Goal: Information Seeking & Learning: Learn about a topic

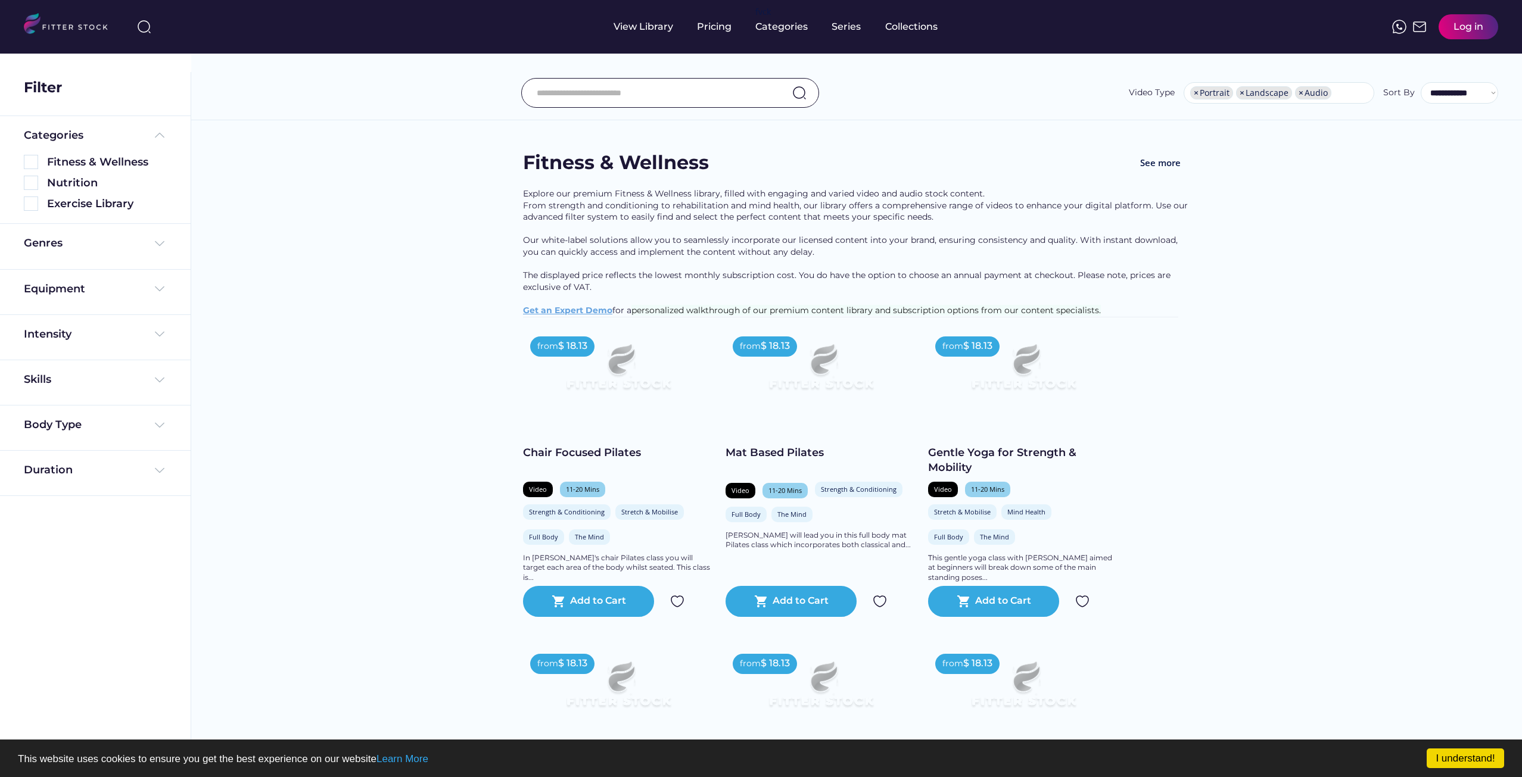
select select "**********"
click at [578, 94] on input "input" at bounding box center [655, 92] width 237 height 25
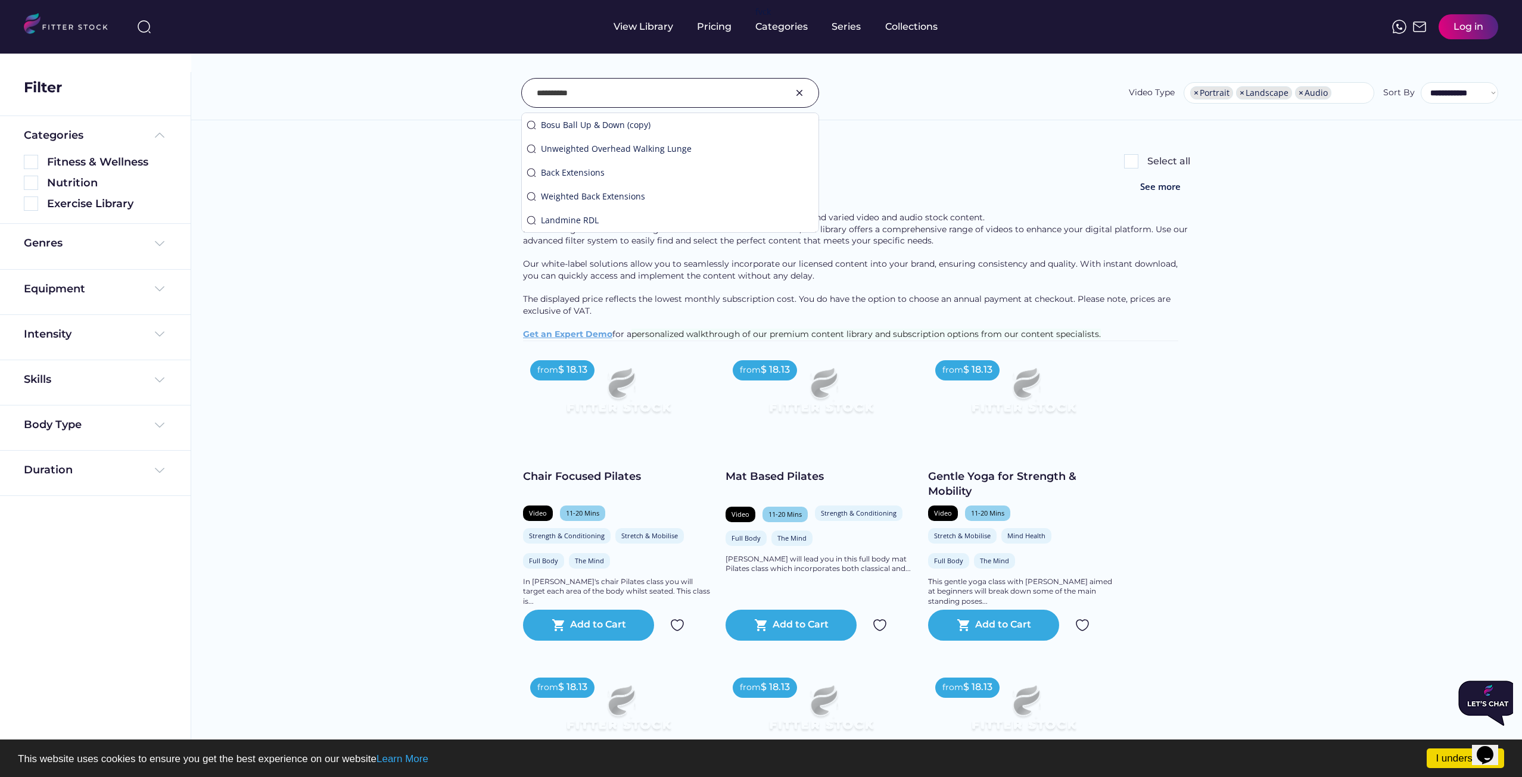
type input "**********"
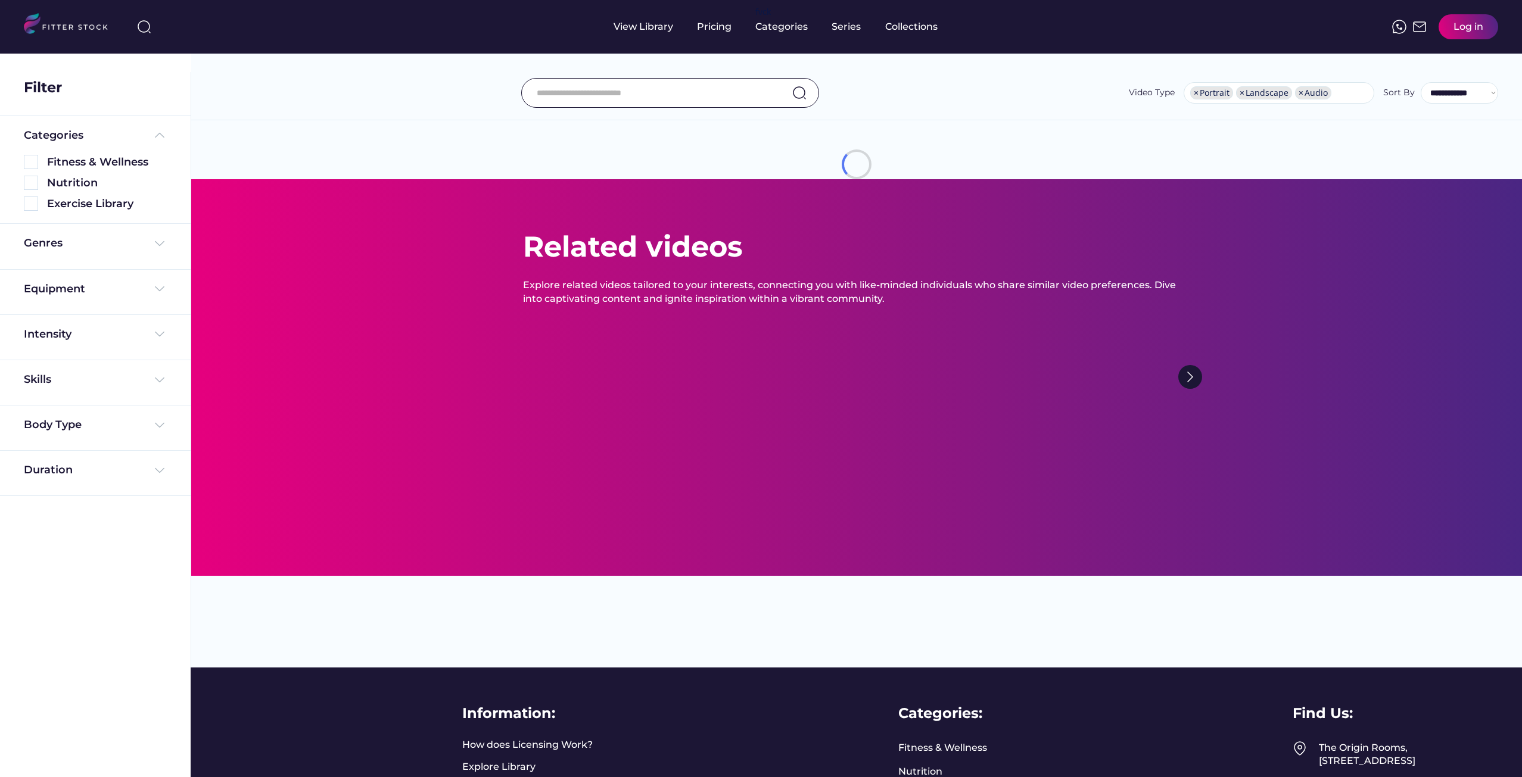
select select "**********"
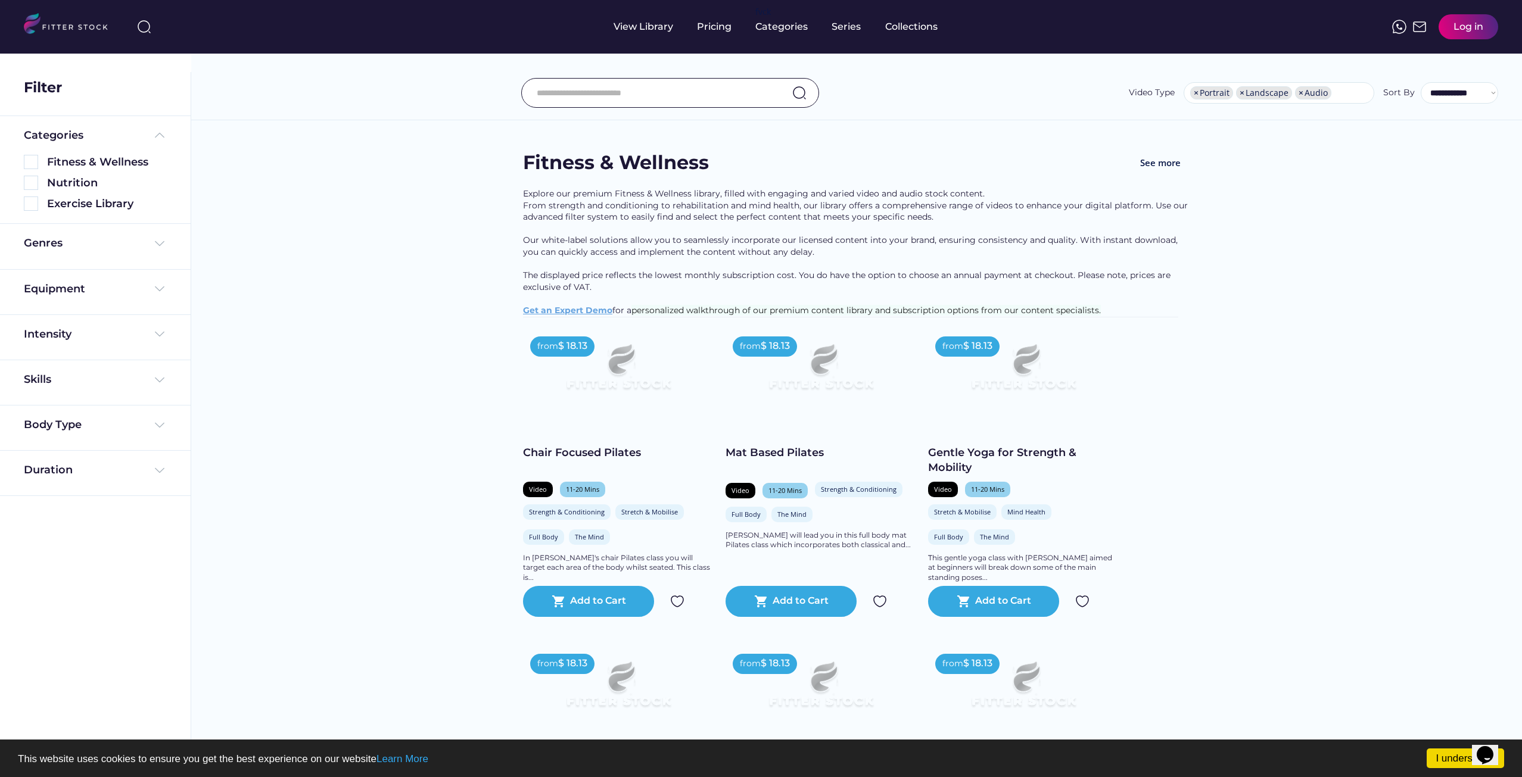
click at [607, 99] on input "input" at bounding box center [655, 92] width 237 height 25
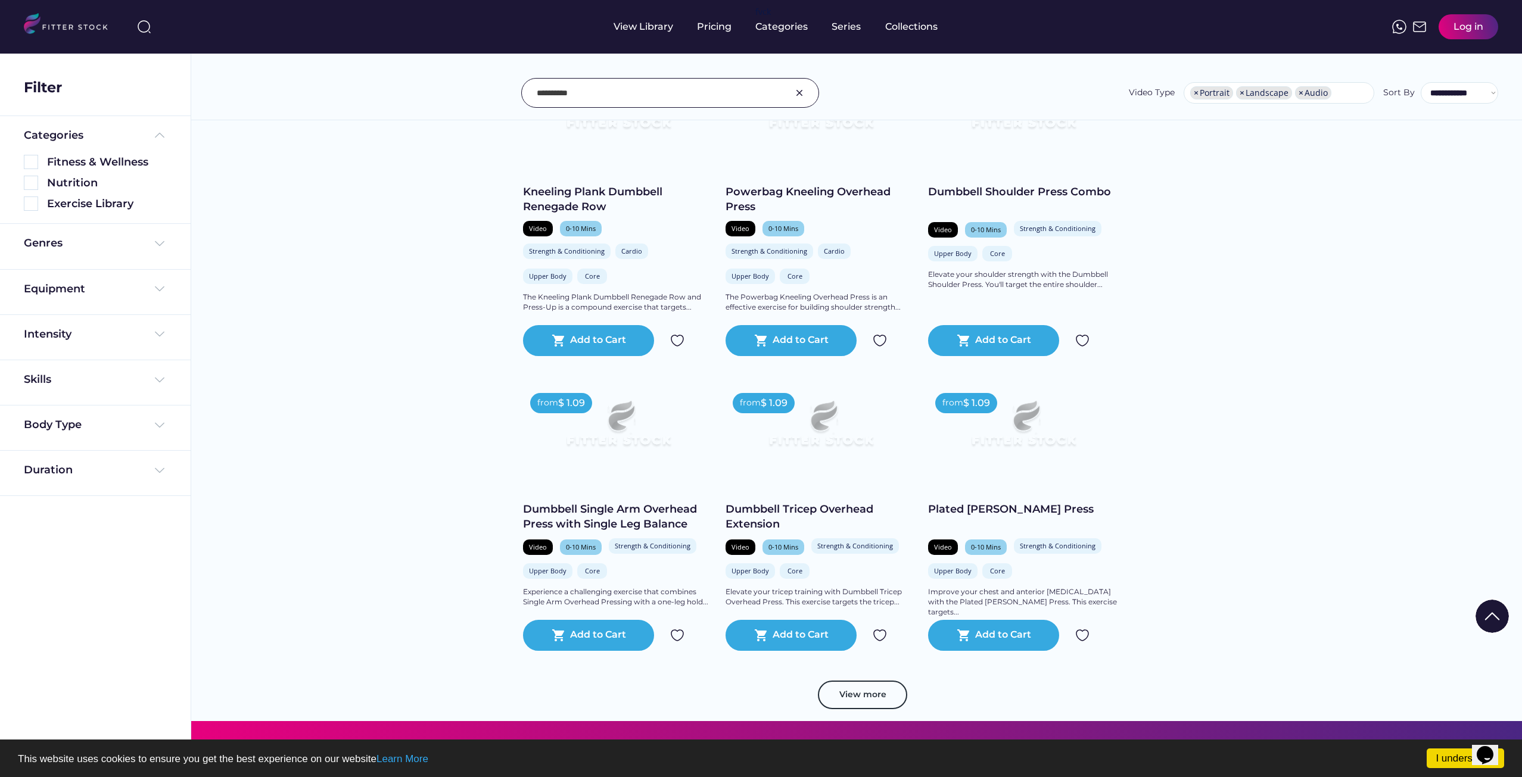
scroll to position [2501, 0]
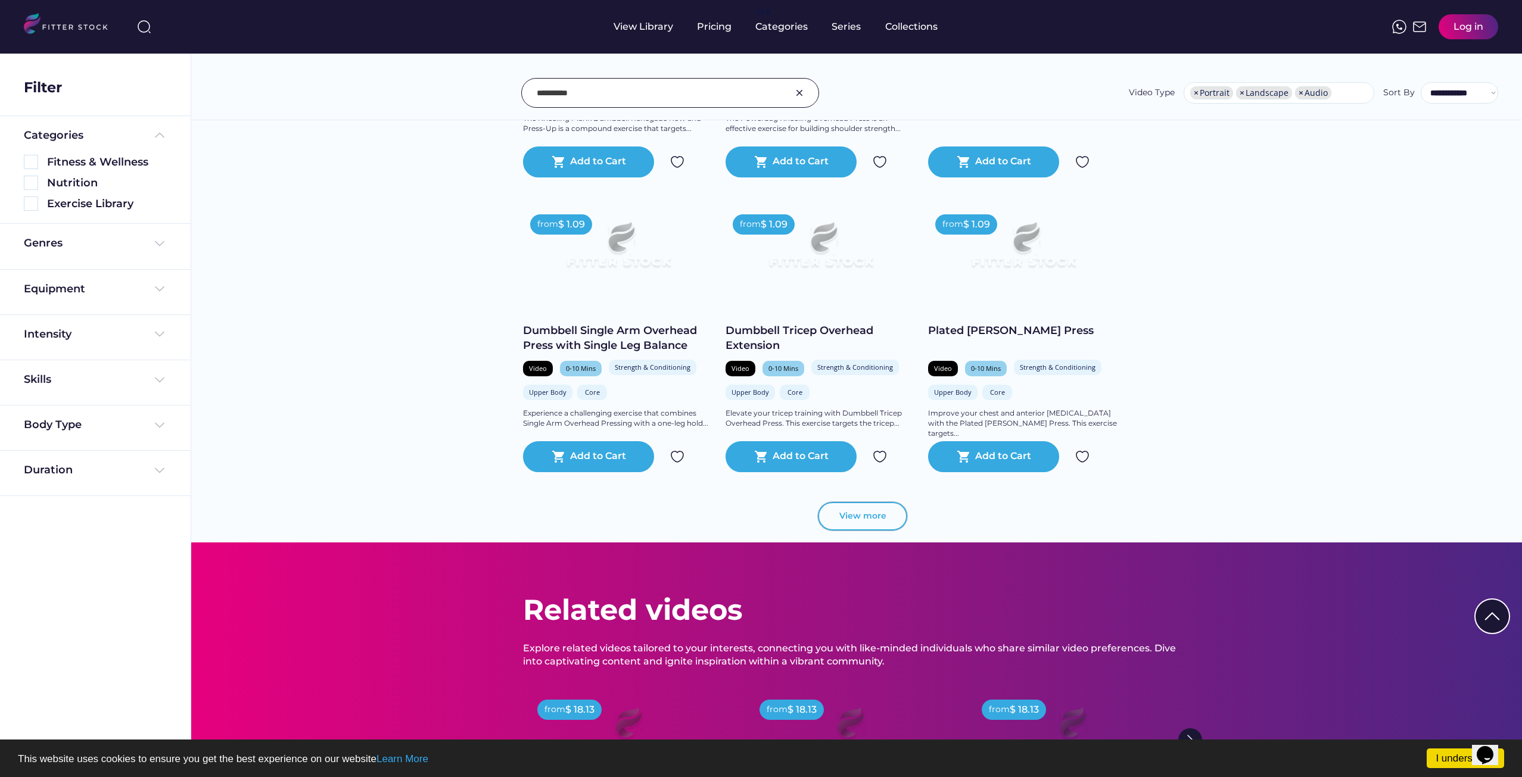
click at [871, 523] on button "View more" at bounding box center [862, 516] width 89 height 29
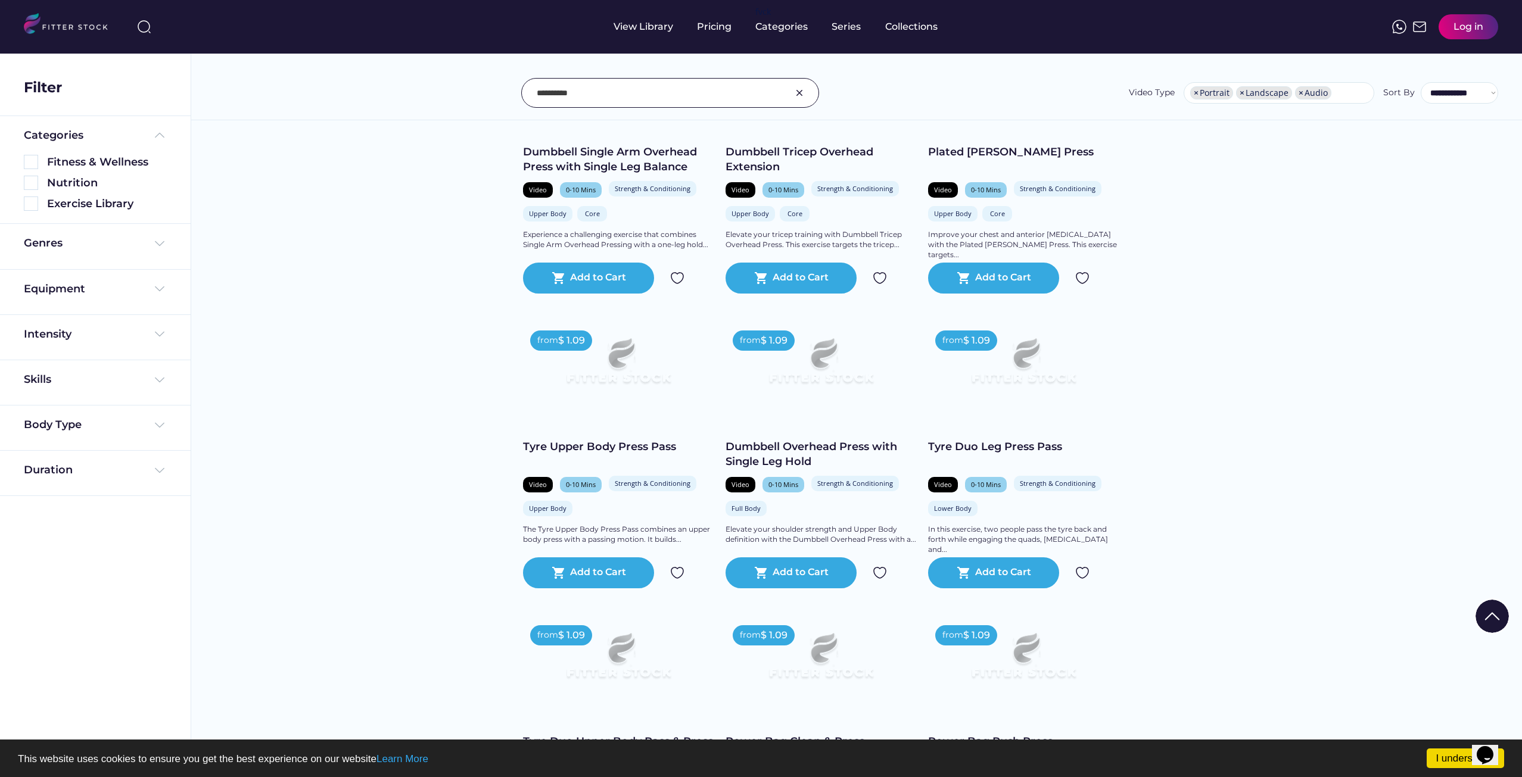
scroll to position [2918, 0]
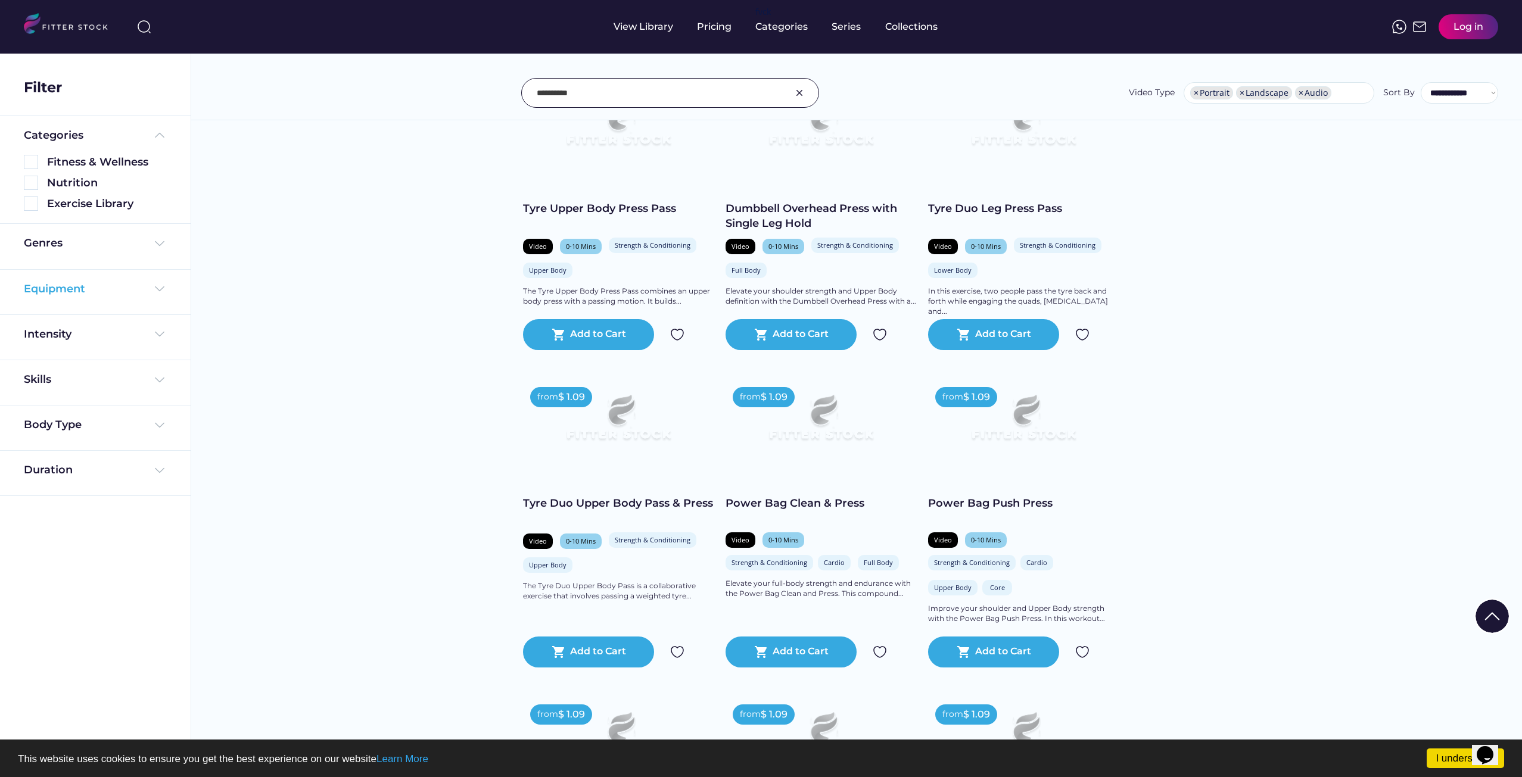
click at [158, 286] on img at bounding box center [159, 289] width 14 height 14
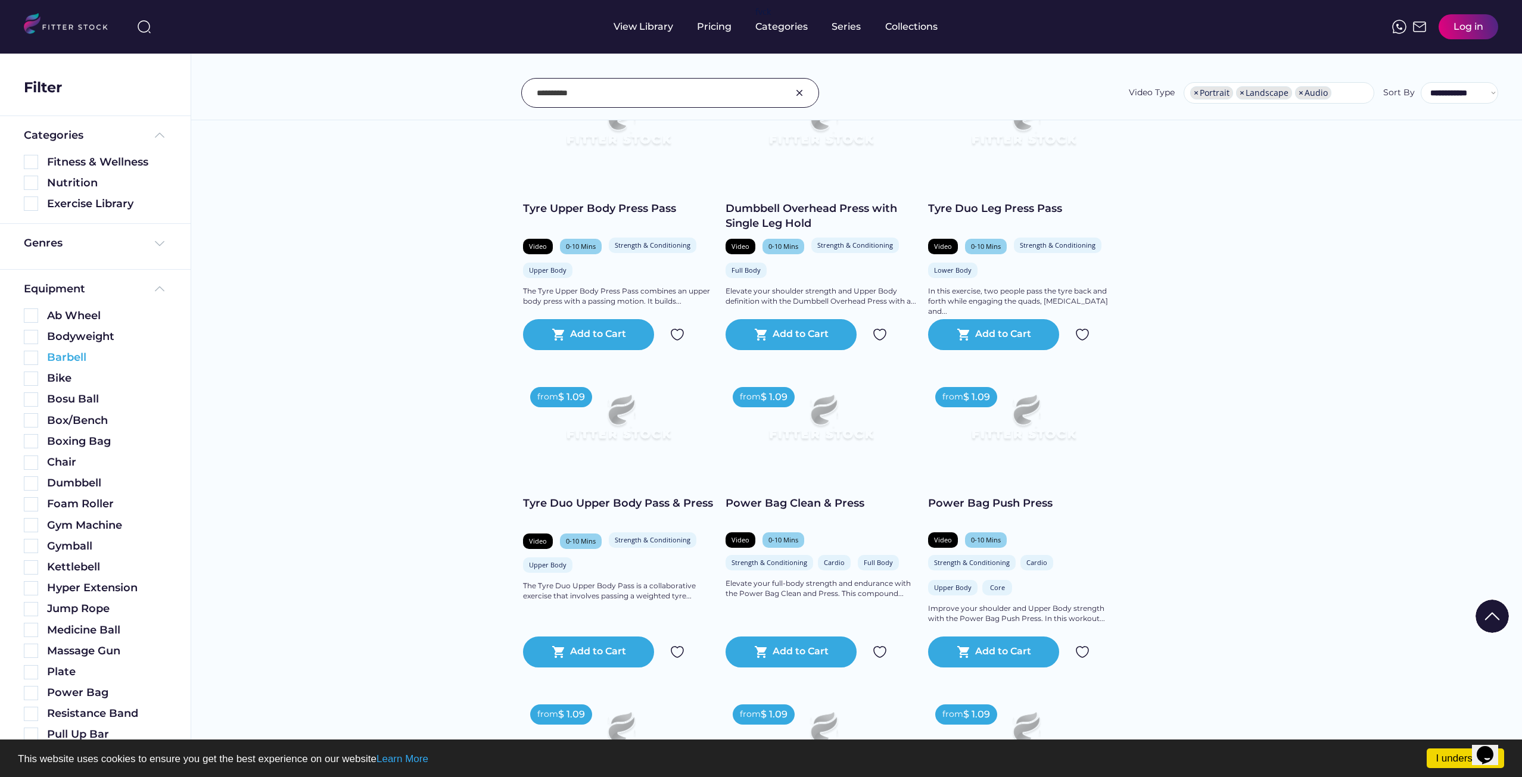
click at [27, 356] on img at bounding box center [31, 358] width 14 height 14
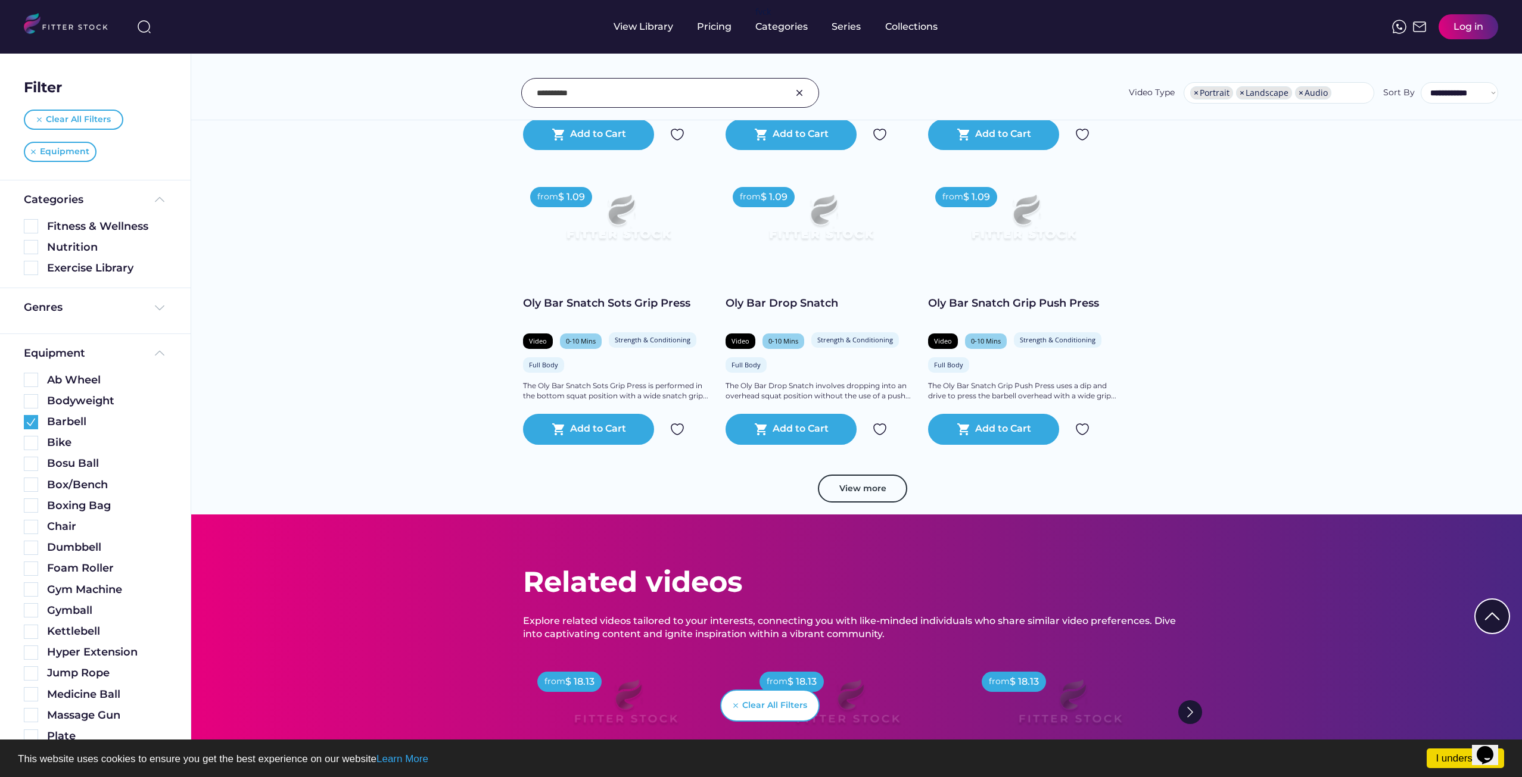
scroll to position [2025, 0]
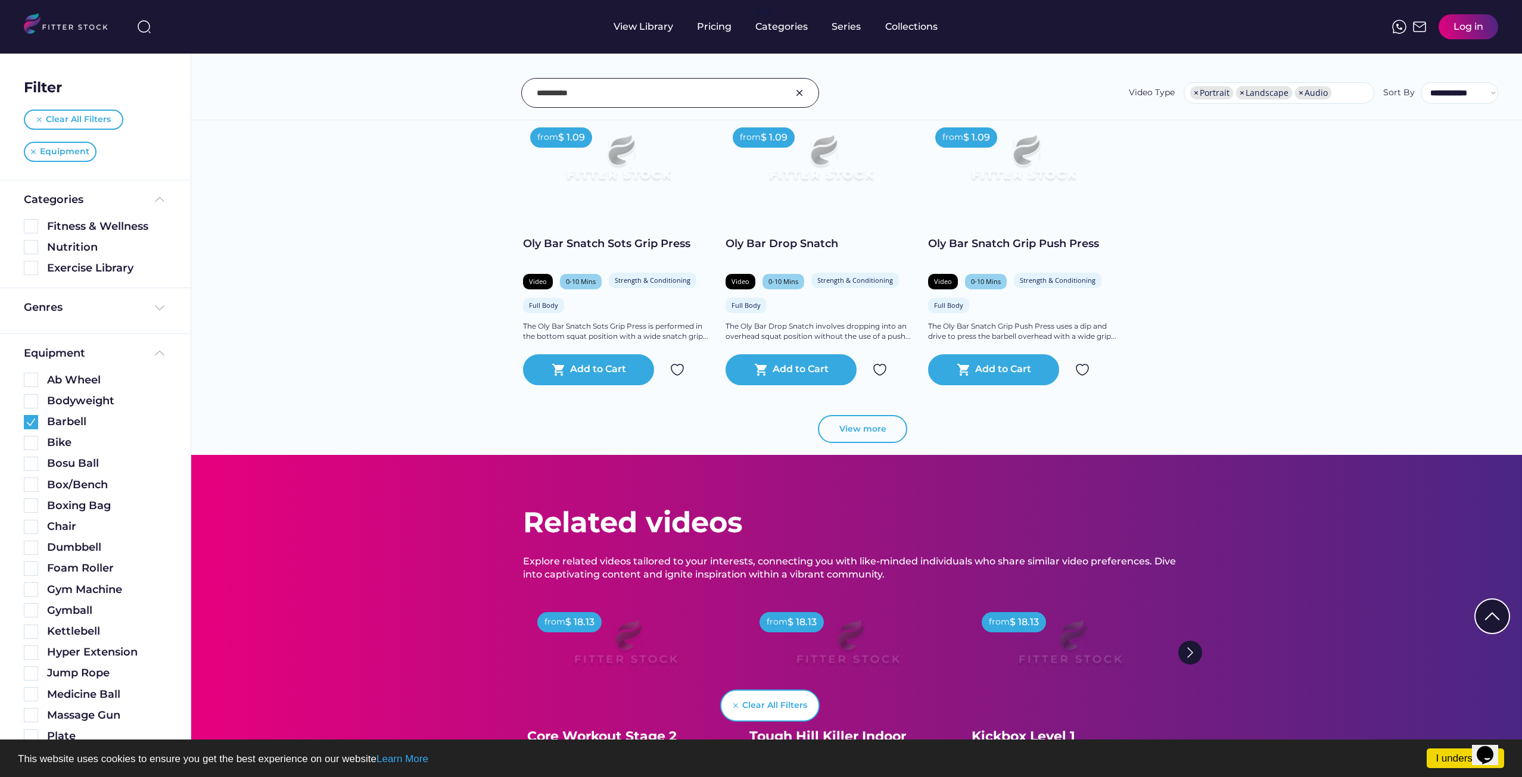
click at [857, 428] on button "View more" at bounding box center [862, 429] width 89 height 29
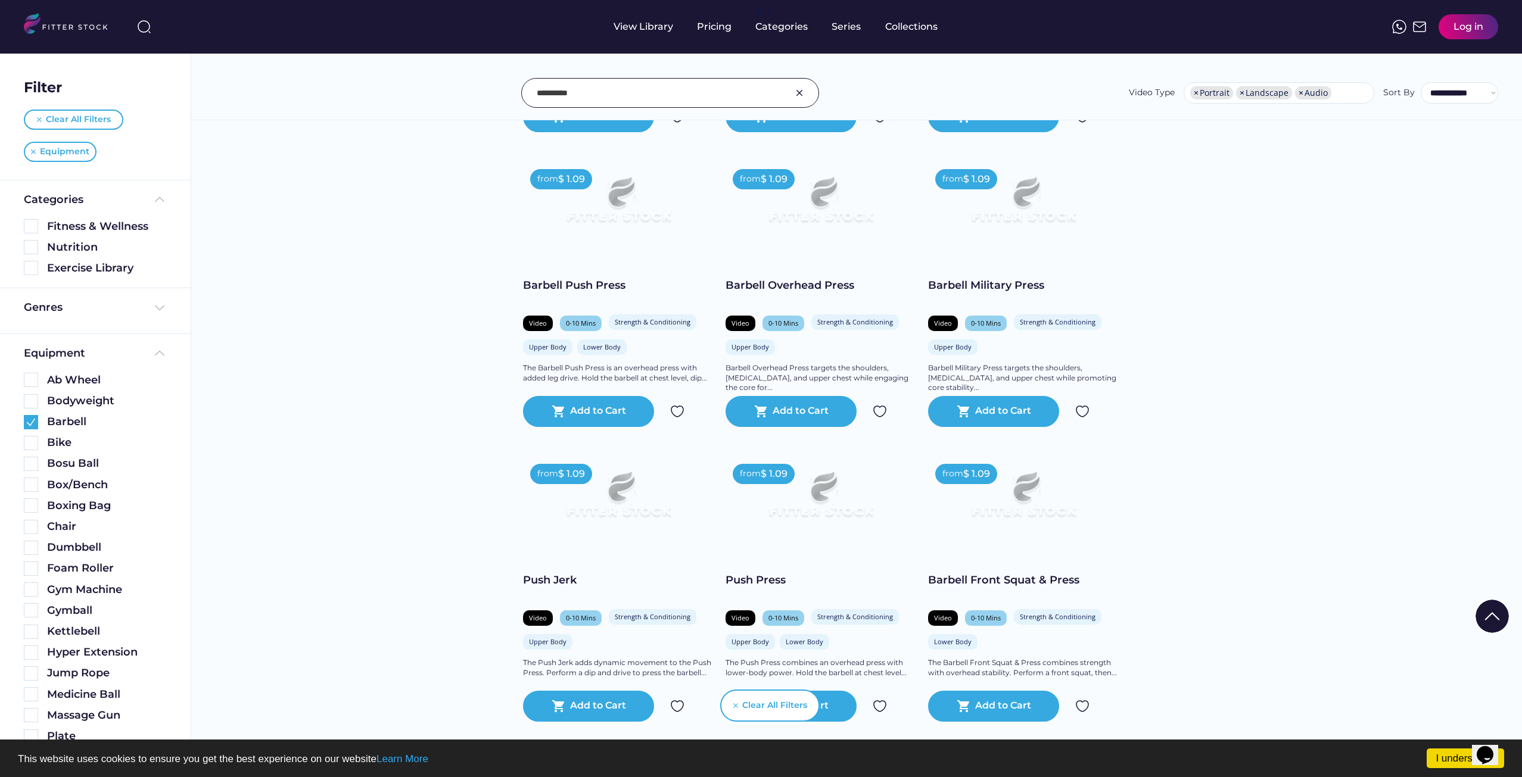
scroll to position [3931, 0]
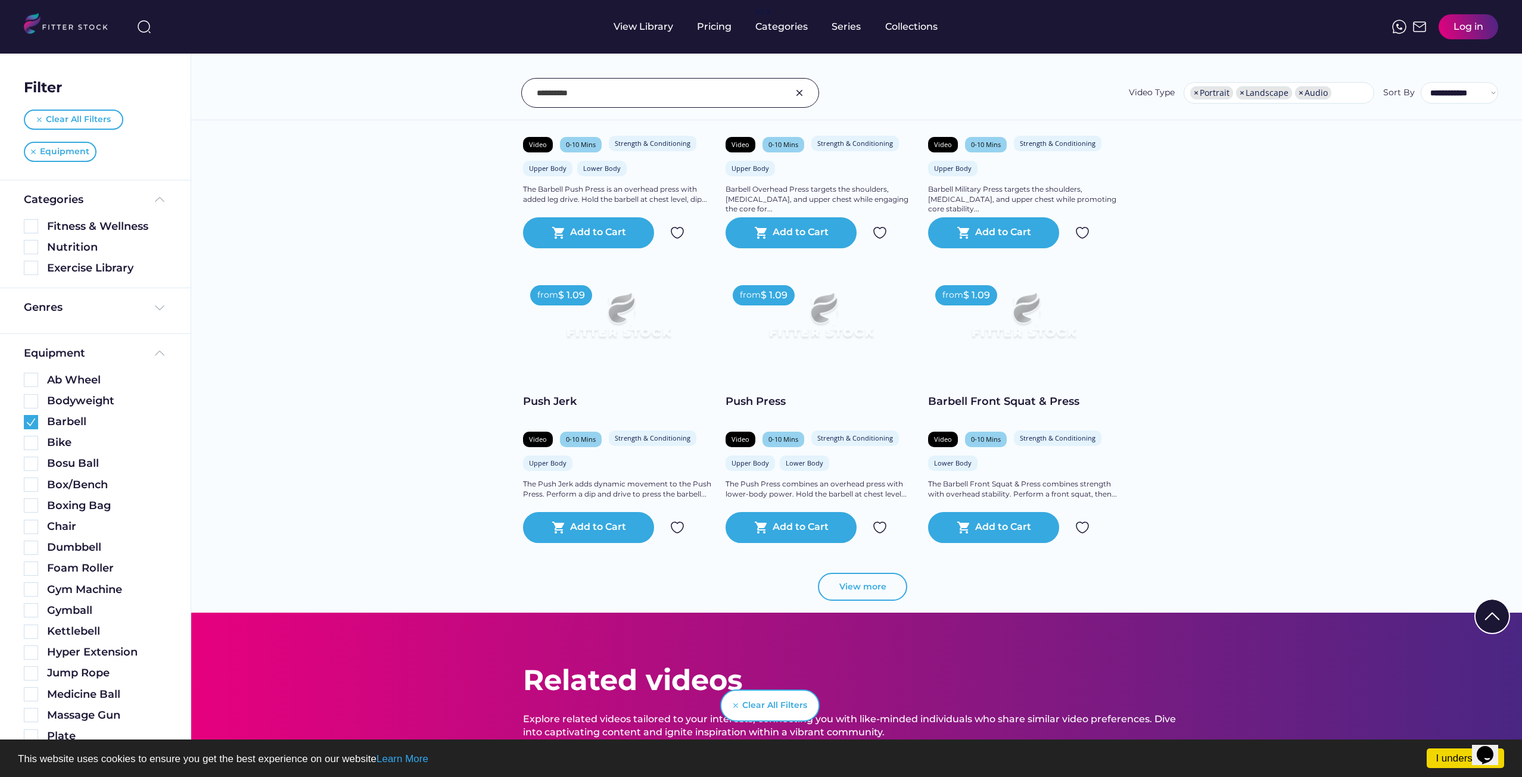
click at [852, 591] on button "View more" at bounding box center [862, 587] width 89 height 29
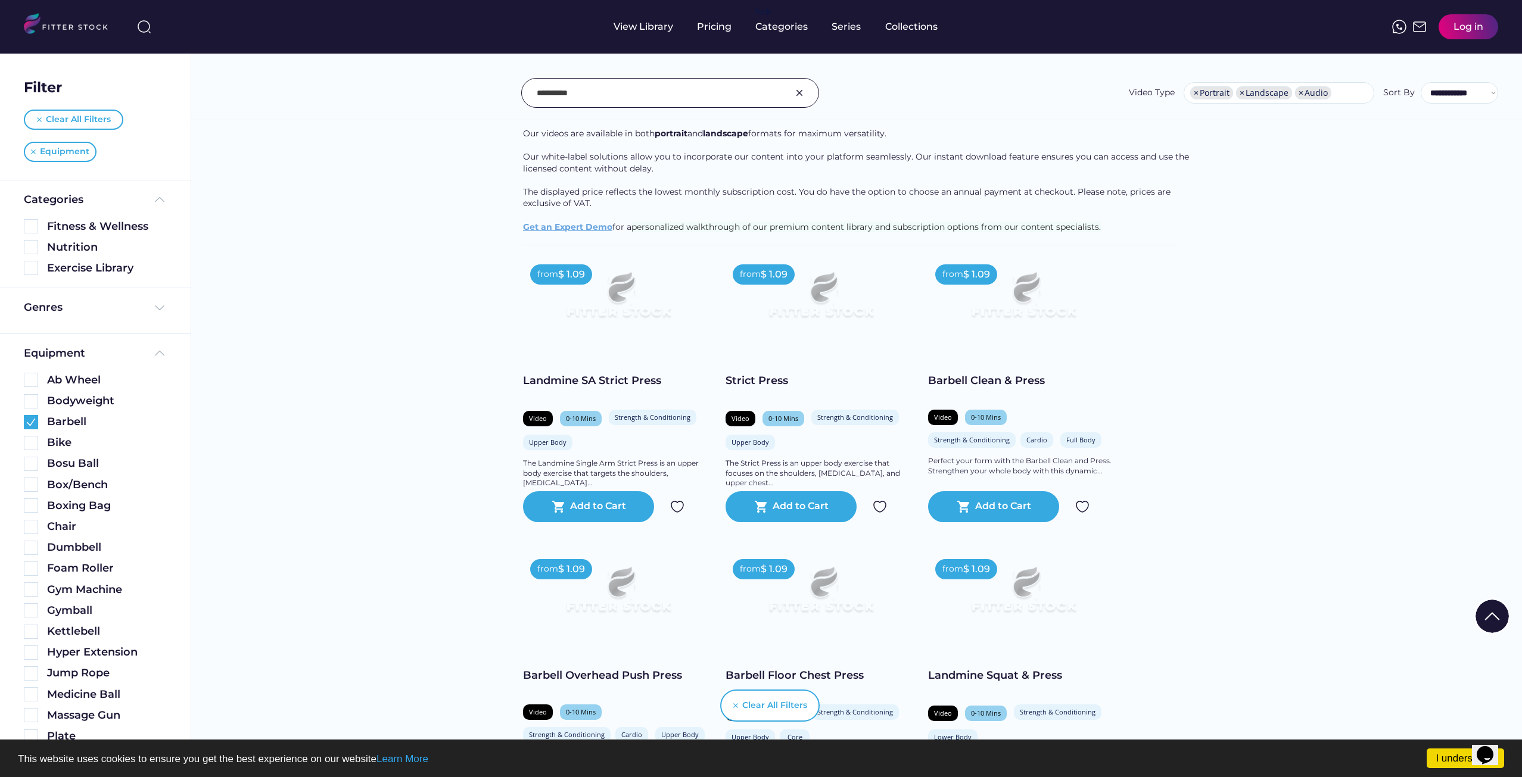
scroll to position [0, 0]
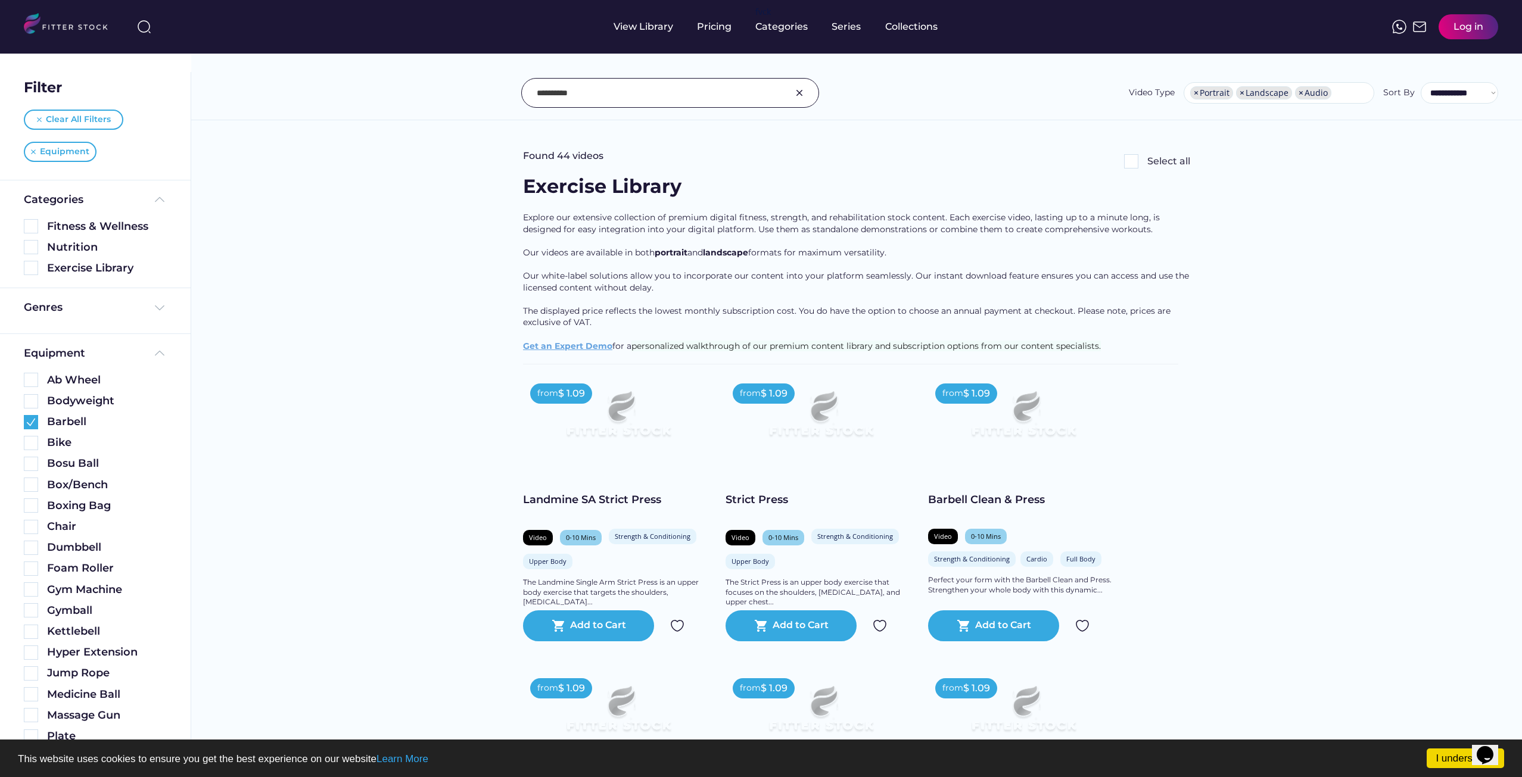
click at [583, 93] on input "input" at bounding box center [655, 92] width 237 height 25
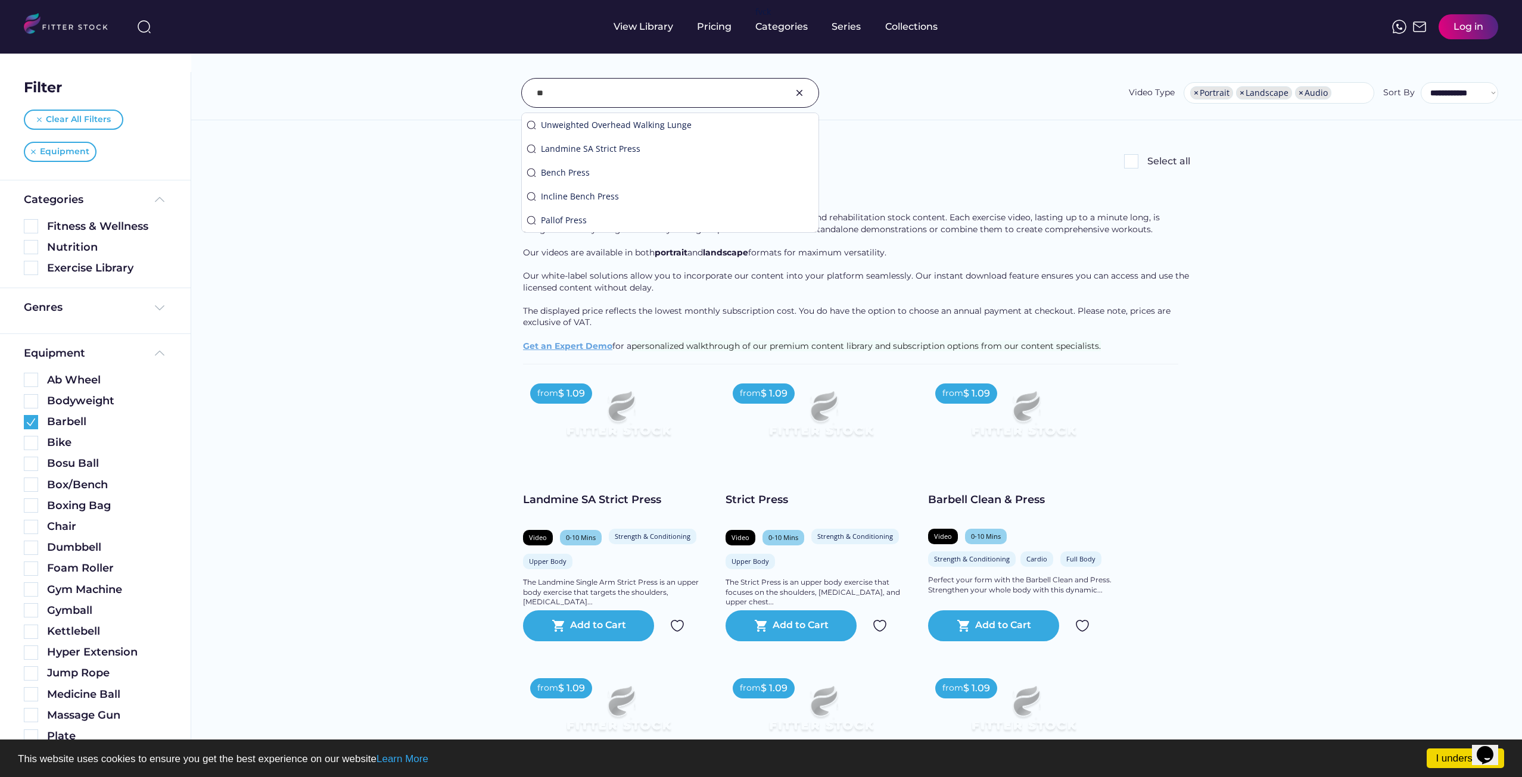
type input "*"
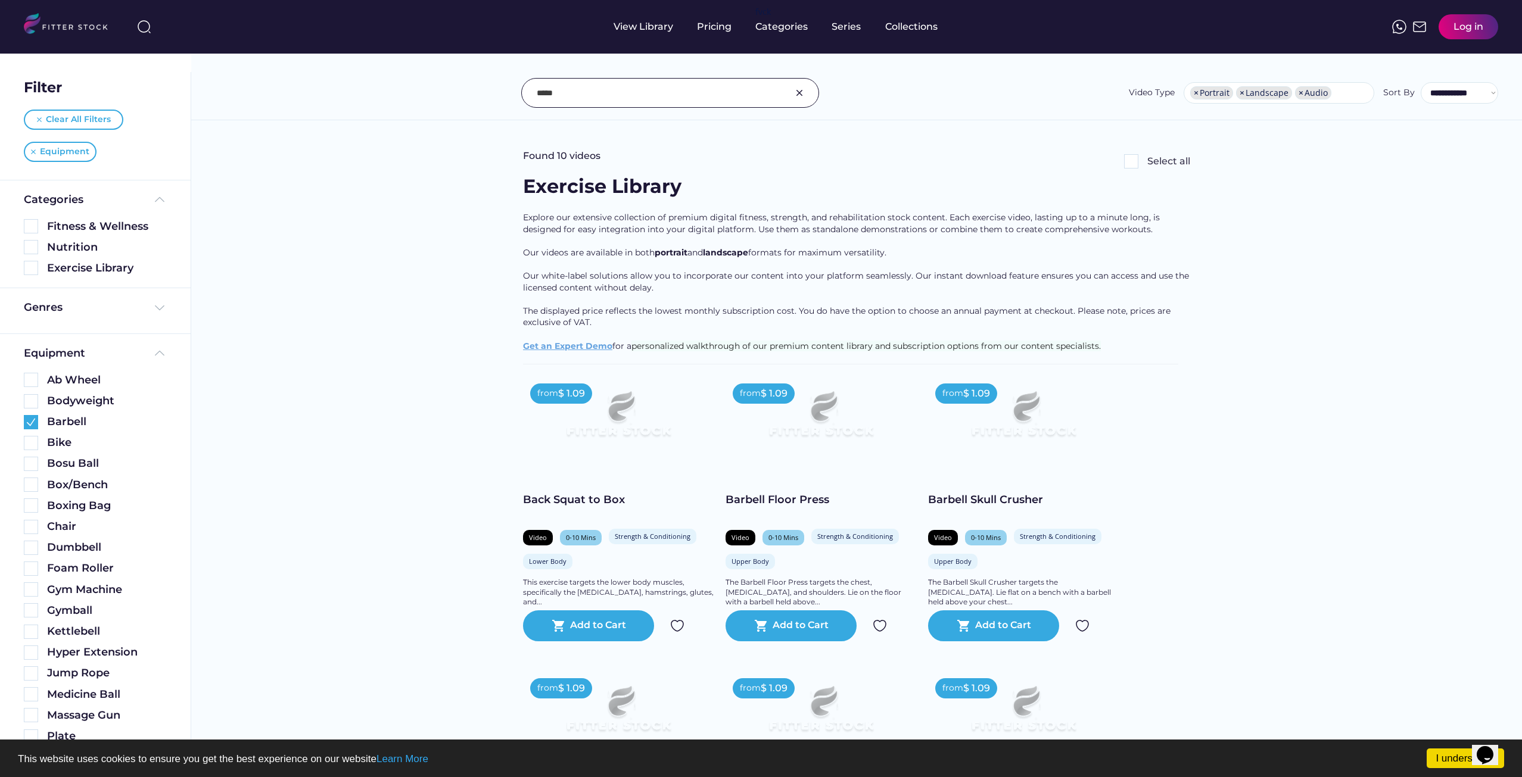
click at [625, 101] on input "input" at bounding box center [655, 92] width 237 height 25
type input "*"
type input "*****"
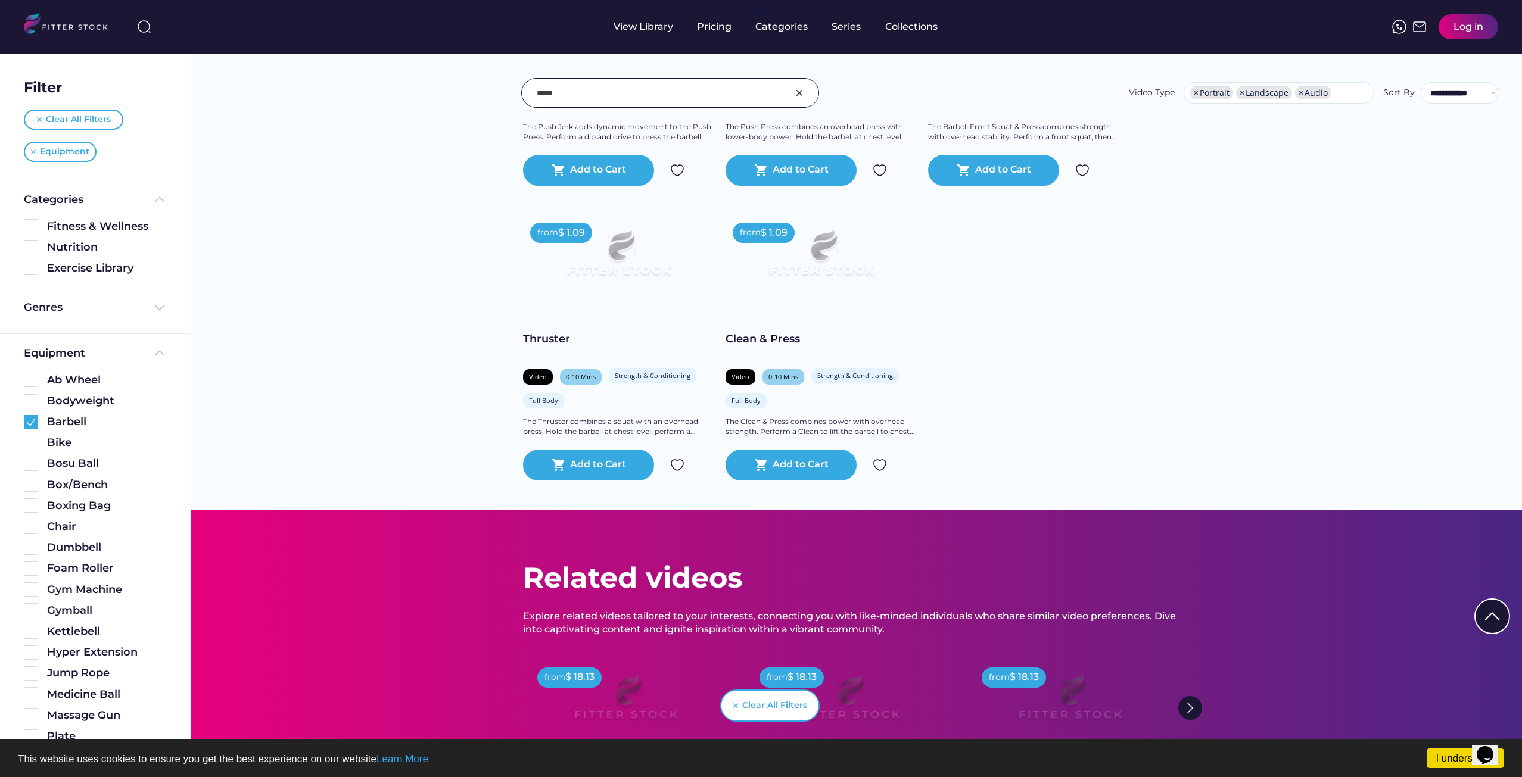
scroll to position [3931, 0]
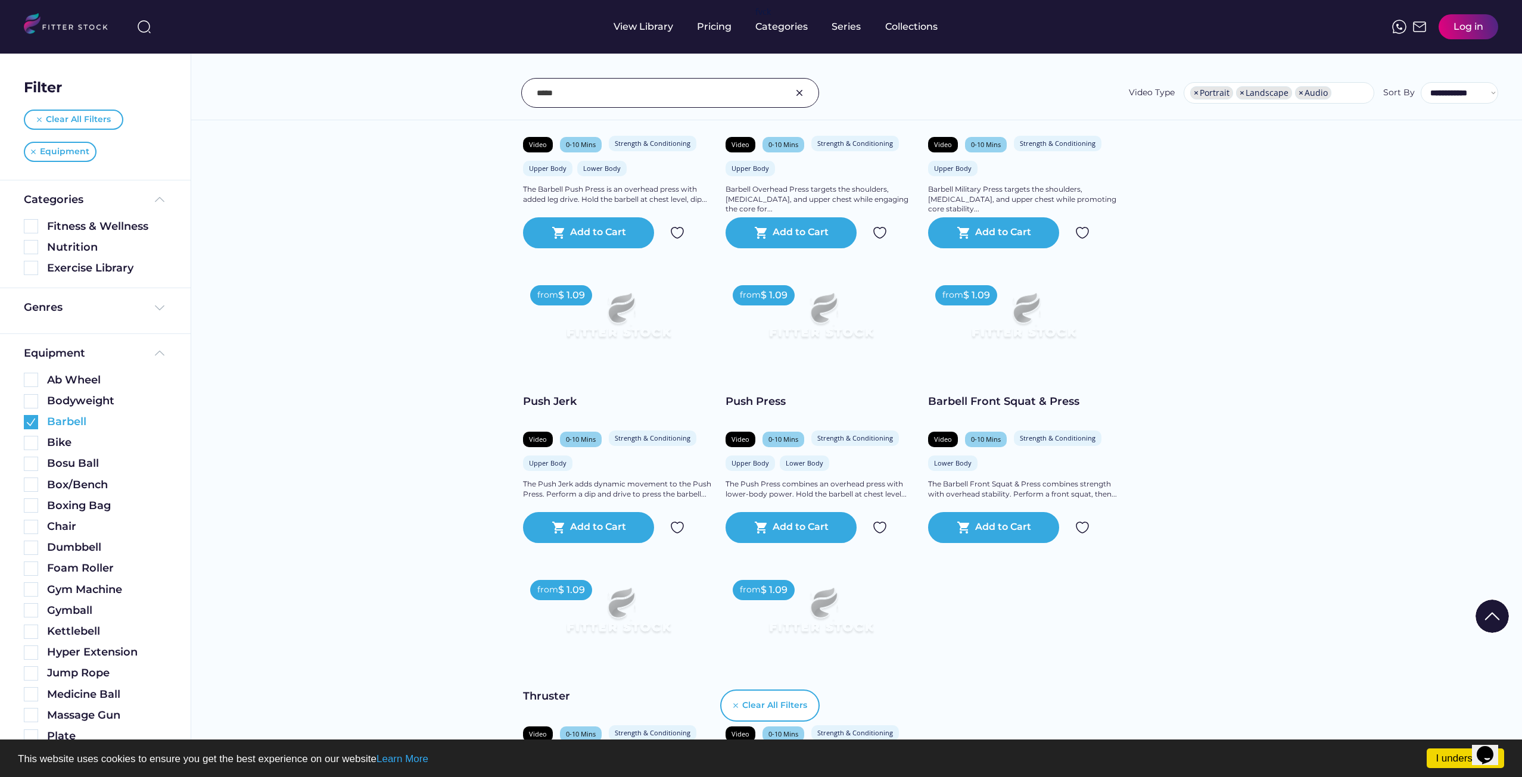
click at [32, 425] on img at bounding box center [31, 422] width 14 height 14
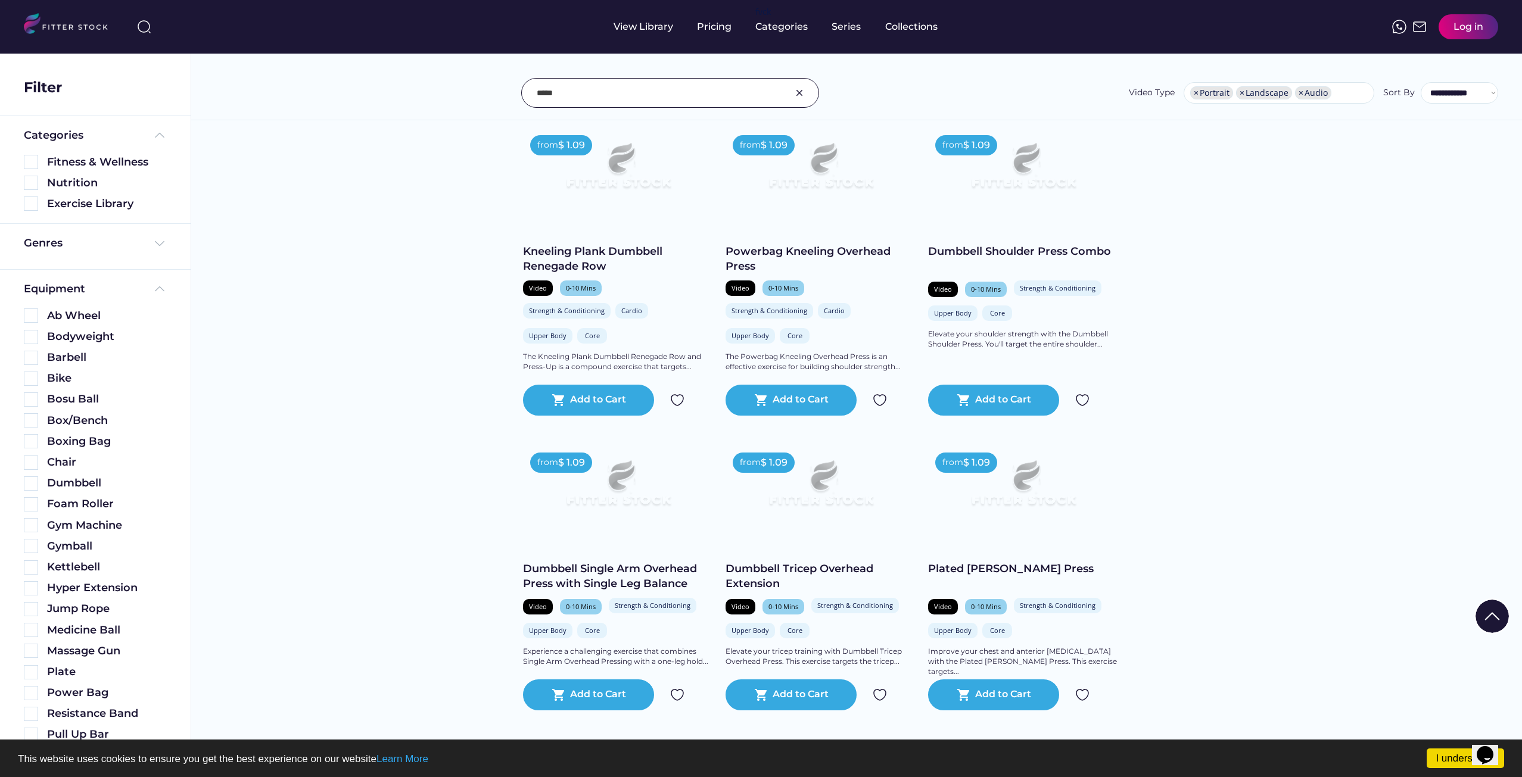
scroll to position [2501, 0]
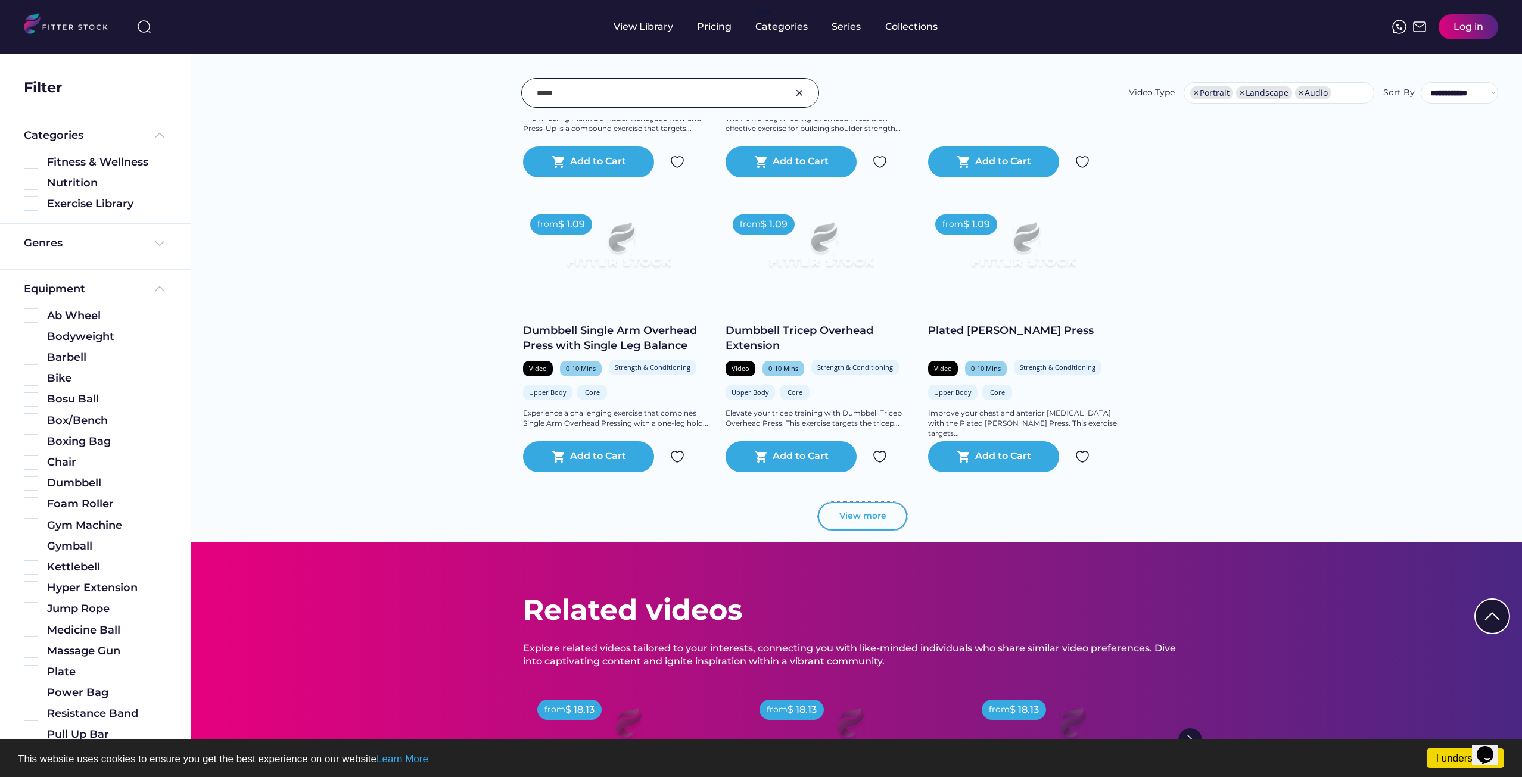
click at [850, 527] on button "View more" at bounding box center [862, 516] width 89 height 29
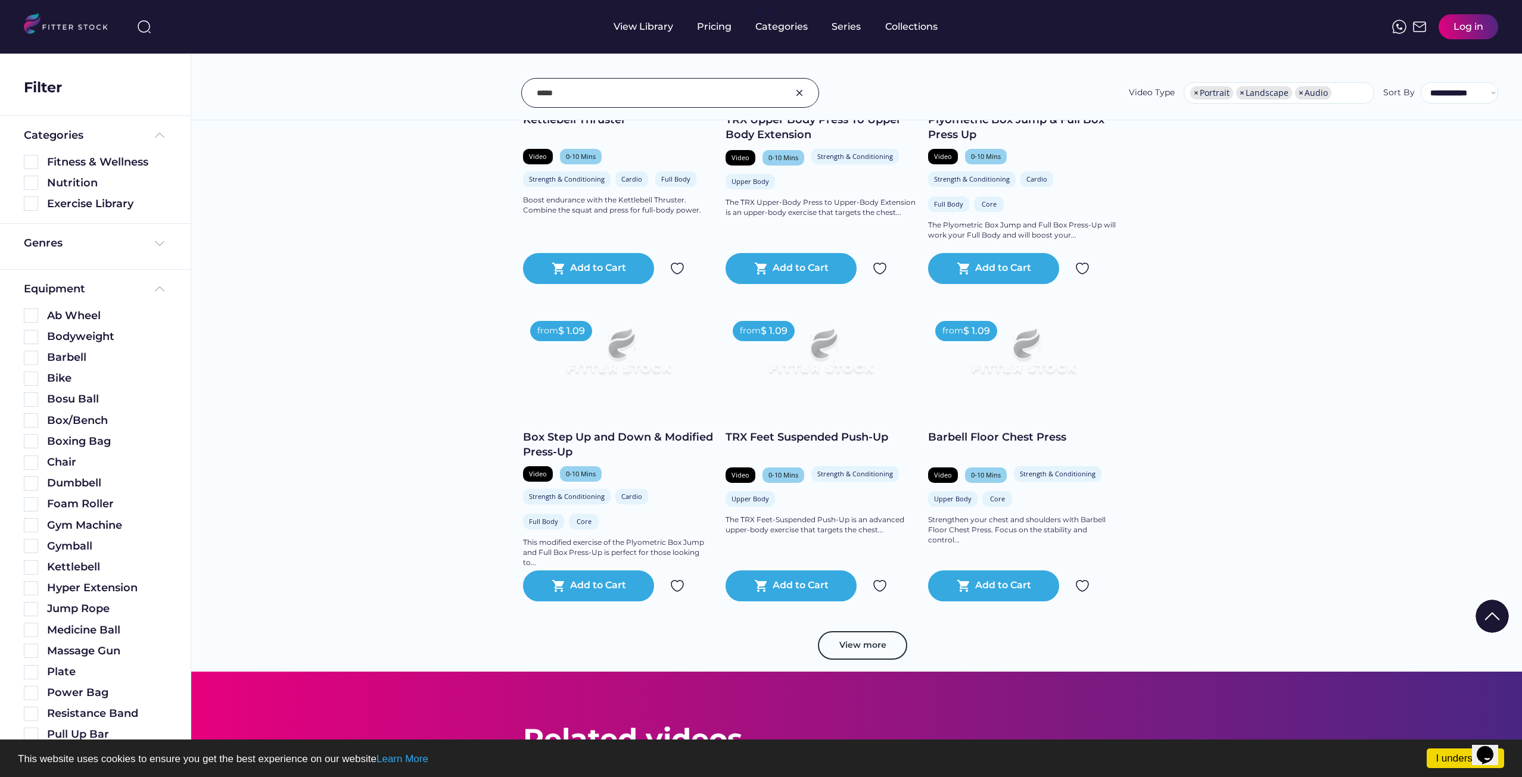
scroll to position [4586, 0]
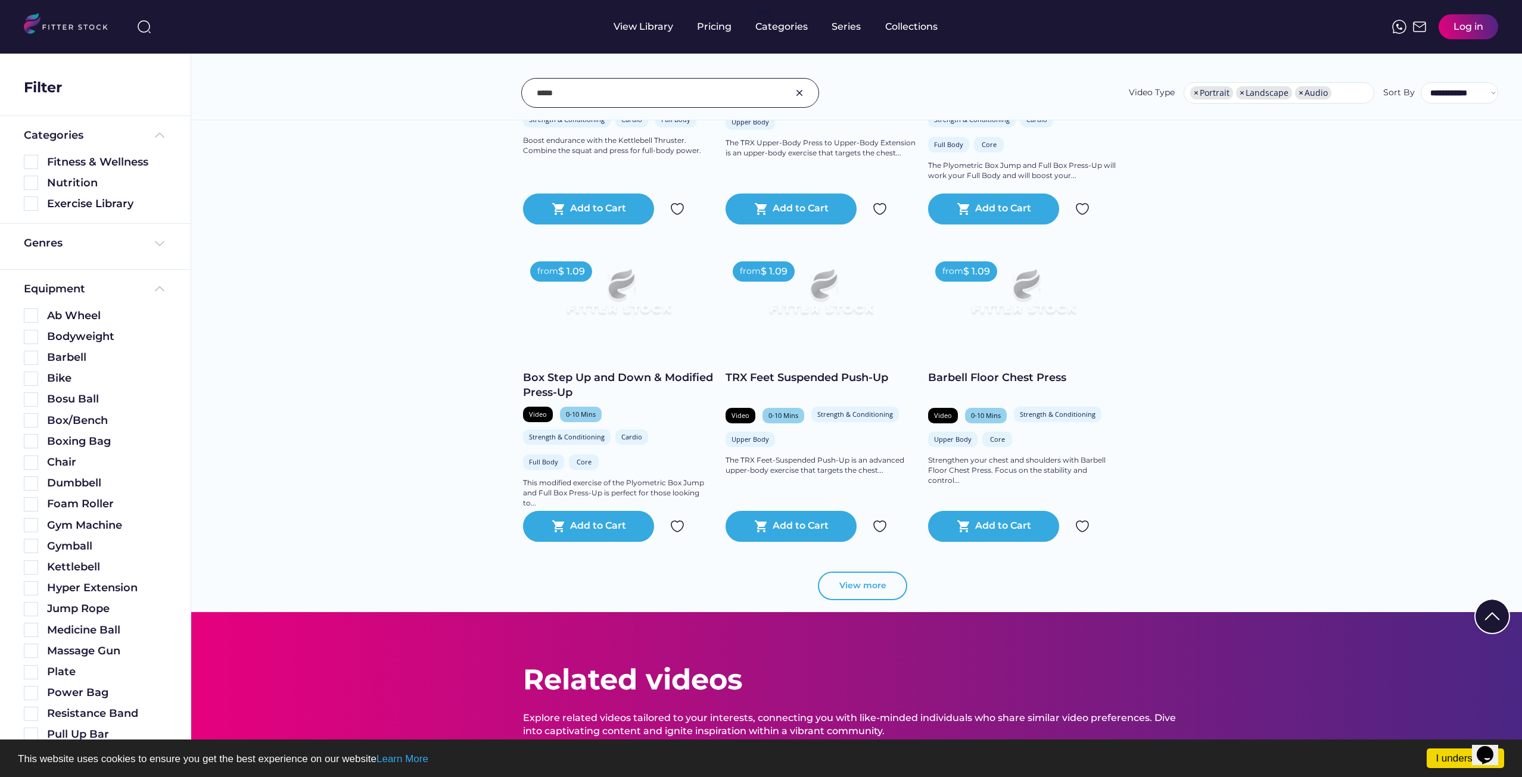
click at [853, 593] on button "View more" at bounding box center [862, 586] width 89 height 29
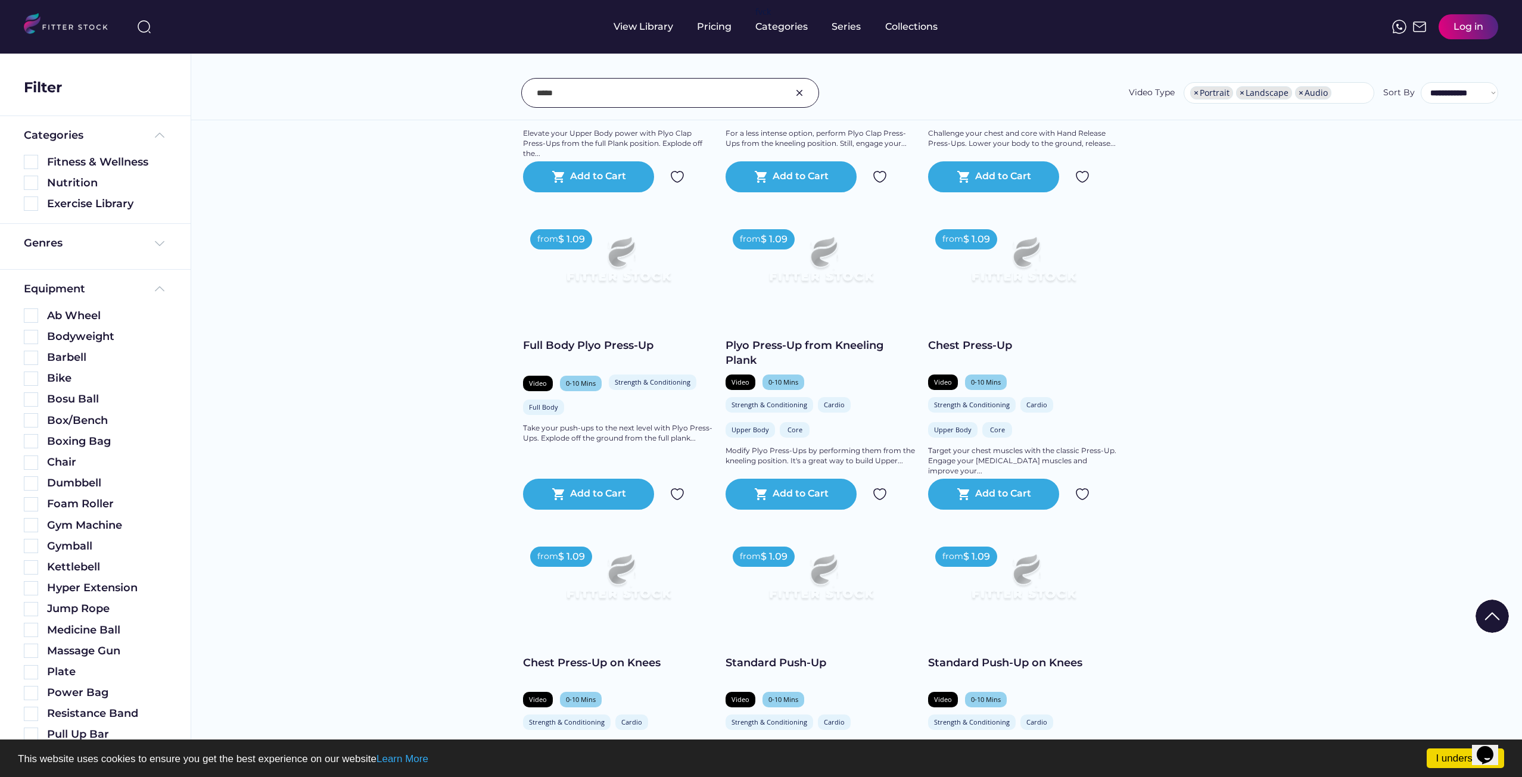
scroll to position [6670, 0]
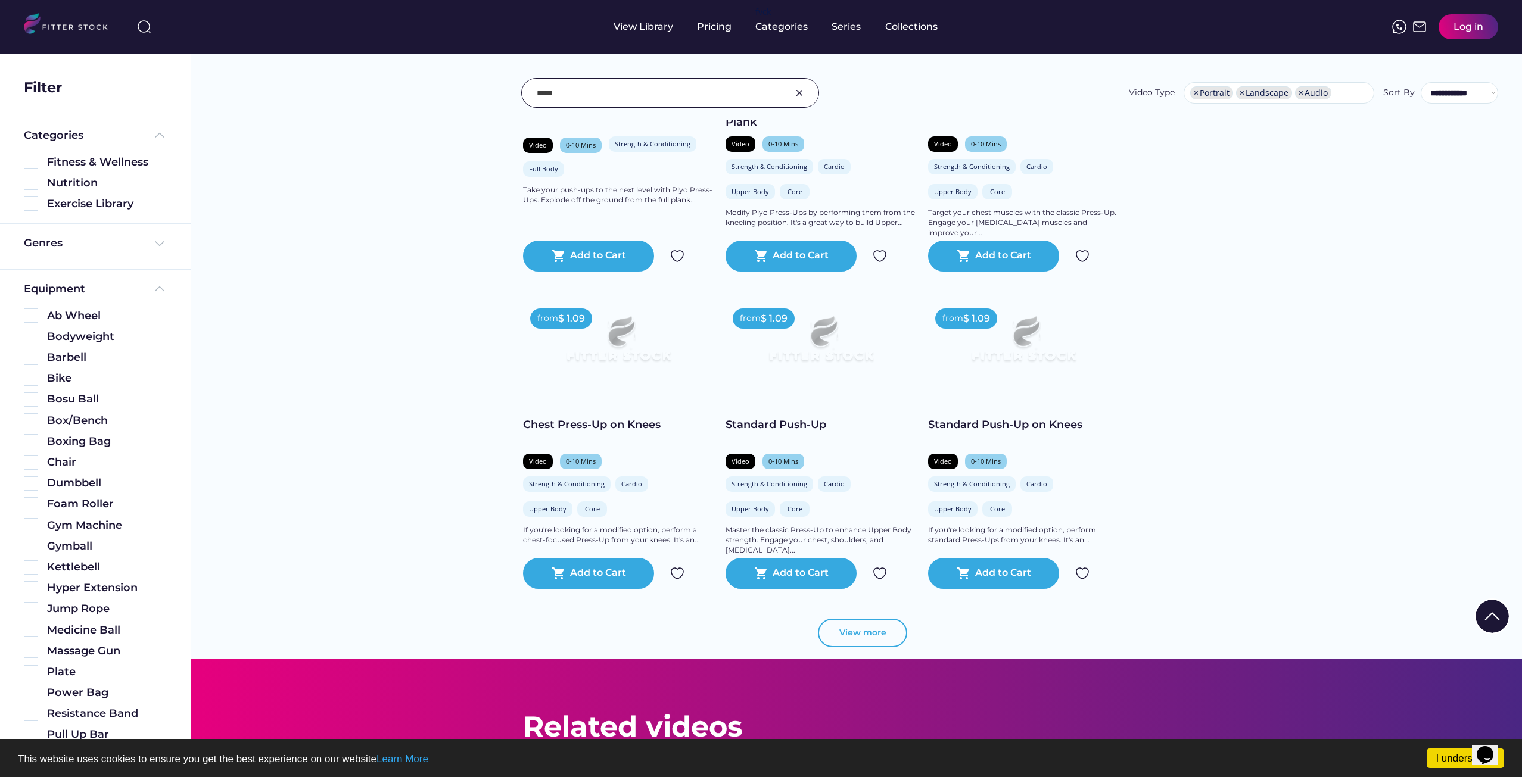
click at [858, 638] on button "View more" at bounding box center [862, 633] width 89 height 29
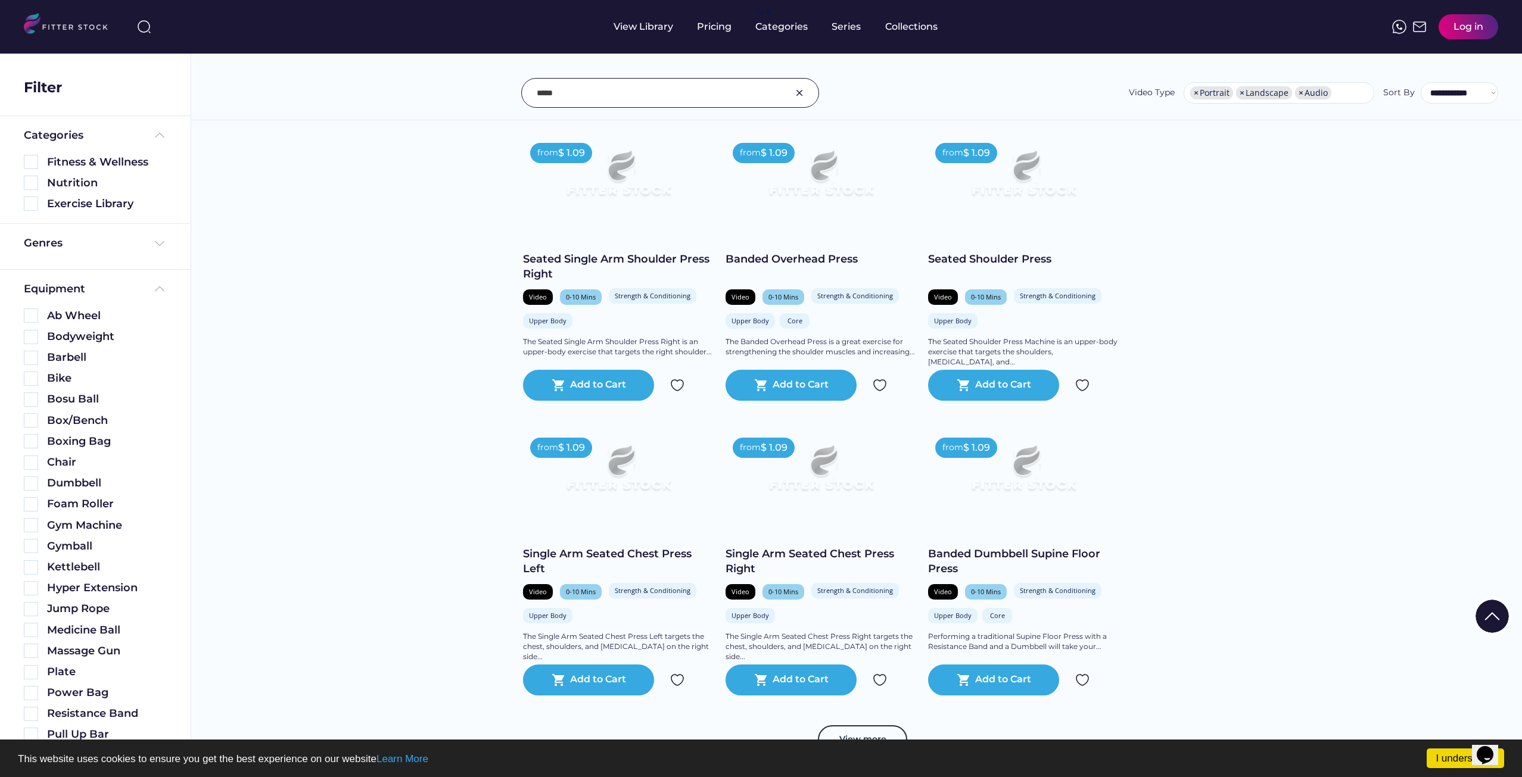
scroll to position [8755, 0]
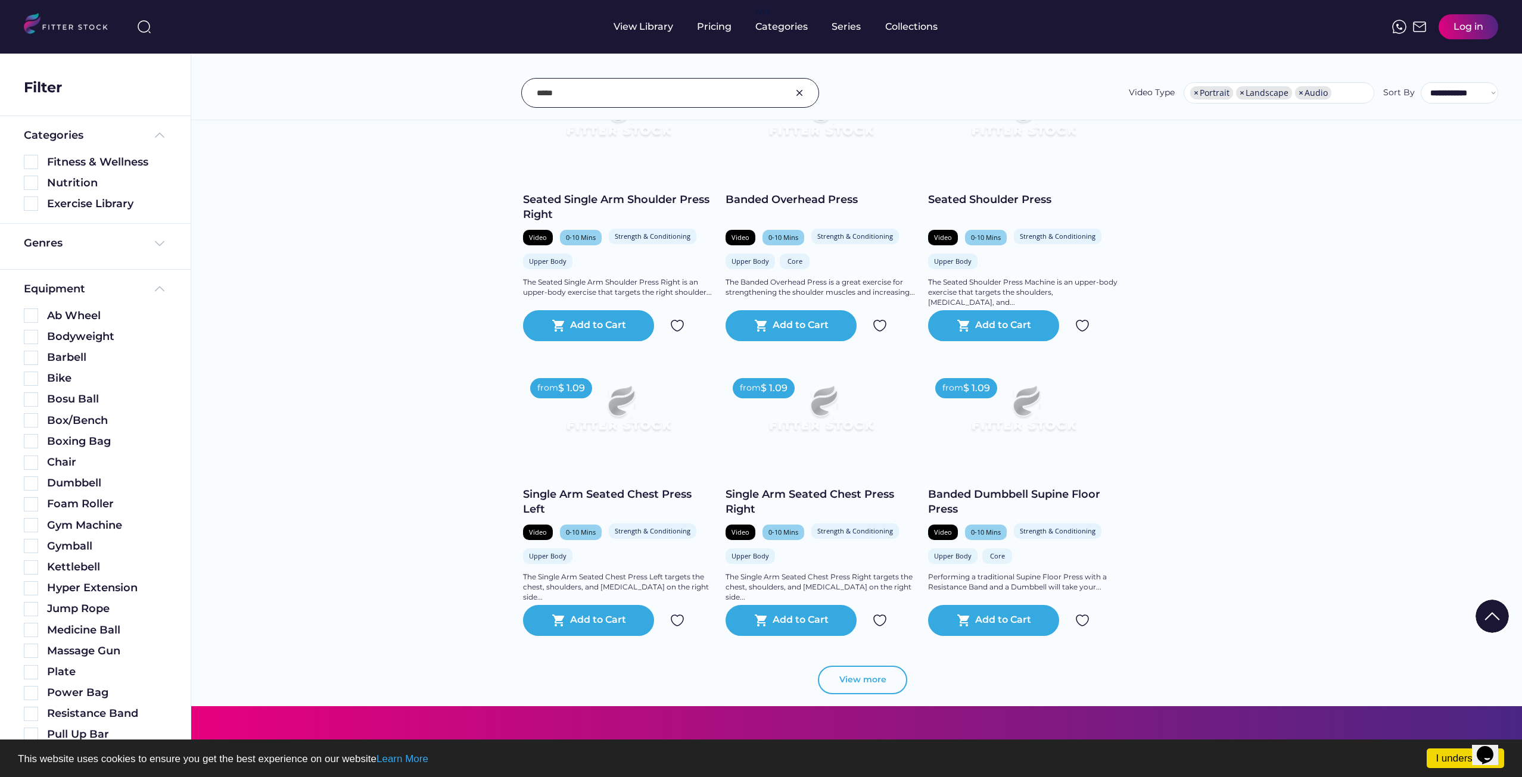
click at [864, 687] on button "View more" at bounding box center [862, 680] width 89 height 29
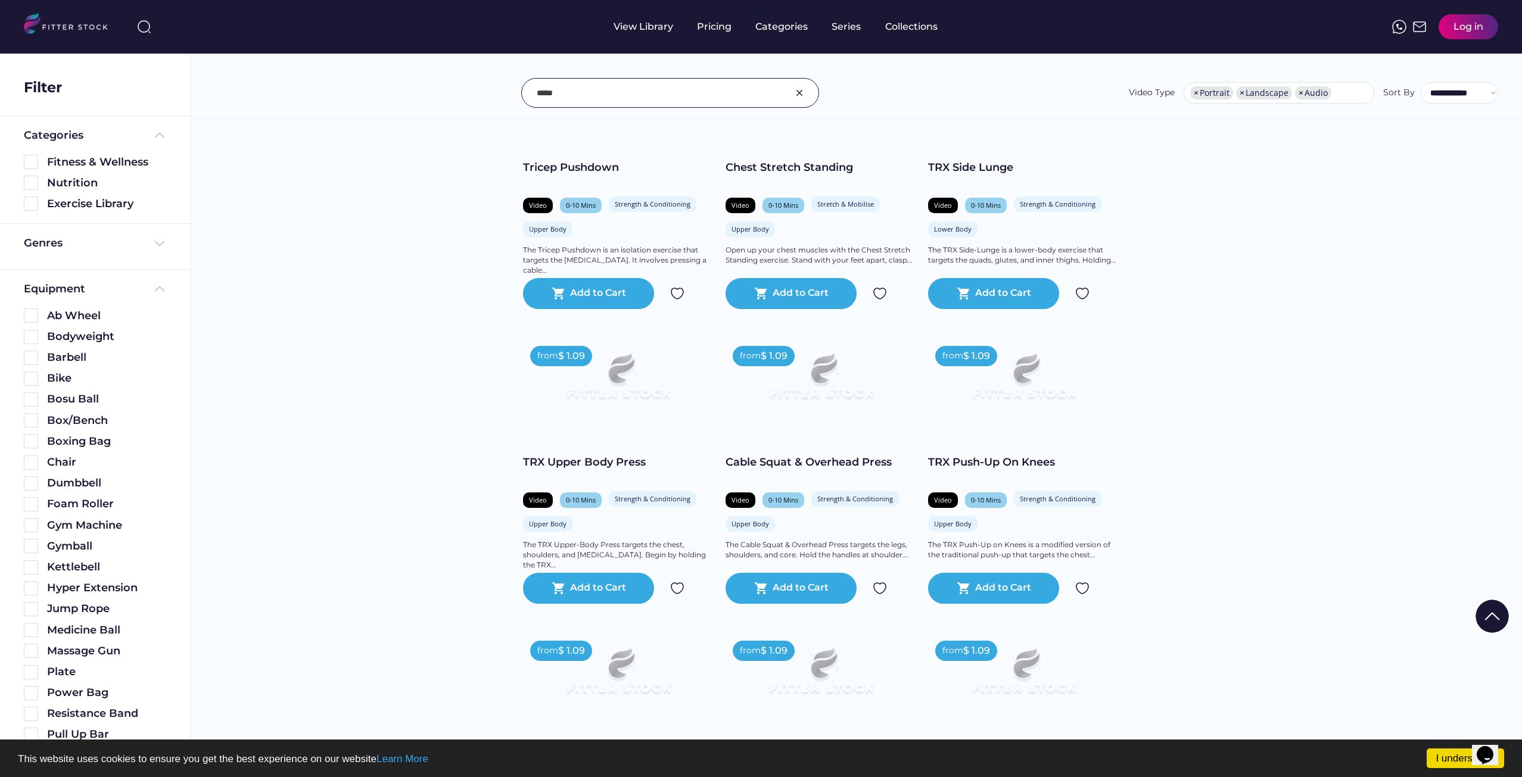
scroll to position [10839, 0]
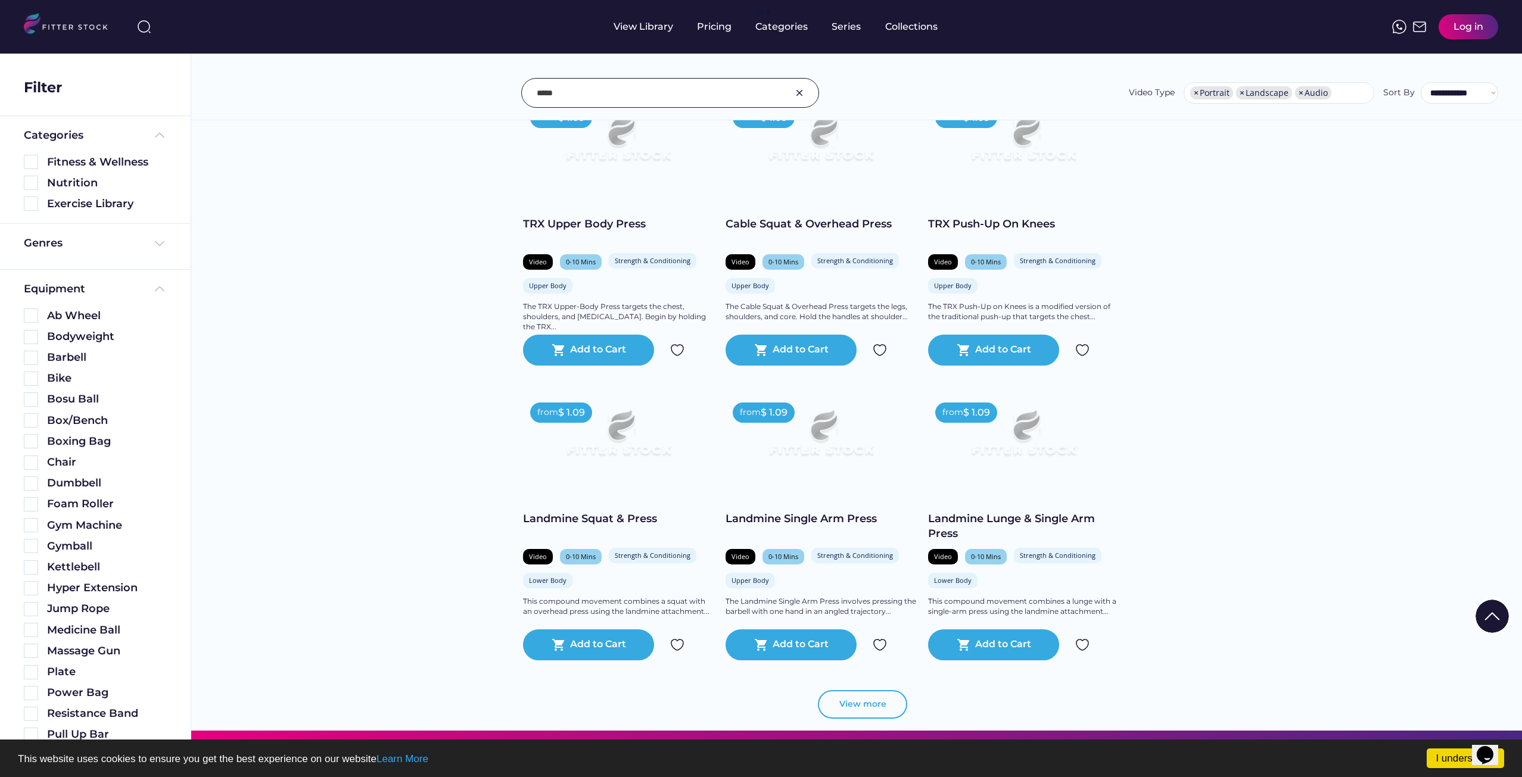
click at [864, 710] on button "View more" at bounding box center [862, 704] width 89 height 29
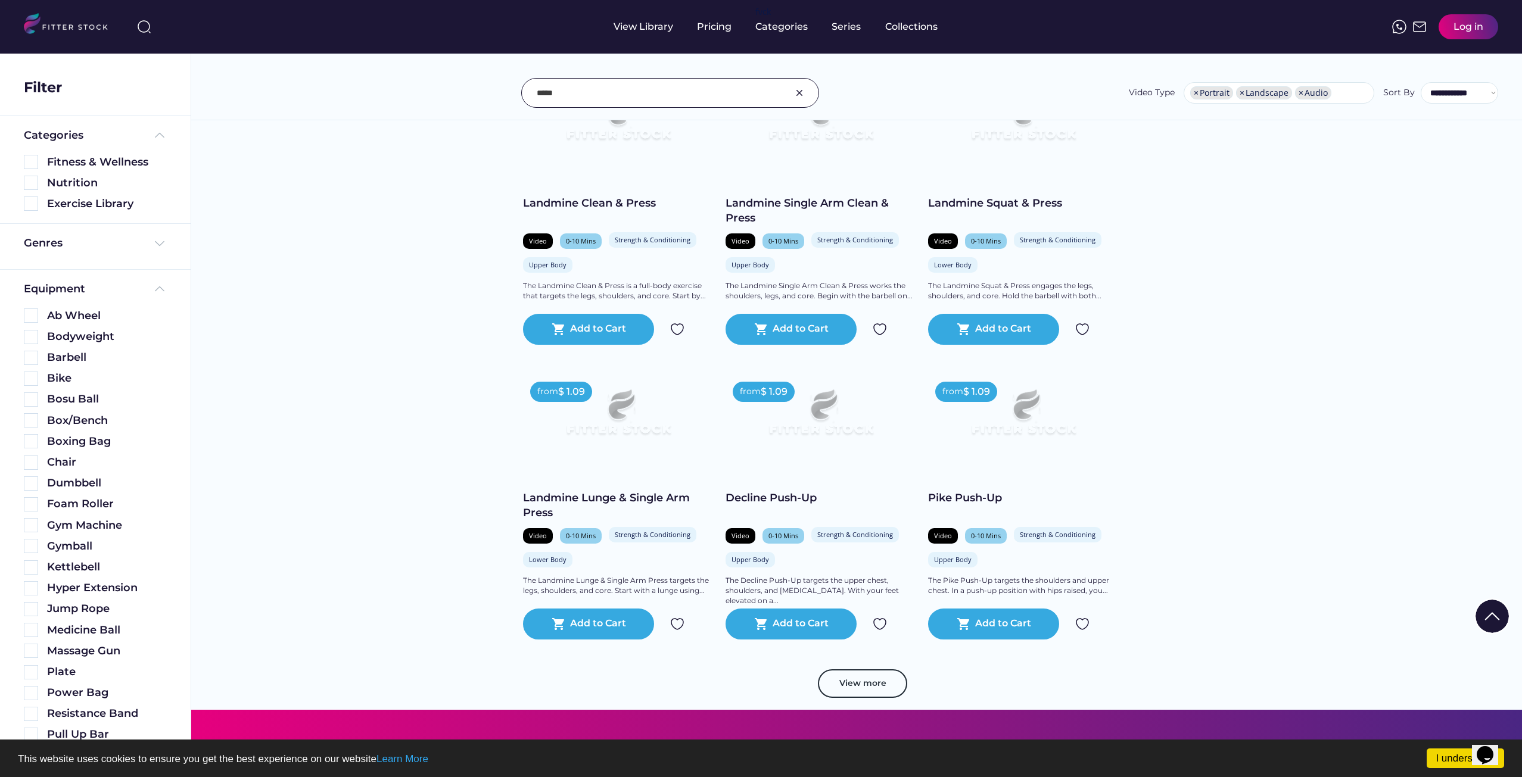
scroll to position [12983, 0]
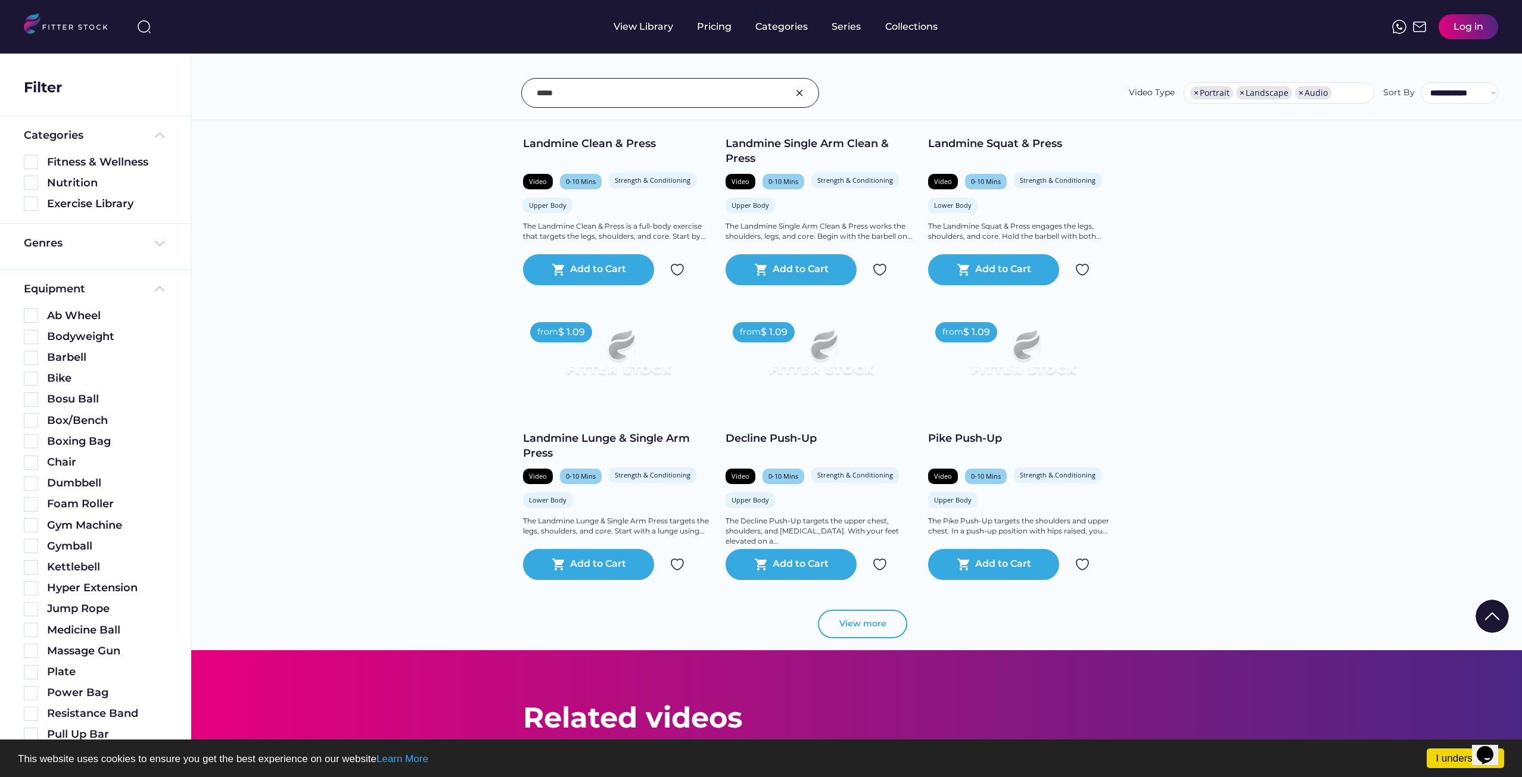
click at [880, 634] on button "View more" at bounding box center [862, 624] width 89 height 29
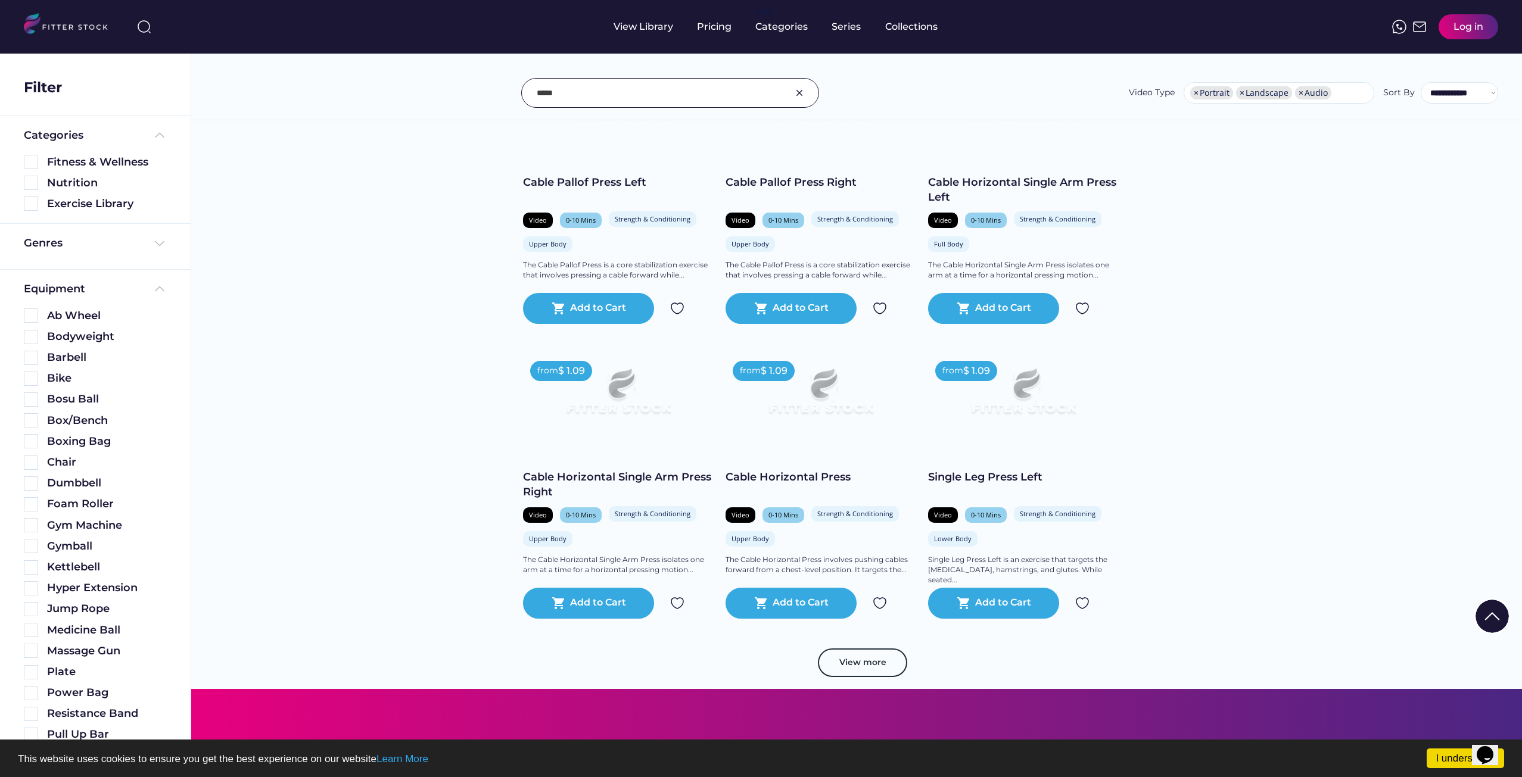
scroll to position [15127, 0]
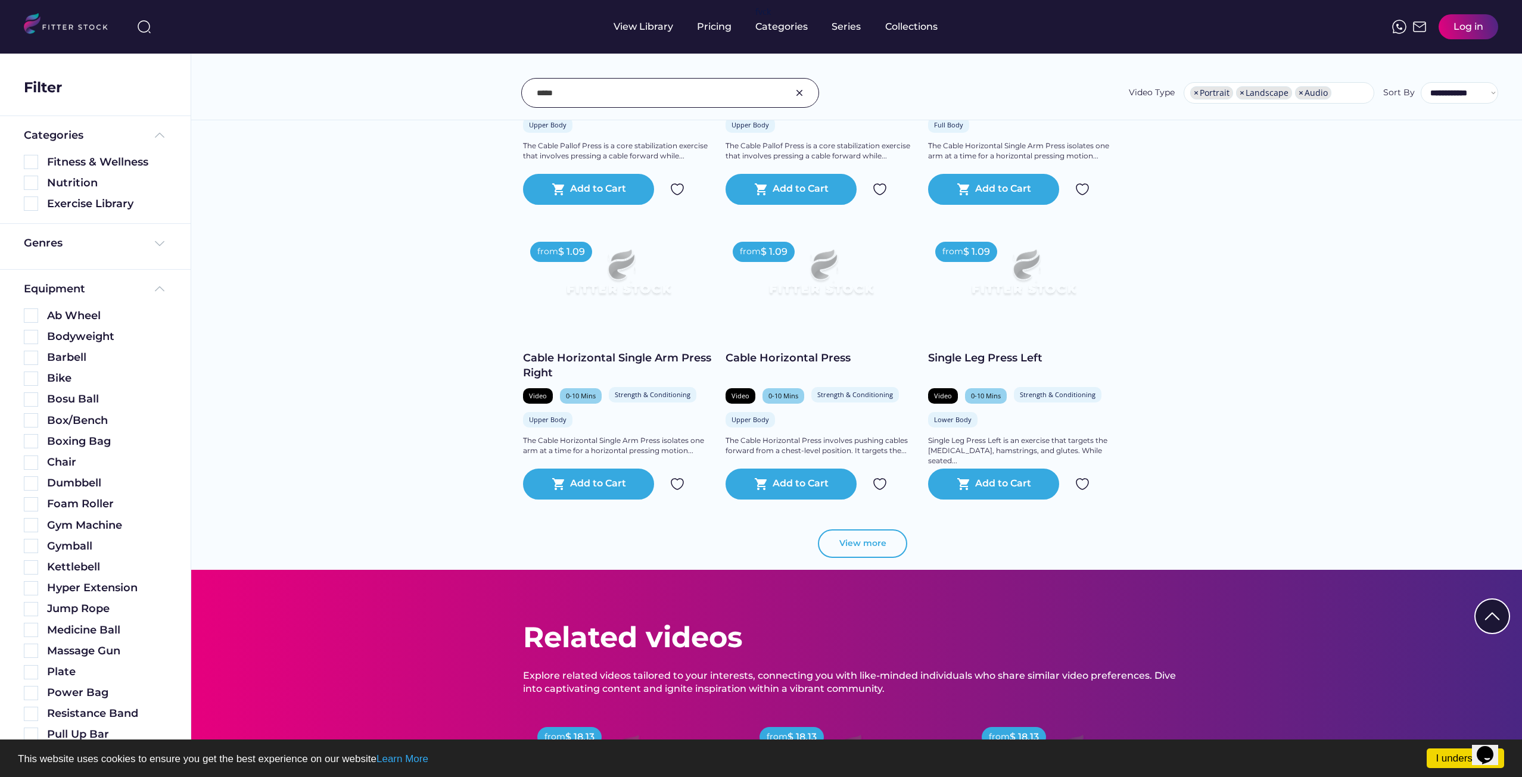
click at [874, 558] on button "View more" at bounding box center [862, 543] width 89 height 29
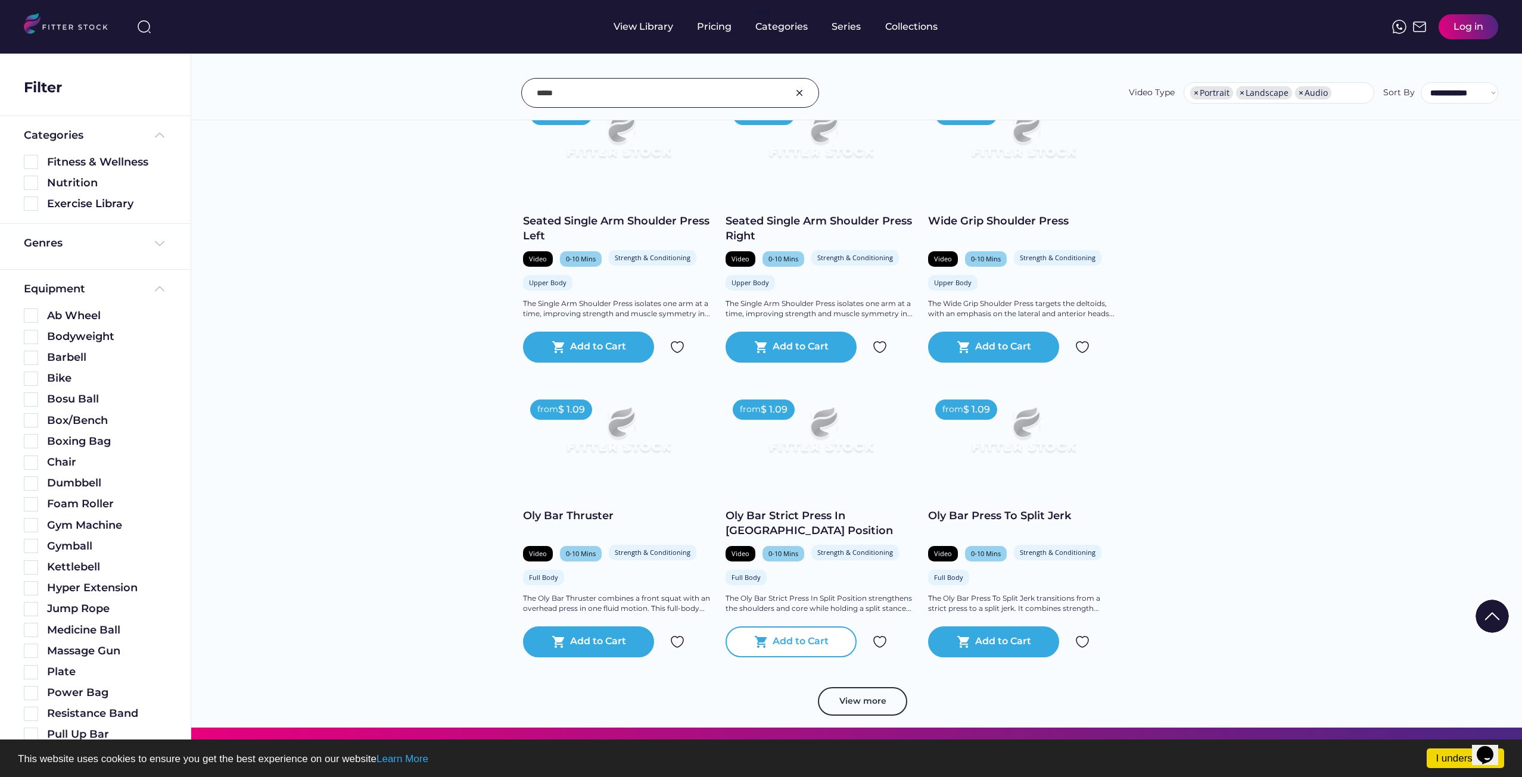
scroll to position [17211, 0]
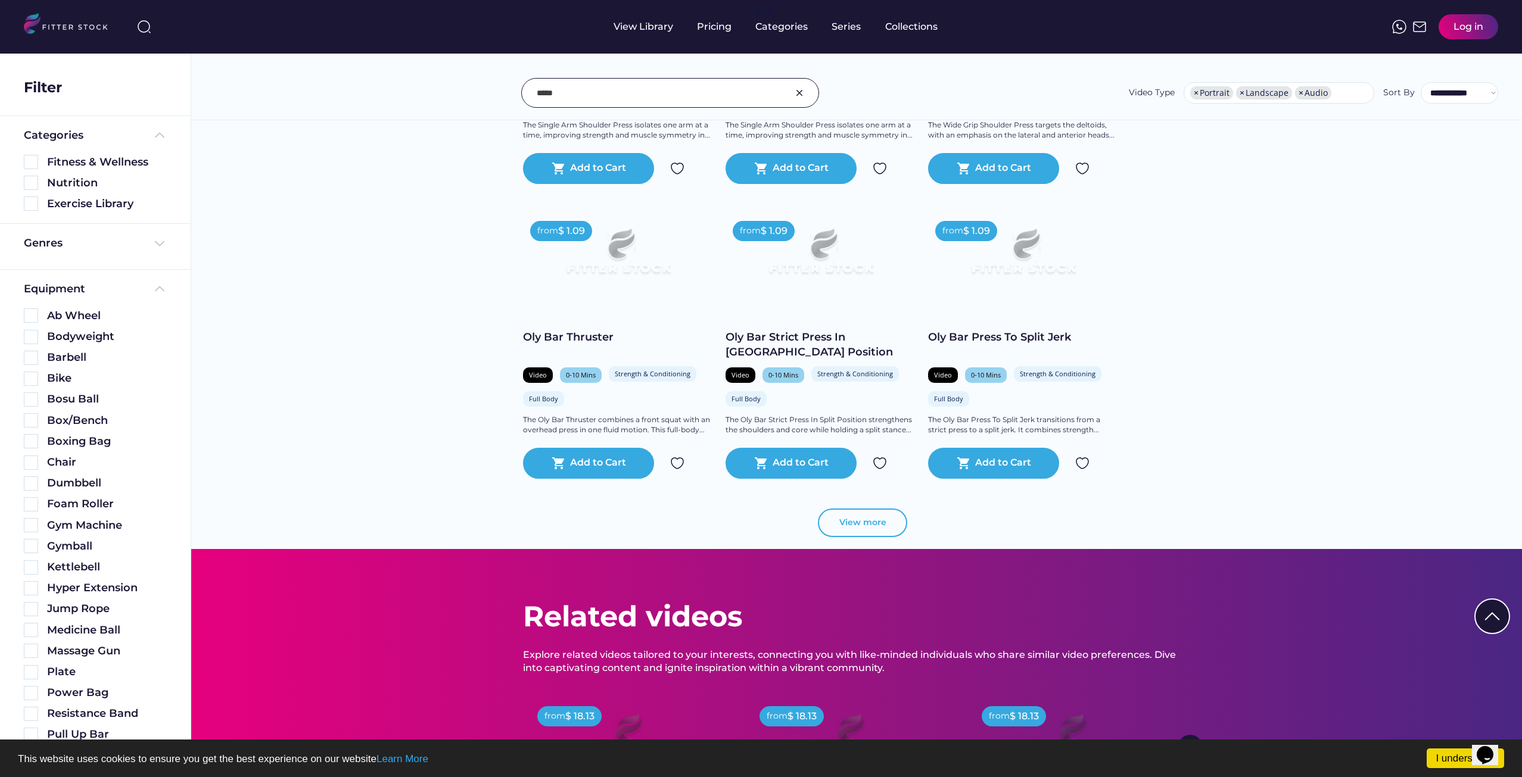
click at [856, 537] on button "View more" at bounding box center [862, 523] width 89 height 29
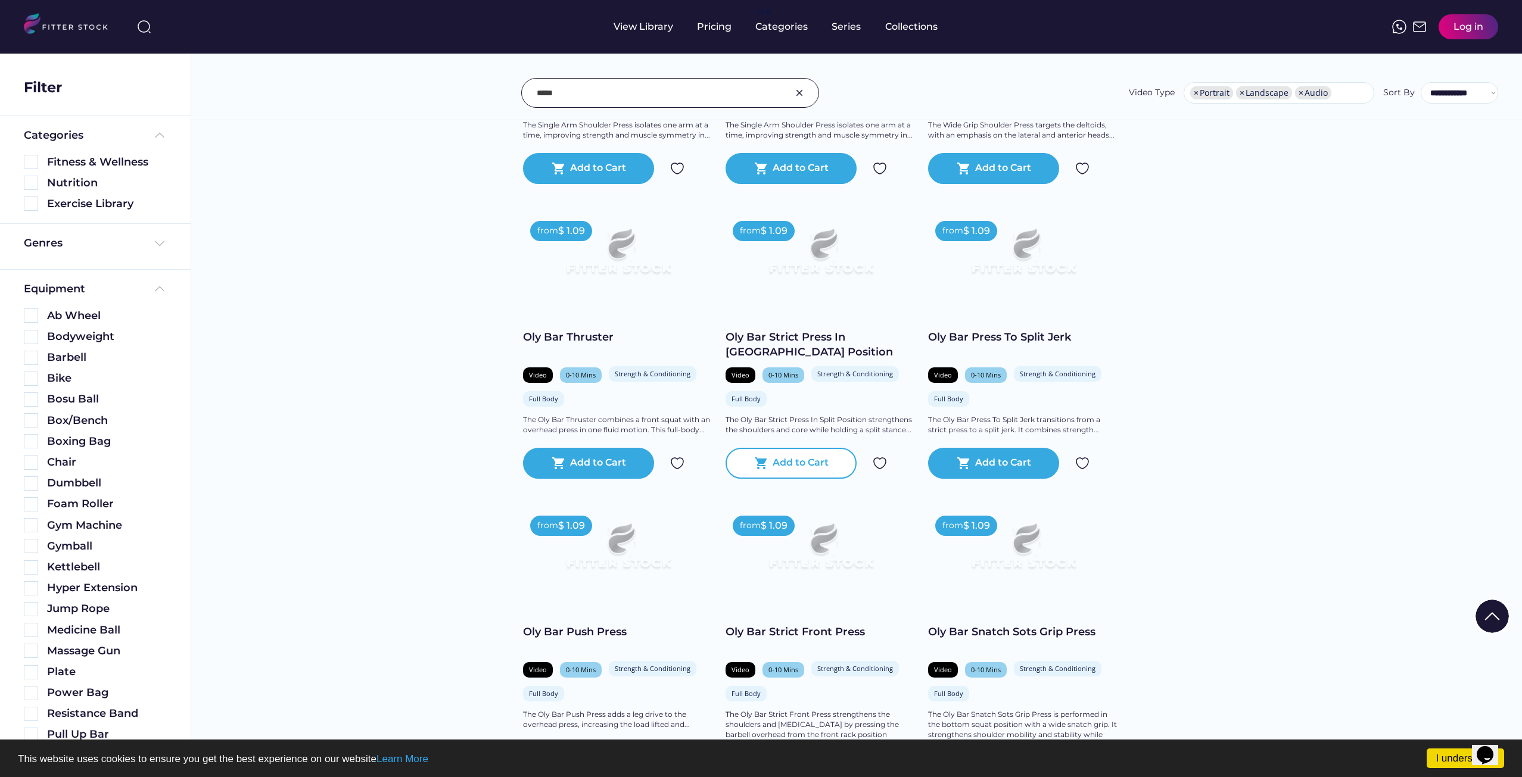
scroll to position [17390, 0]
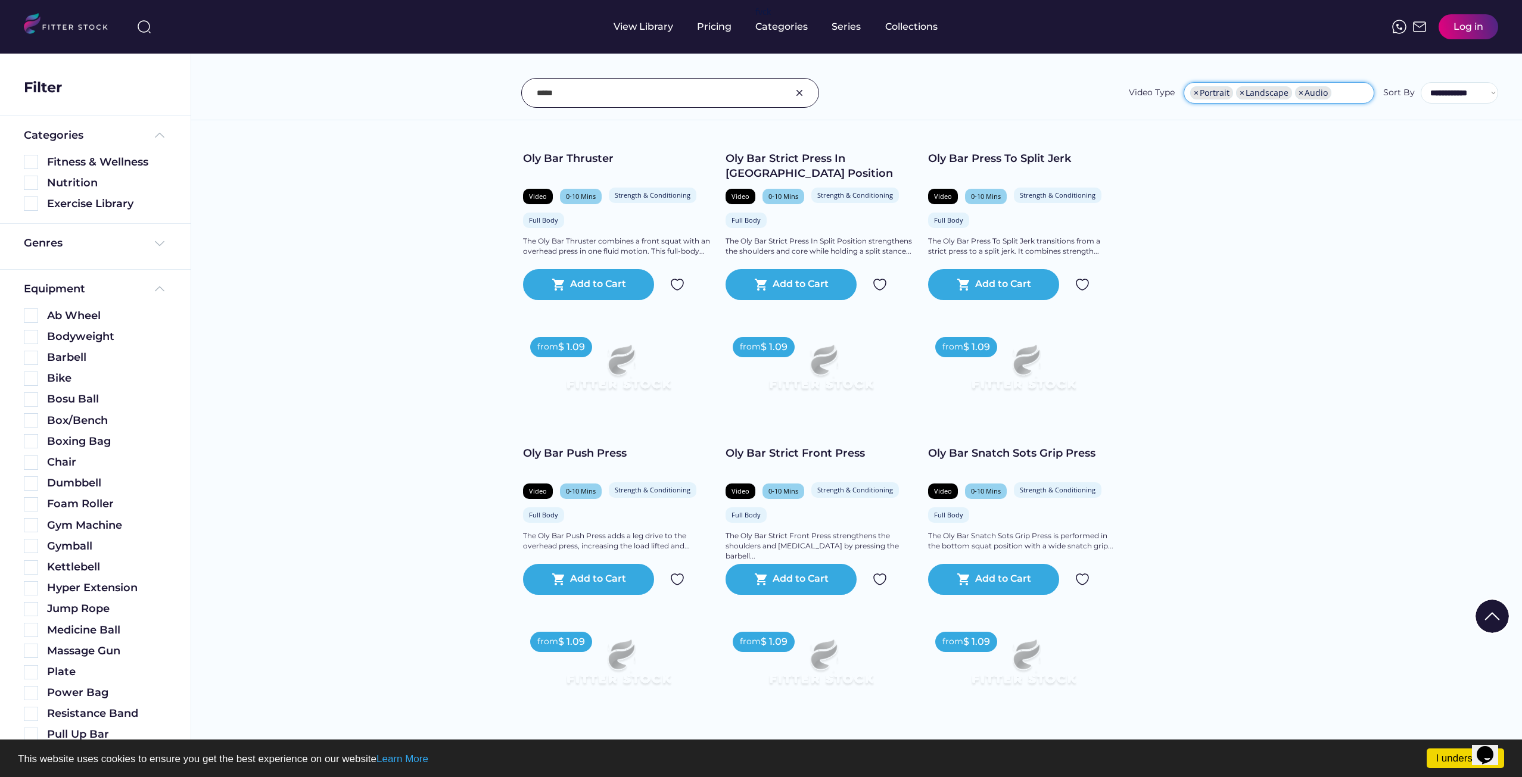
click at [1302, 91] on span "×" at bounding box center [1300, 93] width 5 height 8
select select "**********"
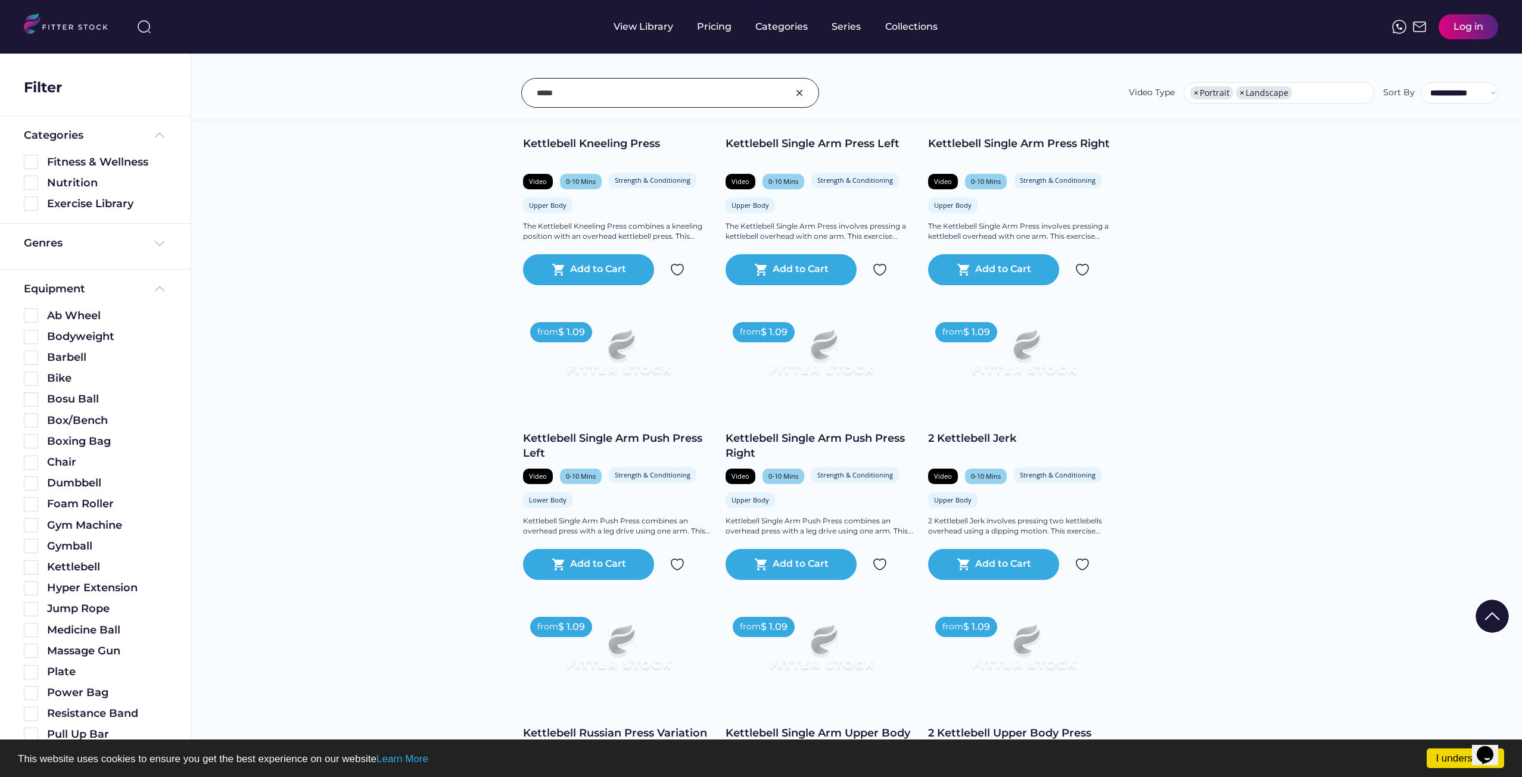
scroll to position [19117, 0]
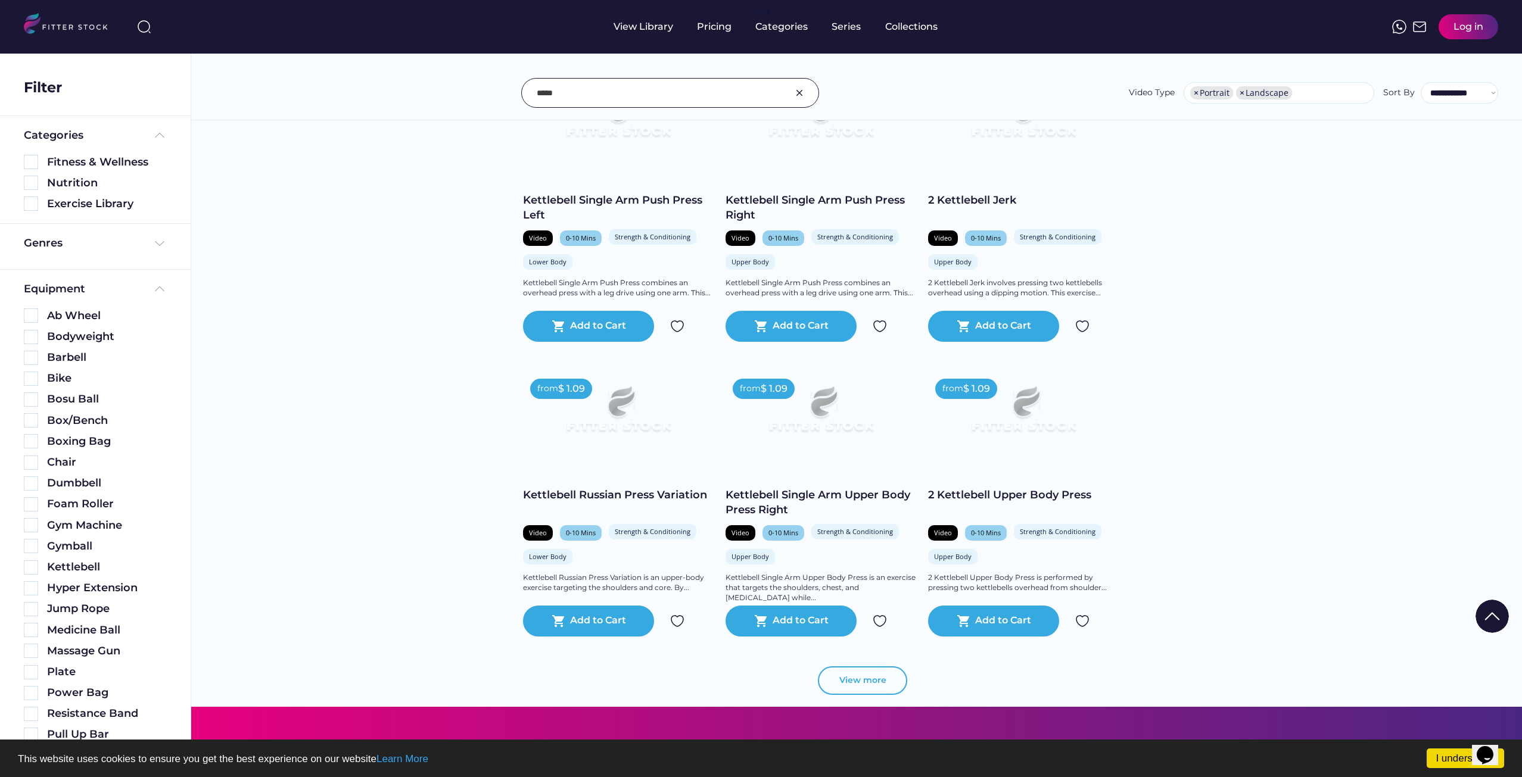
click at [867, 693] on button "View more" at bounding box center [862, 680] width 89 height 29
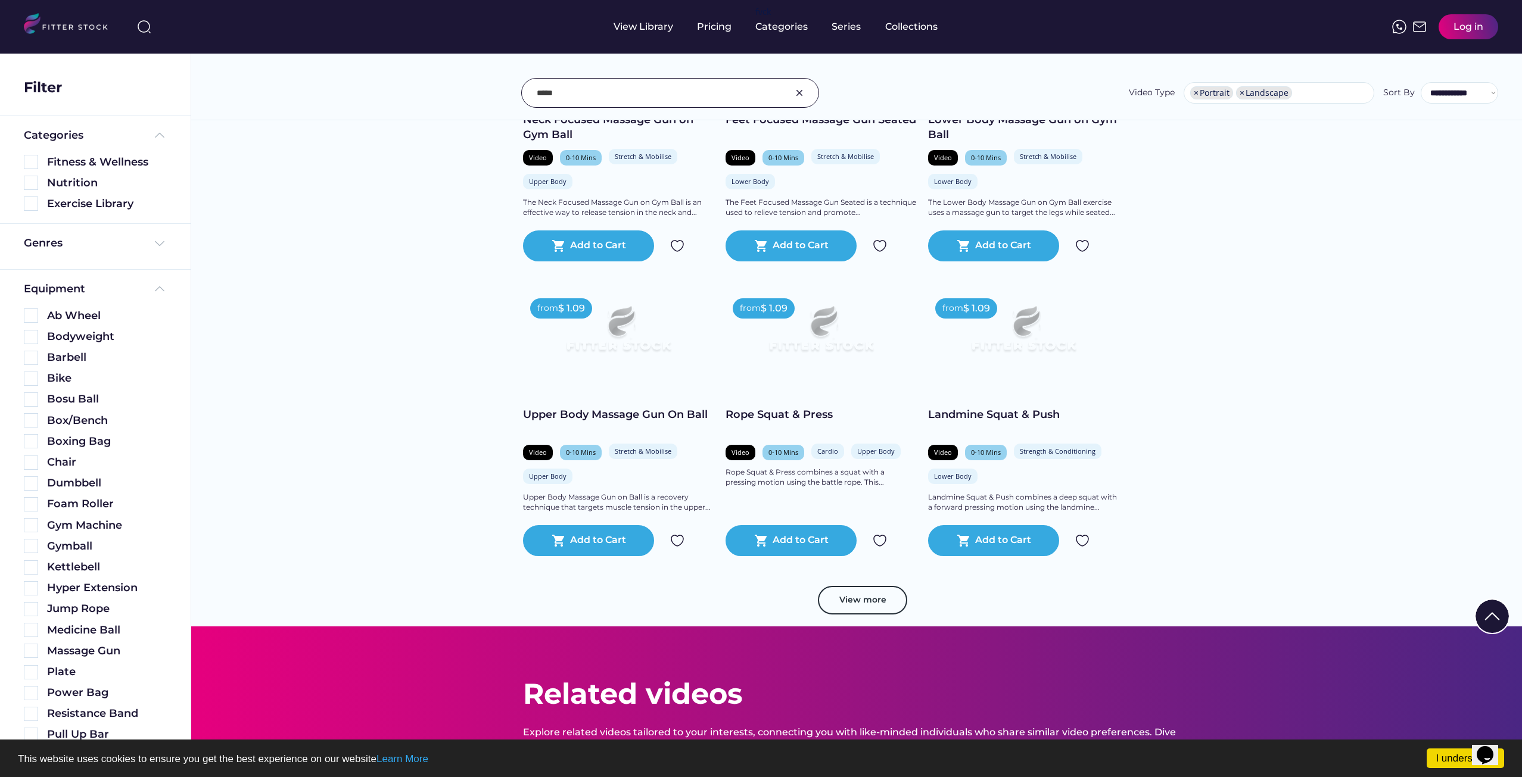
scroll to position [21321, 0]
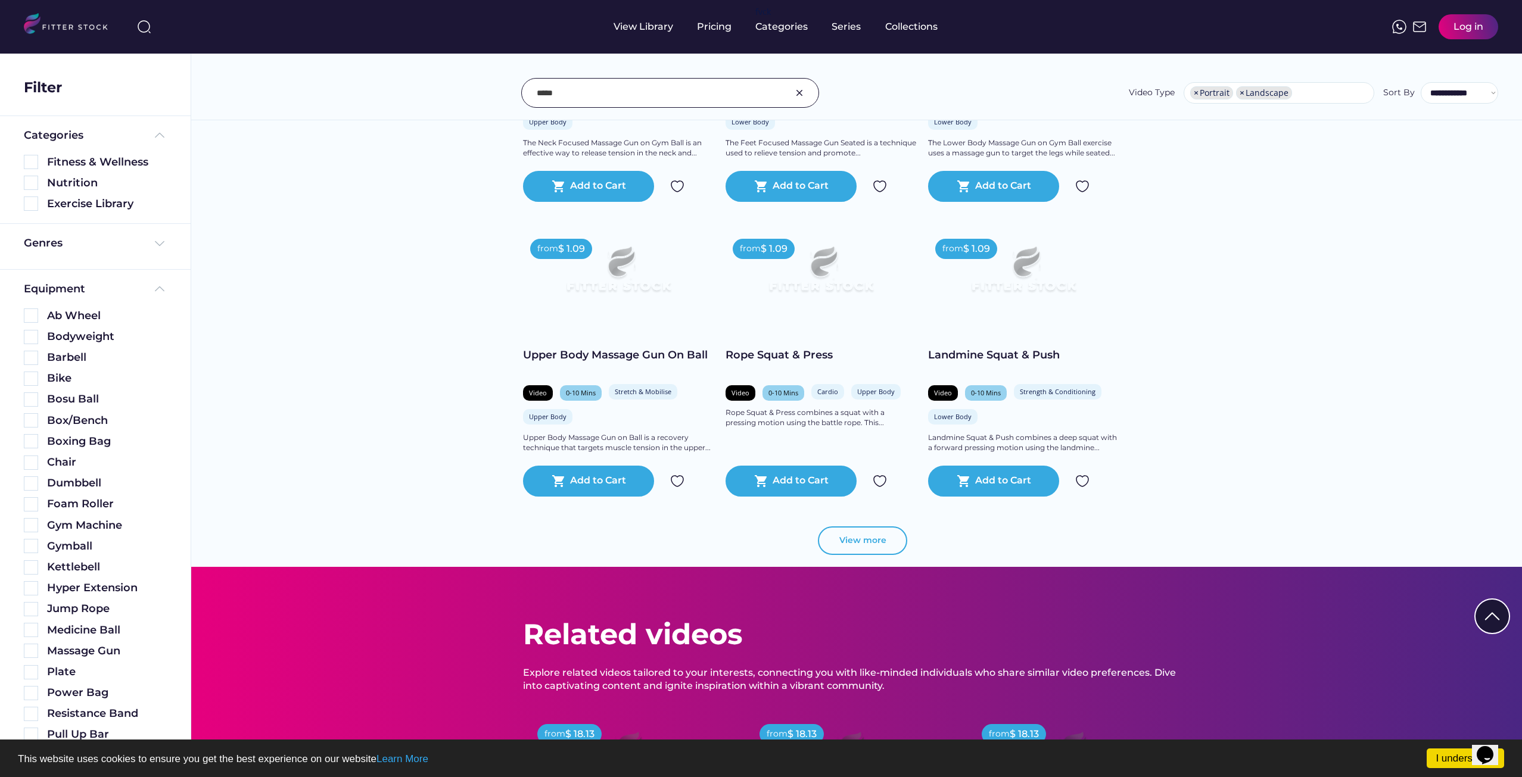
click at [855, 554] on button "View more" at bounding box center [862, 540] width 89 height 29
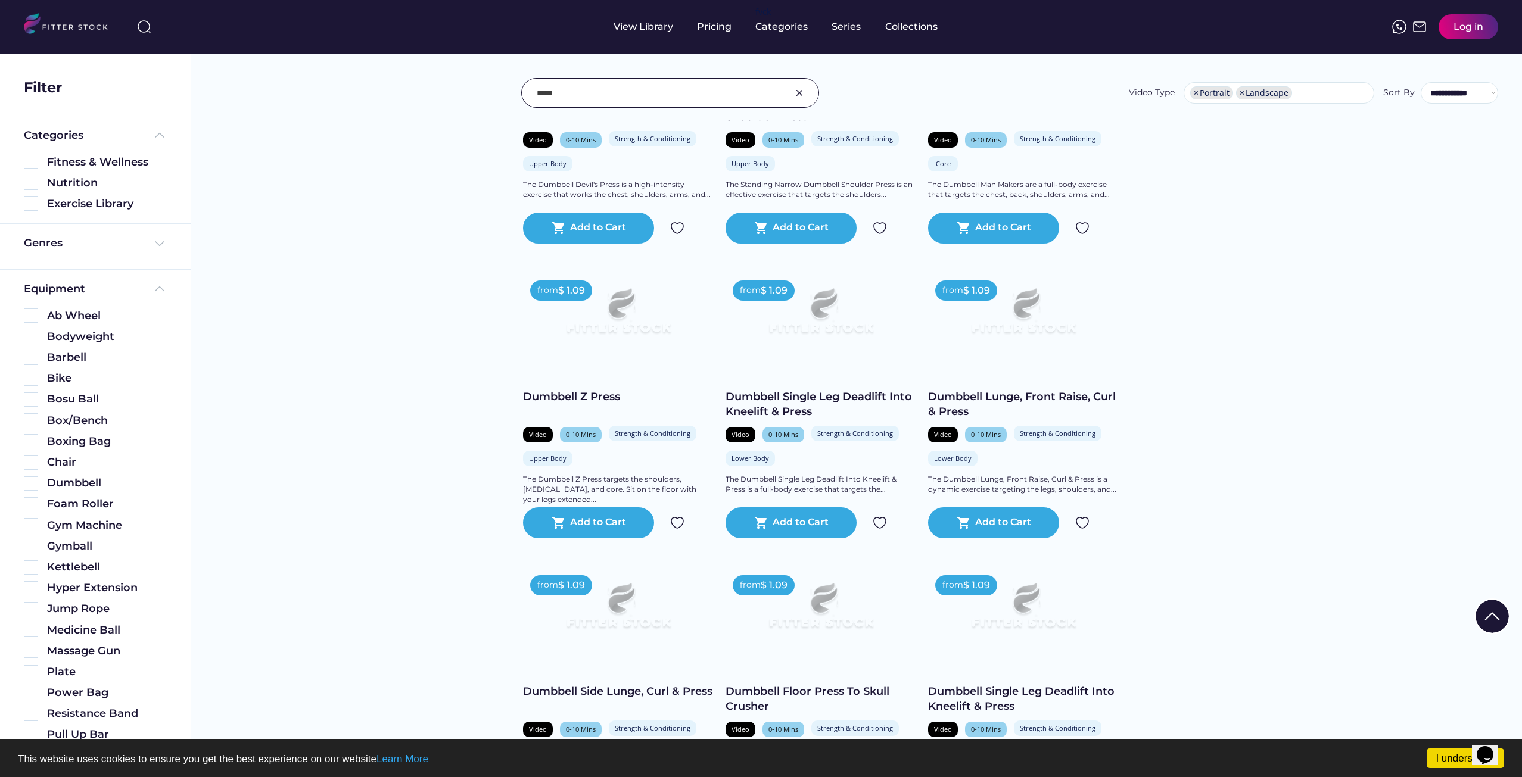
scroll to position [23286, 0]
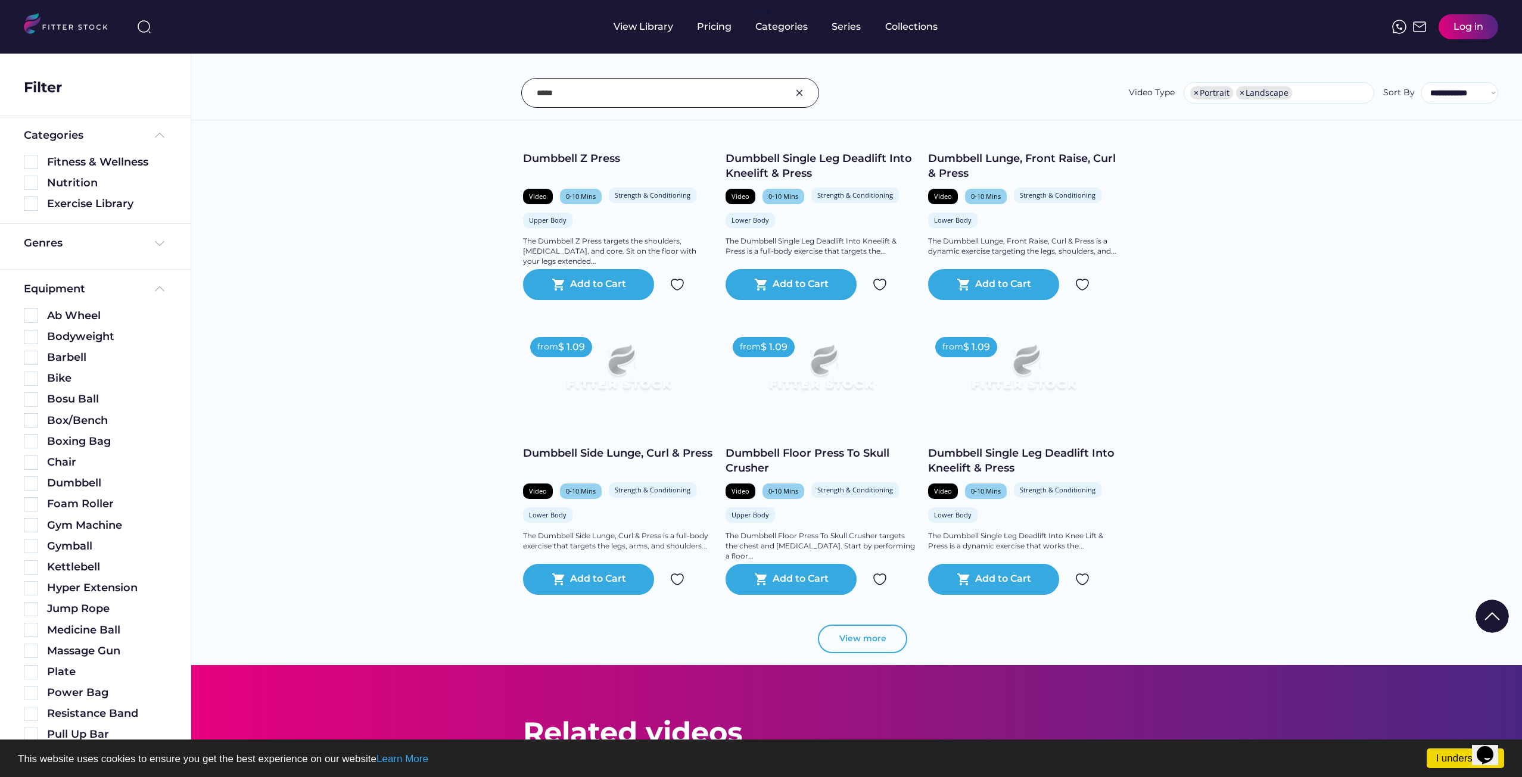
click at [857, 649] on button "View more" at bounding box center [862, 639] width 89 height 29
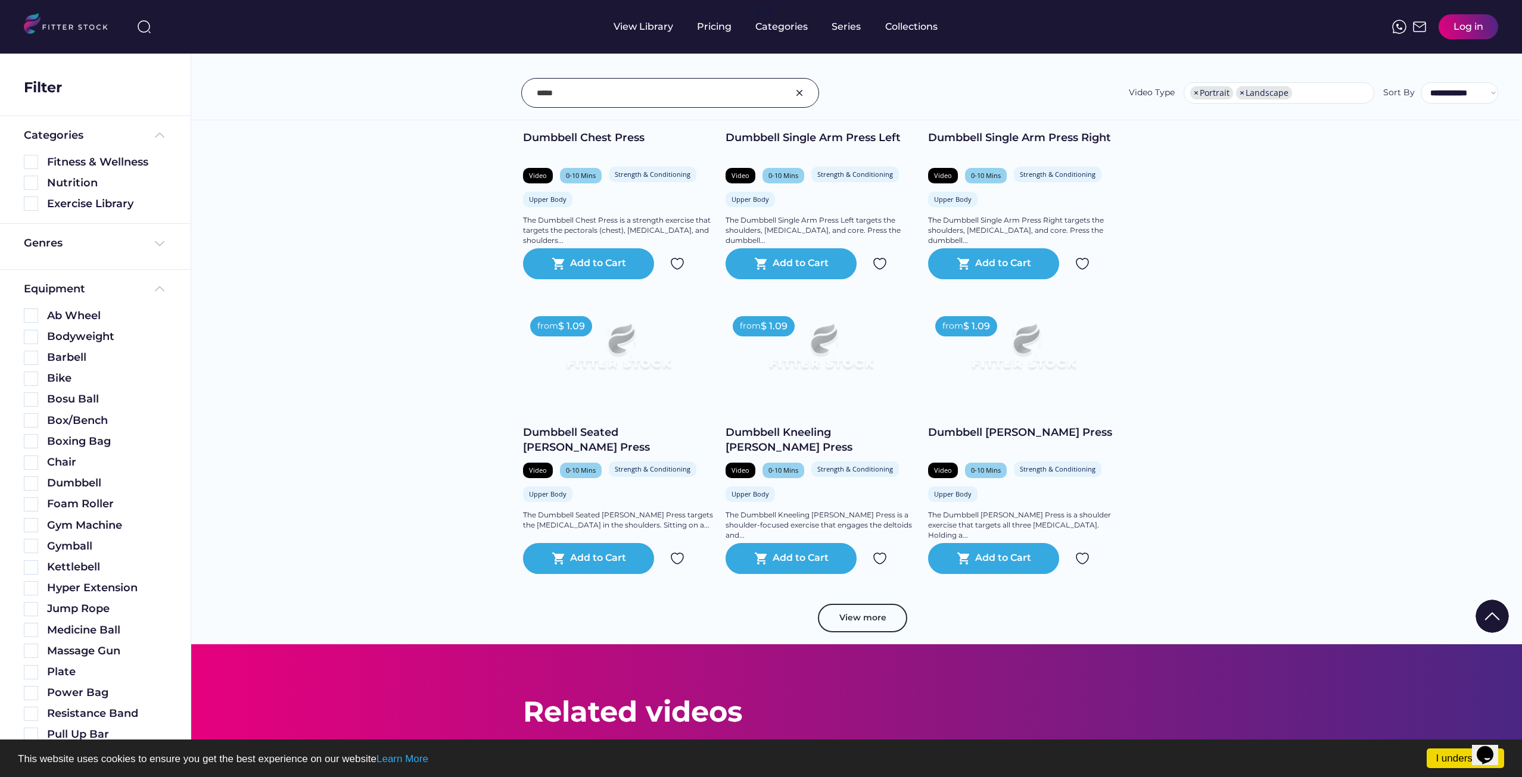
scroll to position [25430, 0]
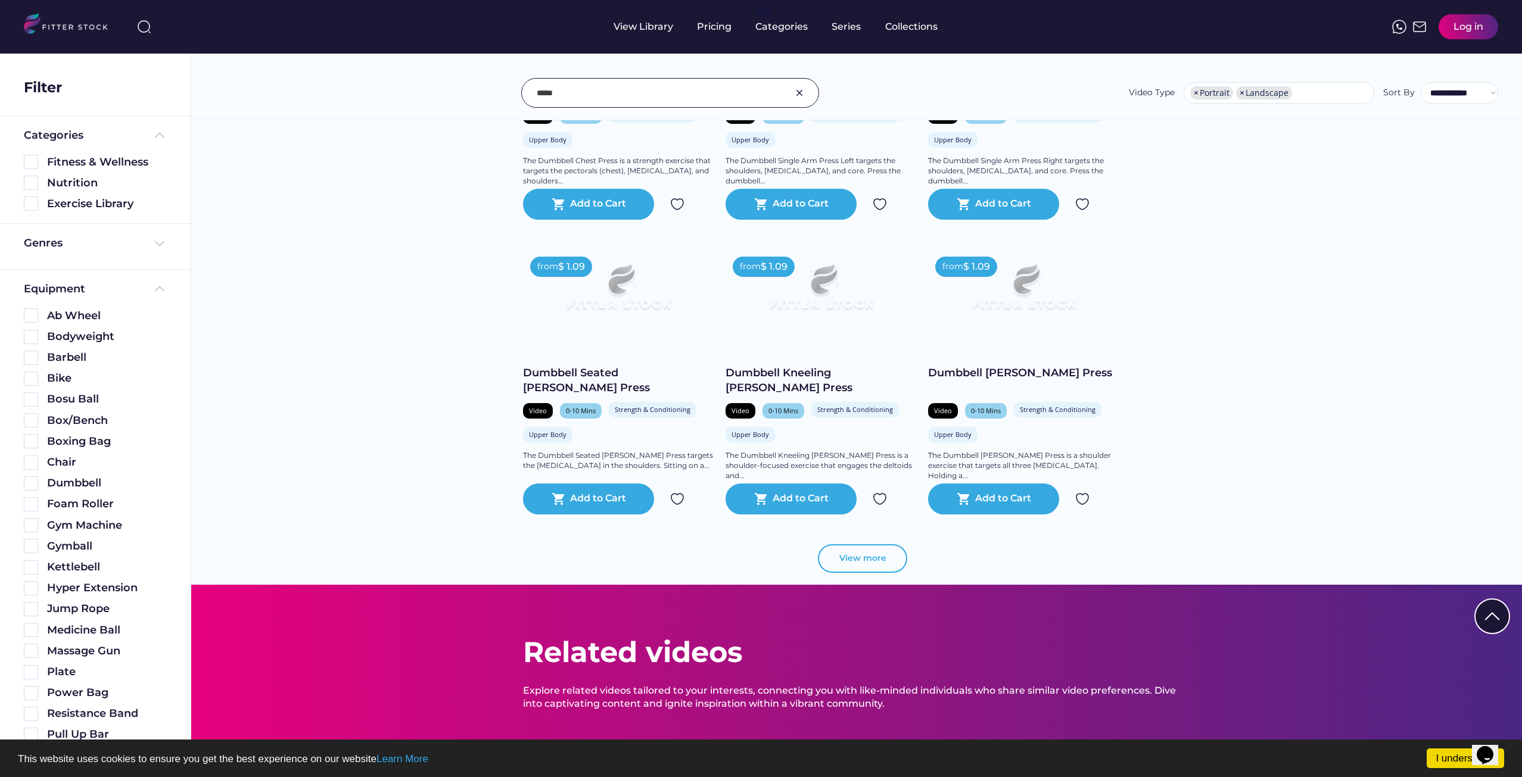
click at [859, 572] on button "View more" at bounding box center [862, 558] width 89 height 29
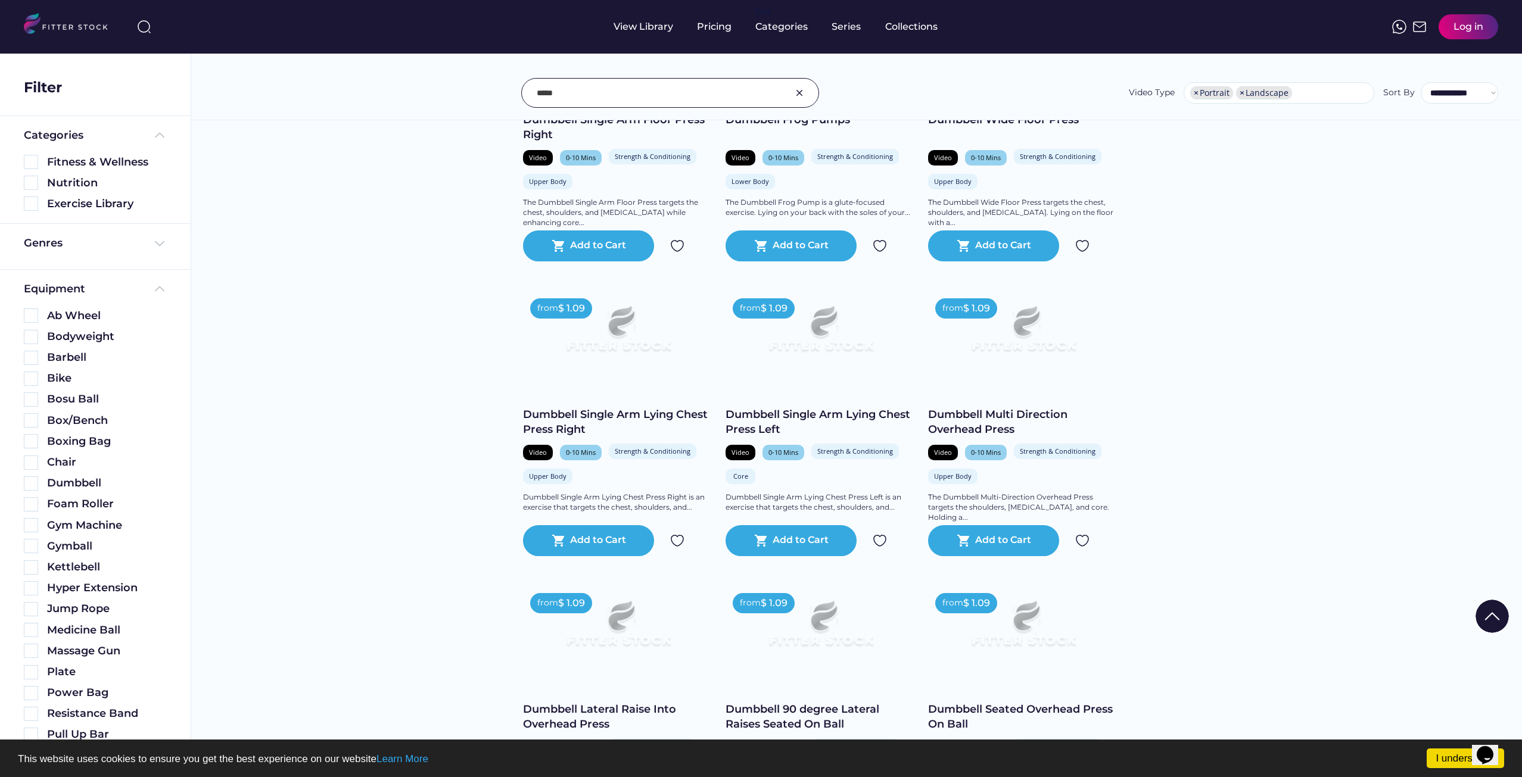
scroll to position [27455, 0]
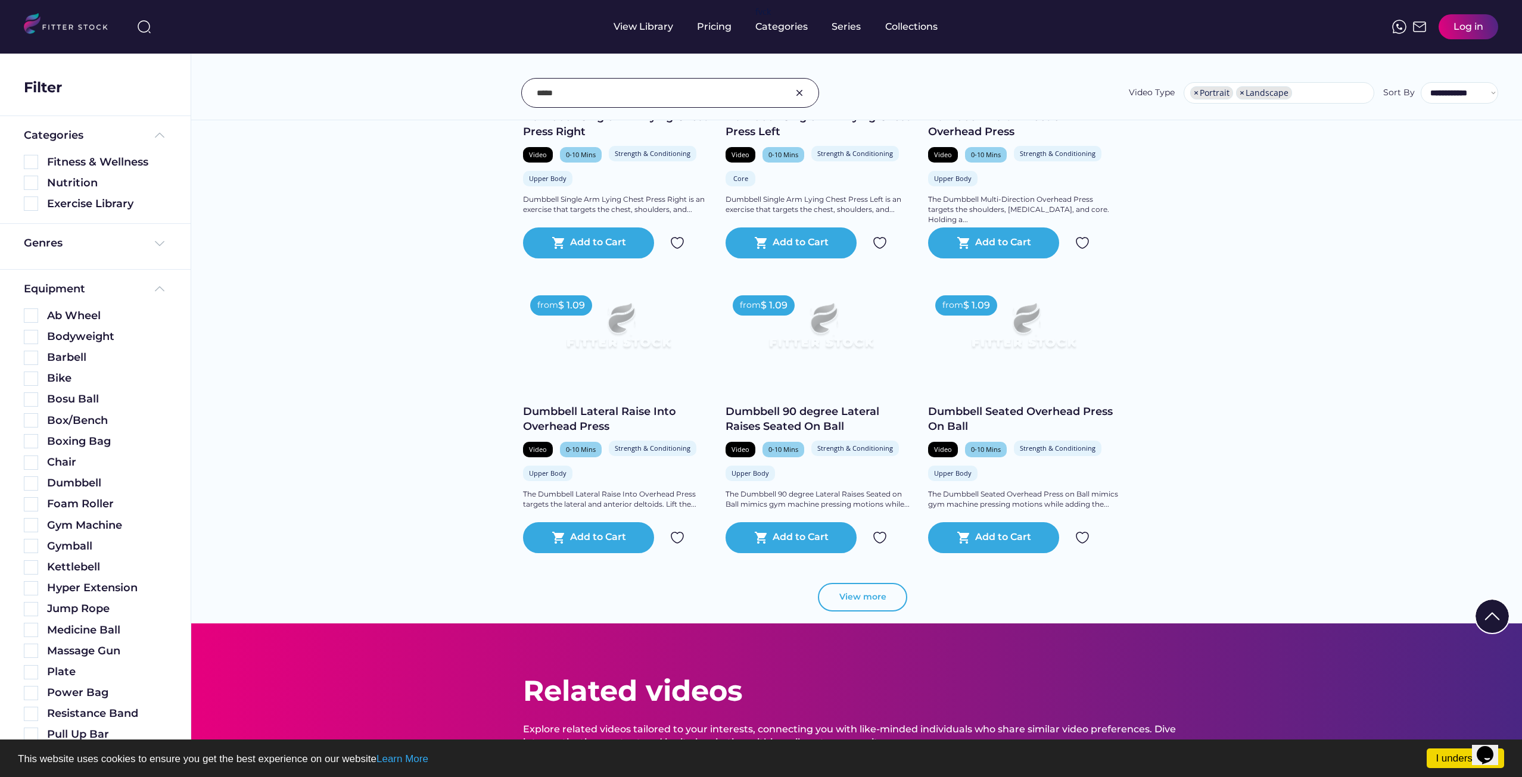
click at [844, 605] on button "View more" at bounding box center [862, 597] width 89 height 29
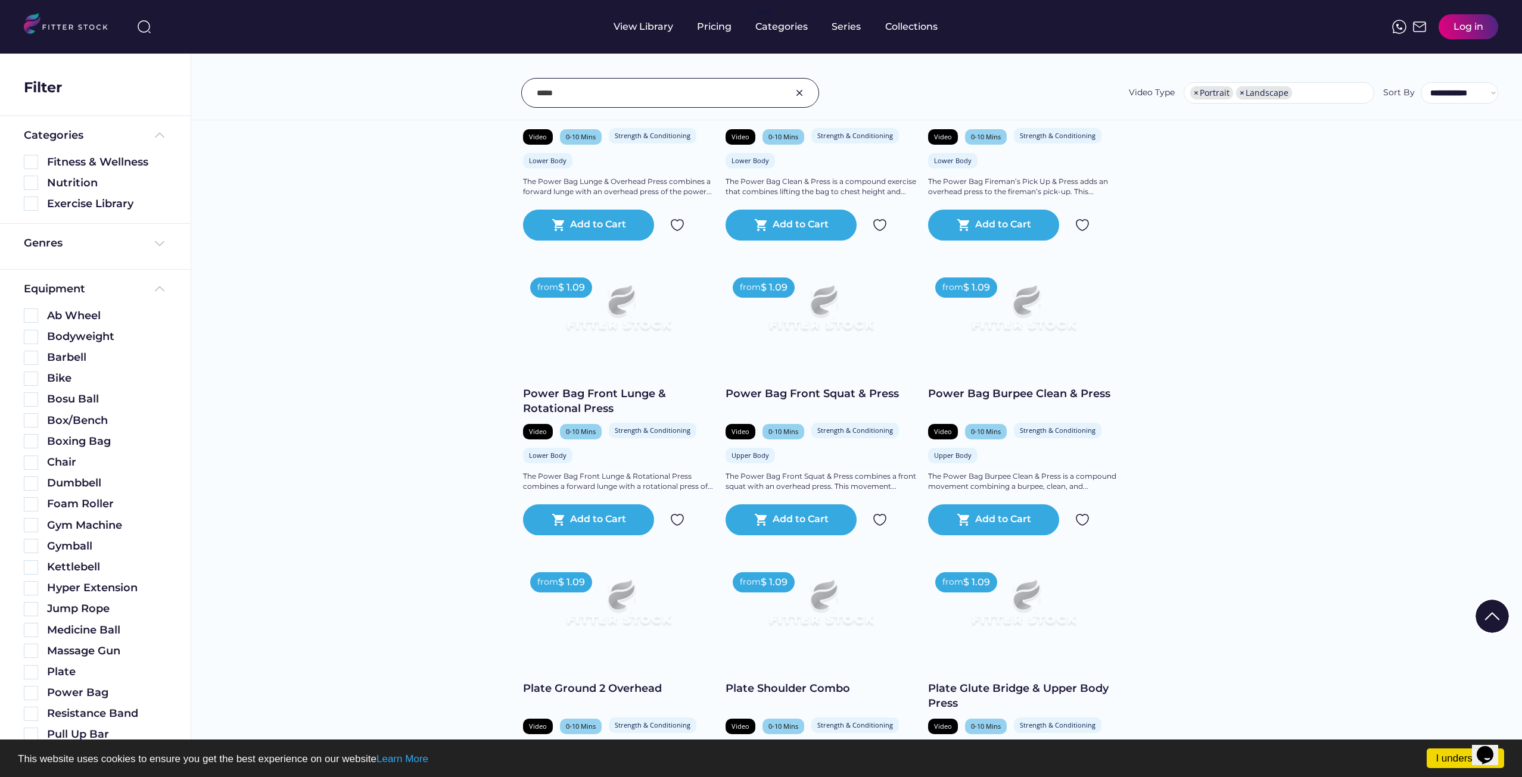
scroll to position [29480, 0]
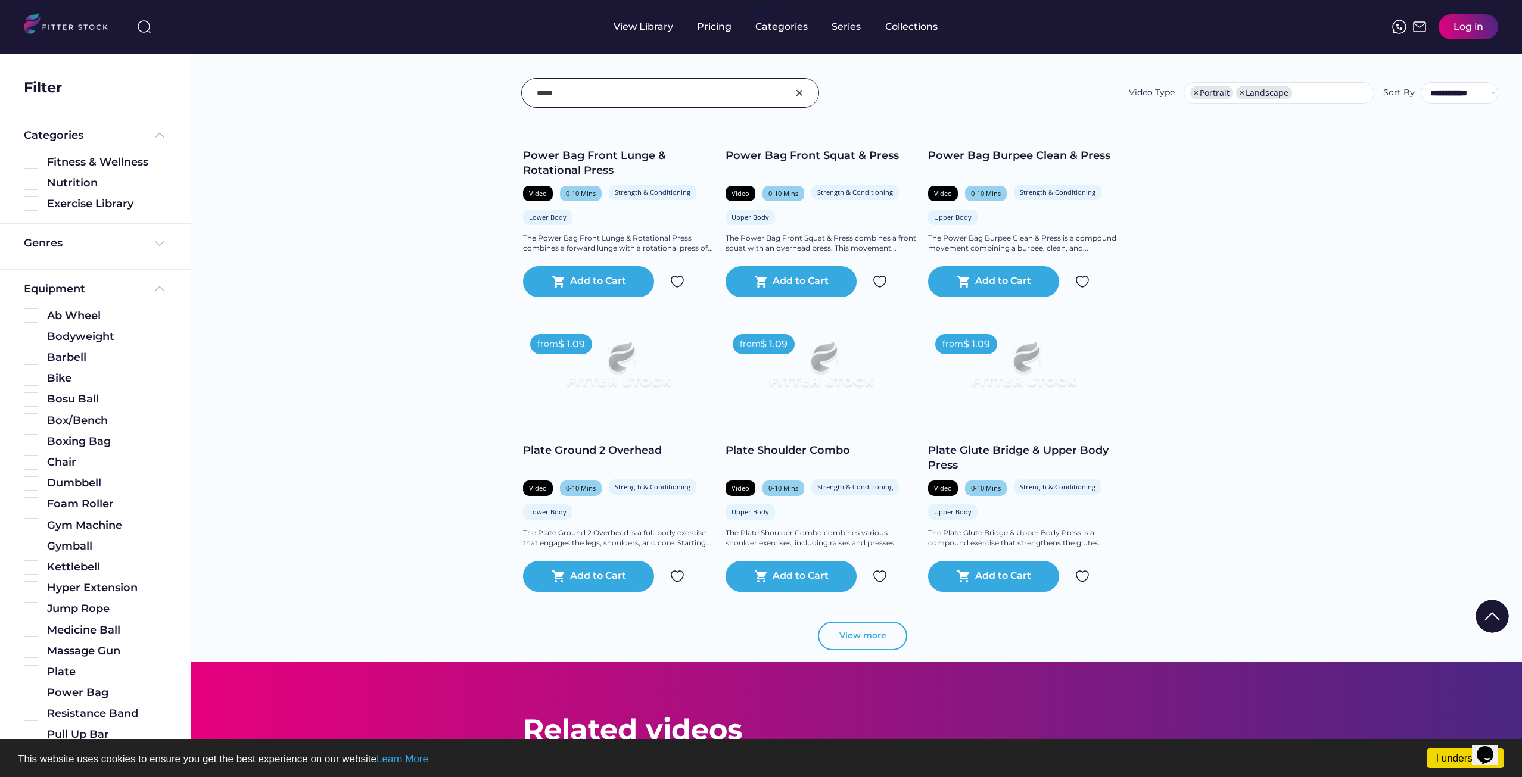
click at [868, 636] on button "View more" at bounding box center [862, 636] width 89 height 29
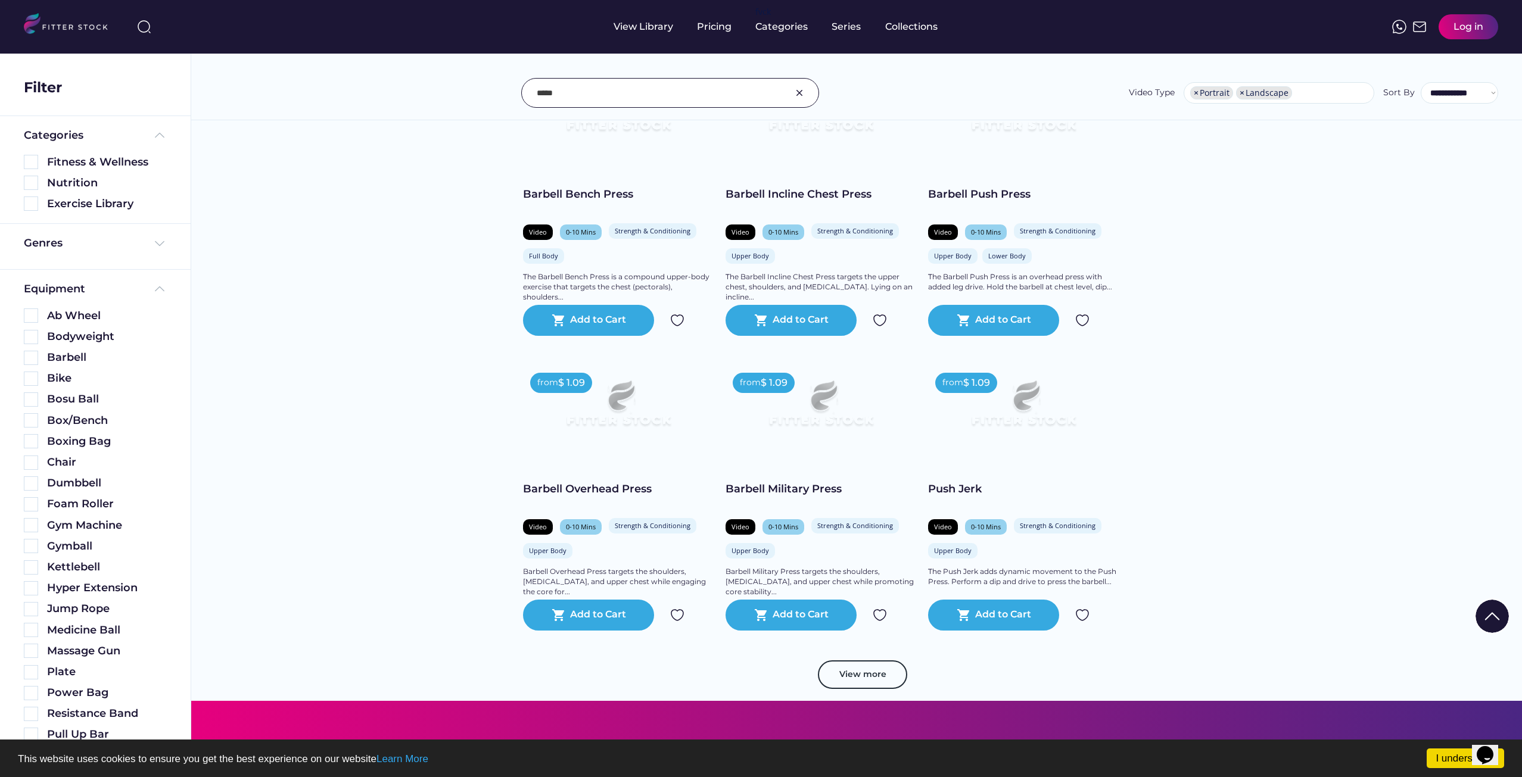
scroll to position [31564, 0]
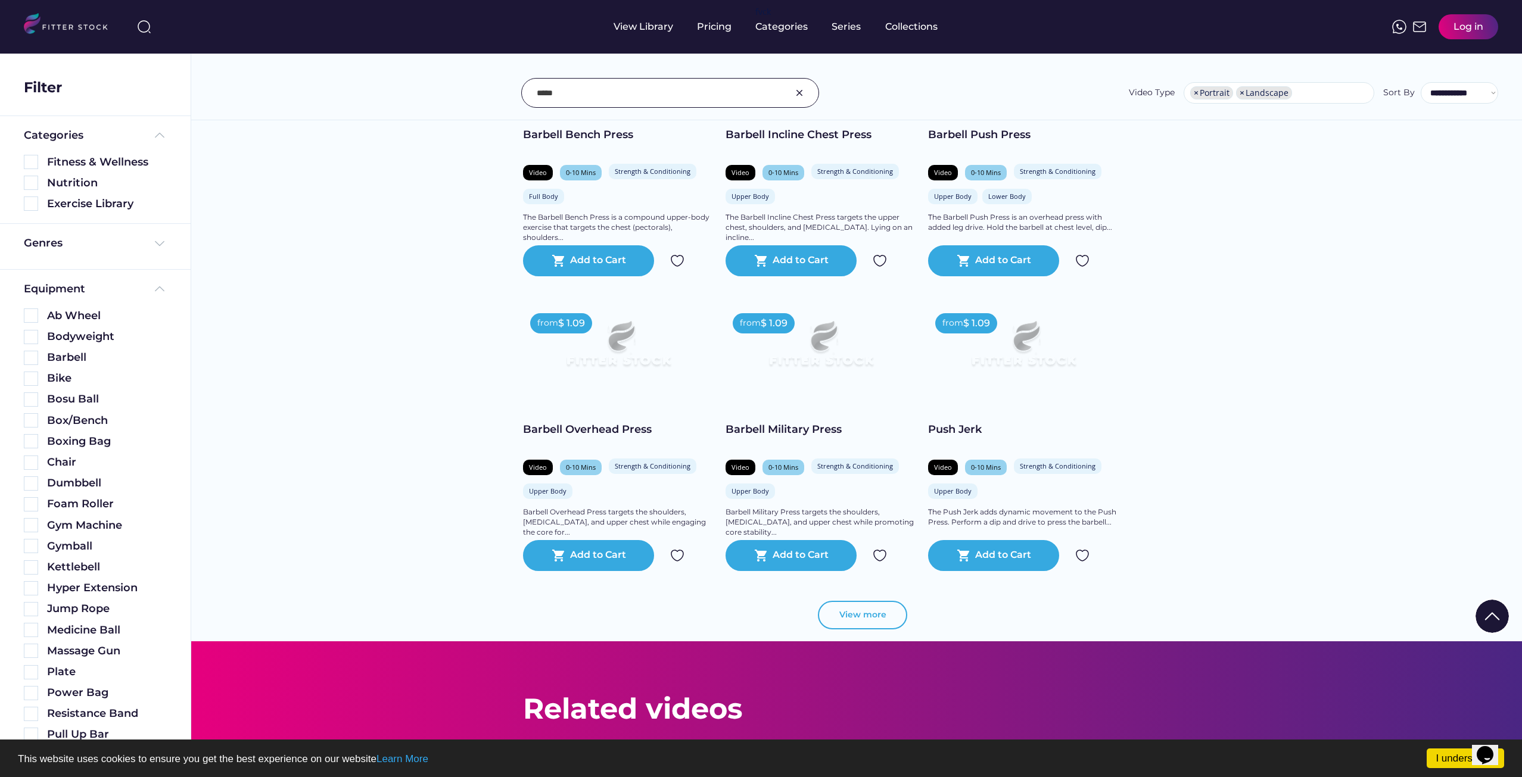
click at [874, 626] on button "View more" at bounding box center [862, 615] width 89 height 29
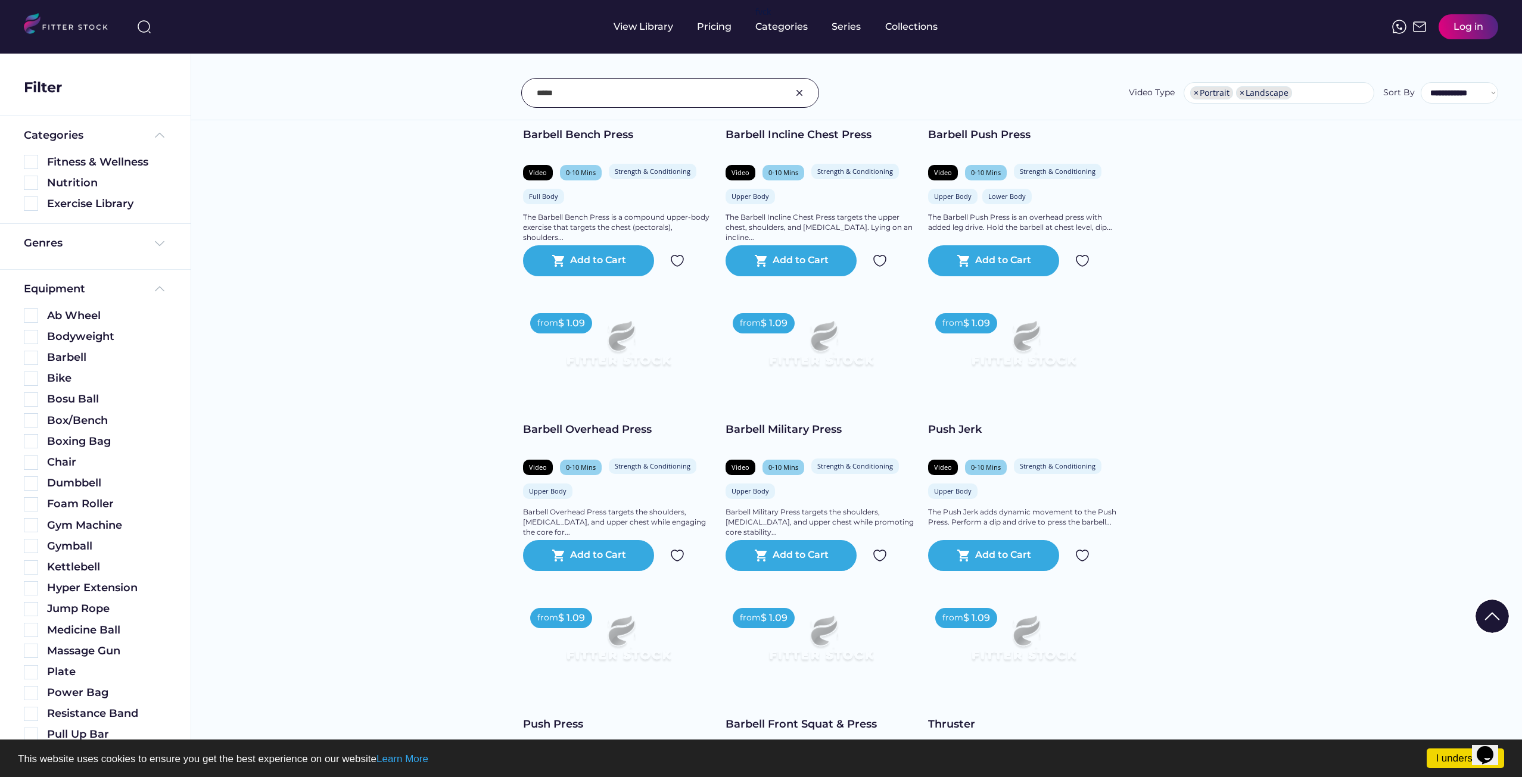
scroll to position [31088, 0]
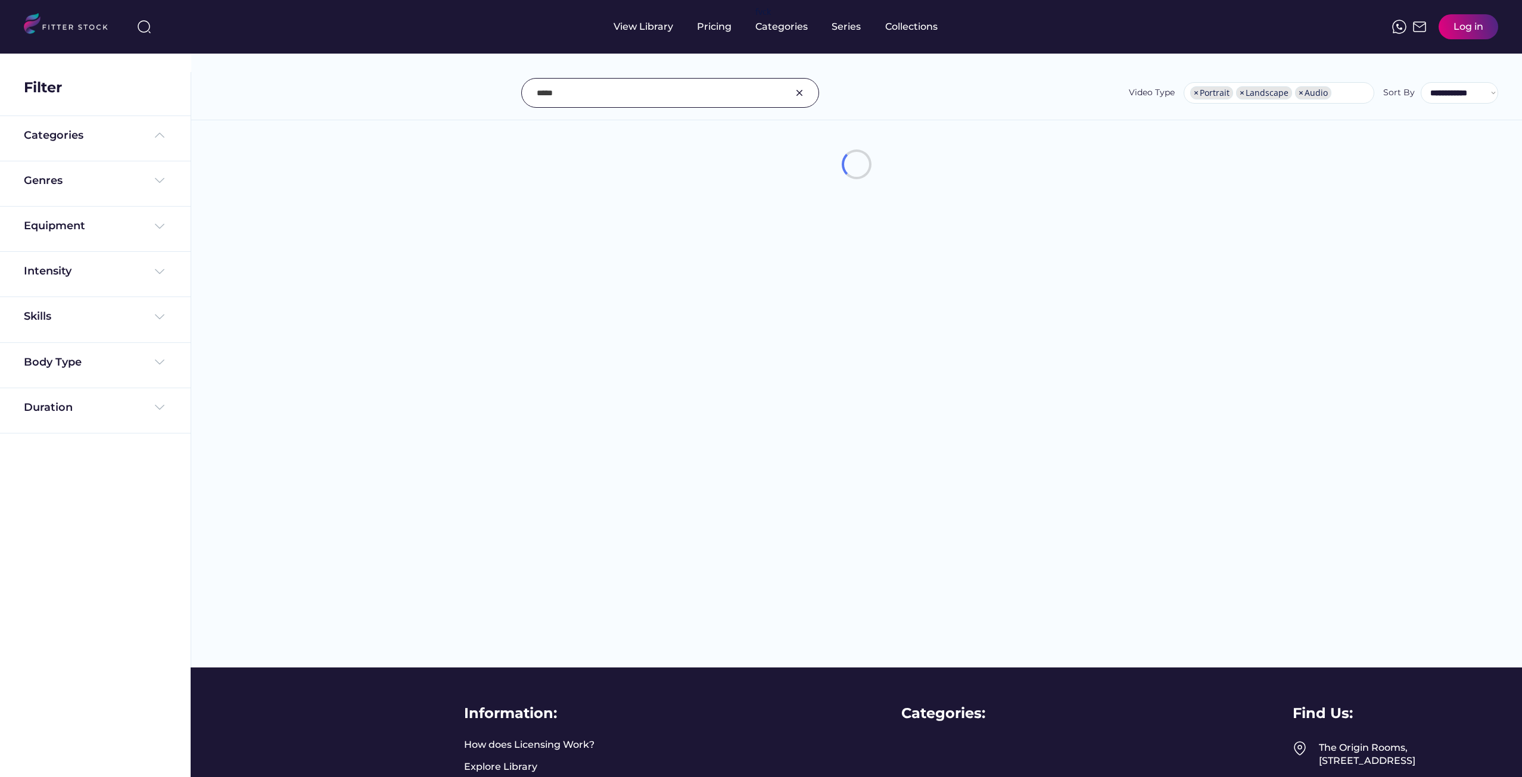
select select "**********"
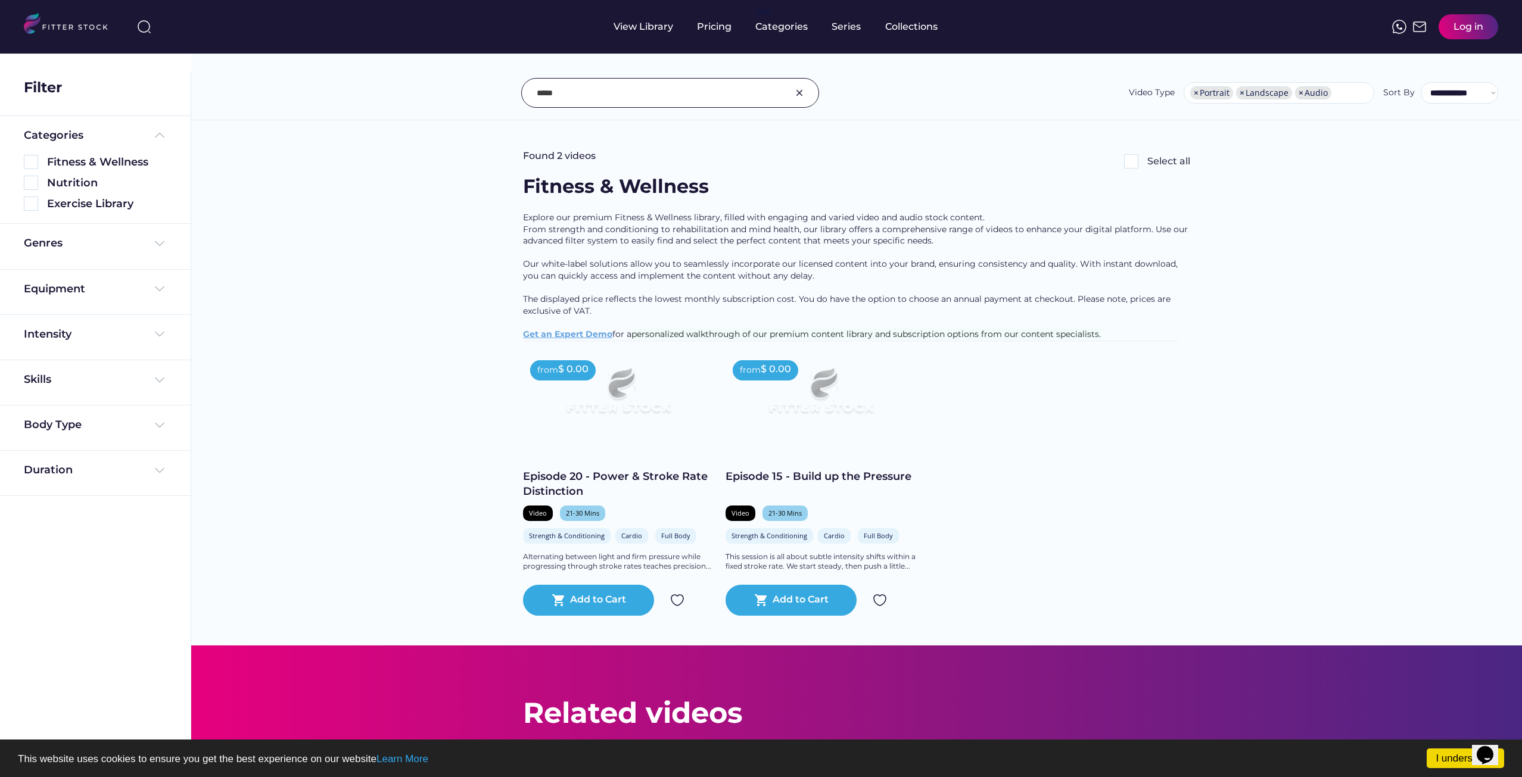
click at [146, 291] on div "Equipment" at bounding box center [95, 289] width 143 height 15
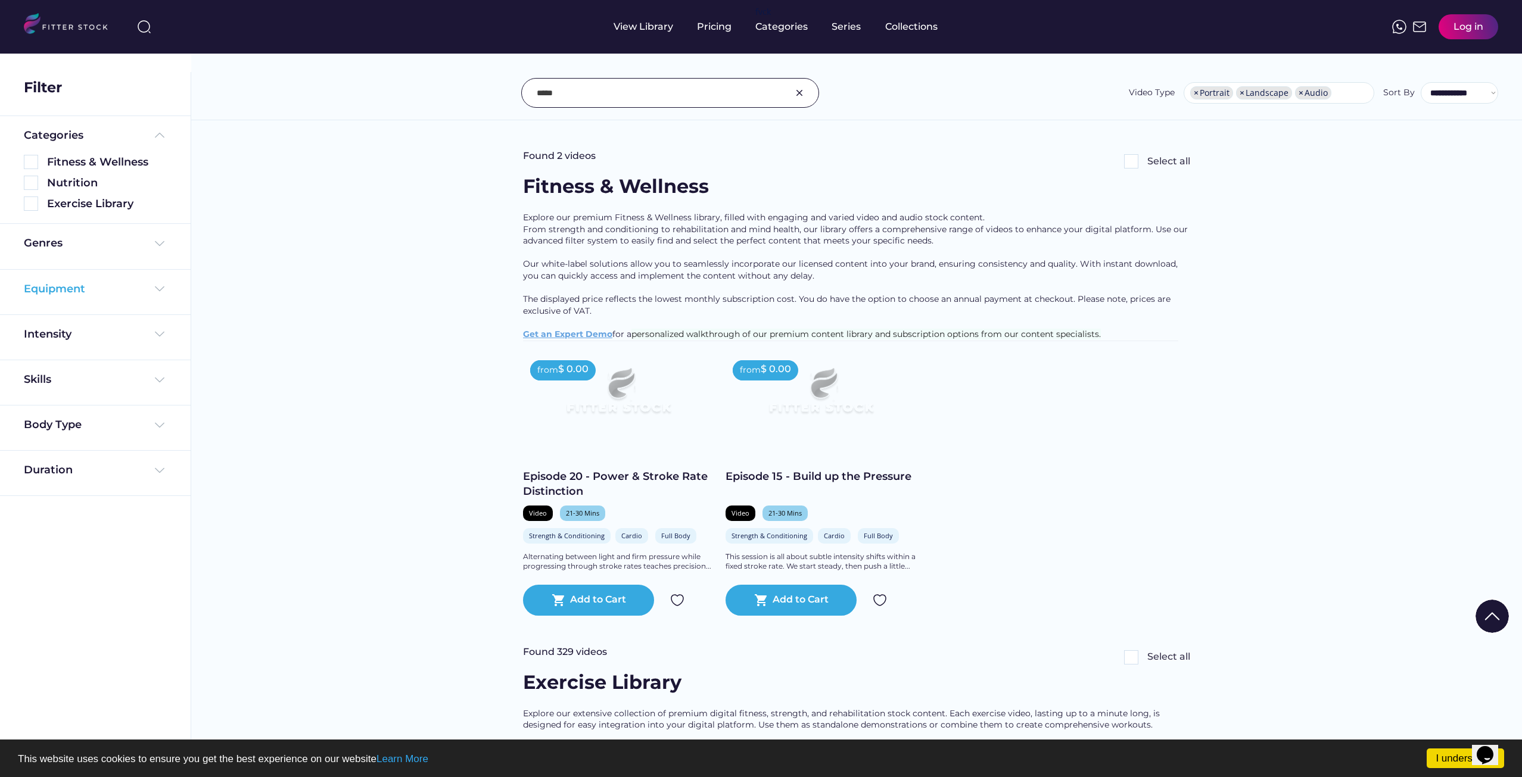
scroll to position [357, 0]
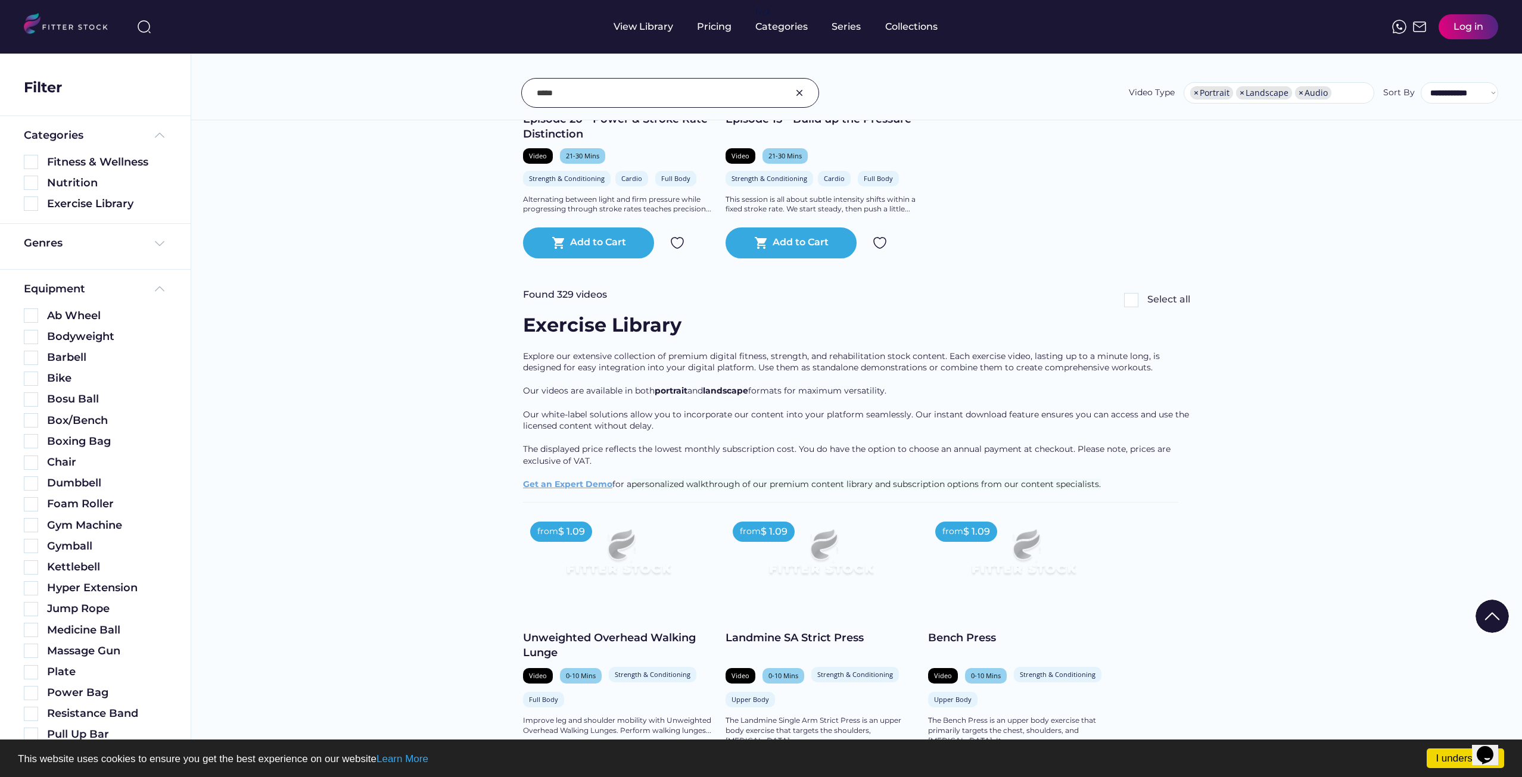
click at [1299, 92] on span "×" at bounding box center [1300, 93] width 5 height 8
select select "**********"
click at [29, 523] on img at bounding box center [31, 525] width 14 height 14
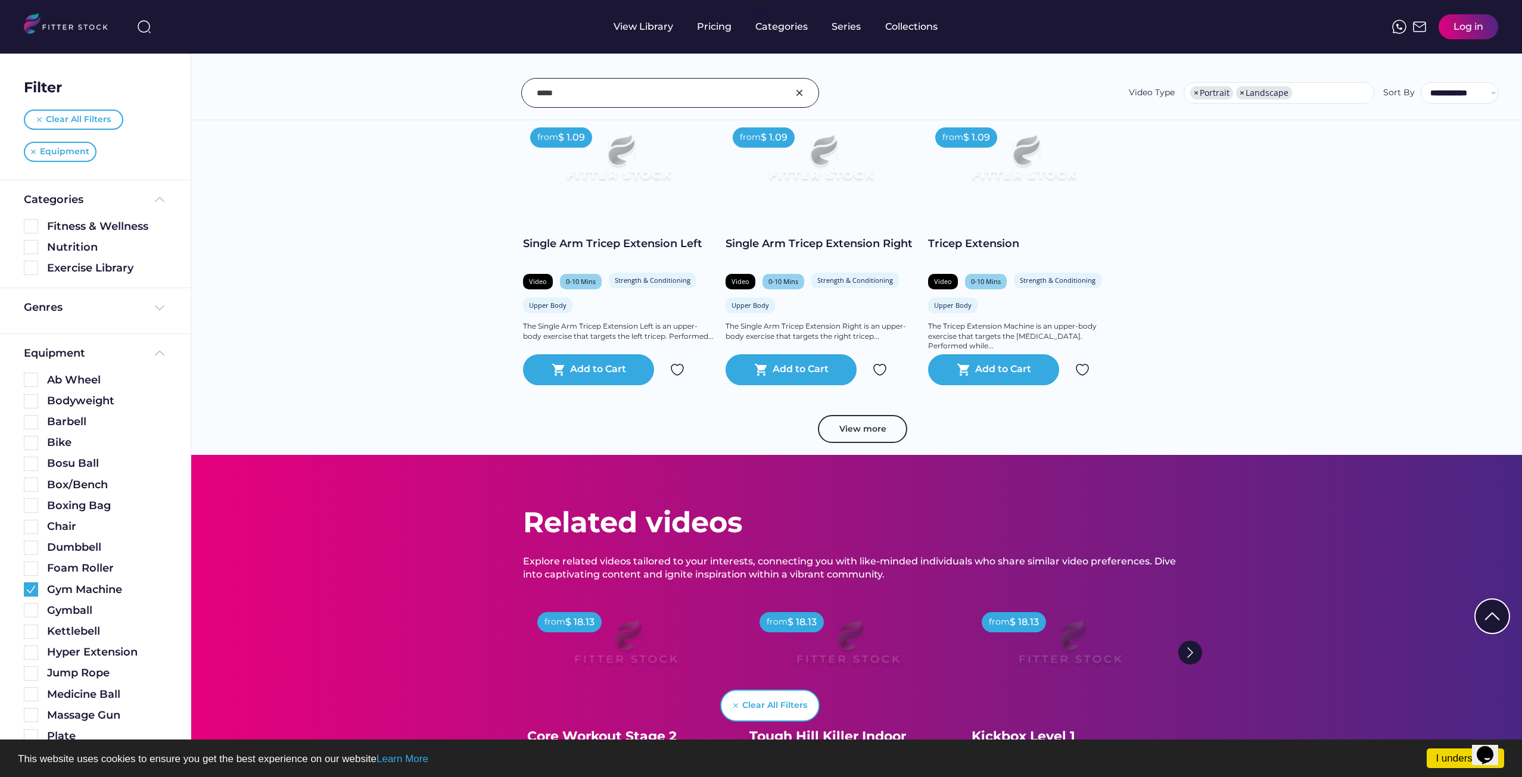
scroll to position [1608, 0]
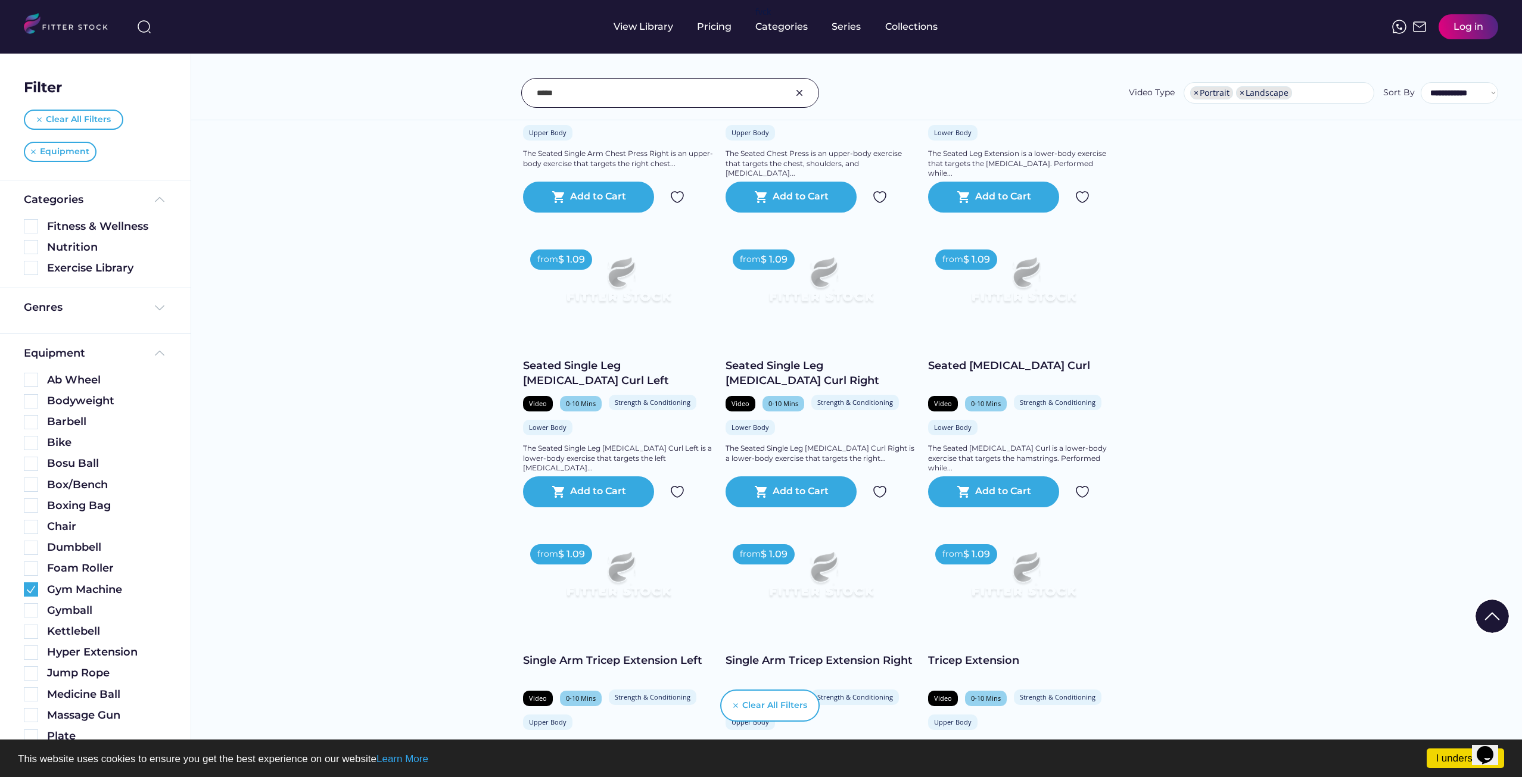
click at [616, 99] on input "input" at bounding box center [655, 92] width 237 height 25
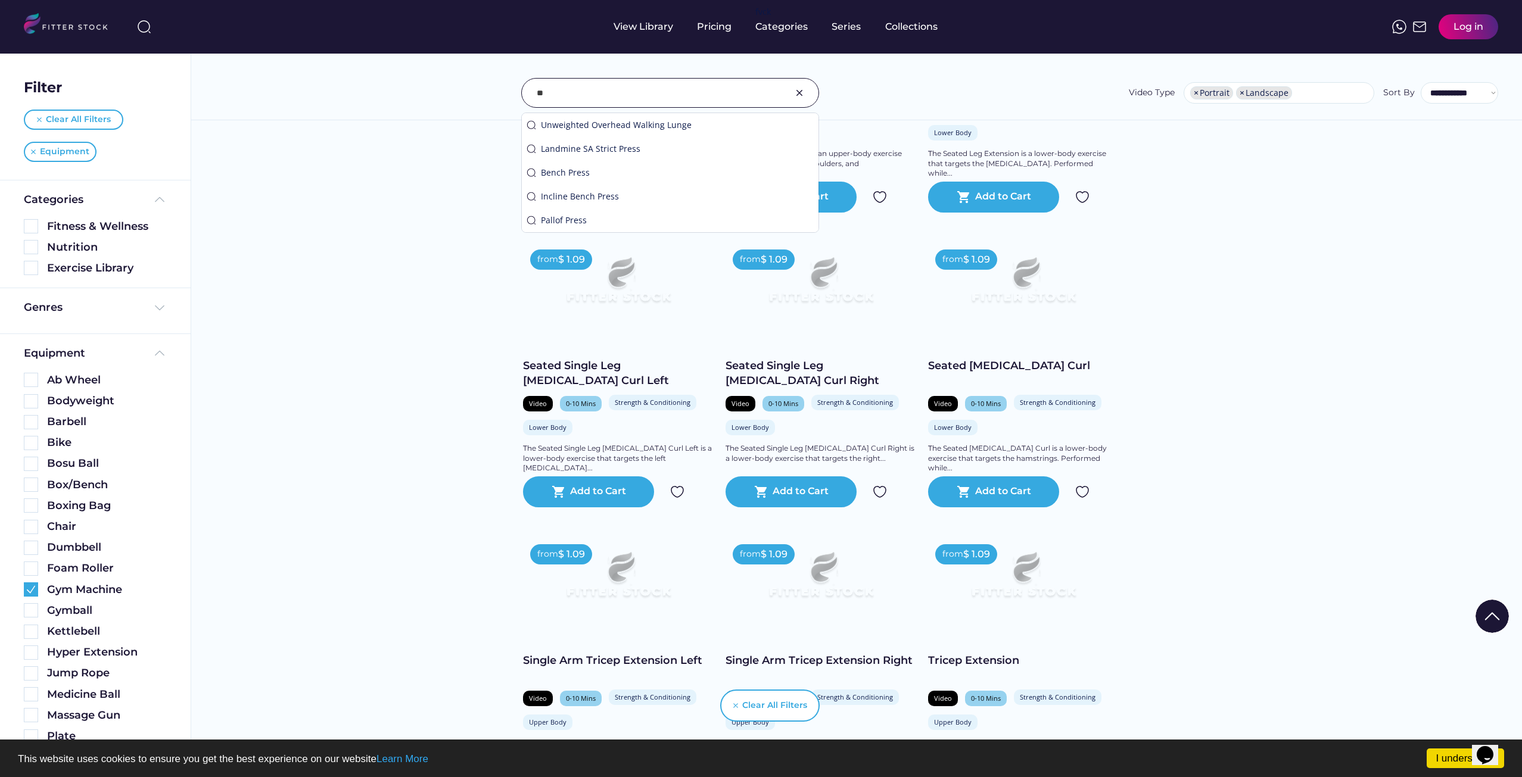
type input "*"
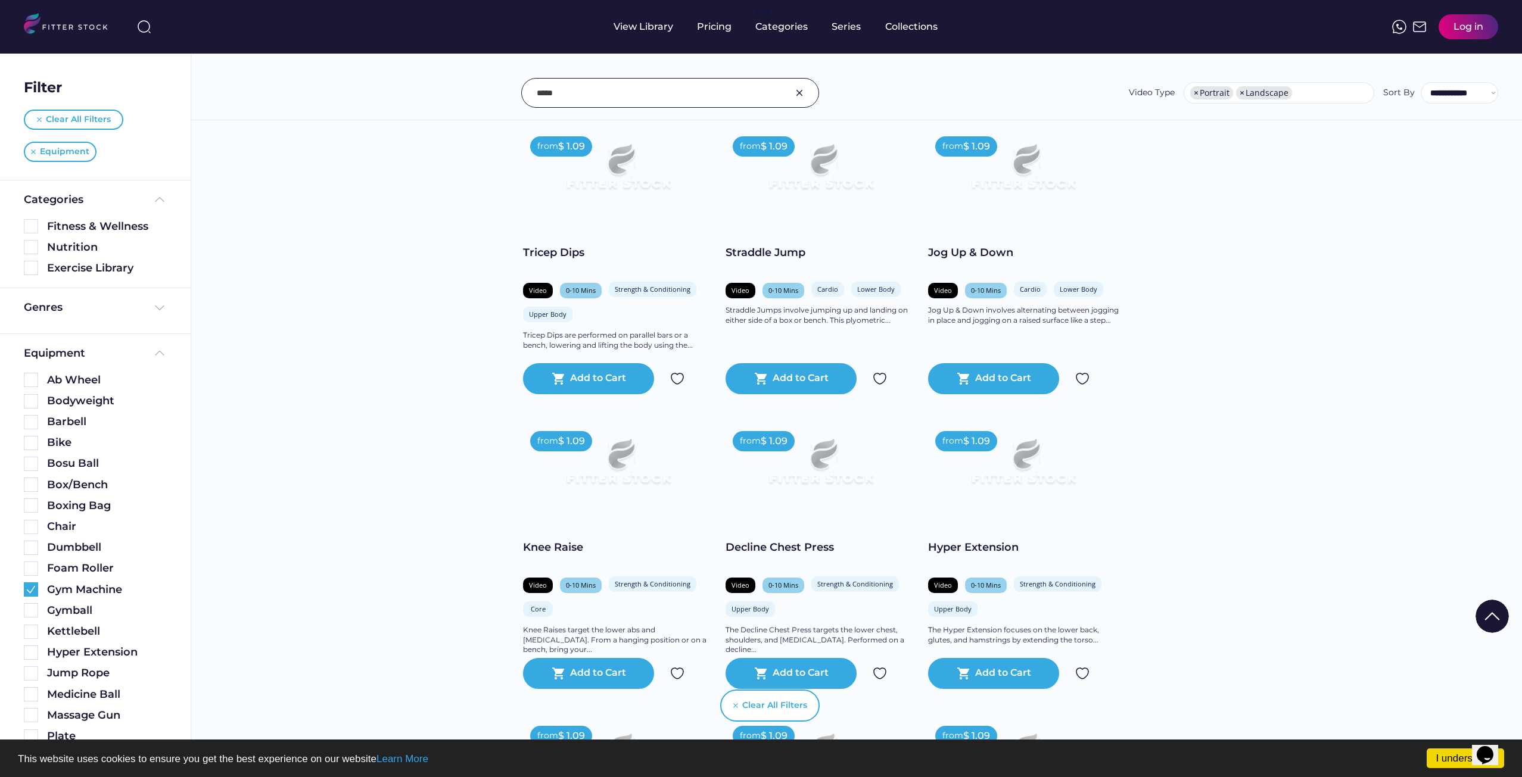
scroll to position [774, 0]
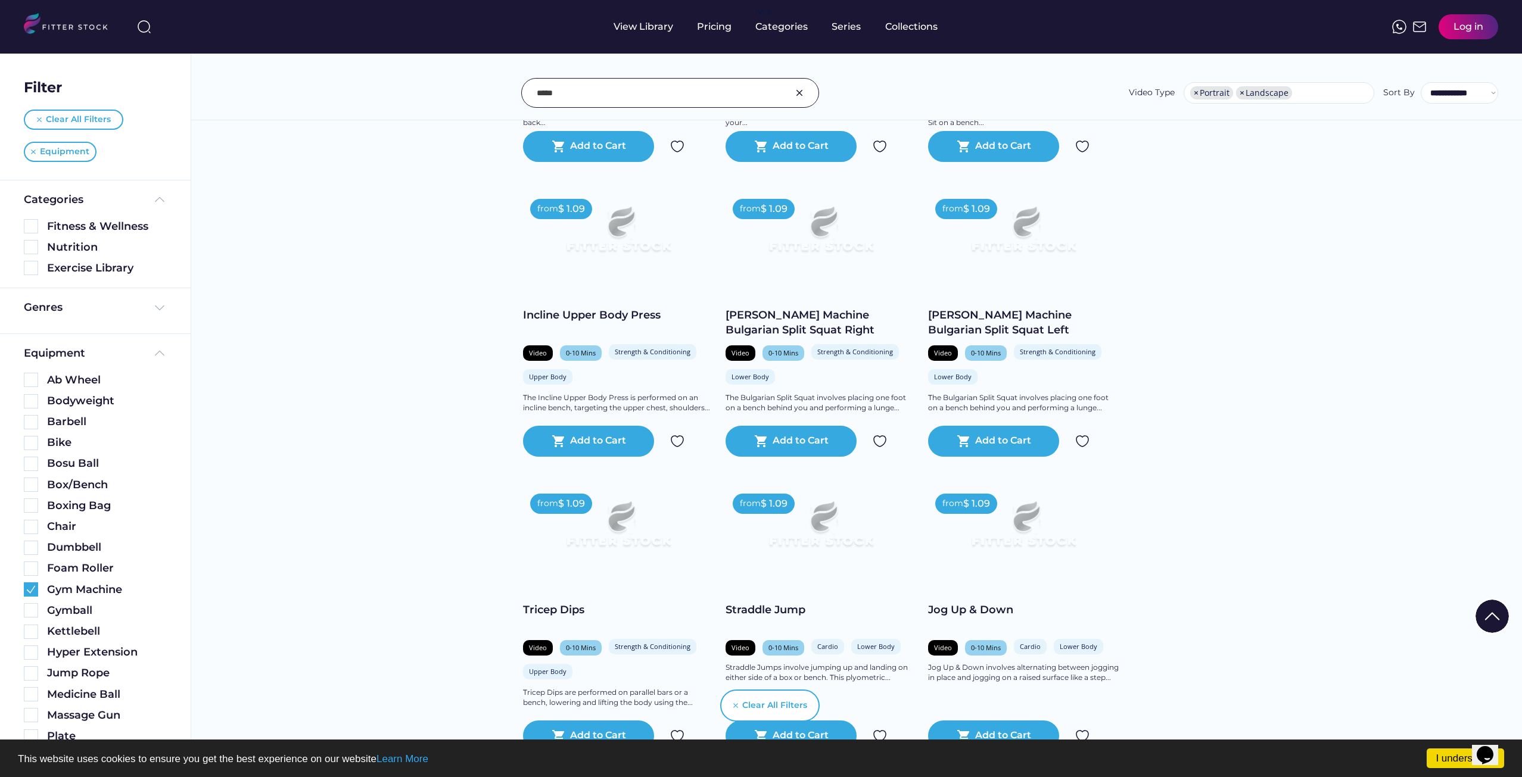
click at [569, 97] on input "input" at bounding box center [655, 92] width 237 height 25
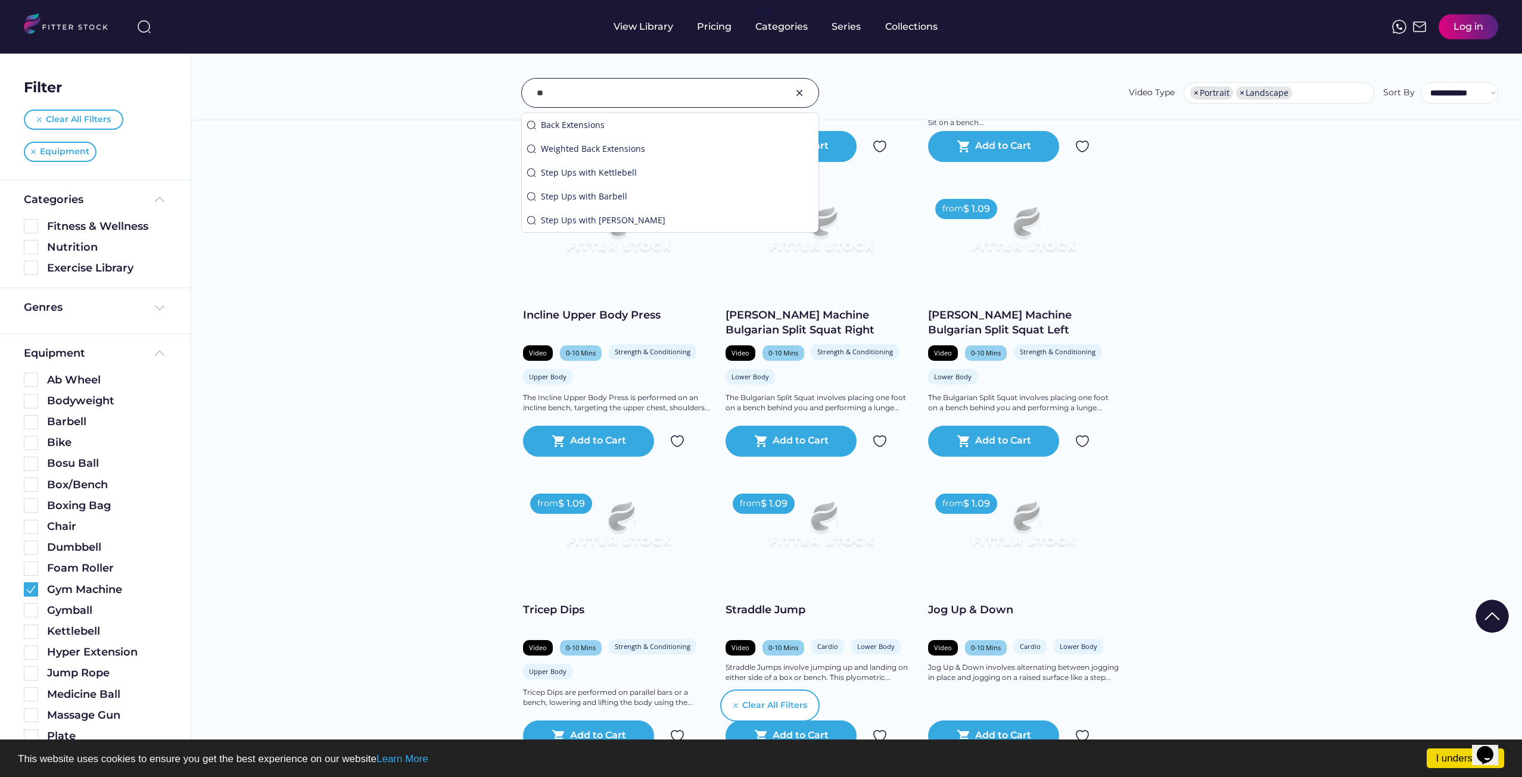
type input "*"
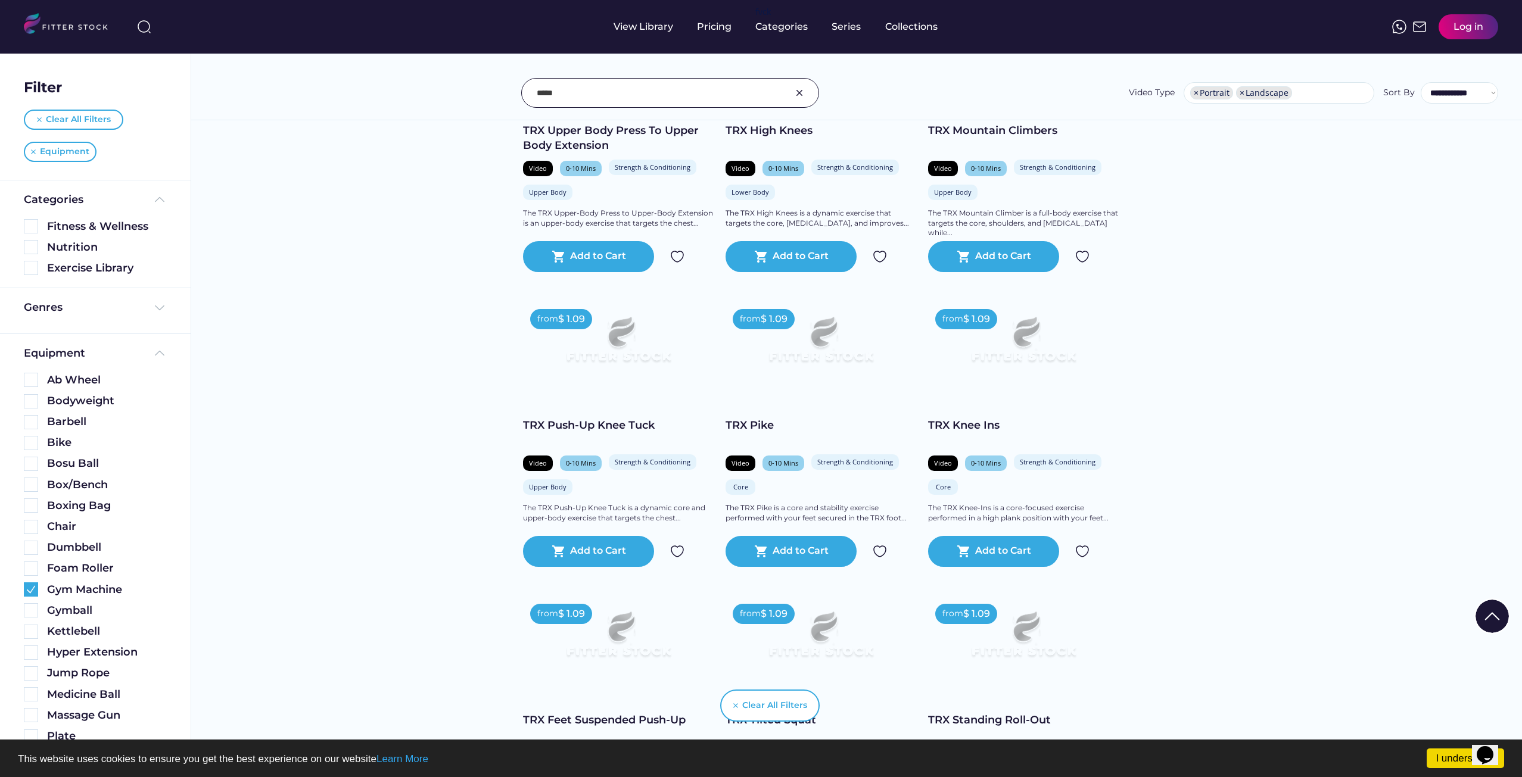
scroll to position [1846, 0]
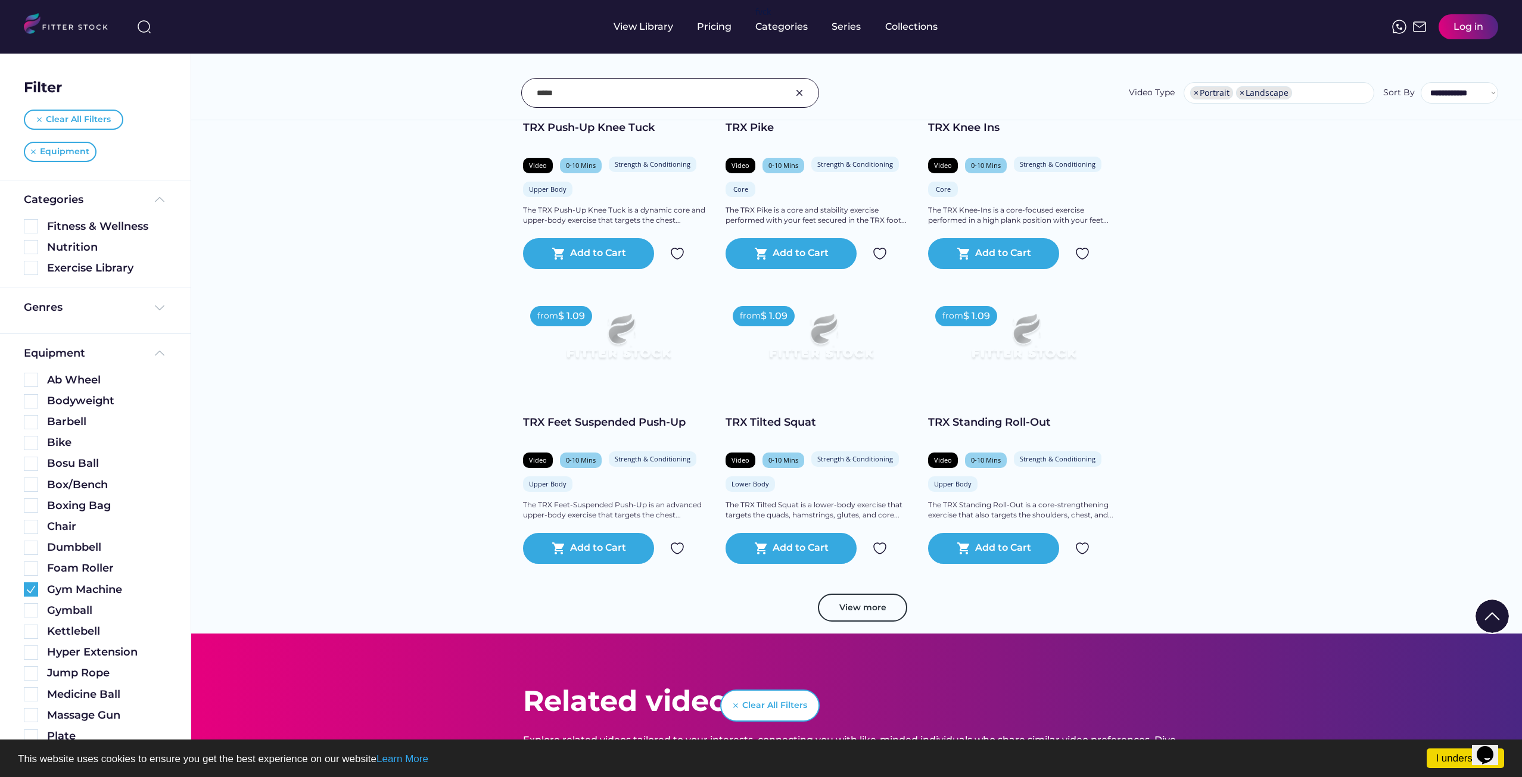
click at [869, 603] on button "View more" at bounding box center [862, 608] width 89 height 29
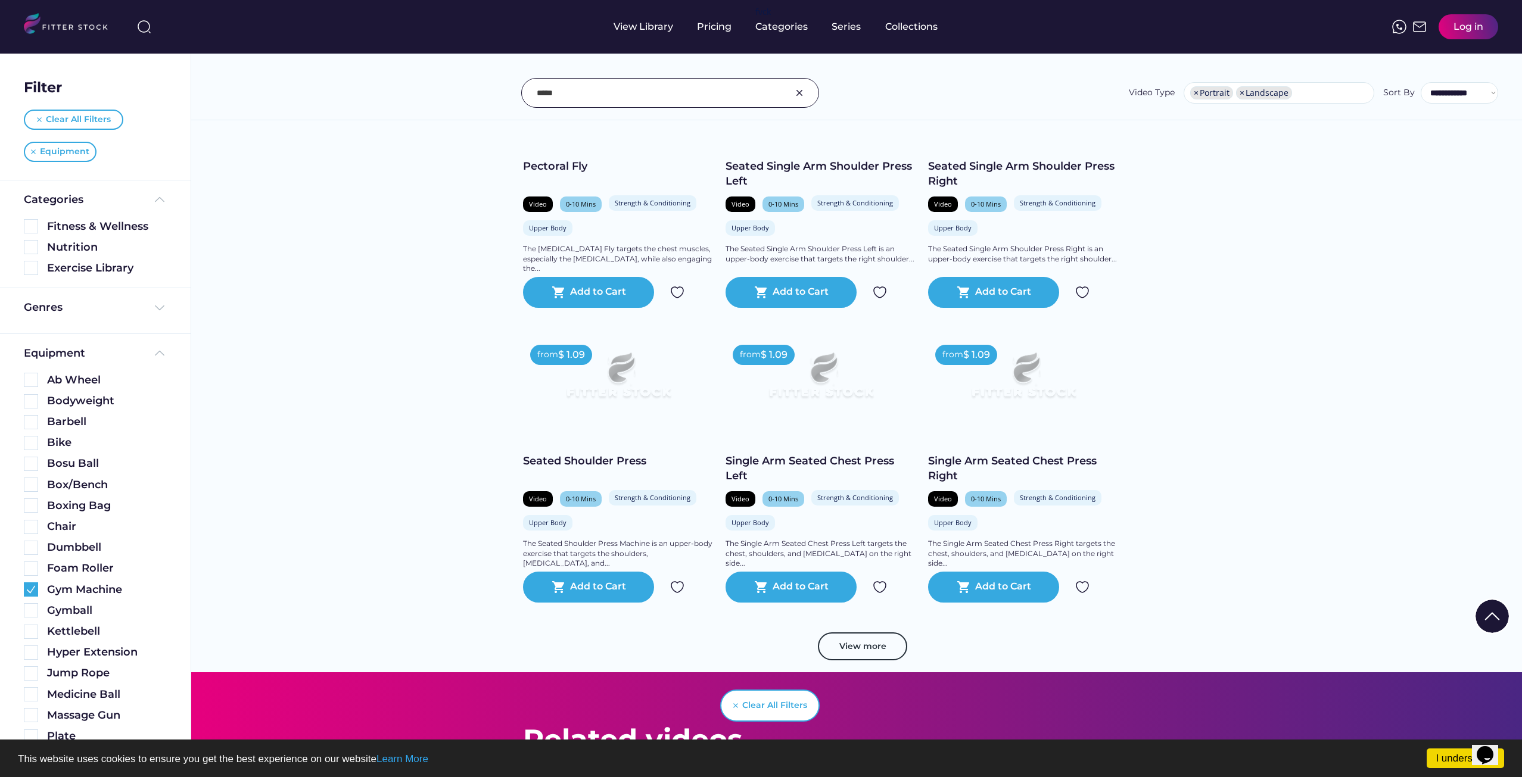
scroll to position [3990, 0]
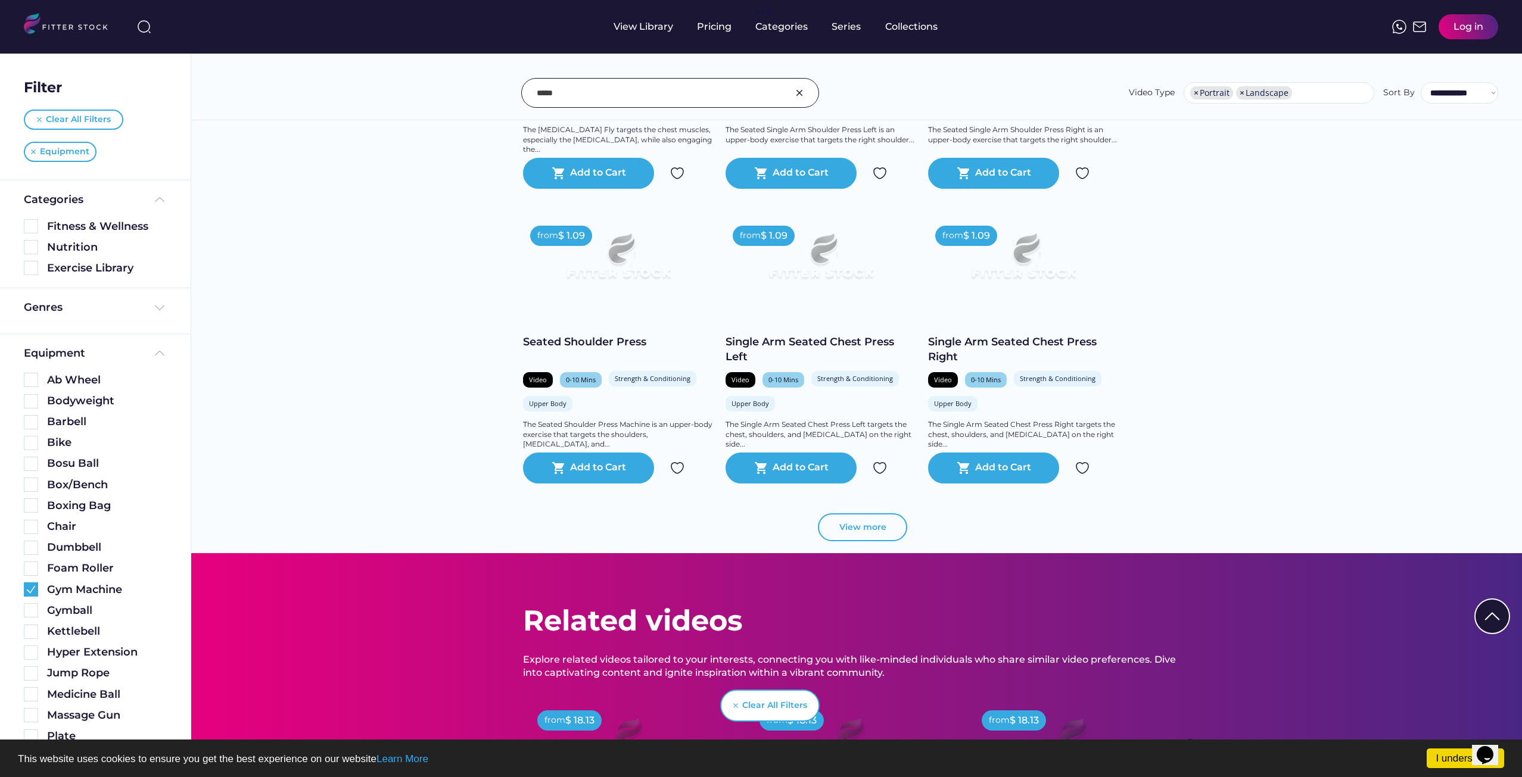
click at [865, 534] on button "View more" at bounding box center [862, 527] width 89 height 29
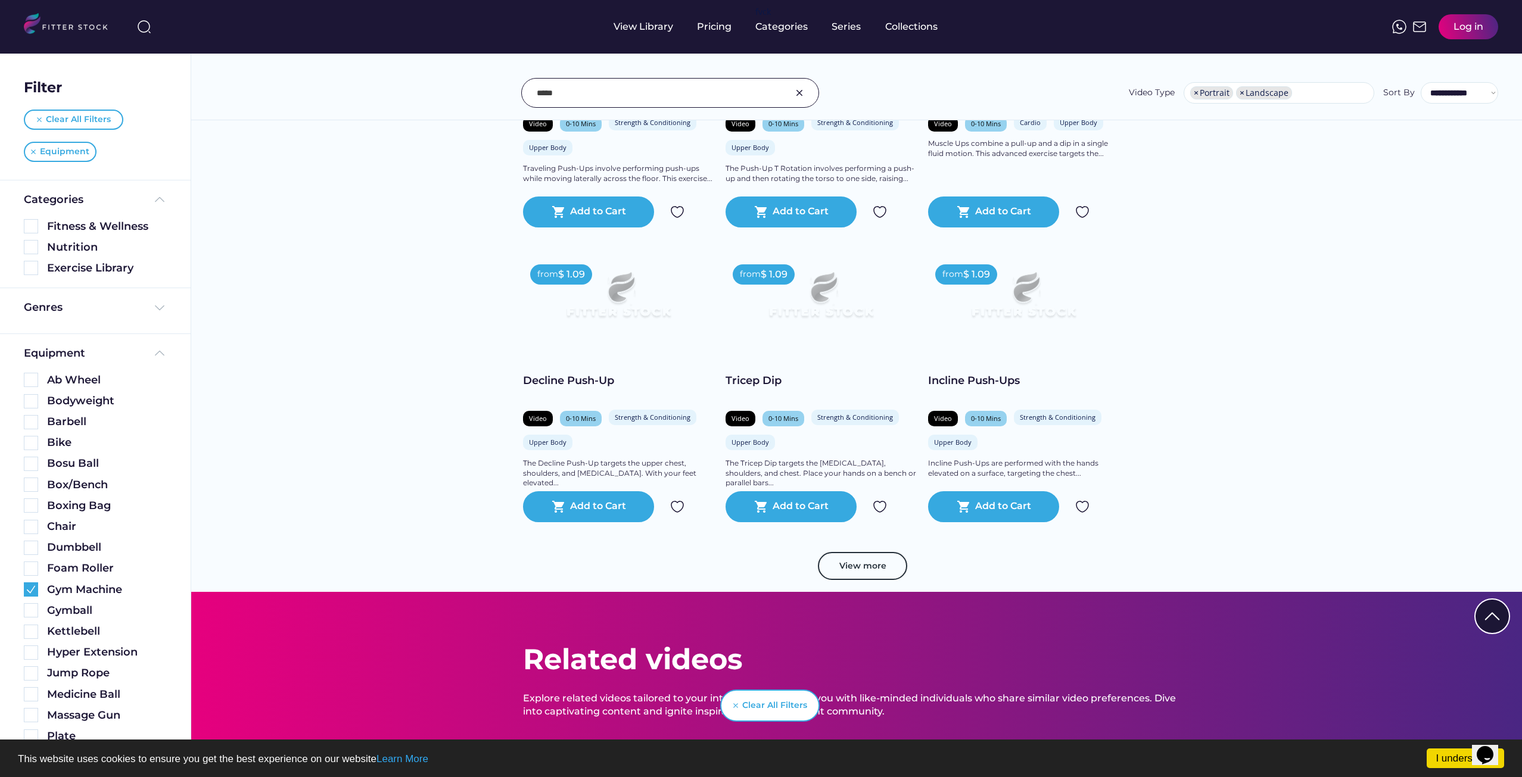
scroll to position [6075, 0]
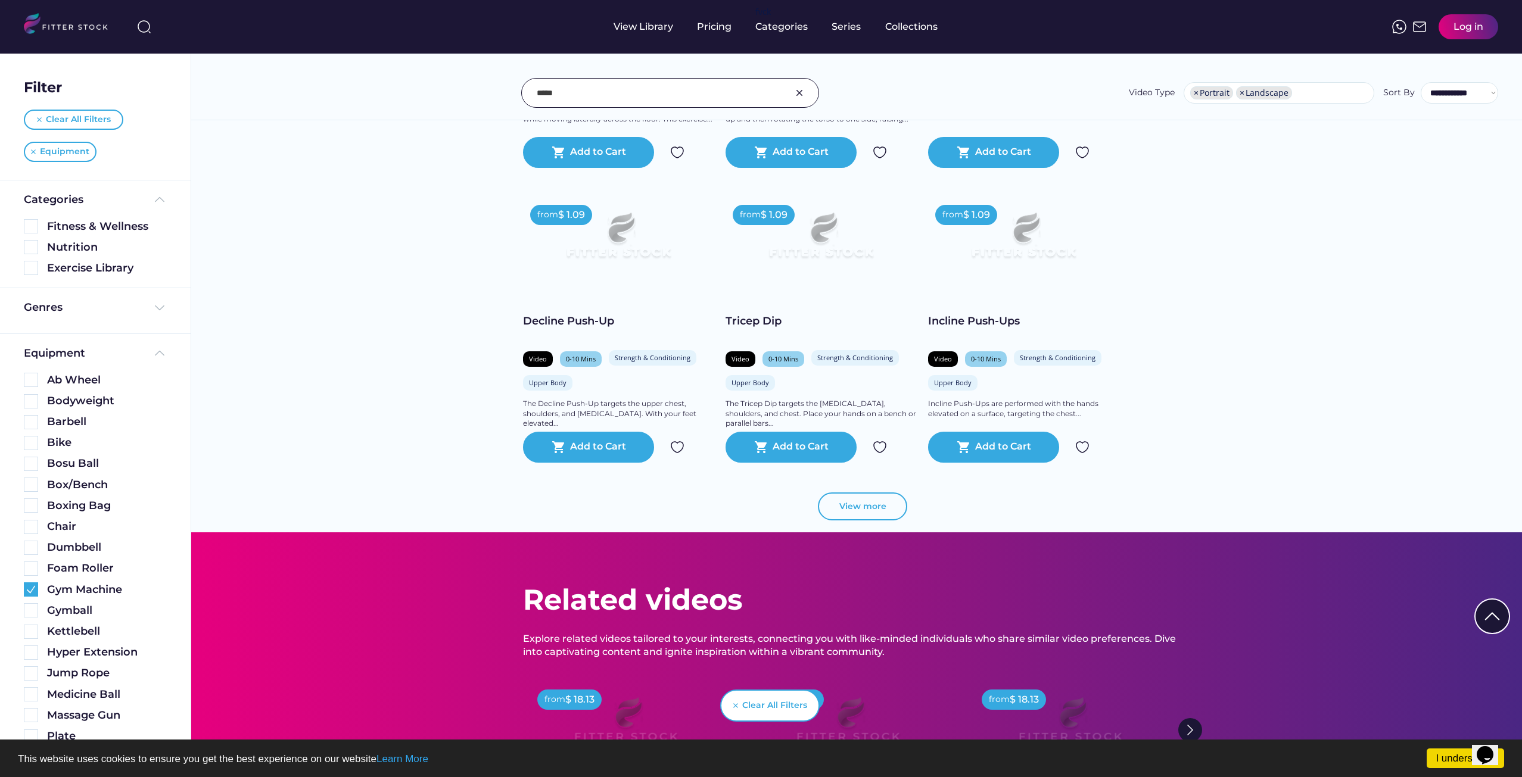
click at [859, 514] on button "View more" at bounding box center [862, 507] width 89 height 29
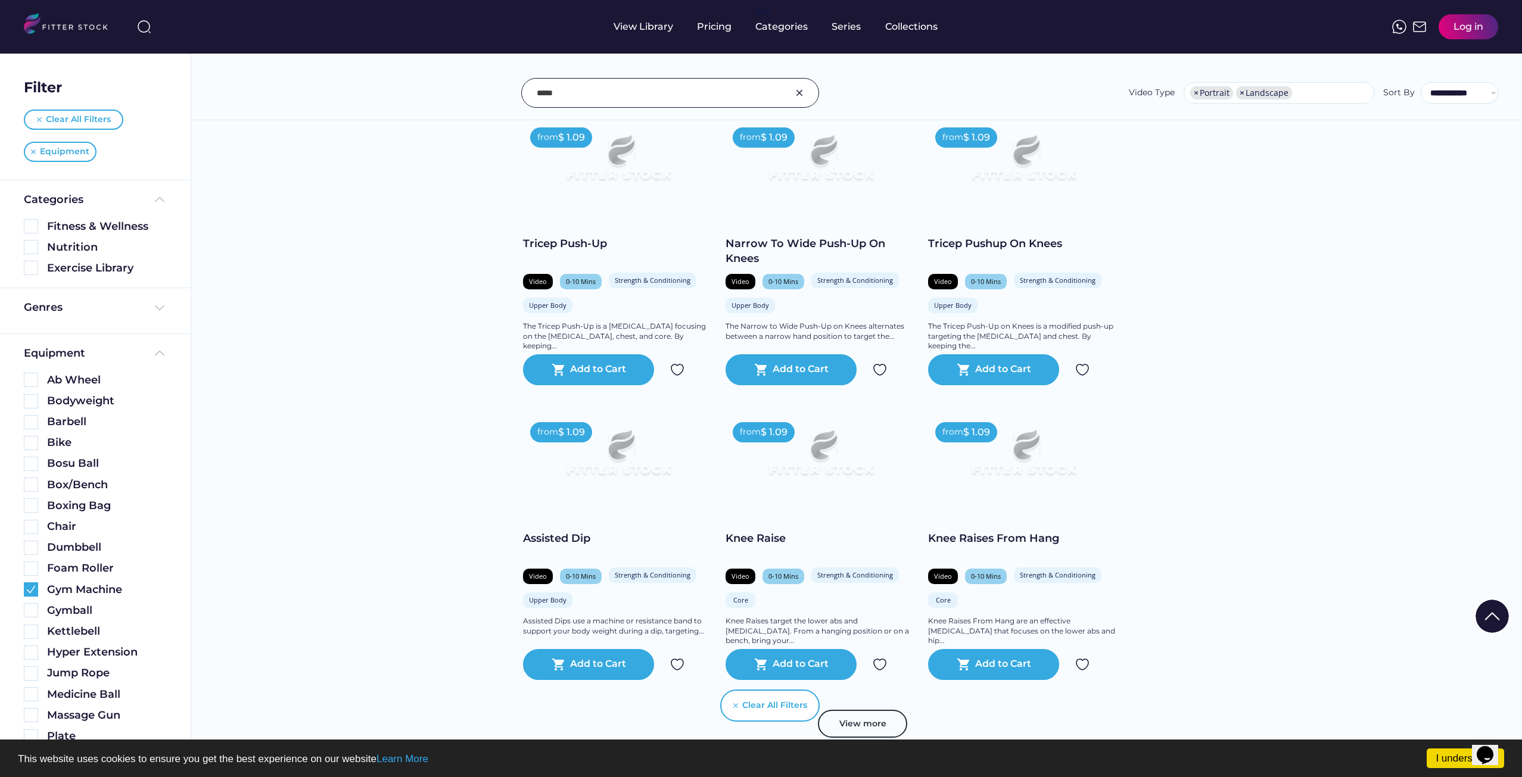
scroll to position [8099, 0]
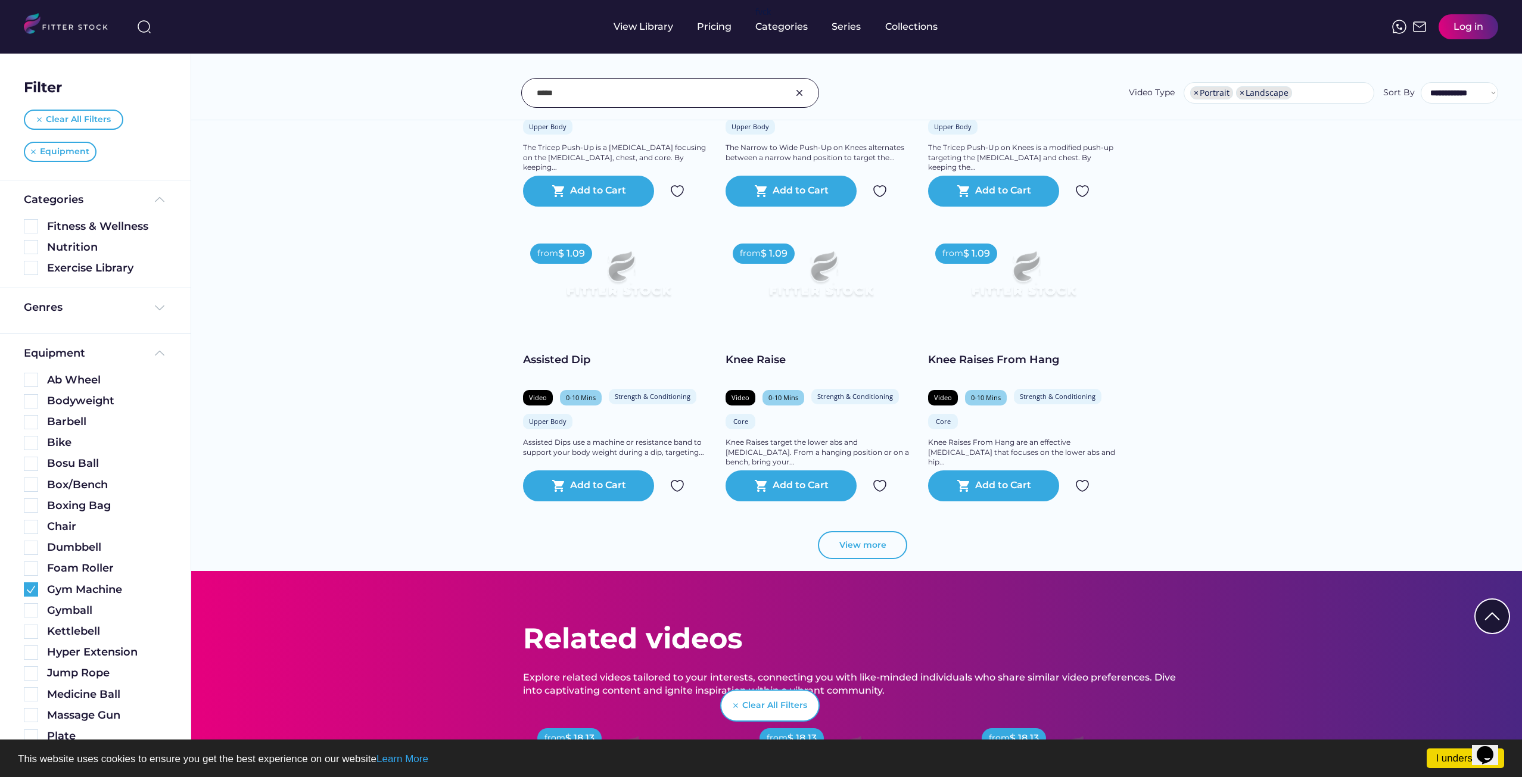
click at [853, 543] on button "View more" at bounding box center [862, 545] width 89 height 29
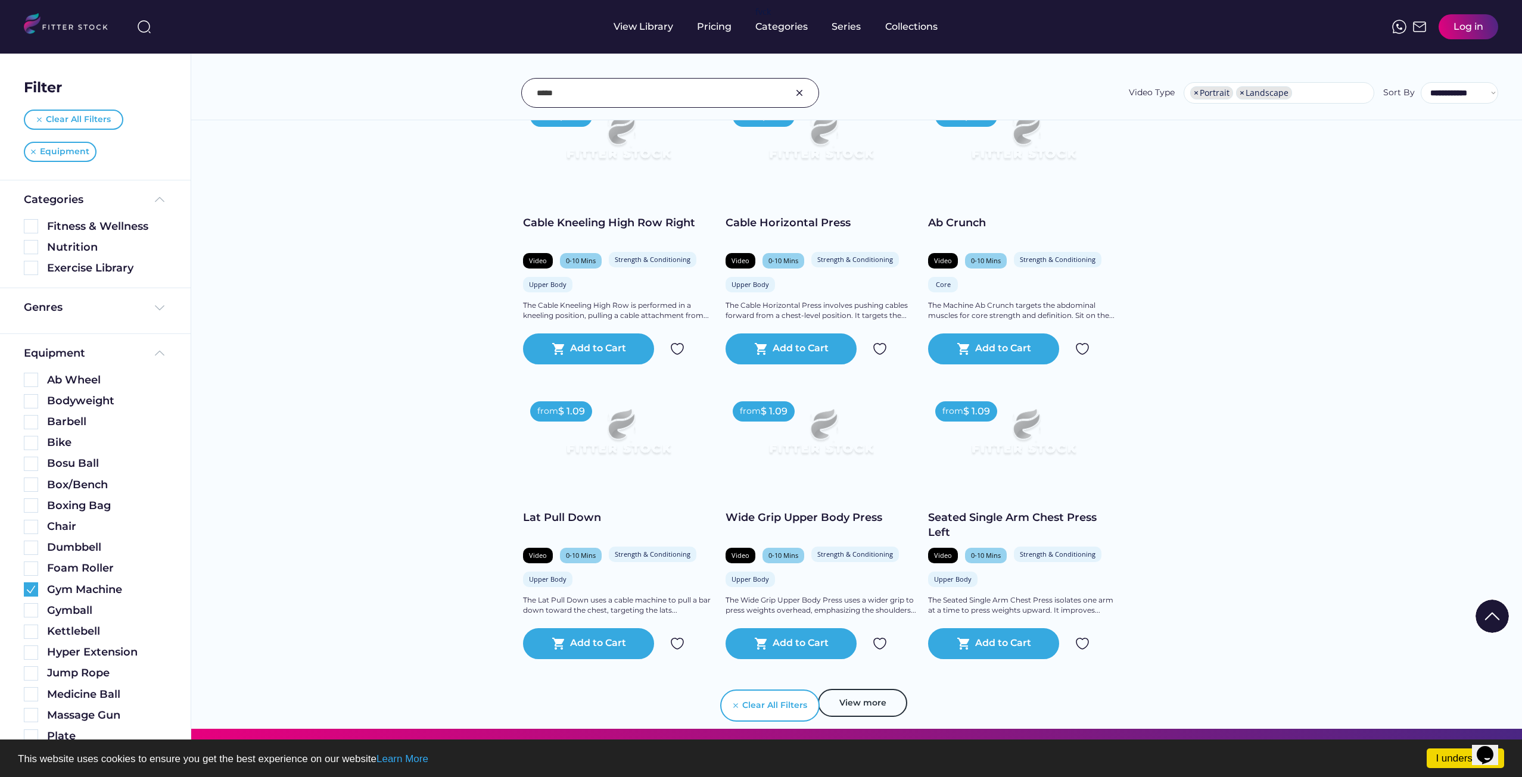
scroll to position [10065, 0]
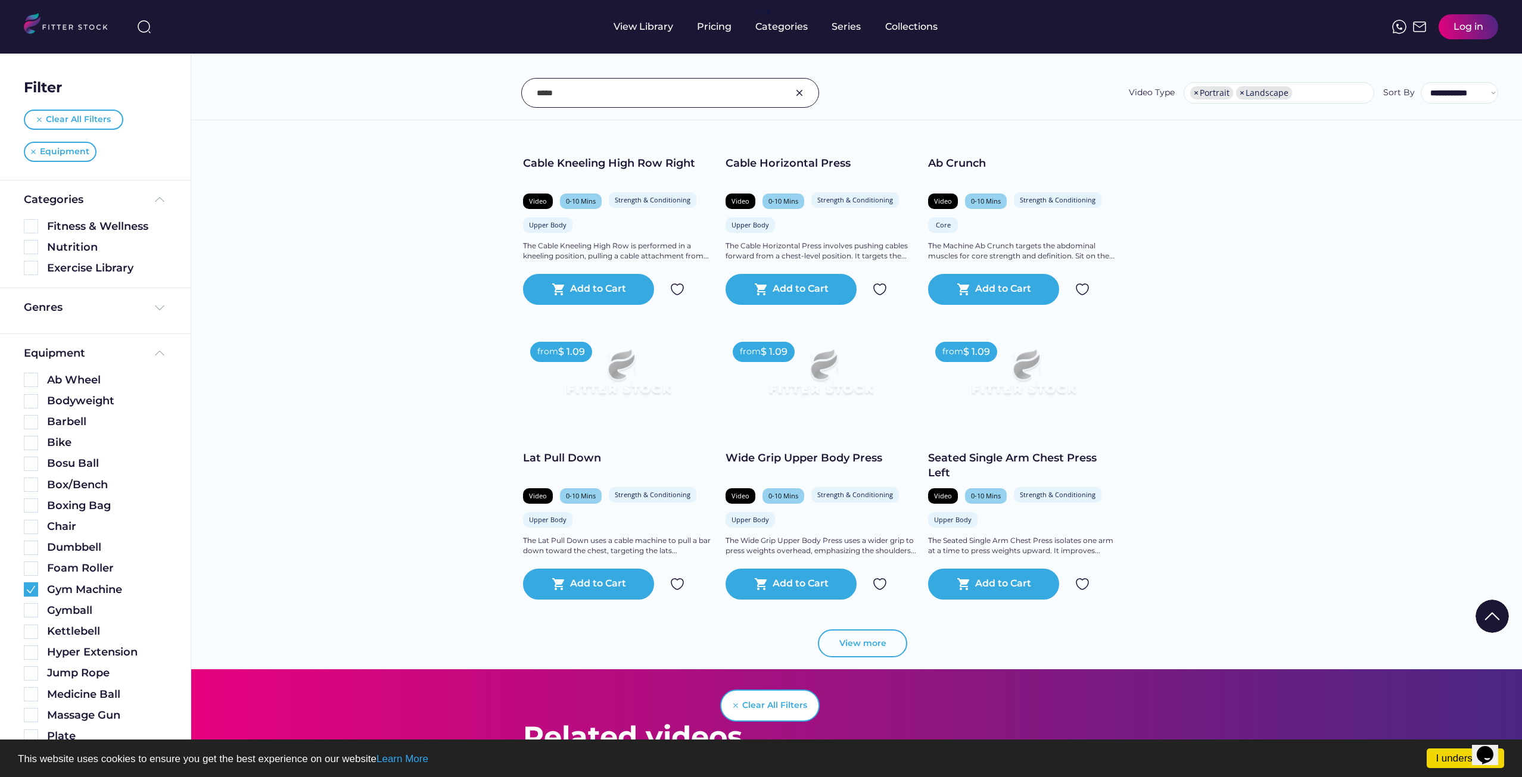
click at [857, 641] on button "View more" at bounding box center [862, 643] width 89 height 29
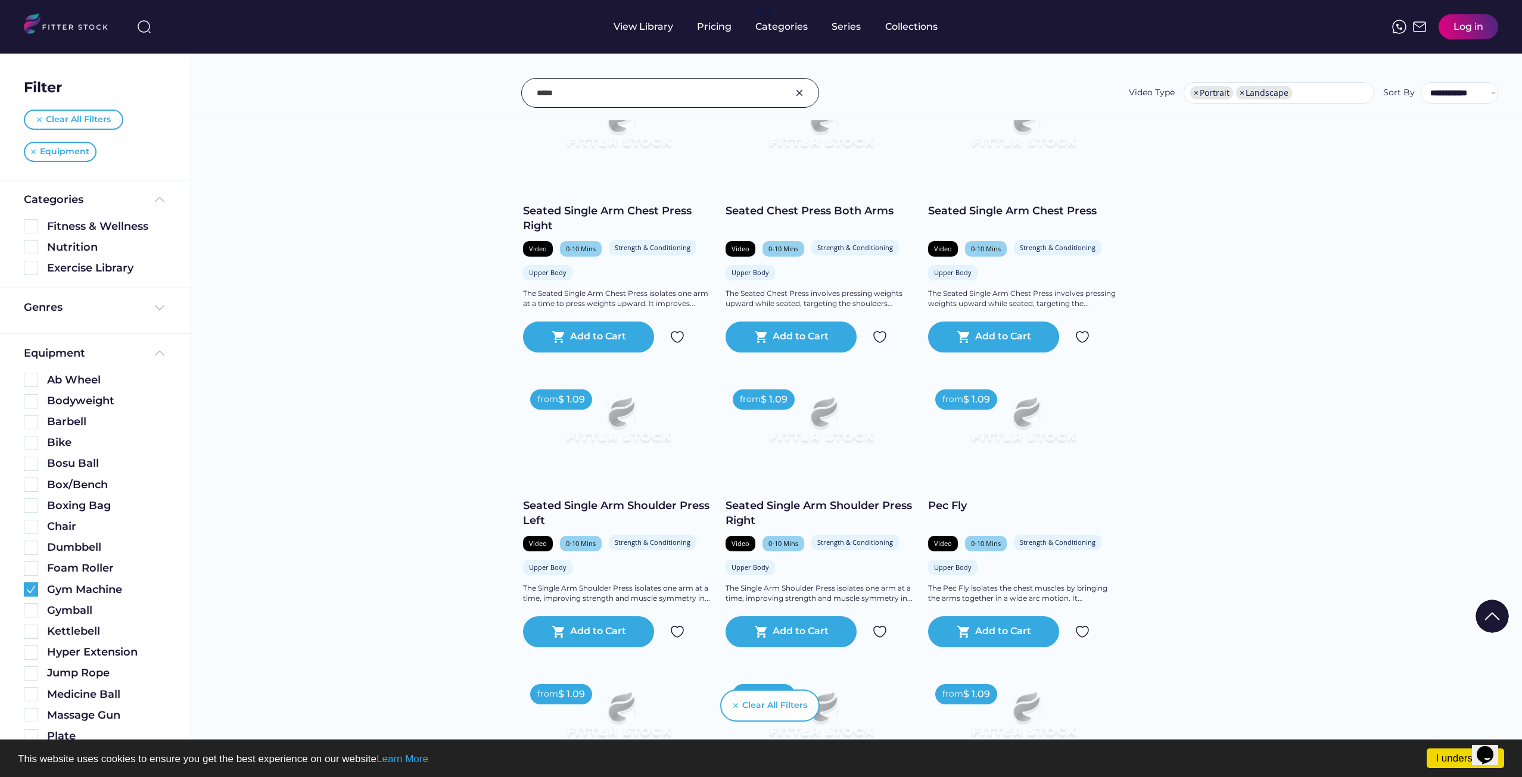
scroll to position [10249, 0]
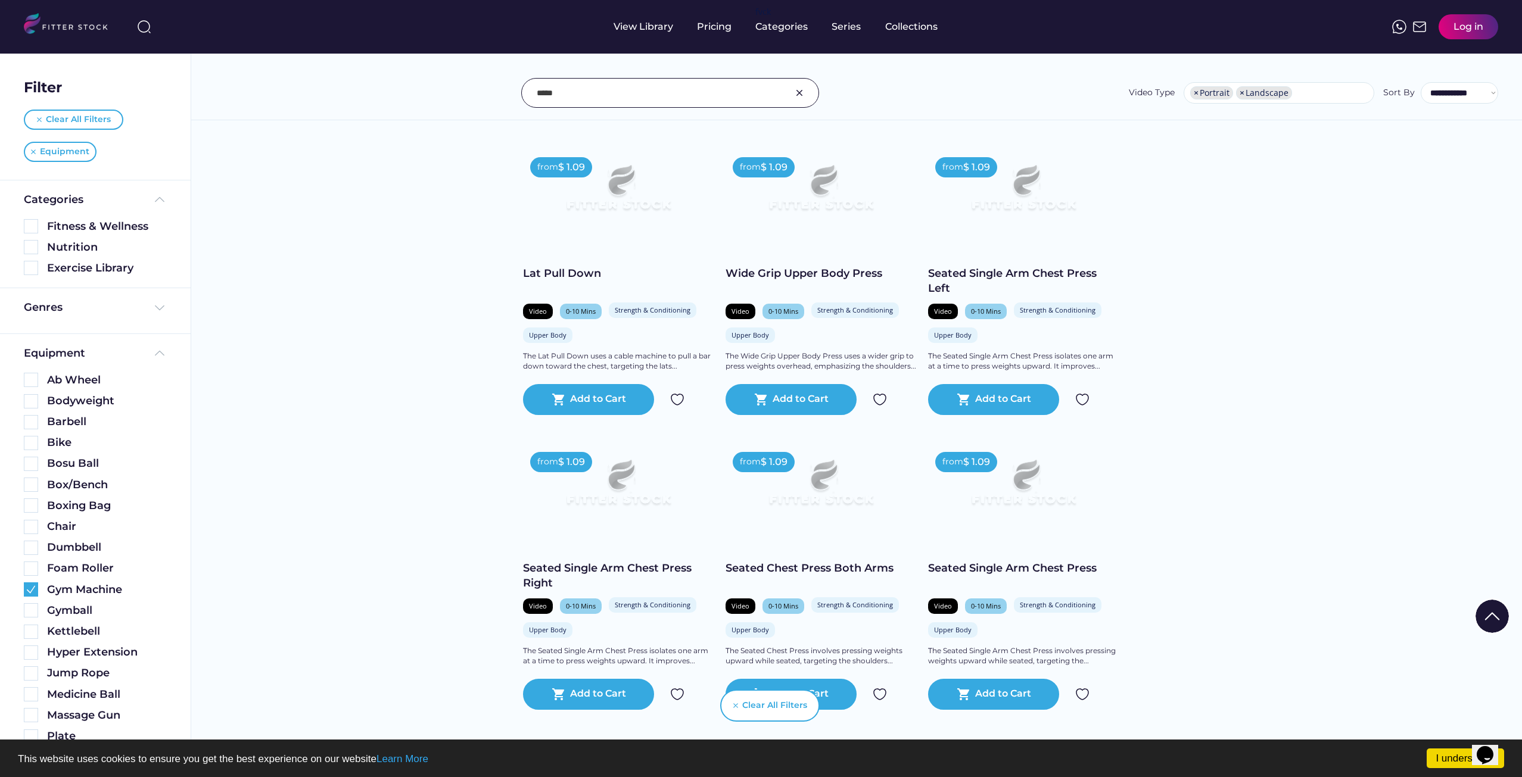
click at [572, 89] on input "input" at bounding box center [655, 92] width 237 height 25
type input "*"
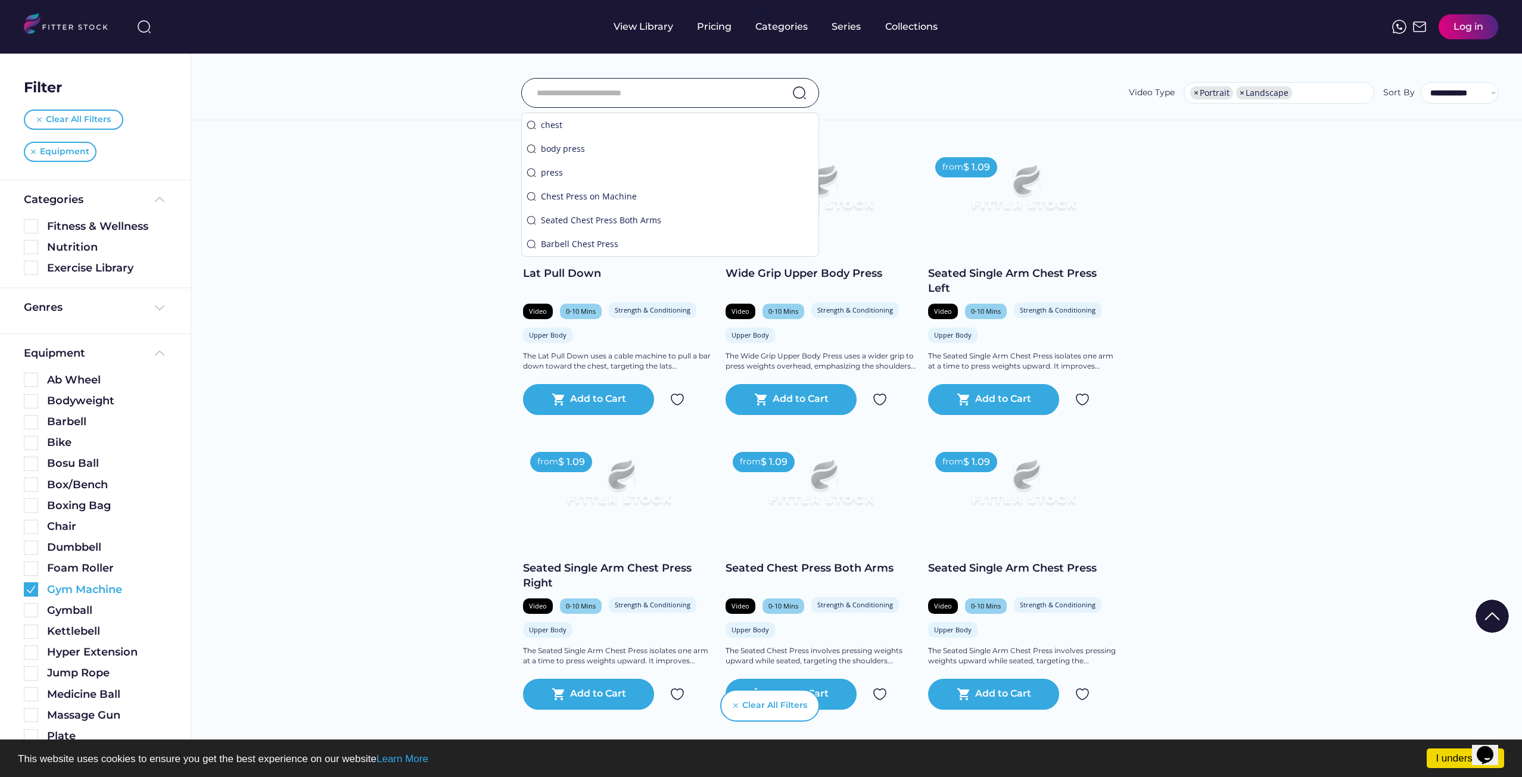
drag, startPoint x: 31, startPoint y: 584, endPoint x: 41, endPoint y: 558, distance: 27.5
click at [31, 583] on img at bounding box center [31, 589] width 14 height 14
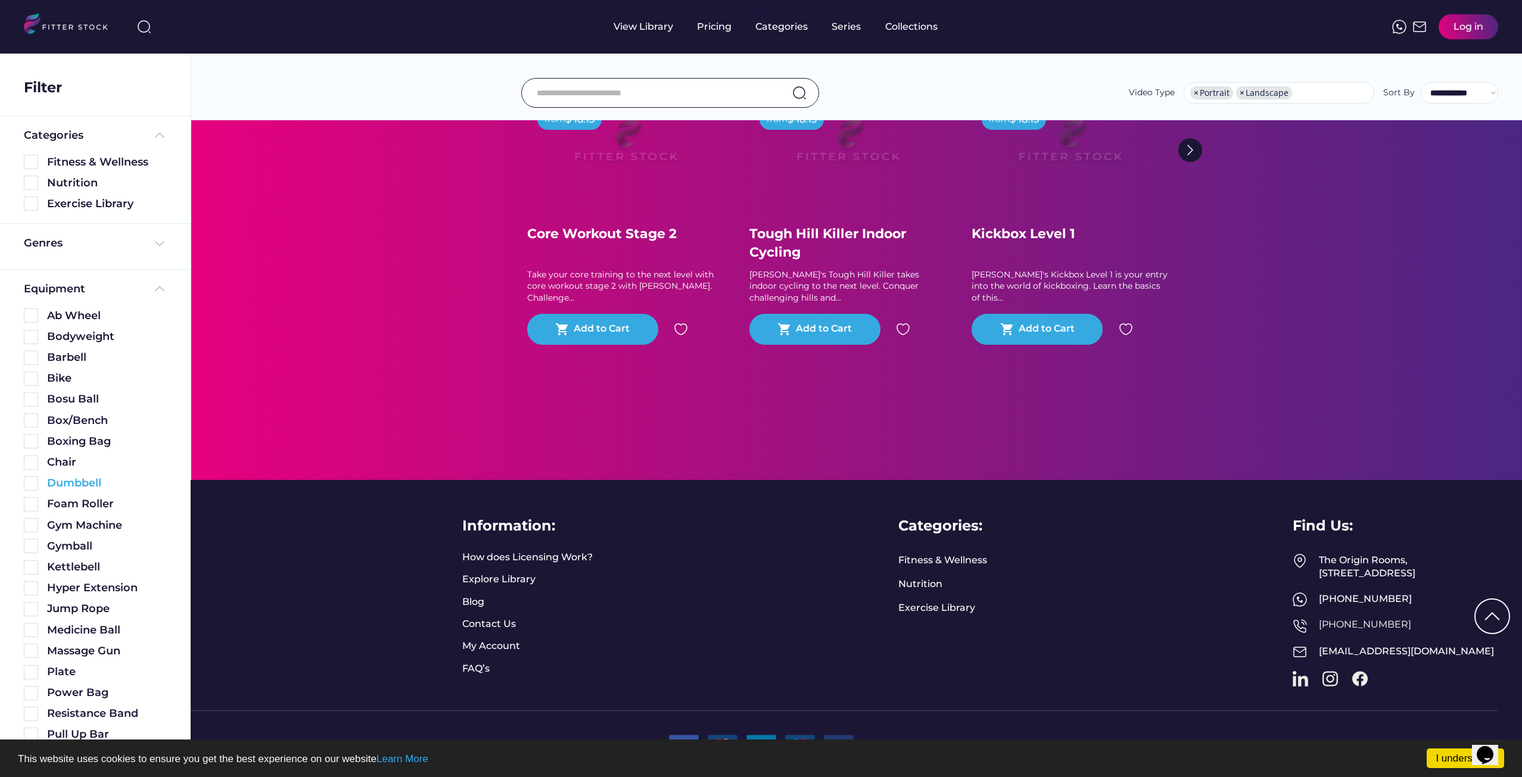
click at [29, 487] on img at bounding box center [31, 483] width 14 height 14
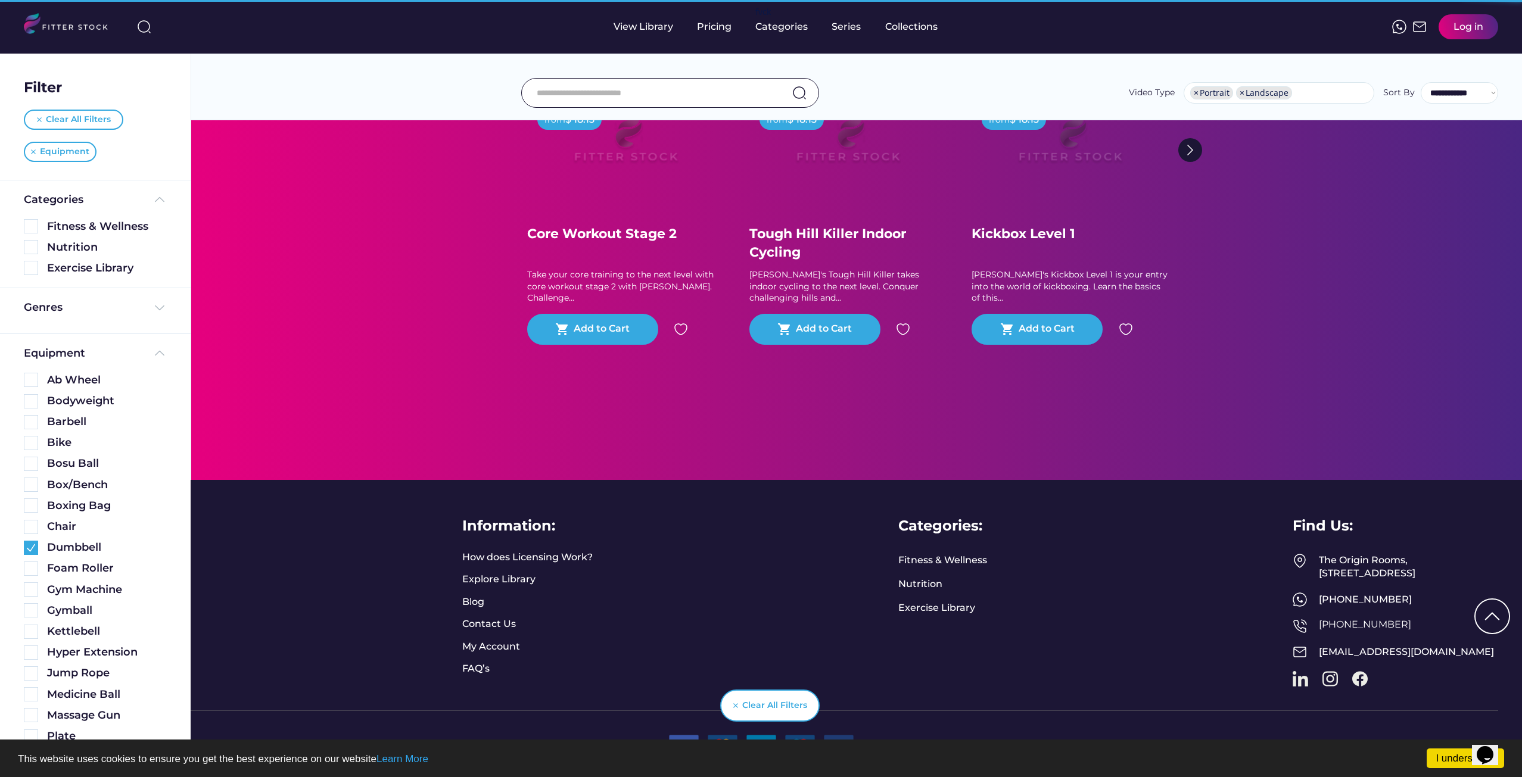
scroll to position [4995, 0]
click at [622, 103] on input "input" at bounding box center [655, 92] width 237 height 25
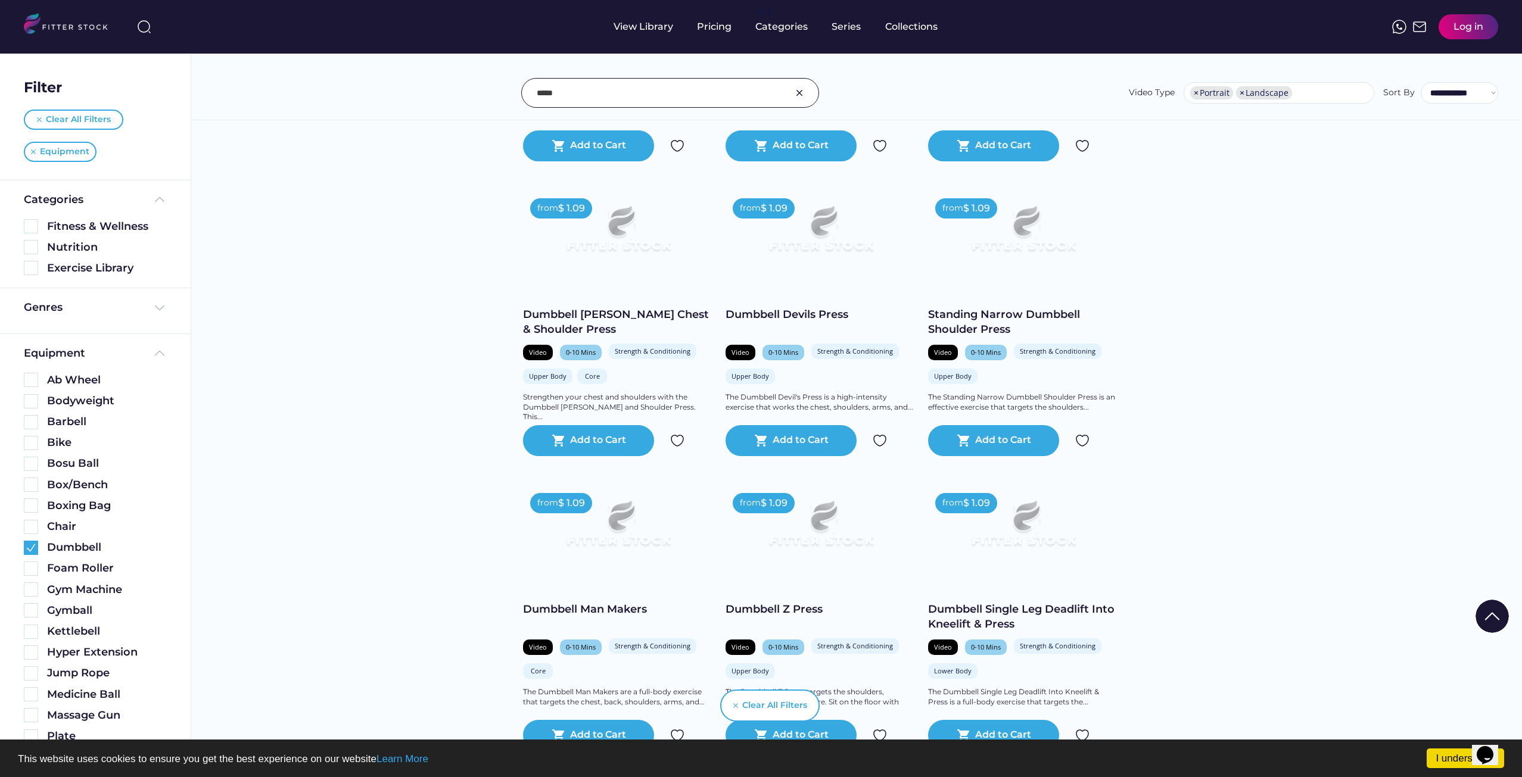
scroll to position [1965, 0]
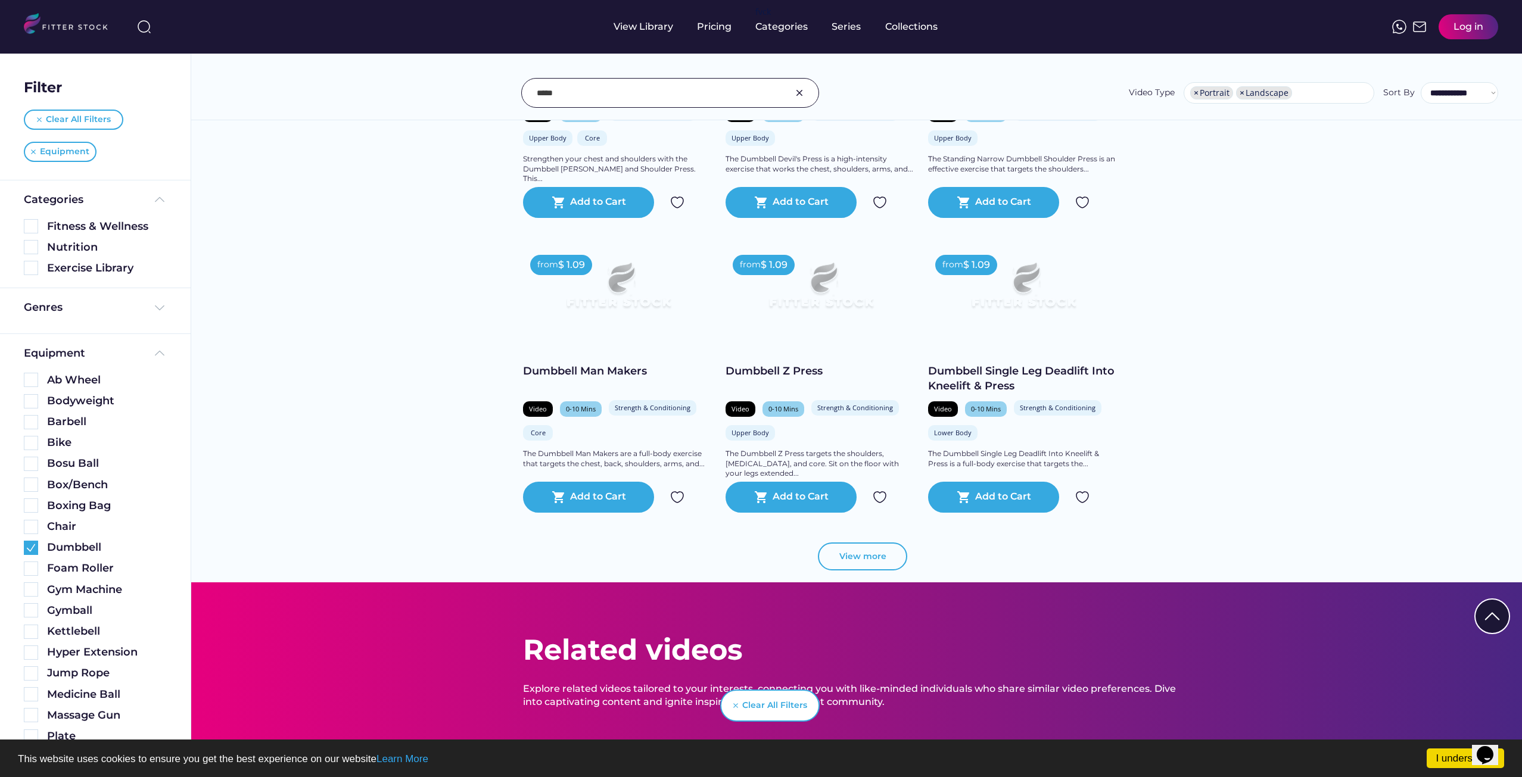
click at [867, 574] on div "View more" at bounding box center [856, 563] width 667 height 40
click at [859, 557] on button "View more" at bounding box center [862, 557] width 89 height 29
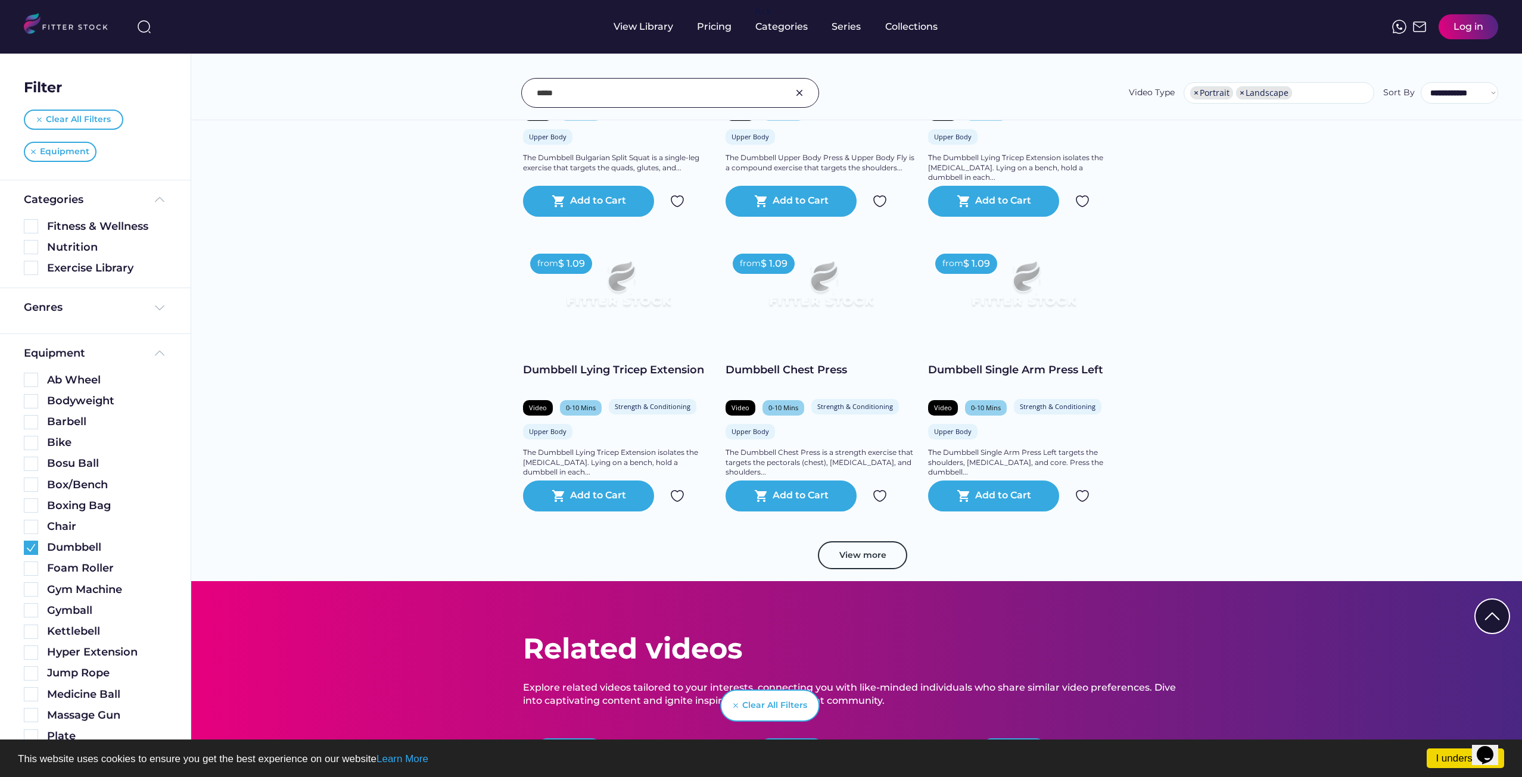
scroll to position [4044, 0]
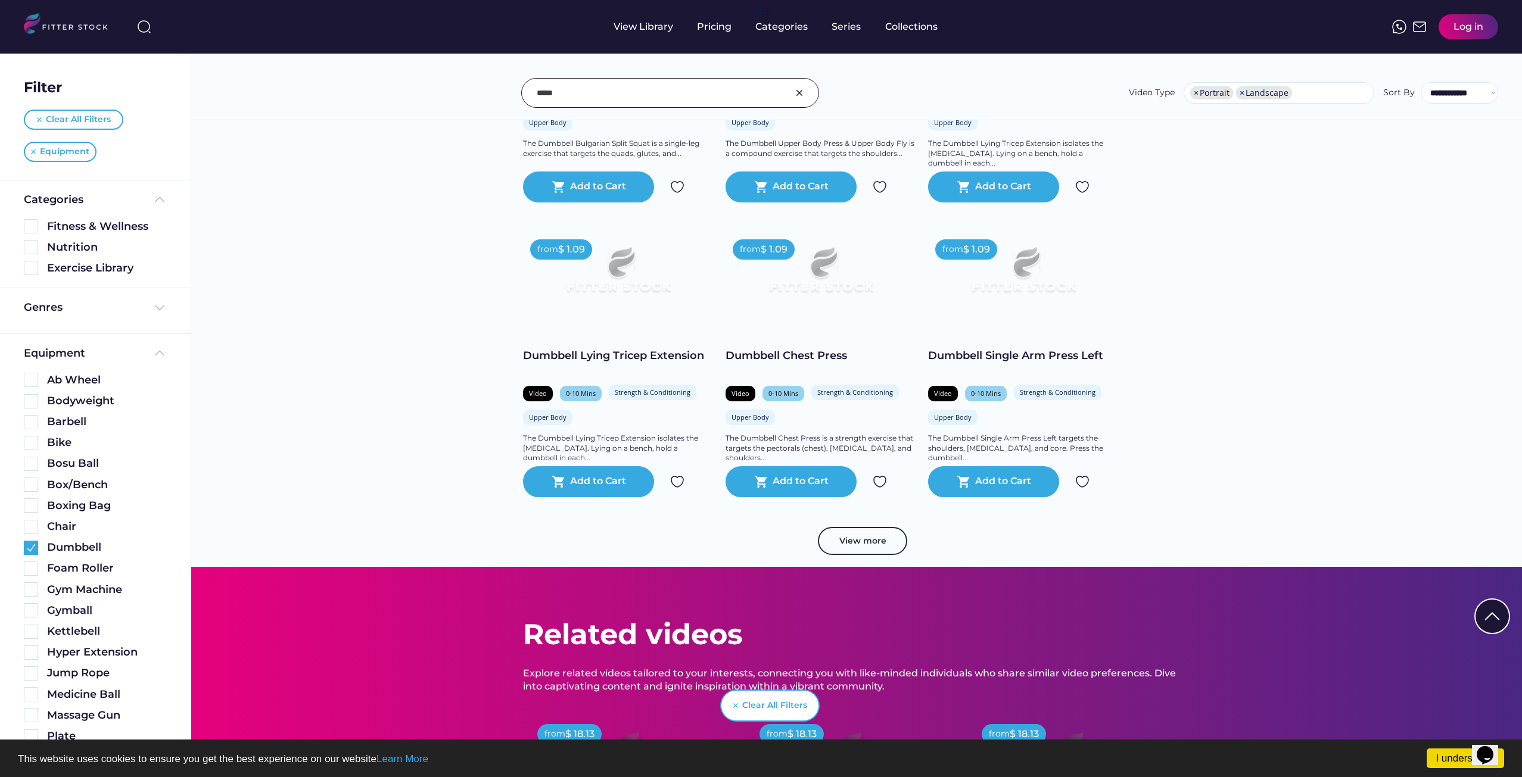
drag, startPoint x: 821, startPoint y: 355, endPoint x: 1183, endPoint y: 334, distance: 362.7
click at [853, 537] on button "View more" at bounding box center [862, 541] width 89 height 29
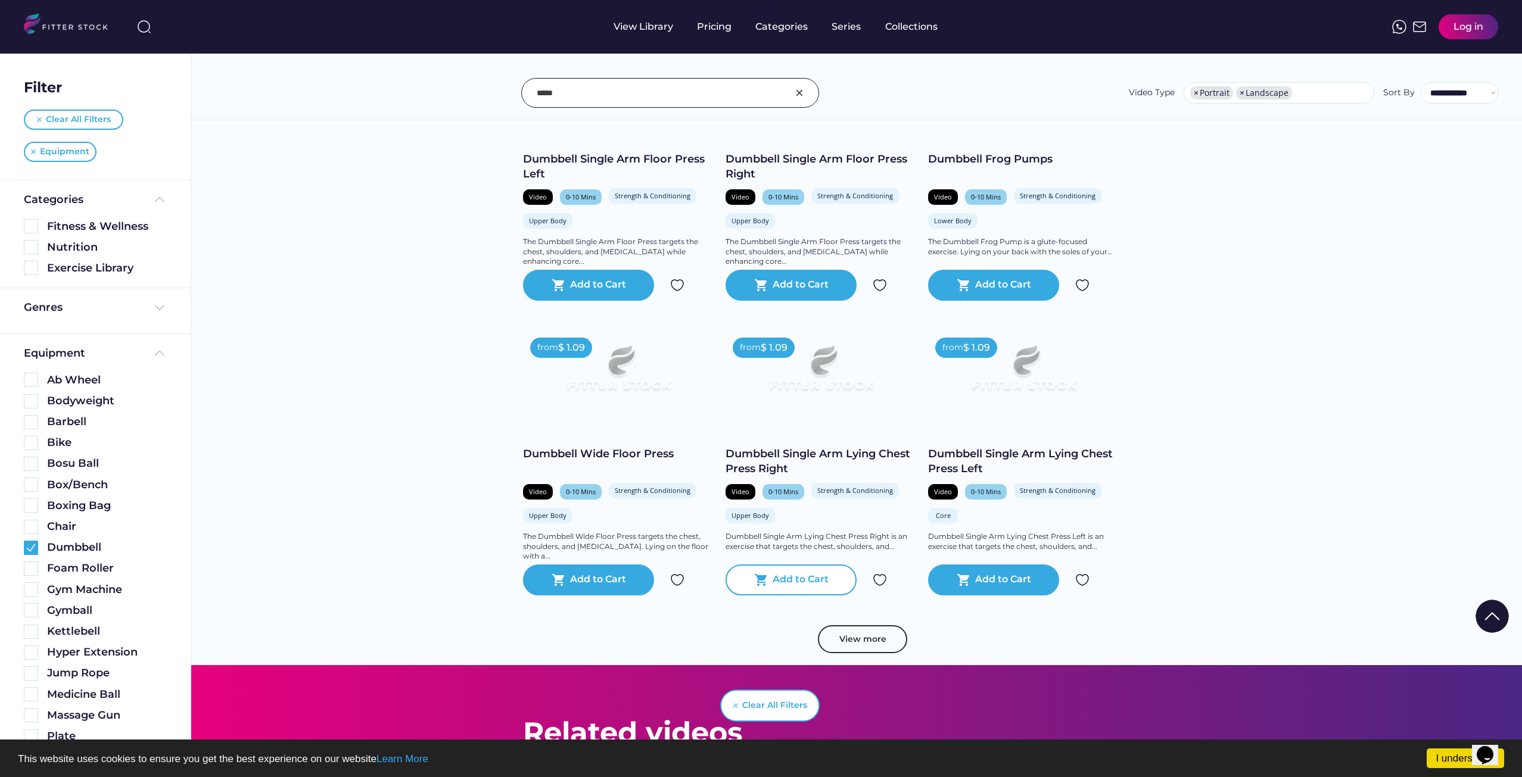
scroll to position [6069, 0]
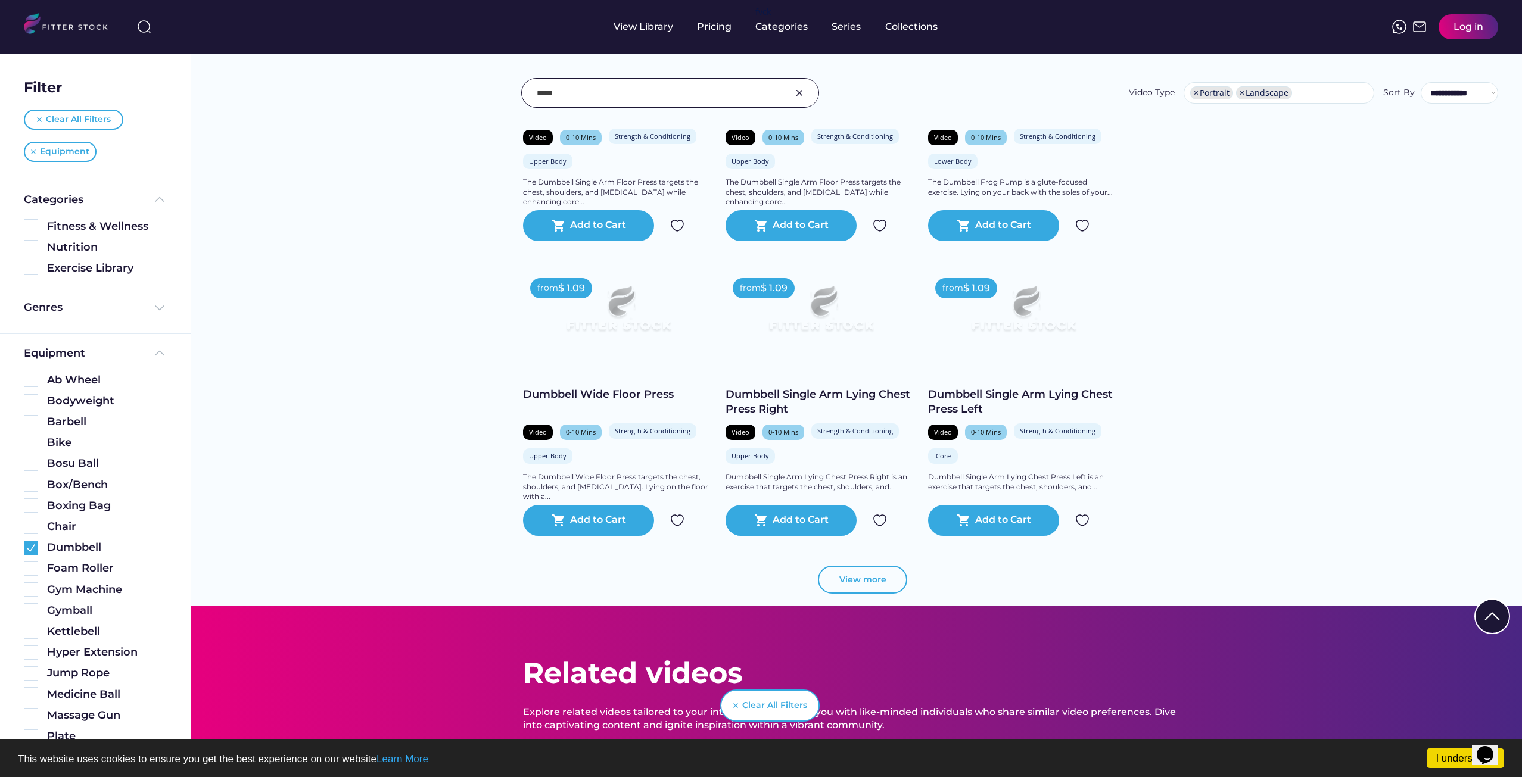
click at [858, 577] on button "View more" at bounding box center [862, 580] width 89 height 29
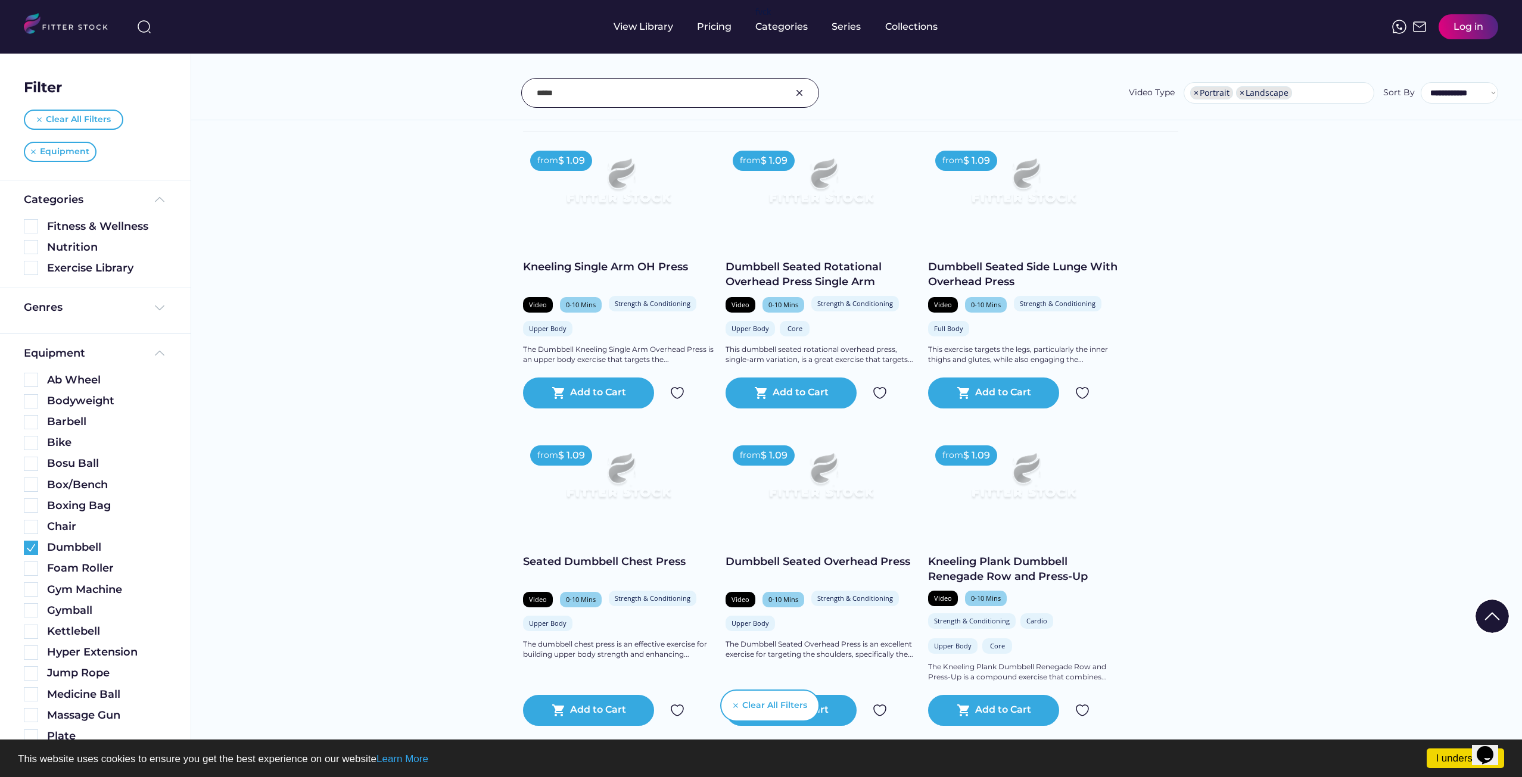
scroll to position [0, 0]
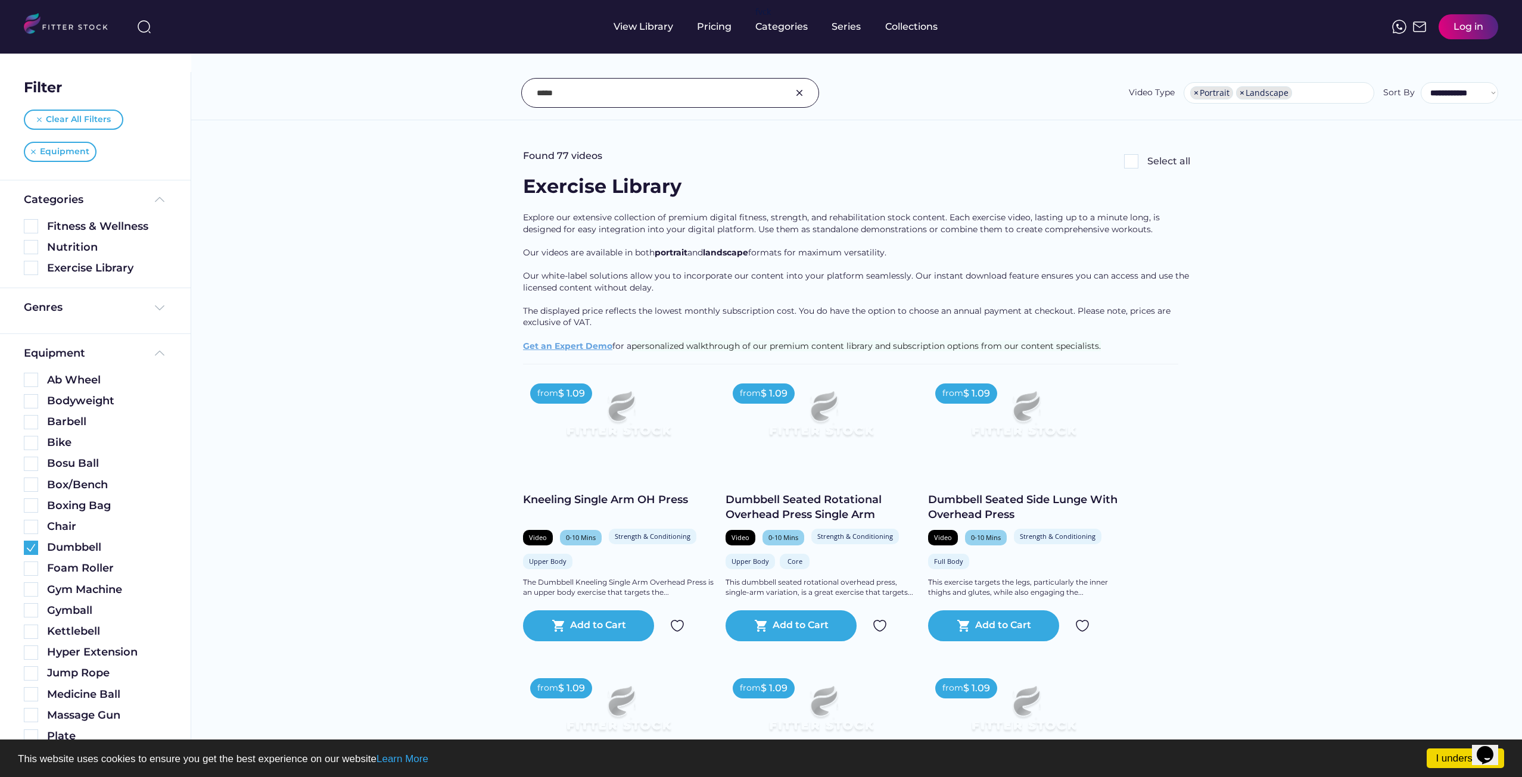
click at [593, 92] on input "input" at bounding box center [655, 92] width 237 height 25
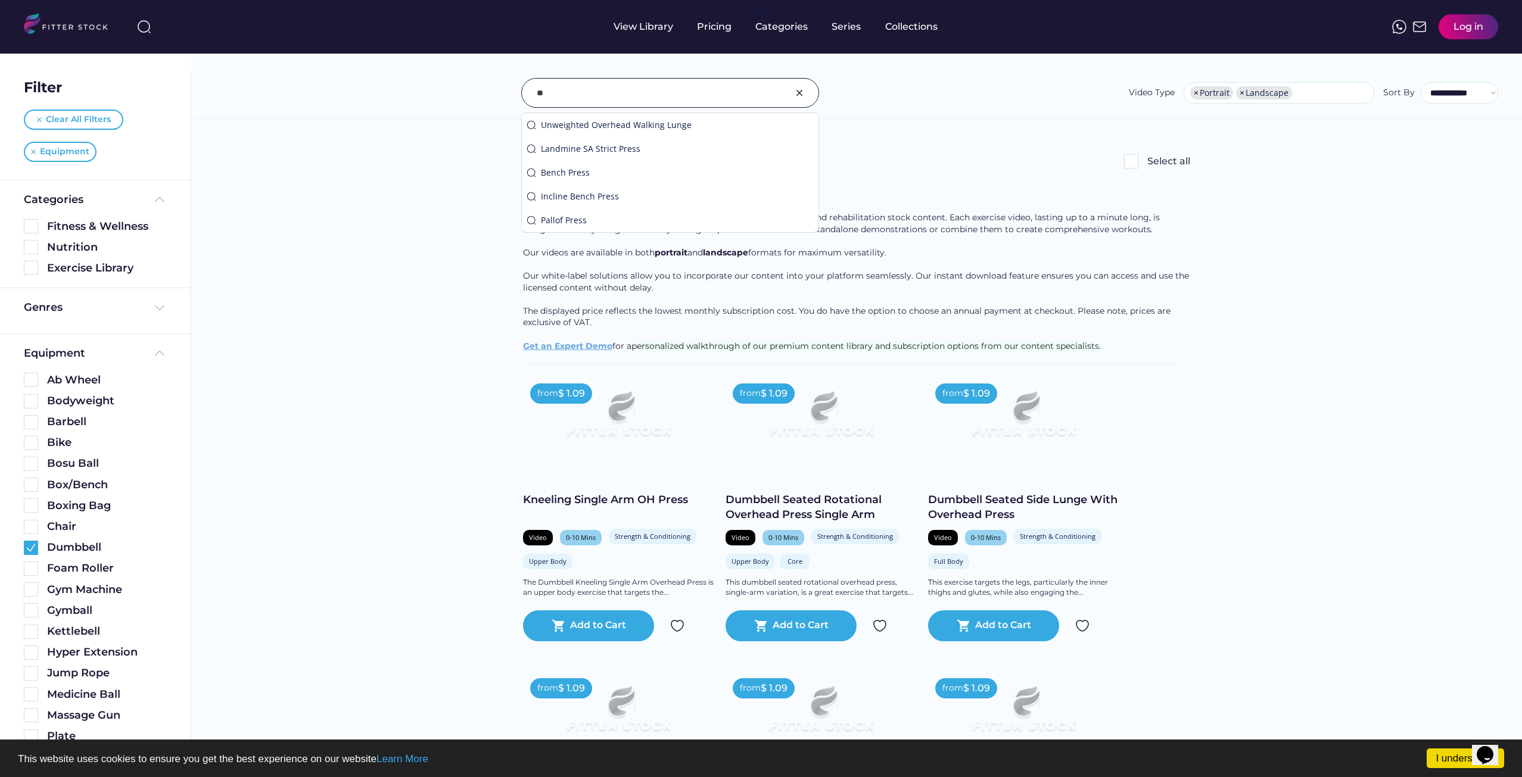
type input "*"
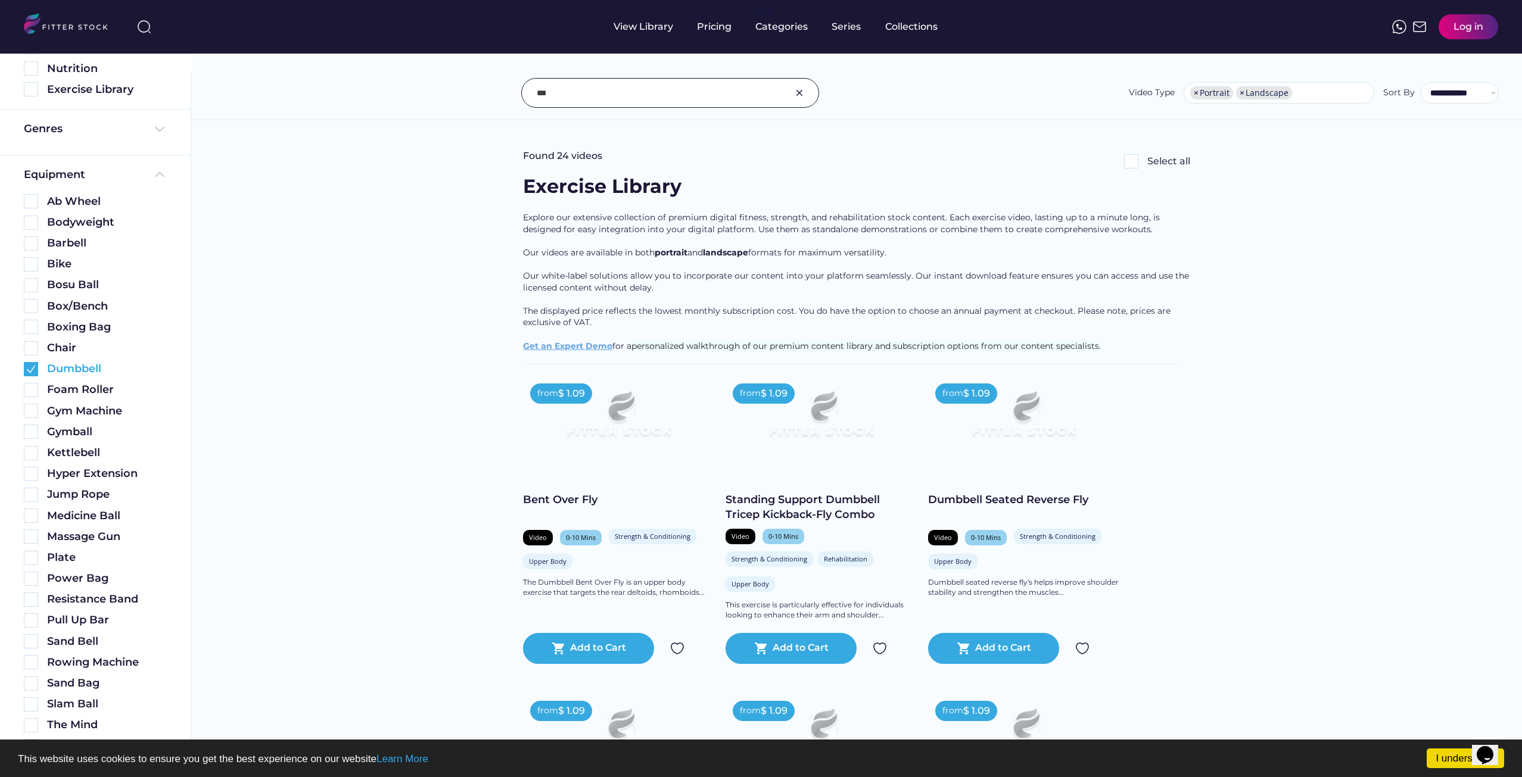
click at [32, 373] on img at bounding box center [31, 369] width 14 height 14
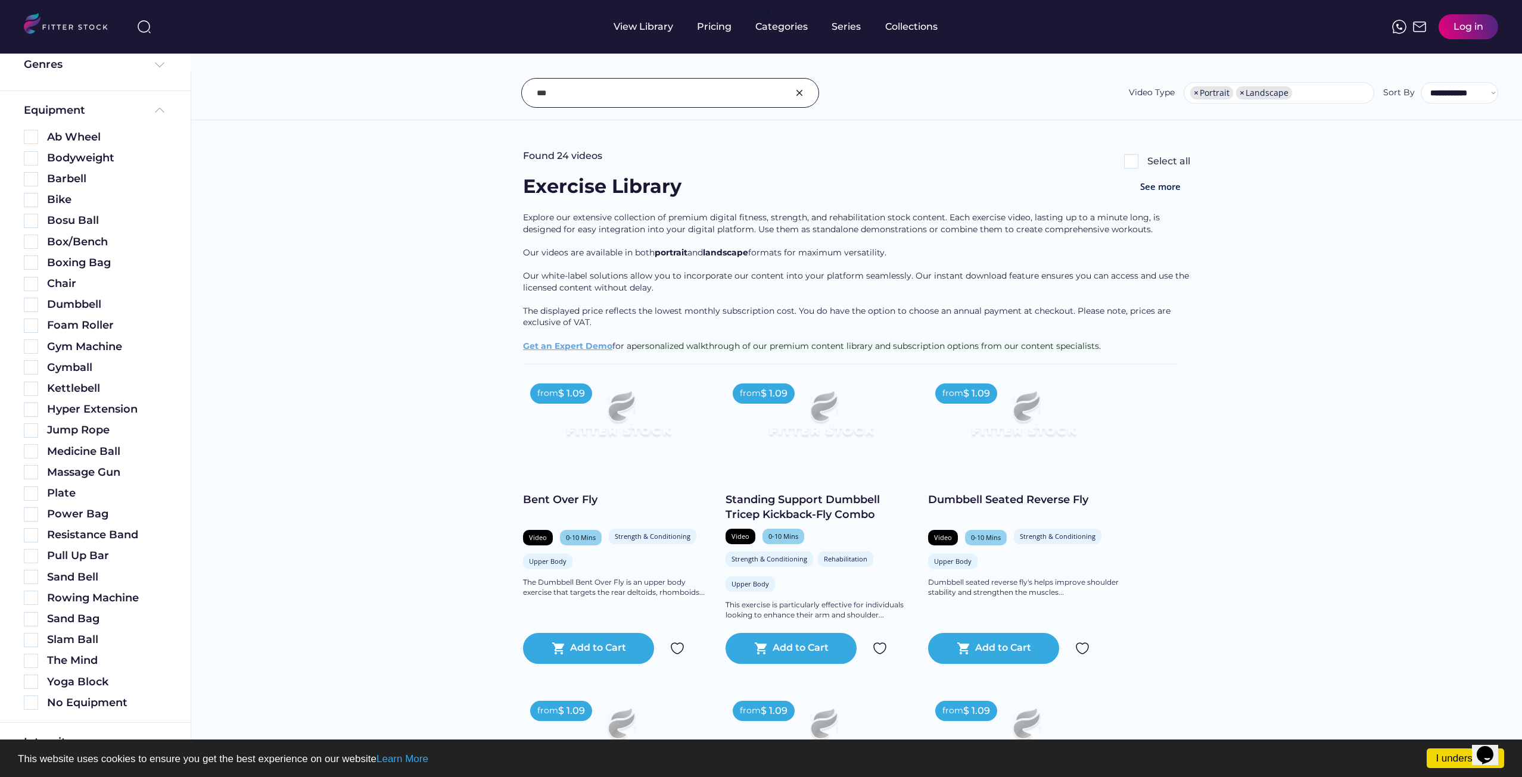
click at [741, 91] on input "input" at bounding box center [655, 92] width 237 height 25
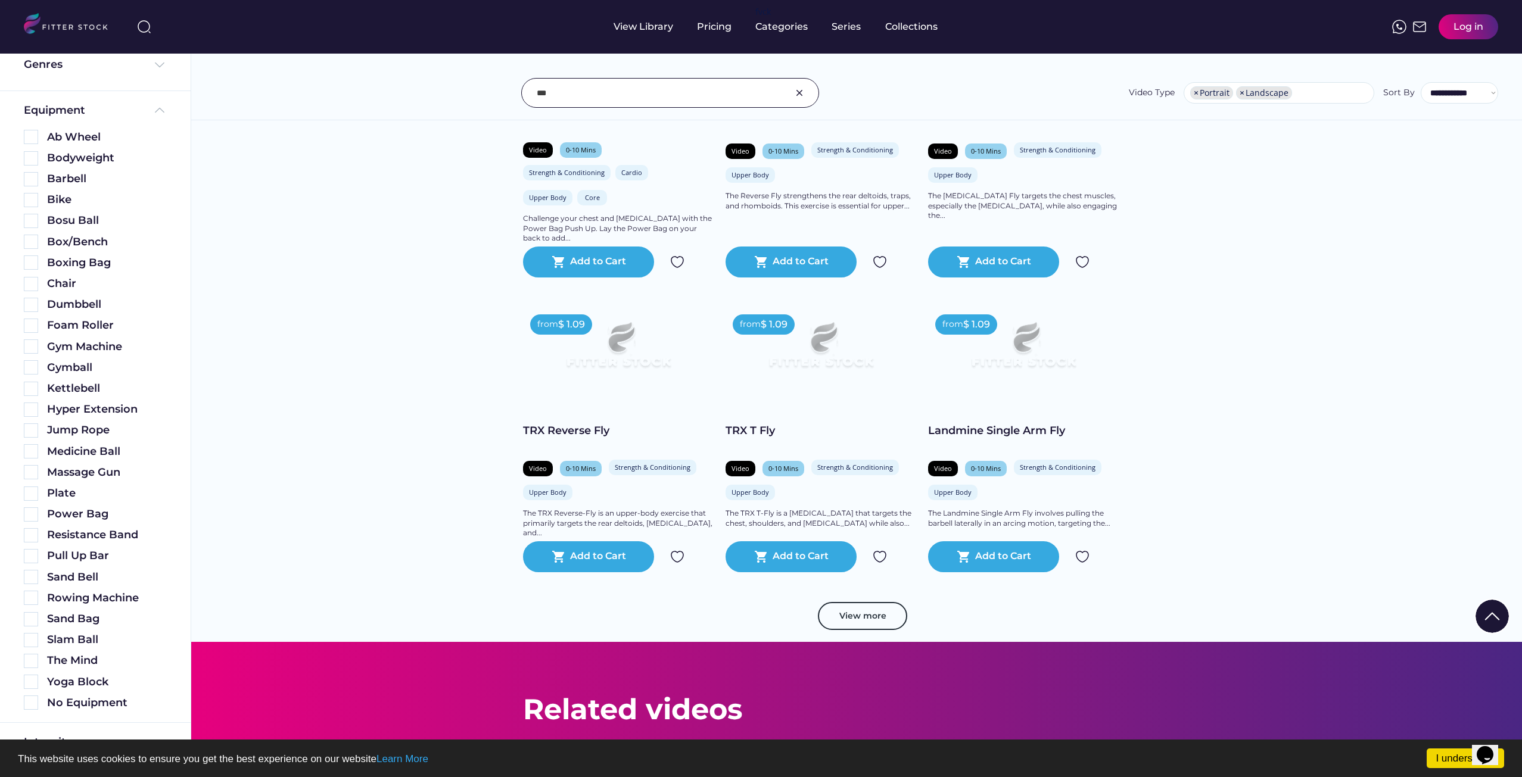
scroll to position [1965, 0]
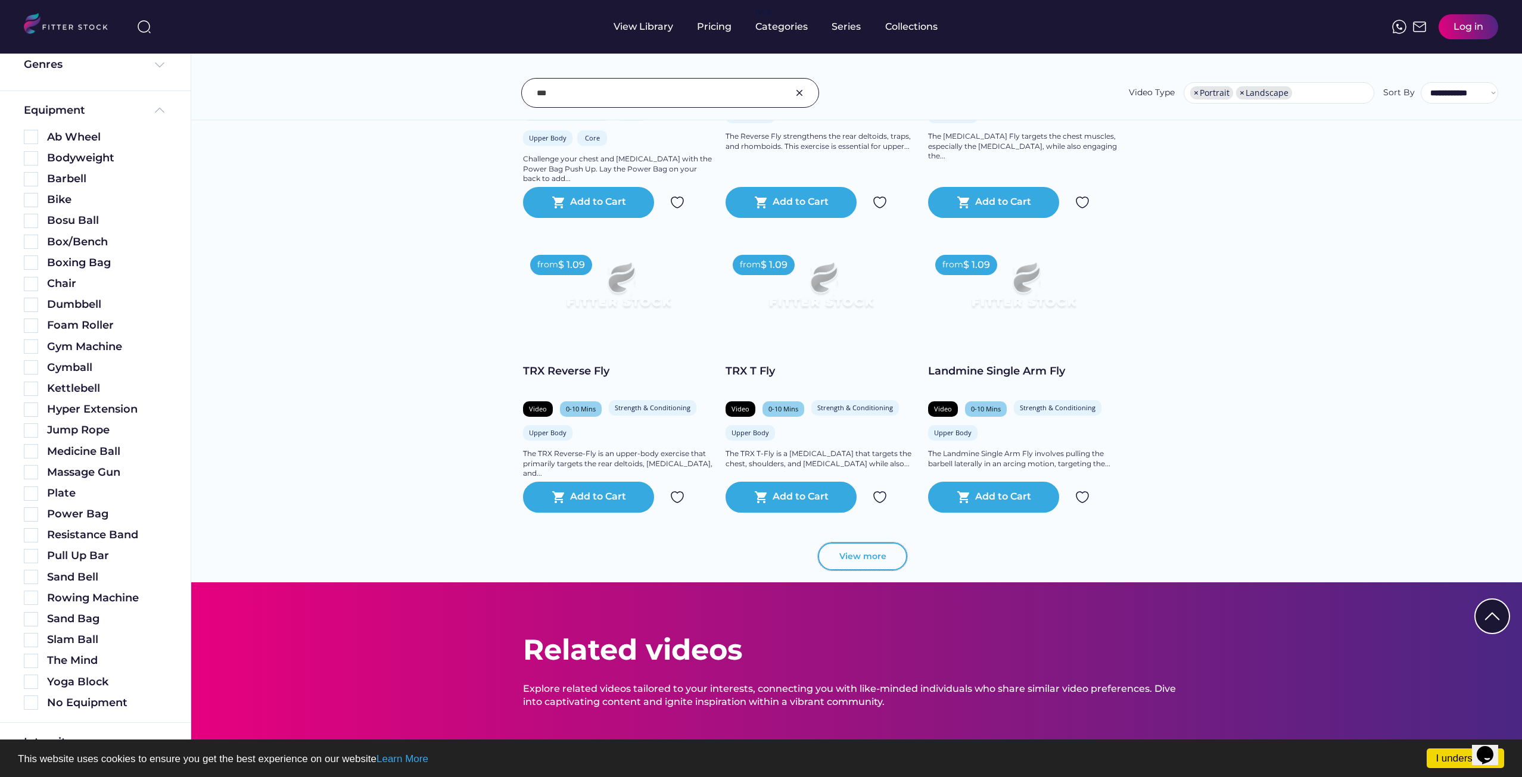
click at [840, 560] on button "View more" at bounding box center [862, 557] width 89 height 29
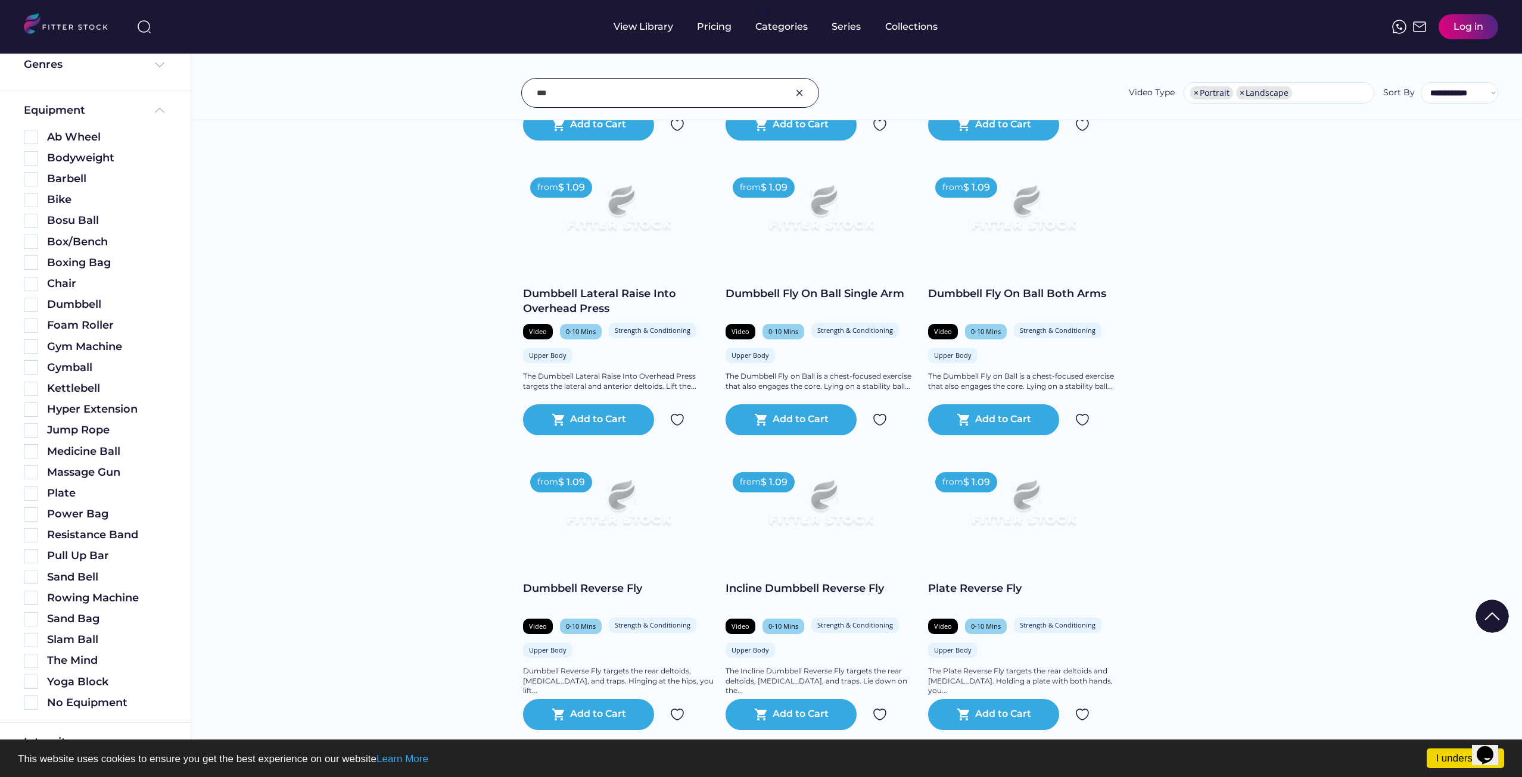
scroll to position [3990, 0]
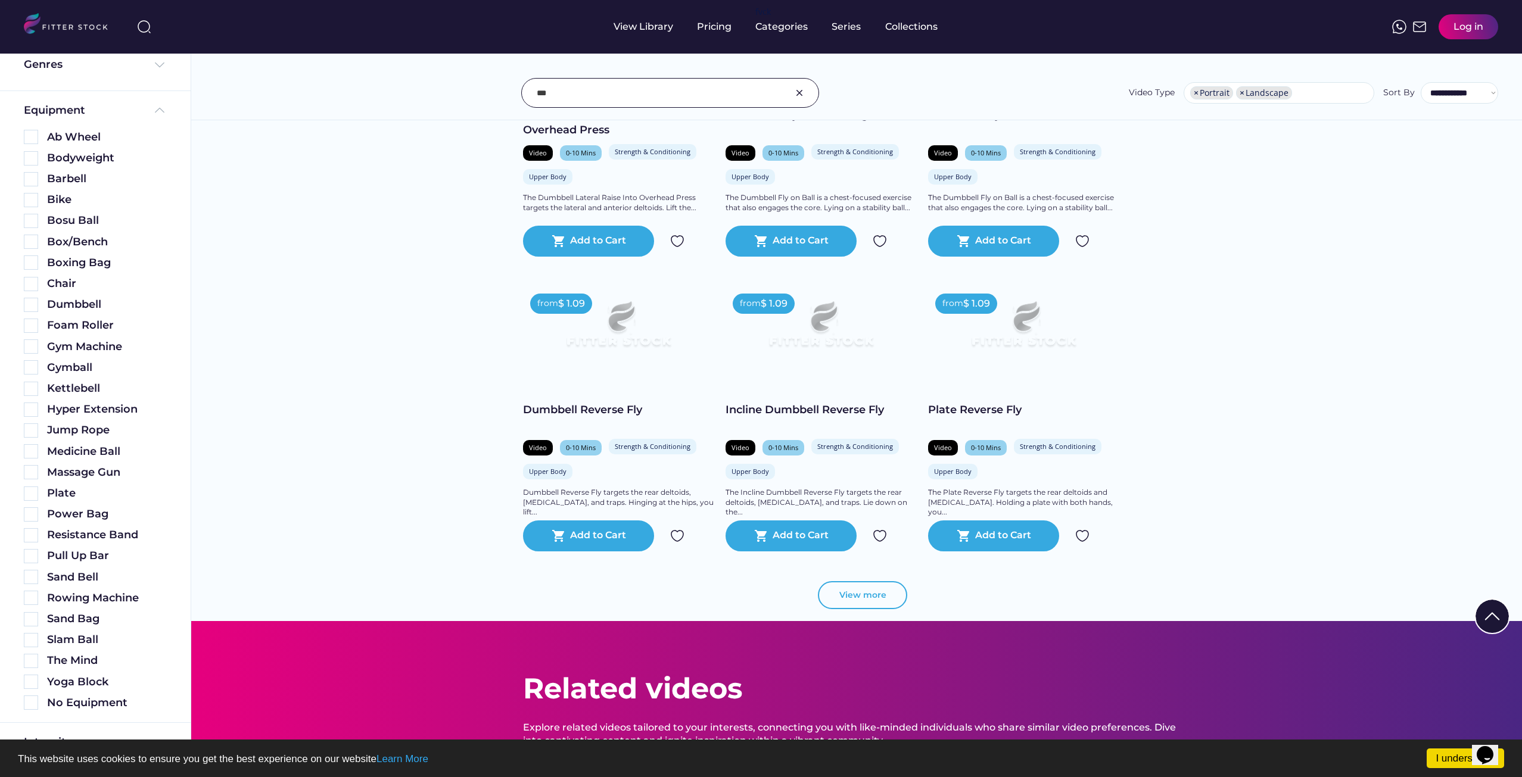
click at [845, 592] on button "View more" at bounding box center [862, 595] width 89 height 29
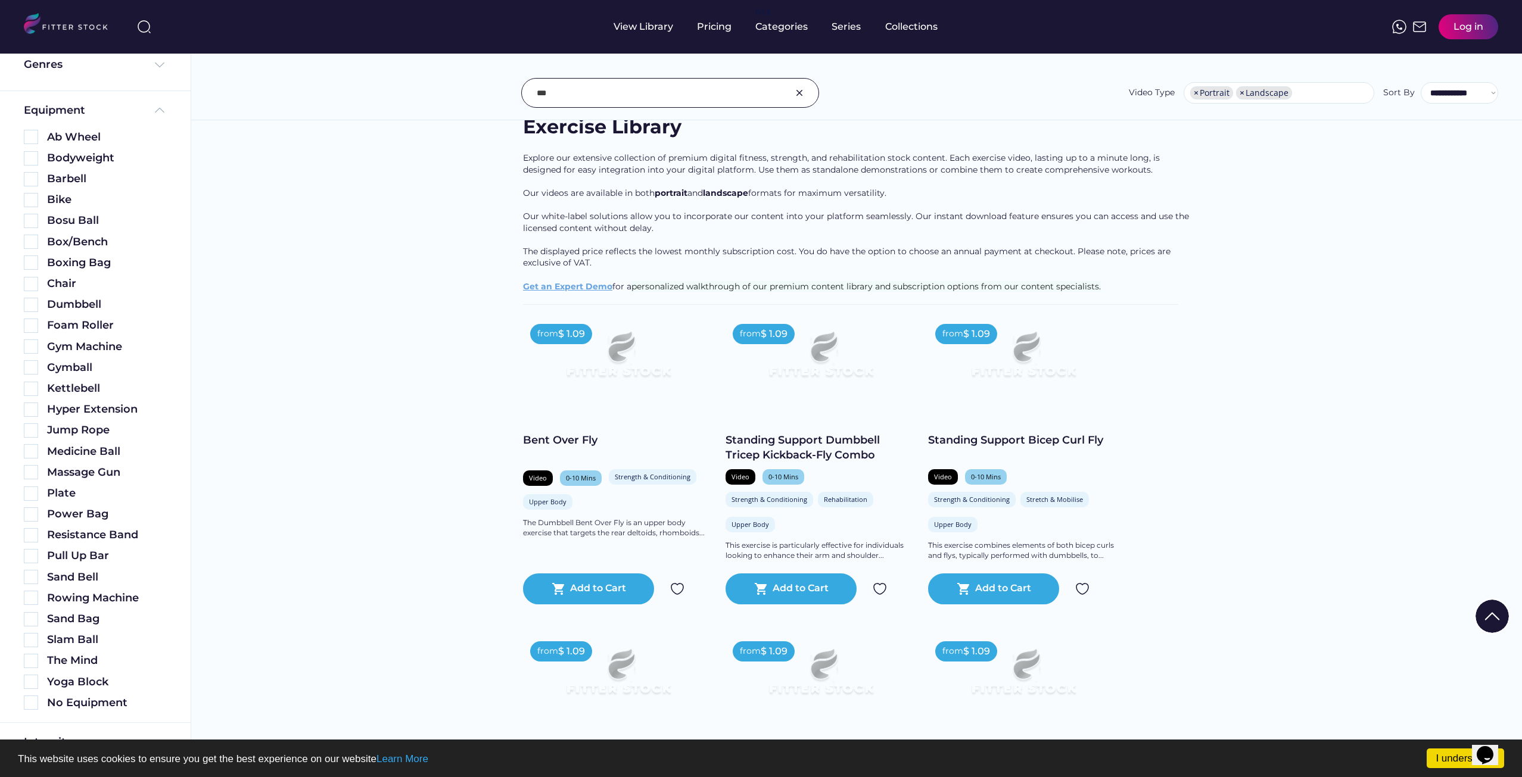
scroll to position [0, 0]
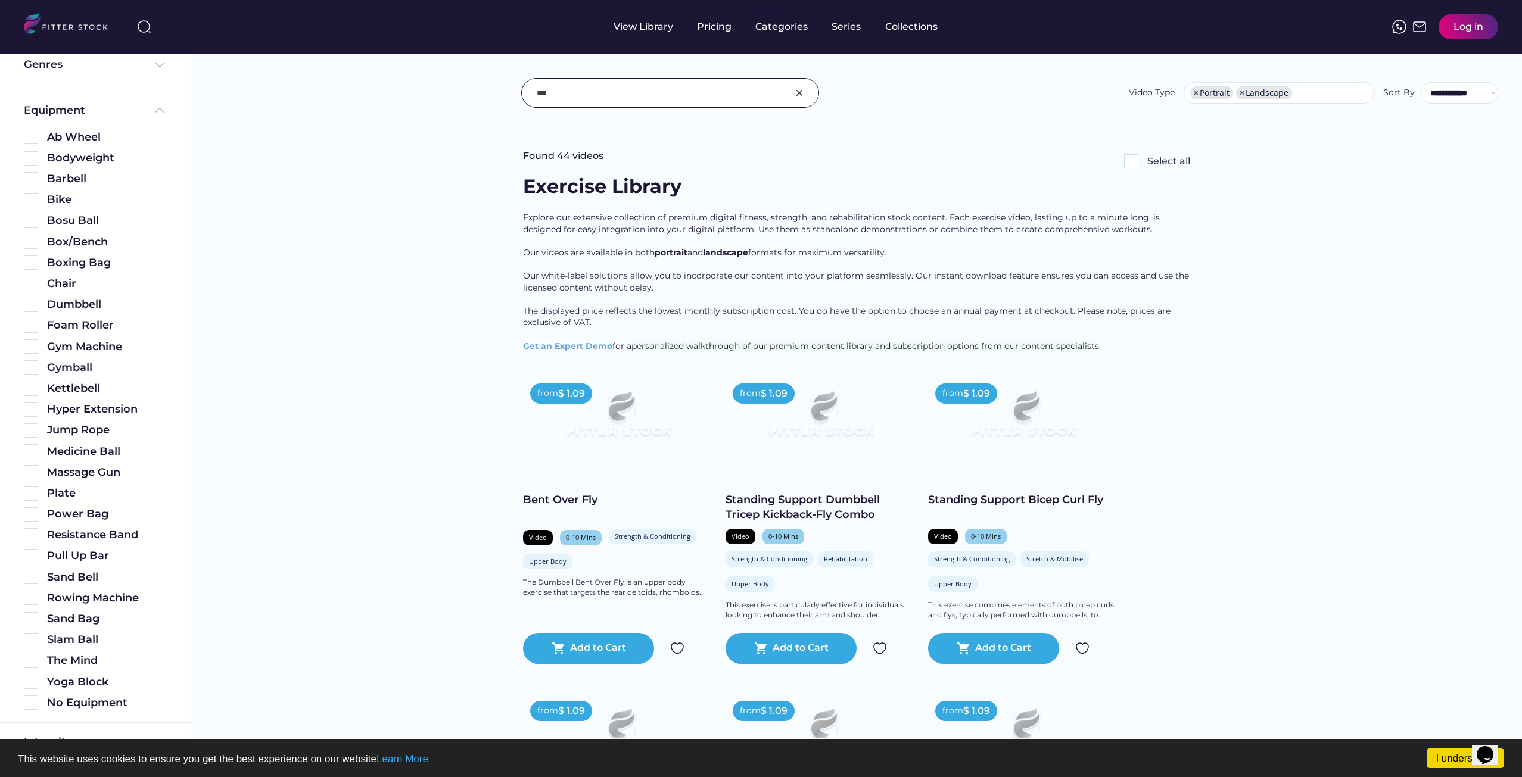
drag, startPoint x: 674, startPoint y: 76, endPoint x: 671, endPoint y: 85, distance: 9.2
click at [674, 76] on div "**********" at bounding box center [856, 67] width 1330 height 108
drag, startPoint x: 643, startPoint y: 92, endPoint x: 440, endPoint y: 112, distance: 204.1
click at [437, 110] on div "**********" at bounding box center [856, 67] width 1330 height 108
paste input "**********"
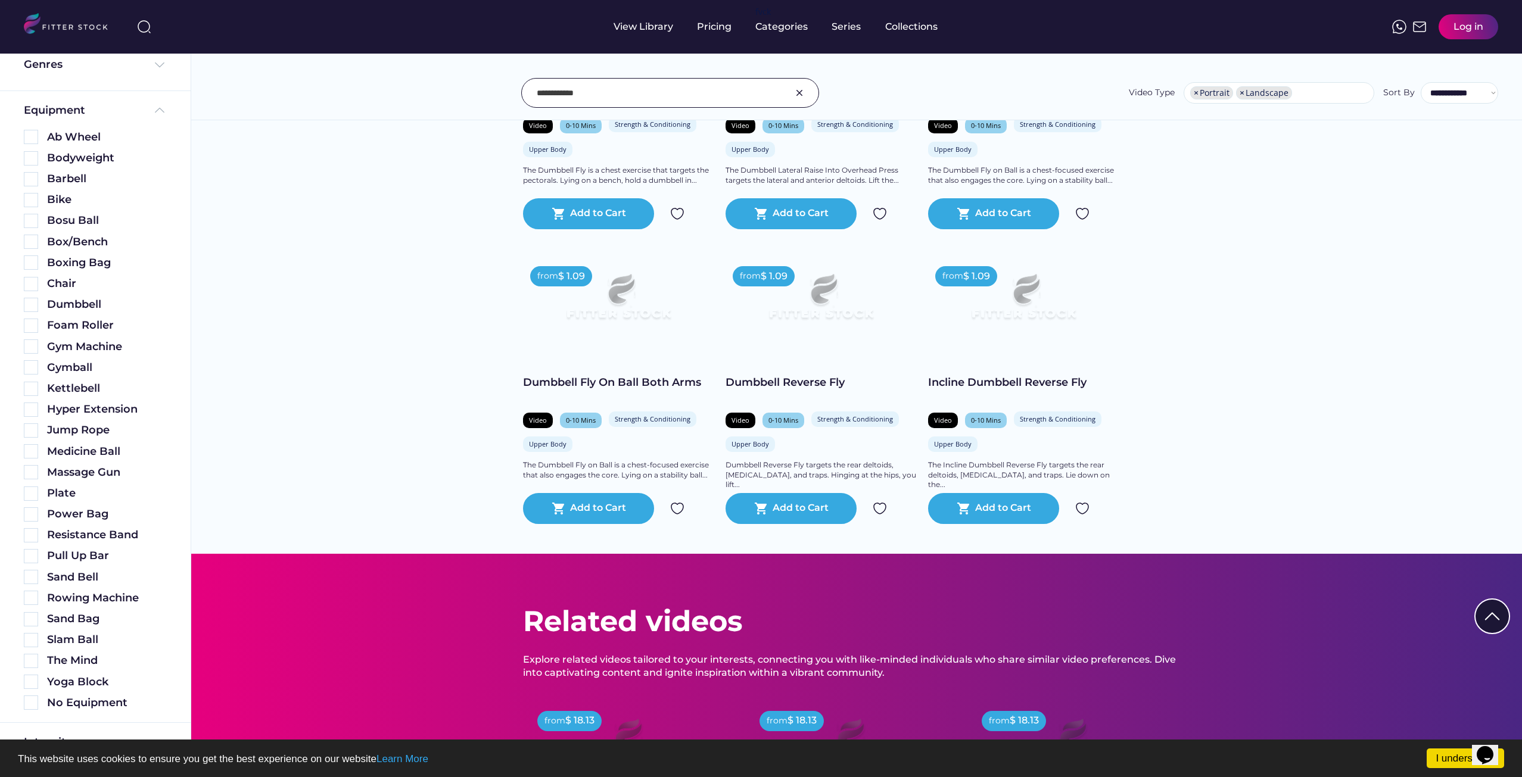
scroll to position [2323, 0]
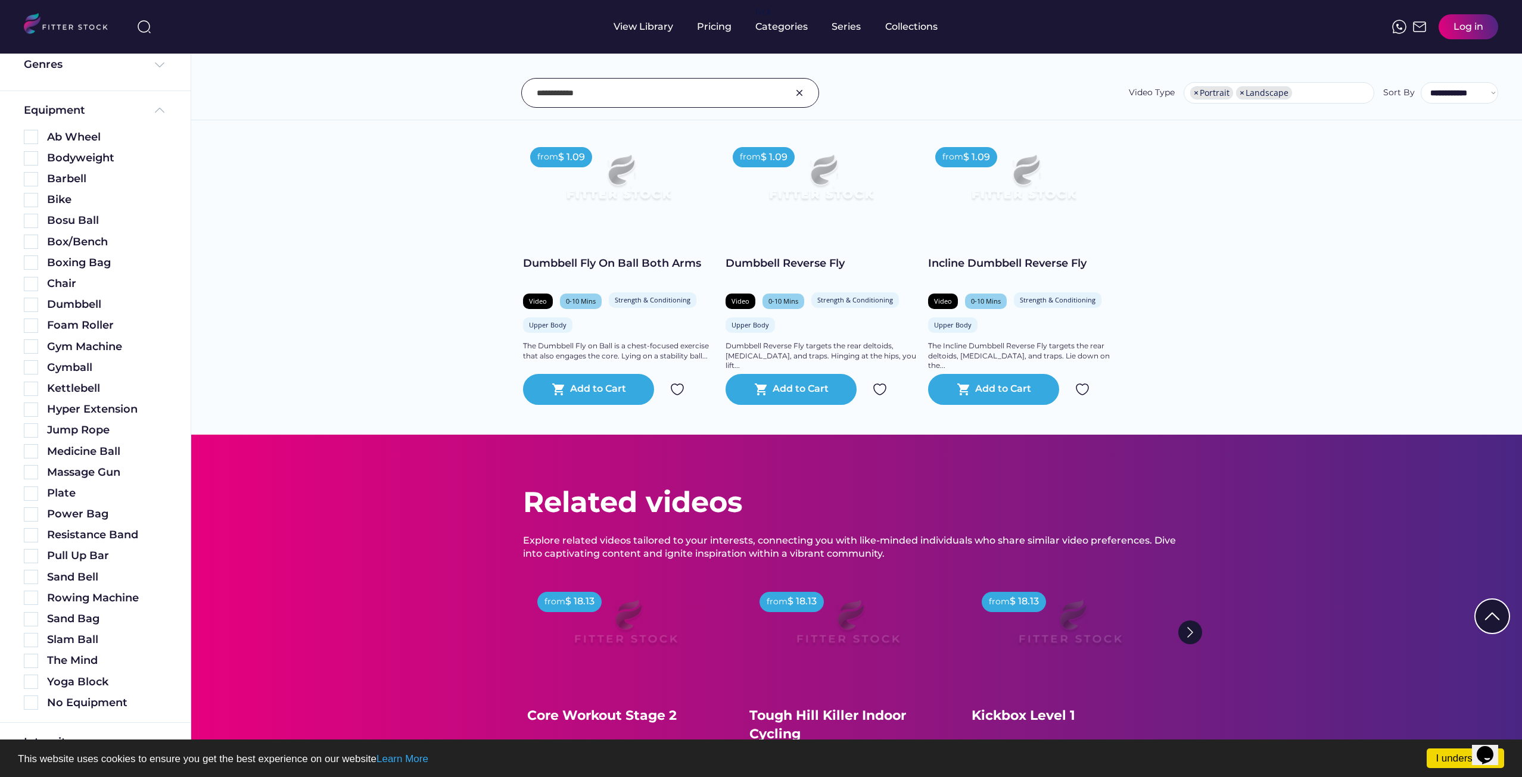
click at [625, 83] on input "input" at bounding box center [655, 92] width 237 height 25
drag, startPoint x: 591, startPoint y: 87, endPoint x: 438, endPoint y: 84, distance: 152.5
click at [441, 84] on div "**********" at bounding box center [856, 93] width 1283 height 30
paste input "**********"
type input "**********"
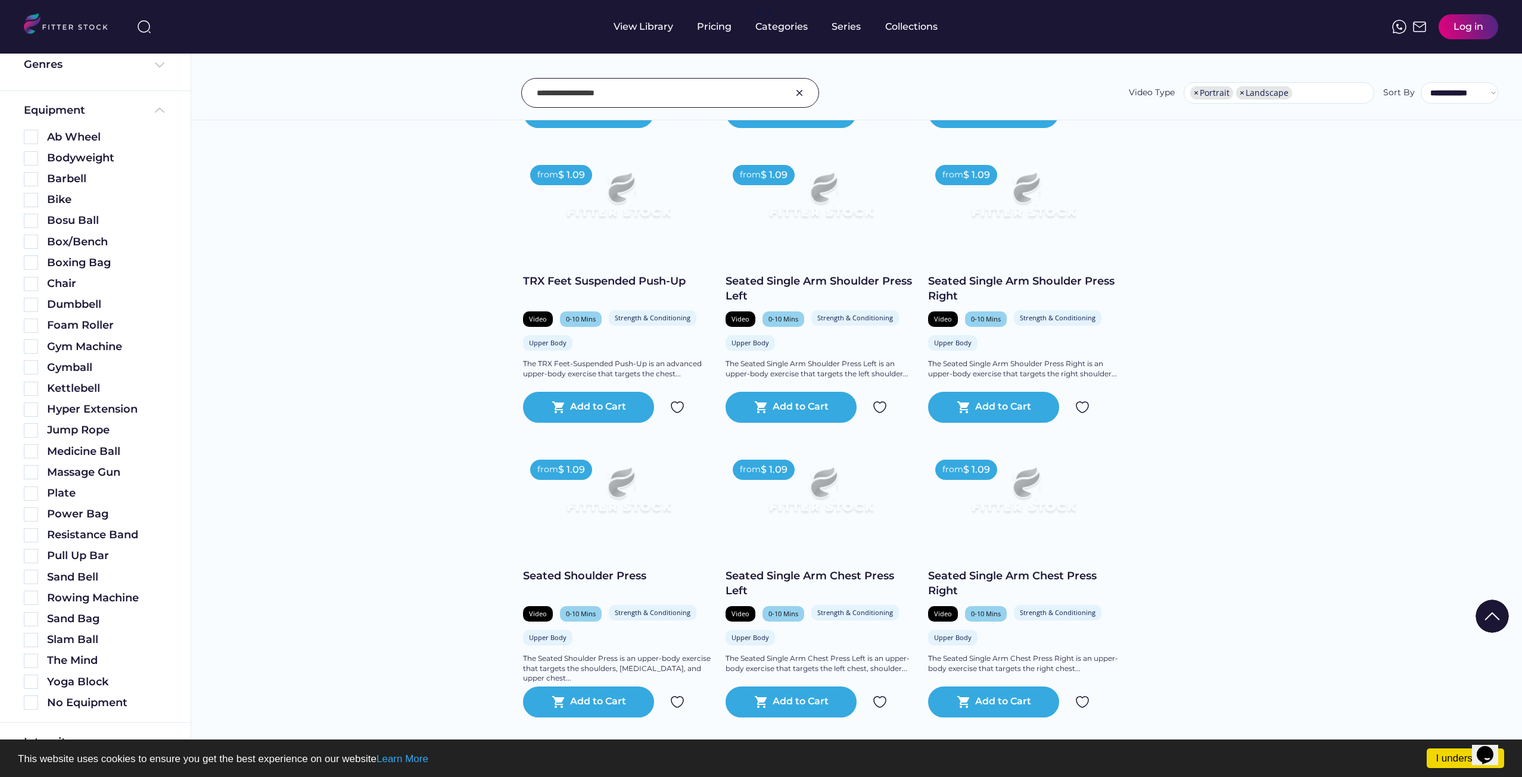
scroll to position [454, 0]
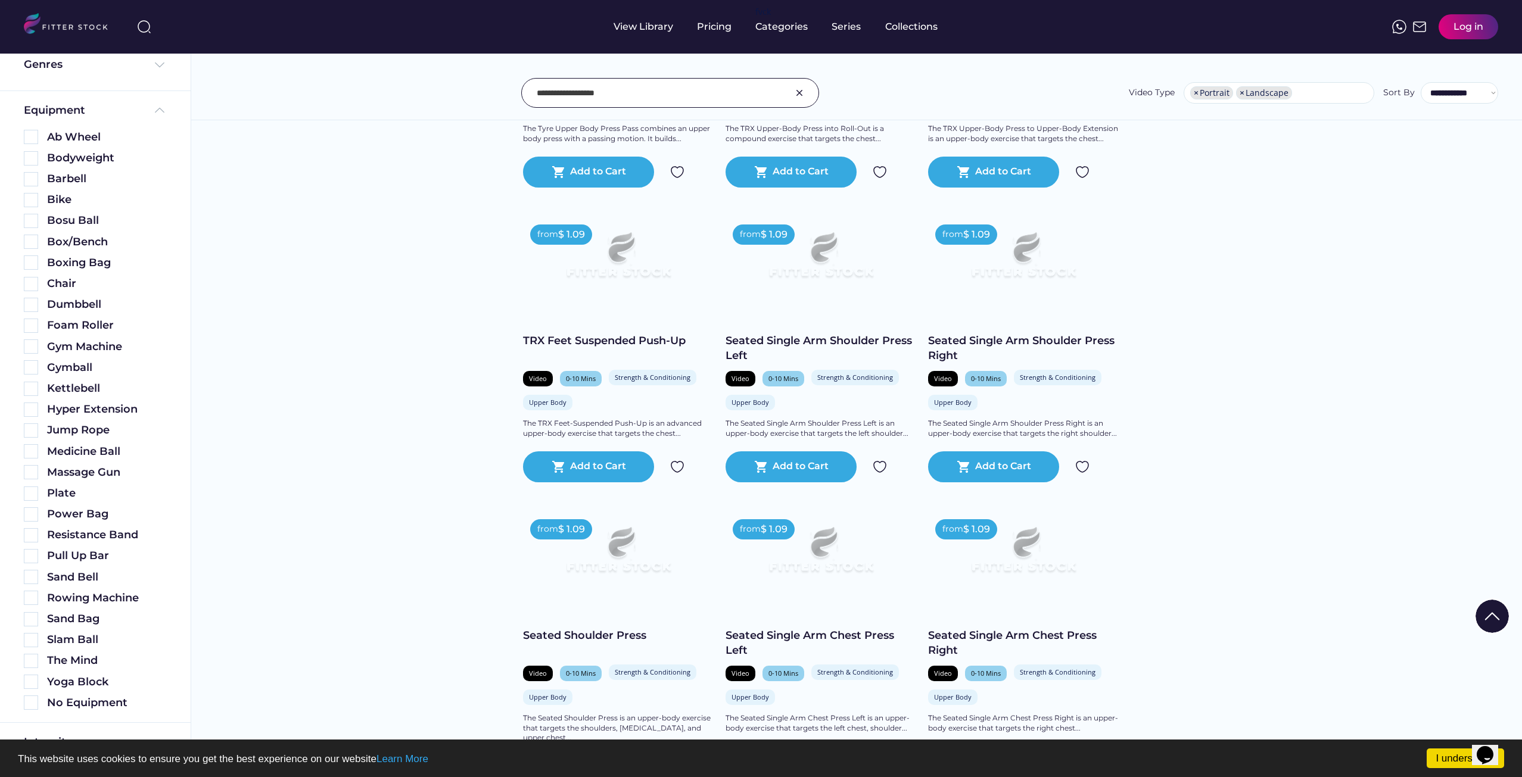
drag, startPoint x: 808, startPoint y: 95, endPoint x: 801, endPoint y: 94, distance: 6.8
click at [807, 95] on div at bounding box center [670, 93] width 298 height 30
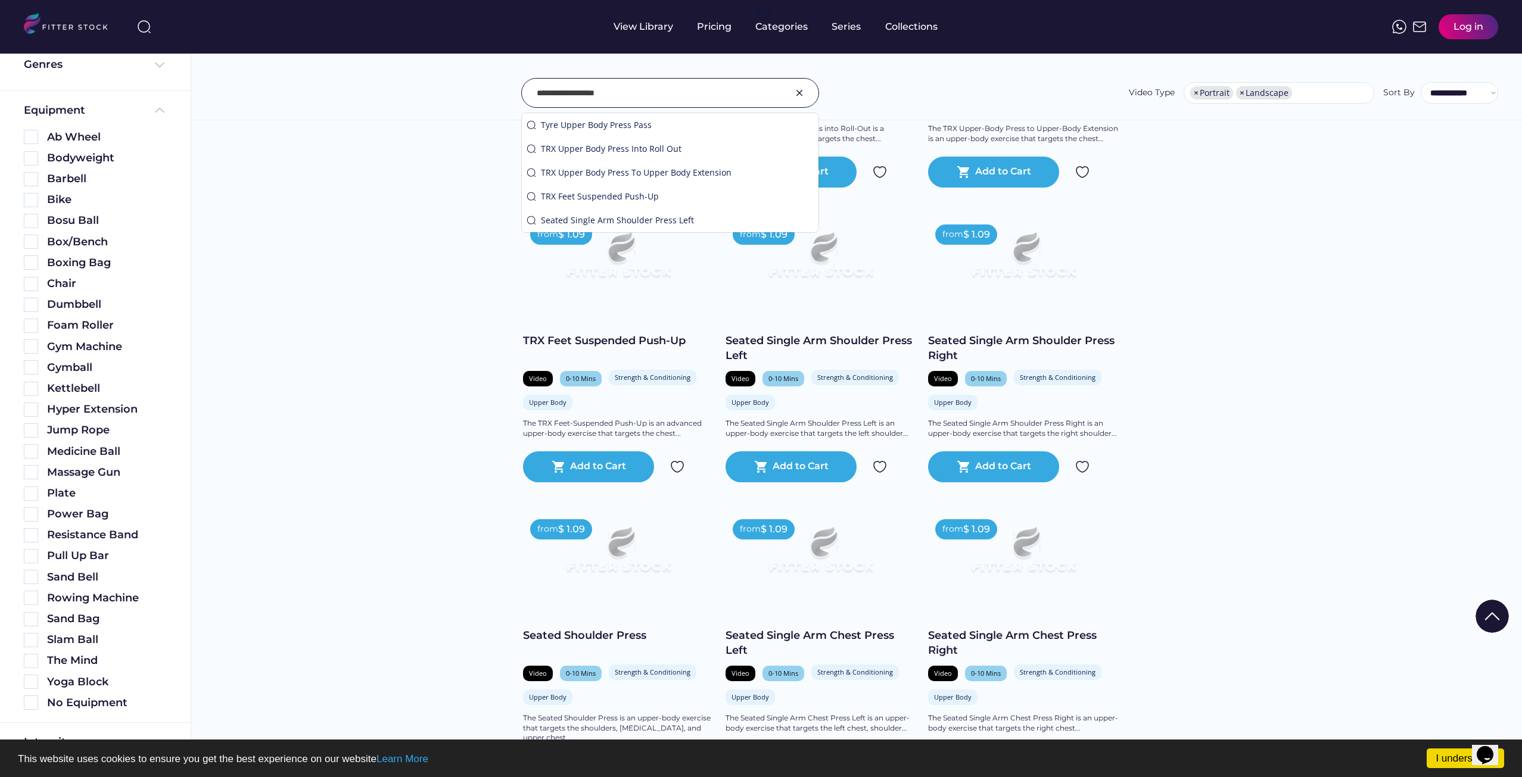
click at [785, 91] on div at bounding box center [670, 93] width 298 height 30
click at [798, 91] on img at bounding box center [799, 93] width 14 height 14
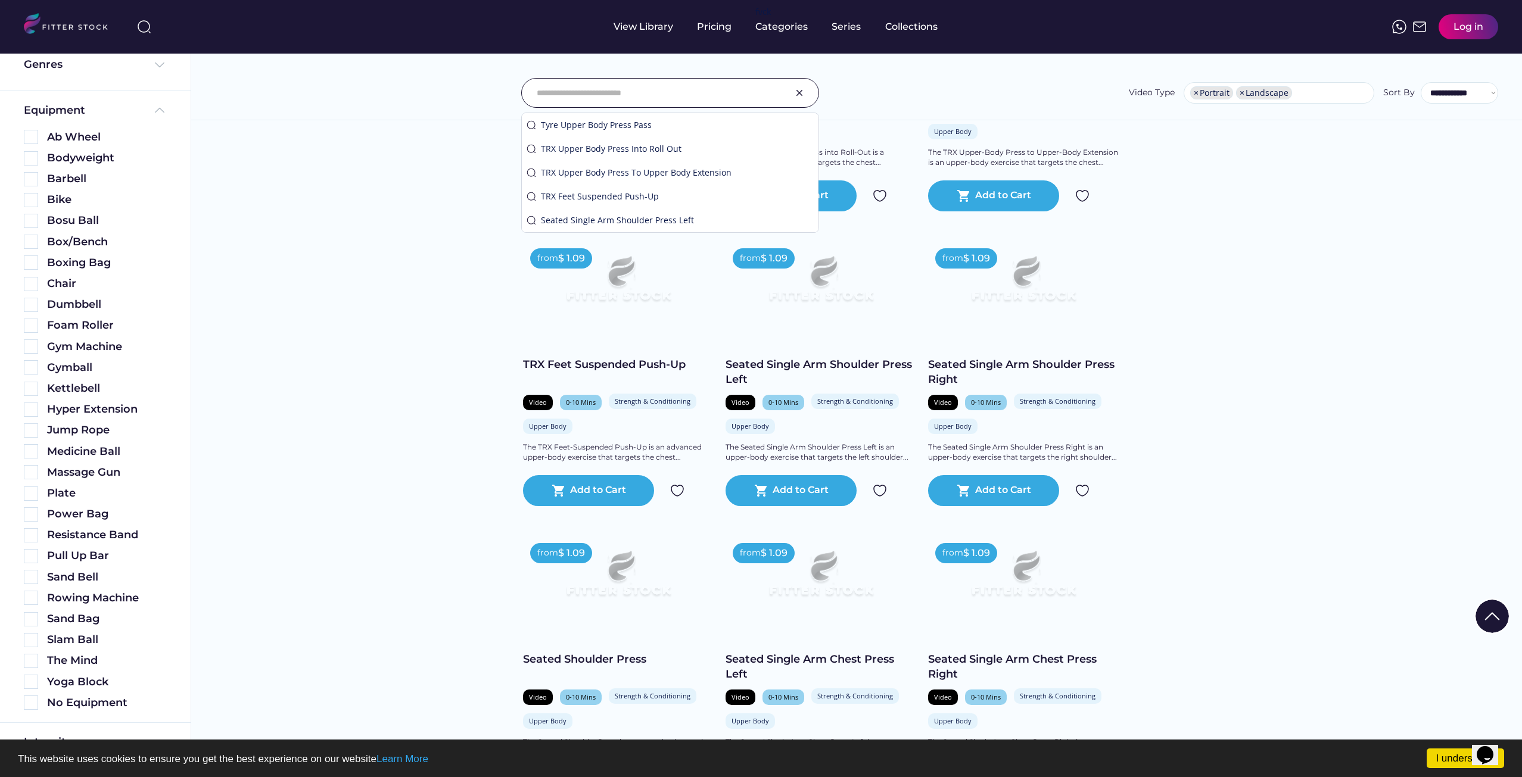
click at [781, 91] on div at bounding box center [670, 93] width 298 height 30
click at [727, 89] on input "input" at bounding box center [655, 92] width 237 height 25
paste input "**********"
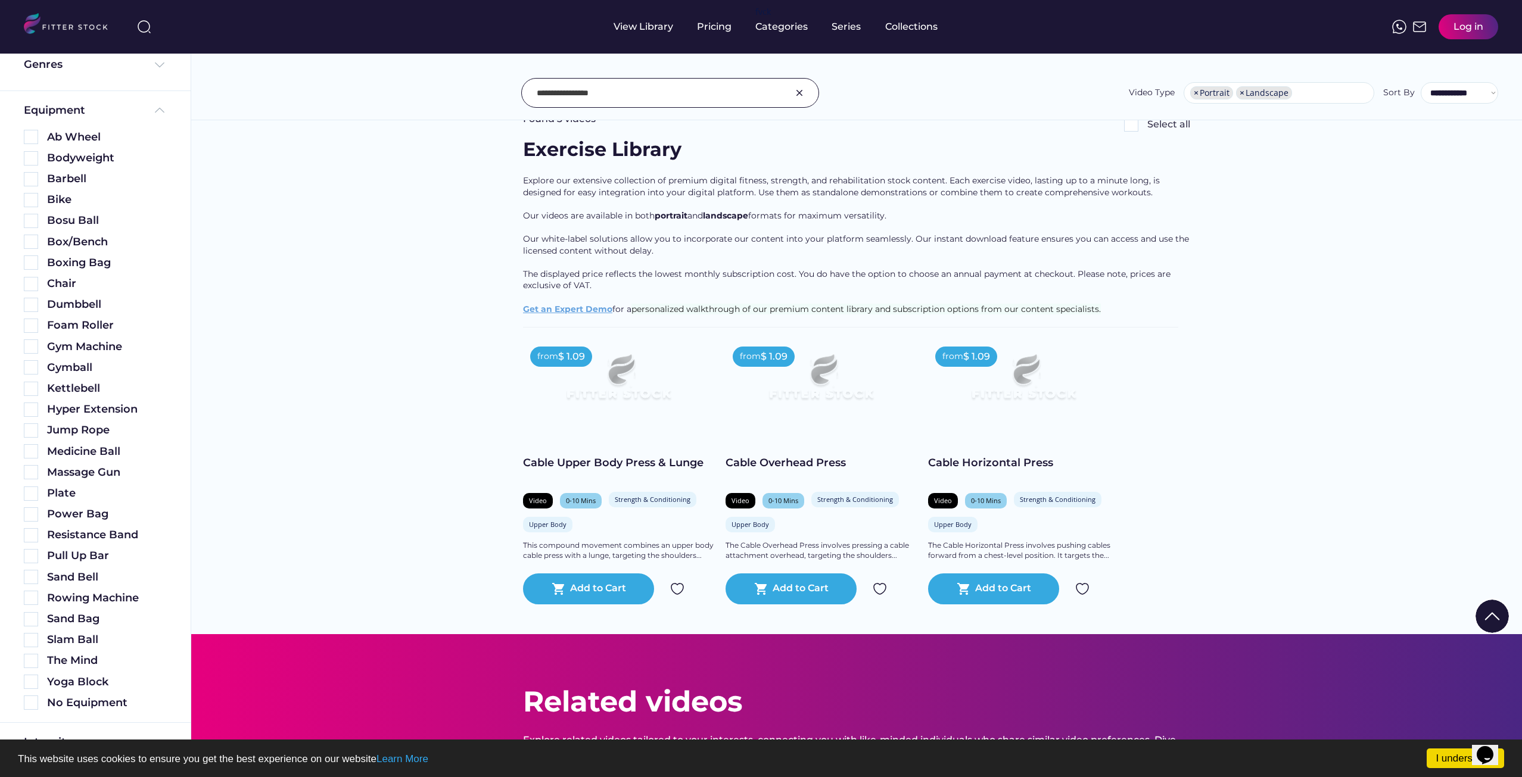
scroll to position [0, 0]
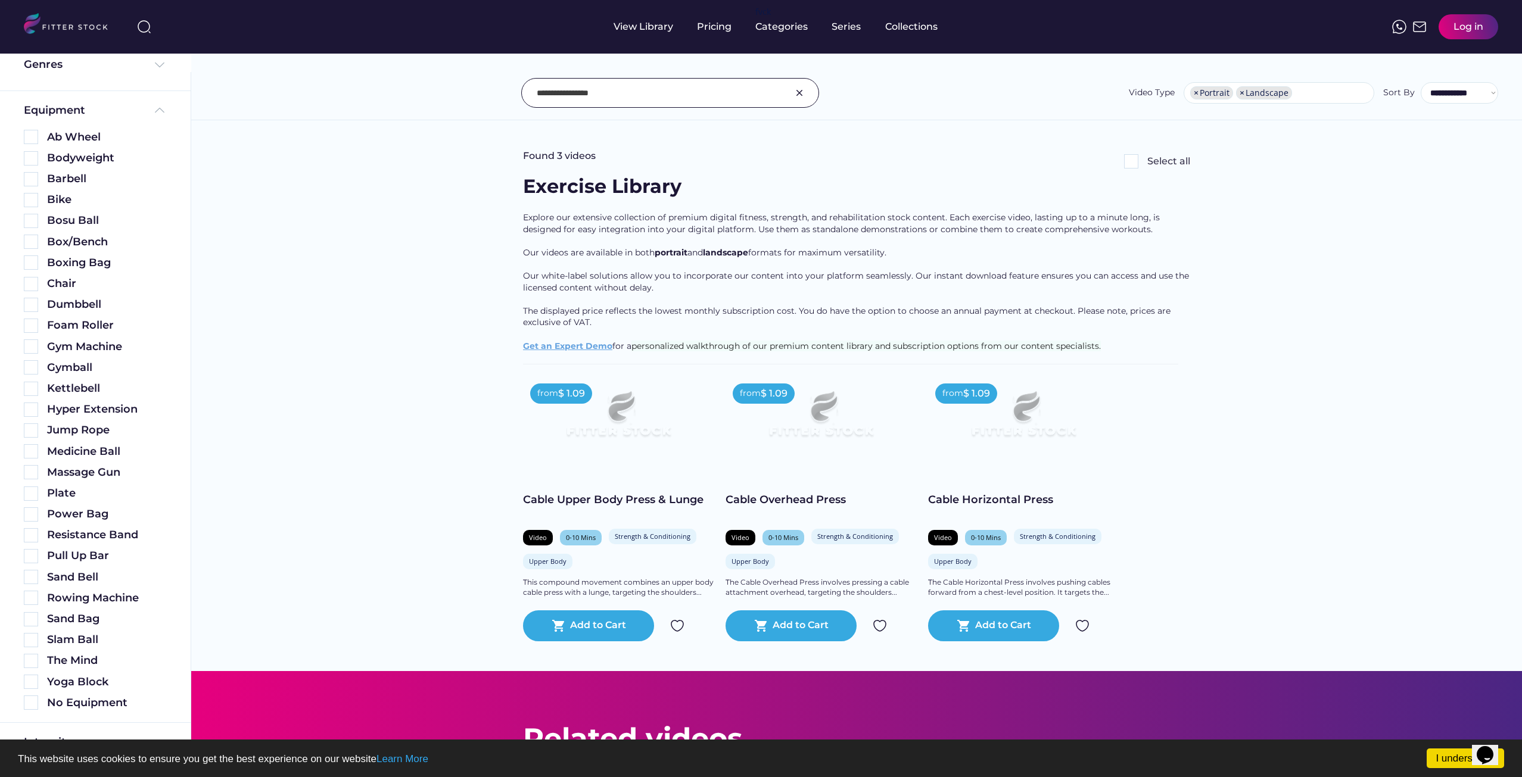
click at [582, 87] on input "input" at bounding box center [655, 92] width 237 height 25
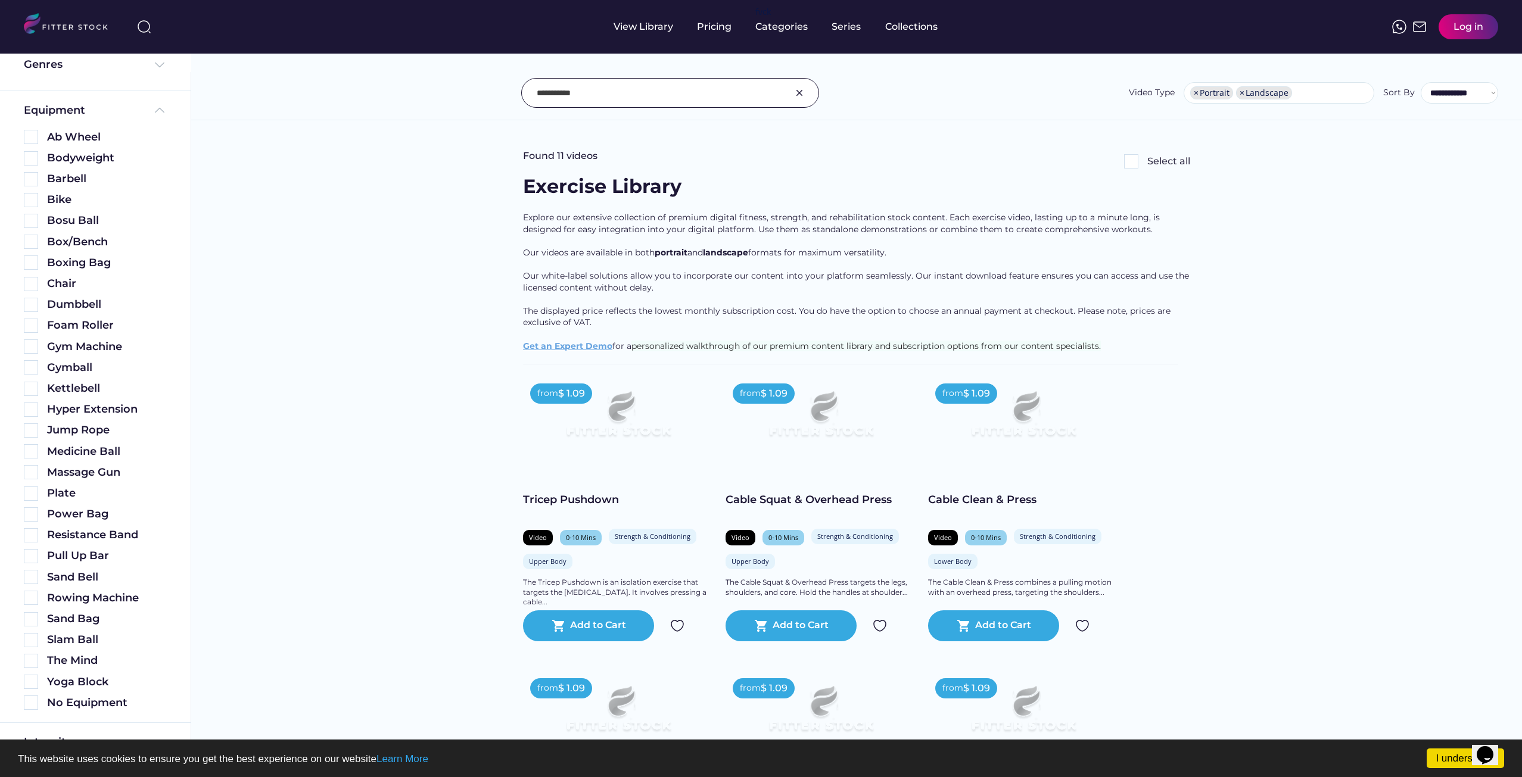
click at [590, 91] on input "input" at bounding box center [655, 92] width 237 height 25
type input "*****"
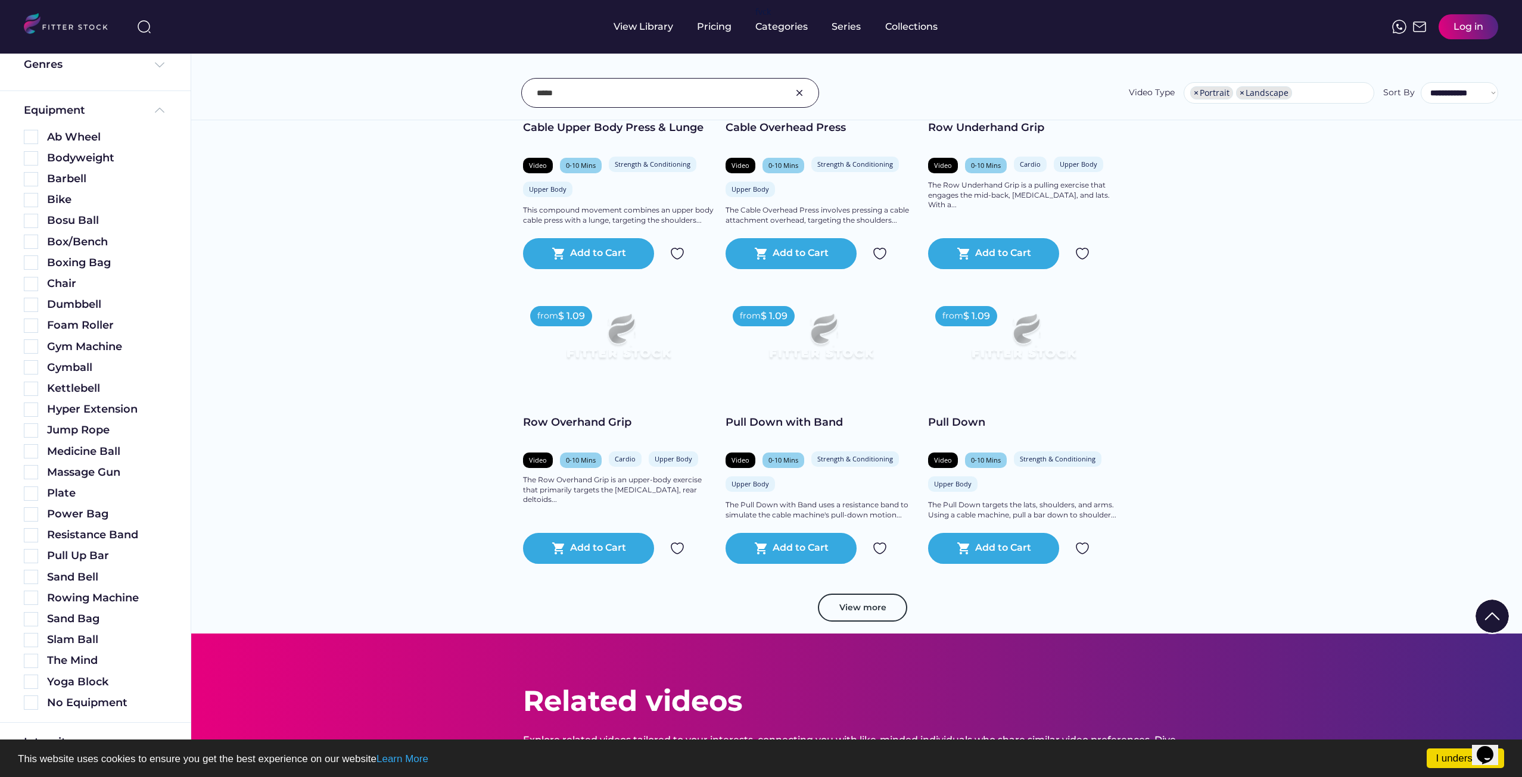
scroll to position [1906, 0]
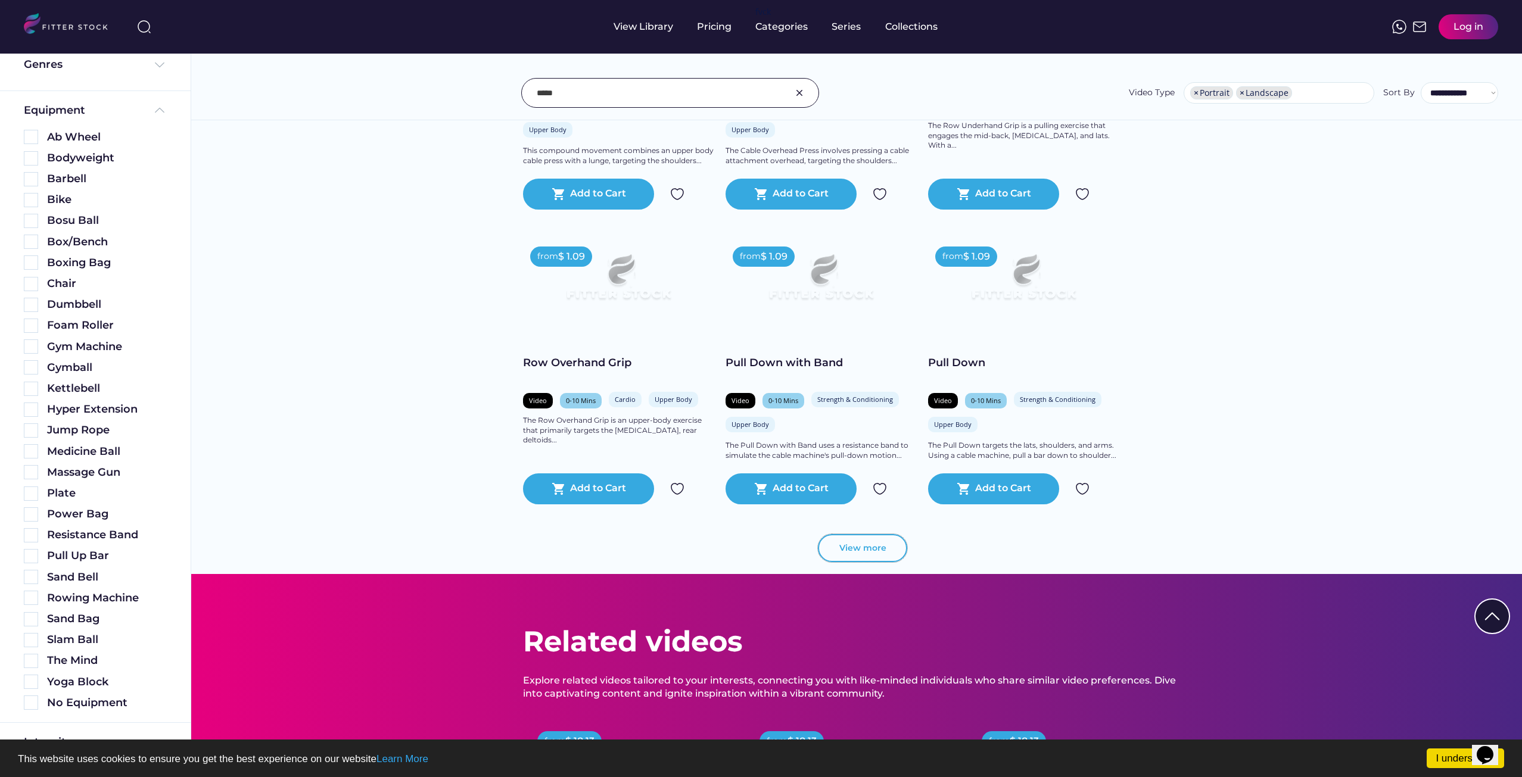
click at [841, 551] on button "View more" at bounding box center [862, 548] width 89 height 29
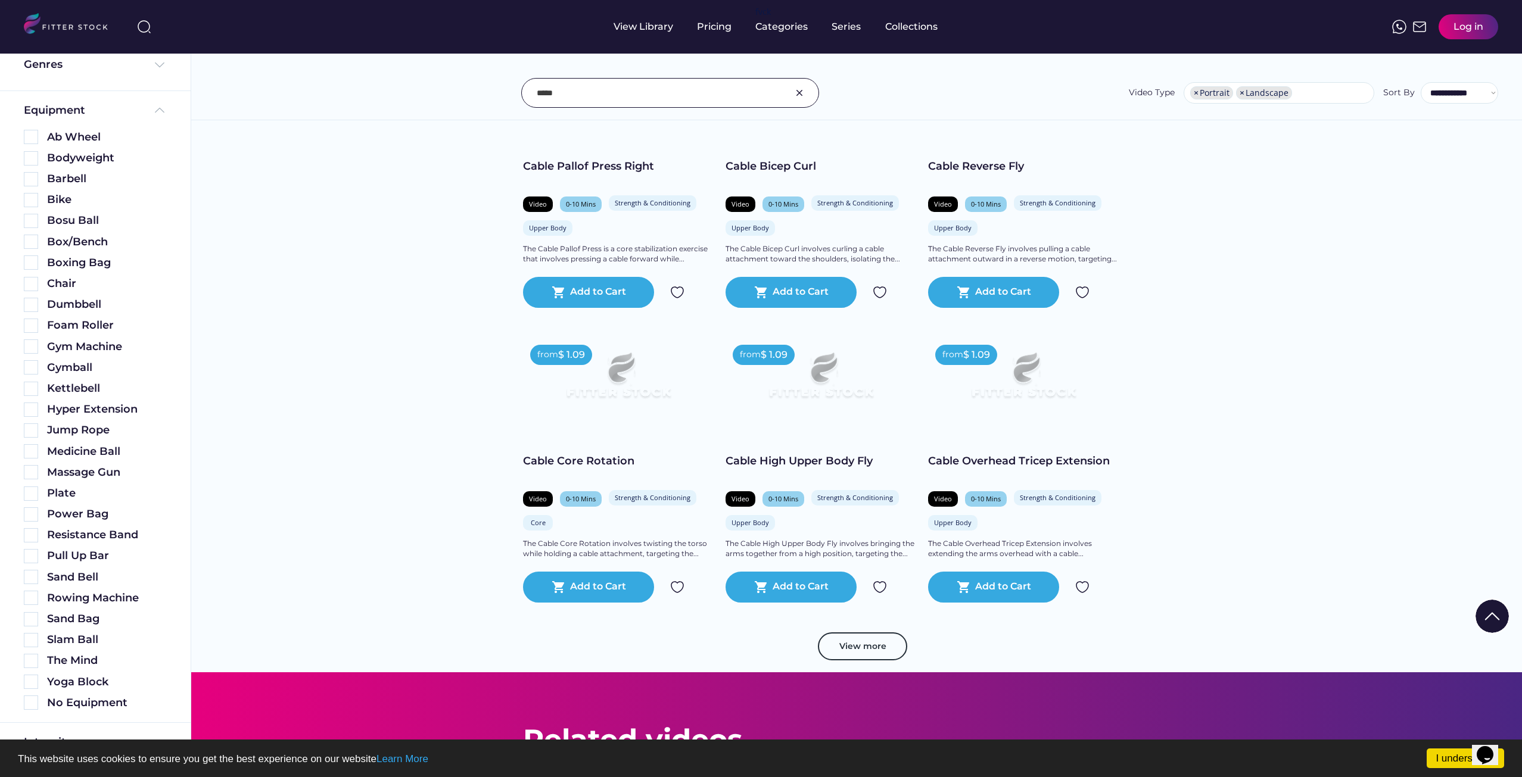
scroll to position [3931, 0]
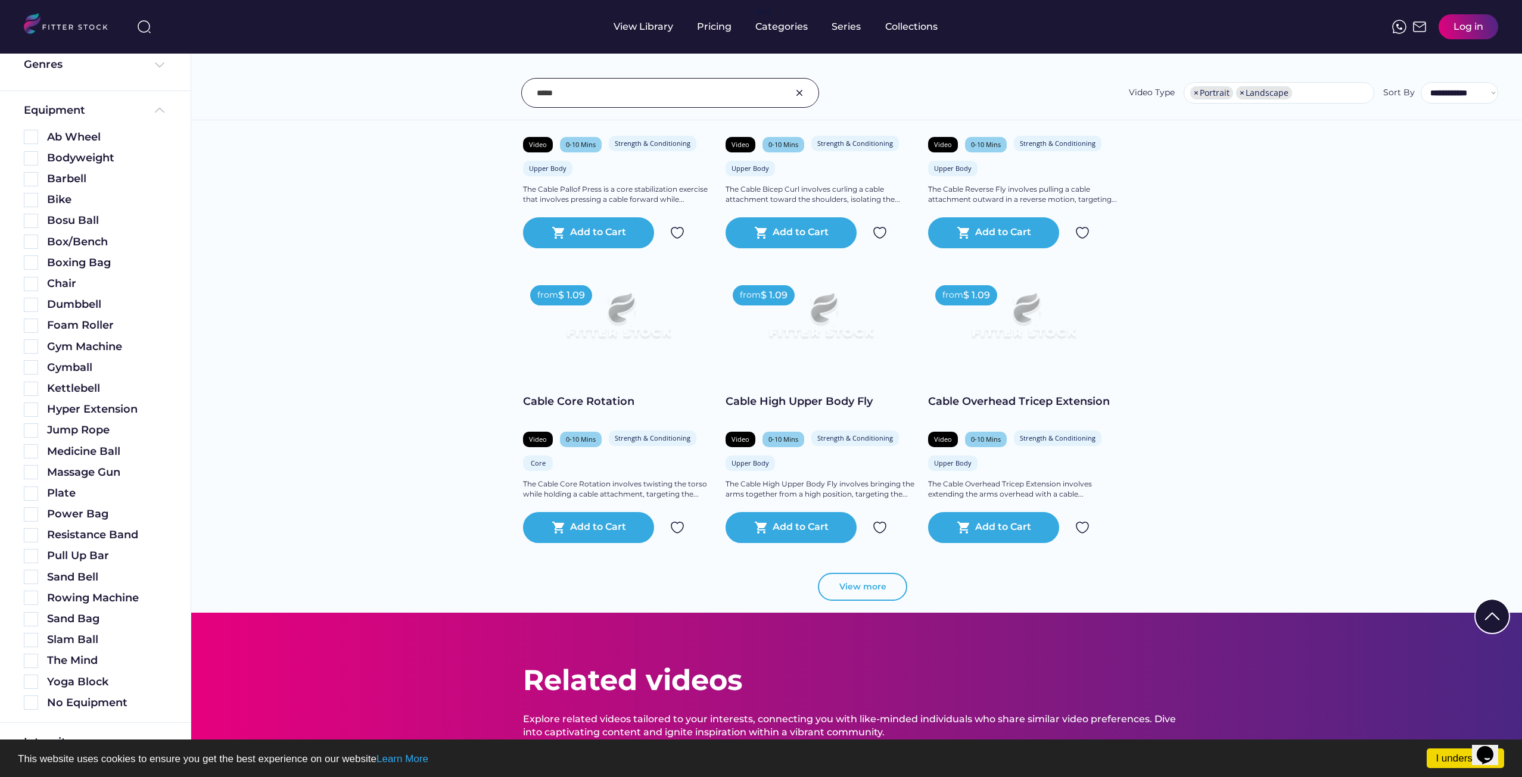
click at [847, 581] on button "View more" at bounding box center [862, 587] width 89 height 29
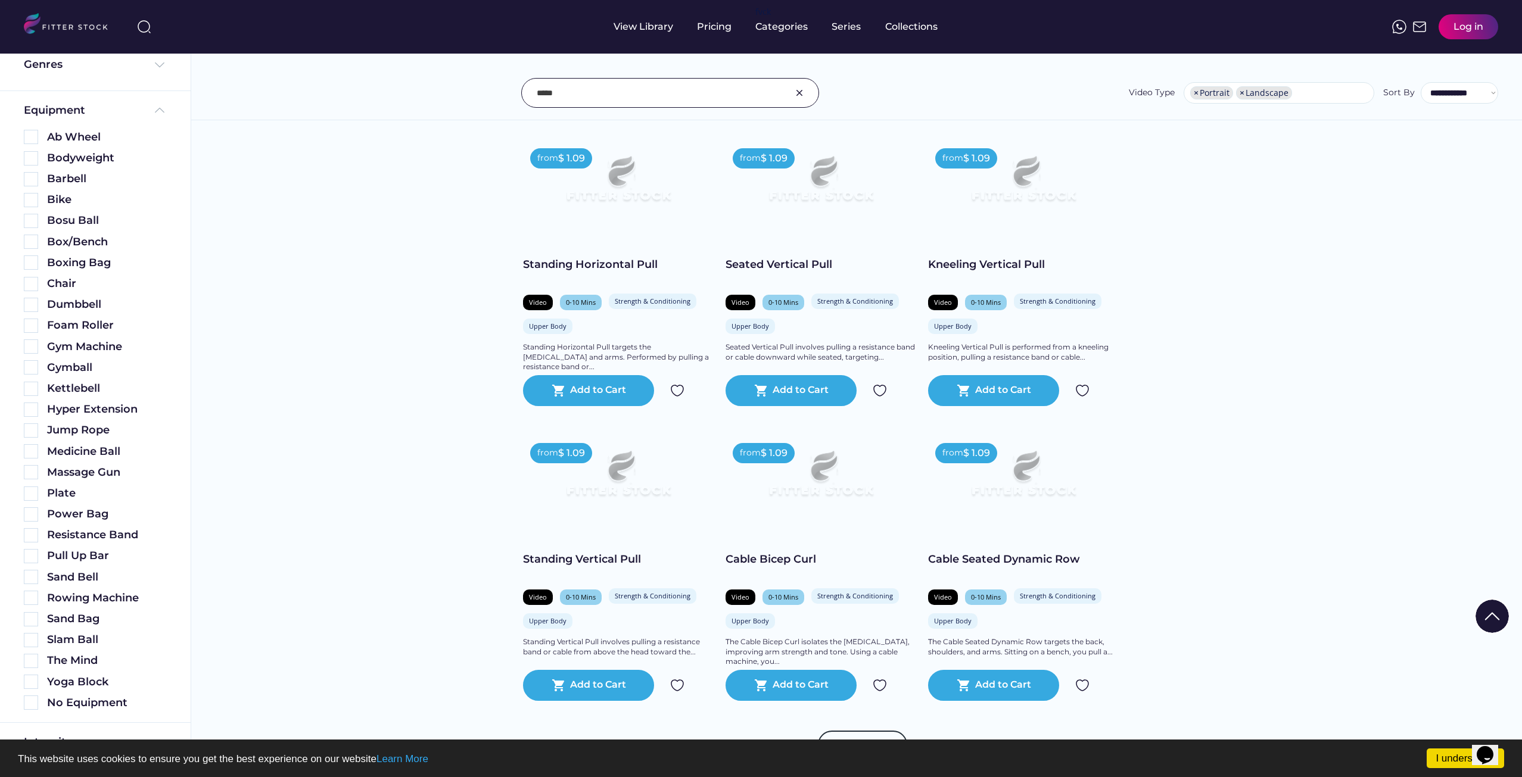
scroll to position [6134, 0]
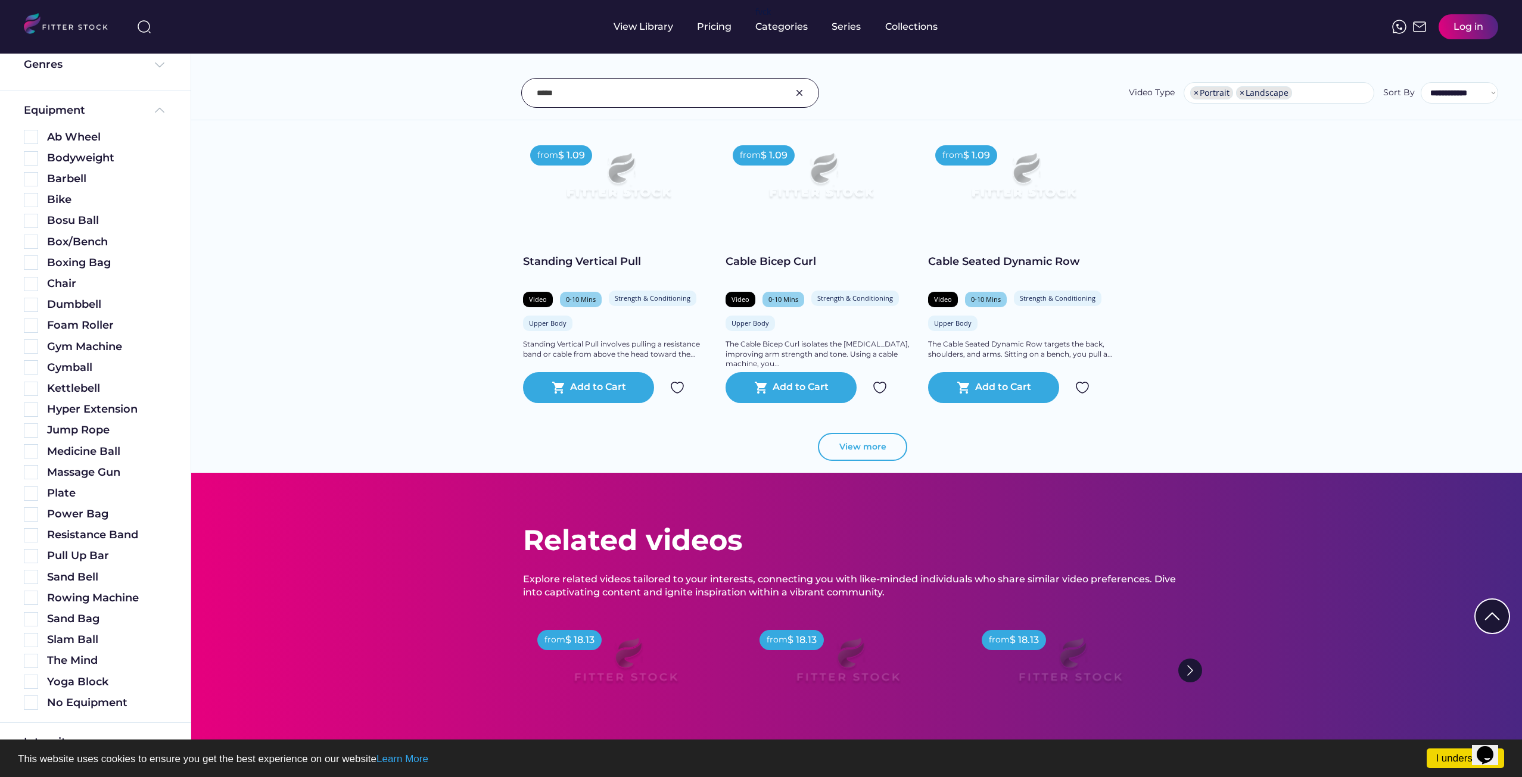
click at [868, 448] on button "View more" at bounding box center [862, 447] width 89 height 29
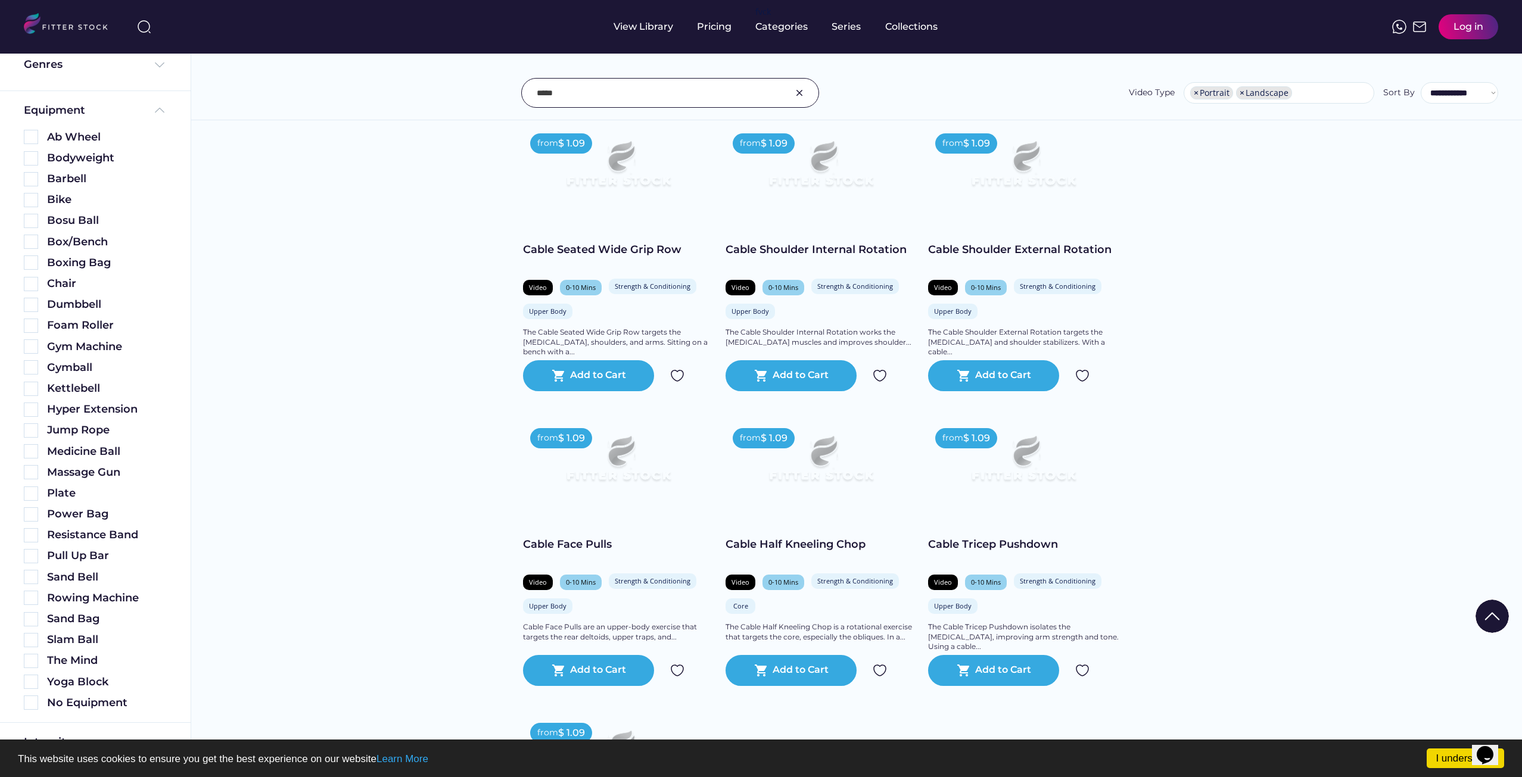
scroll to position [7623, 0]
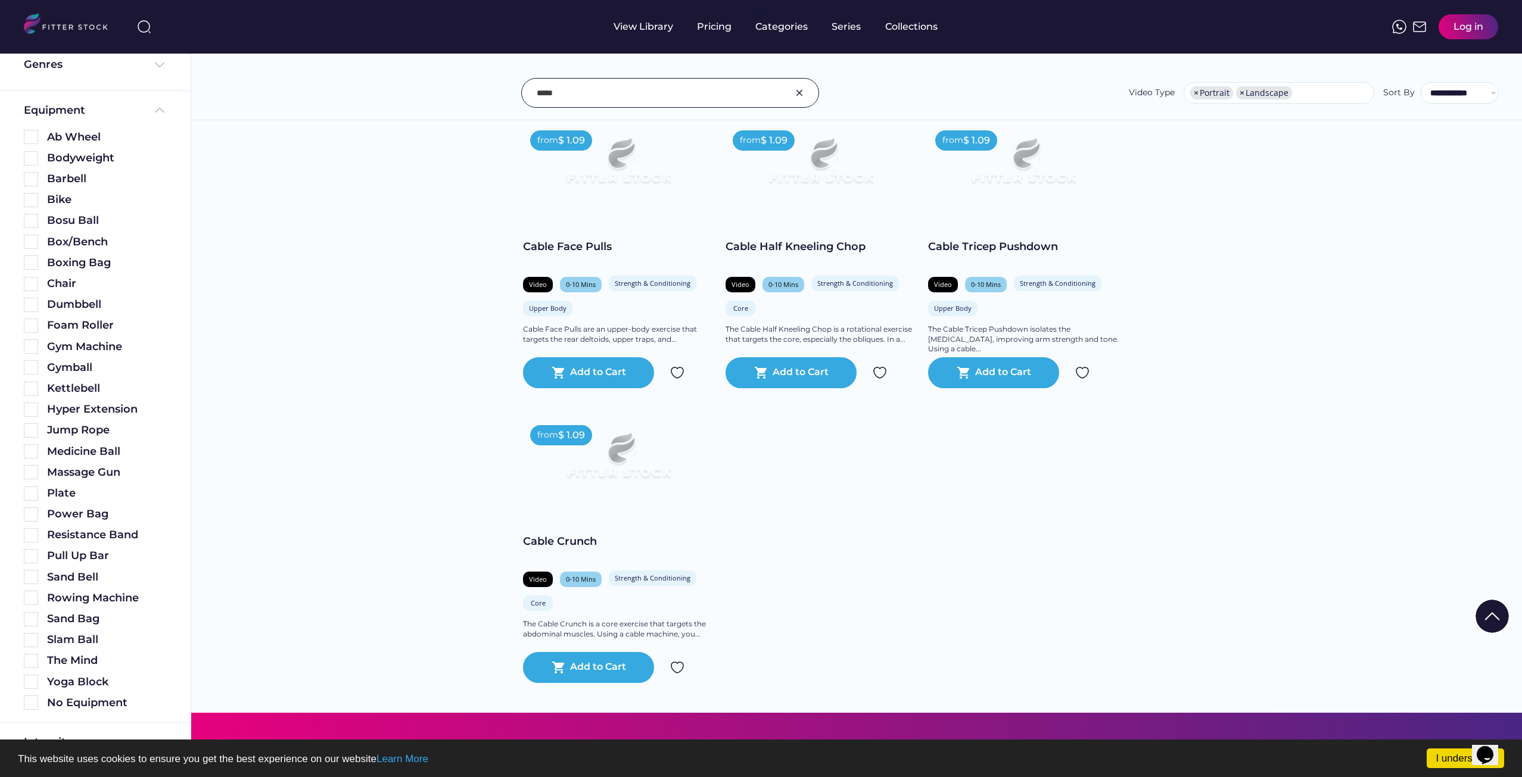
click at [595, 99] on input "input" at bounding box center [655, 92] width 237 height 25
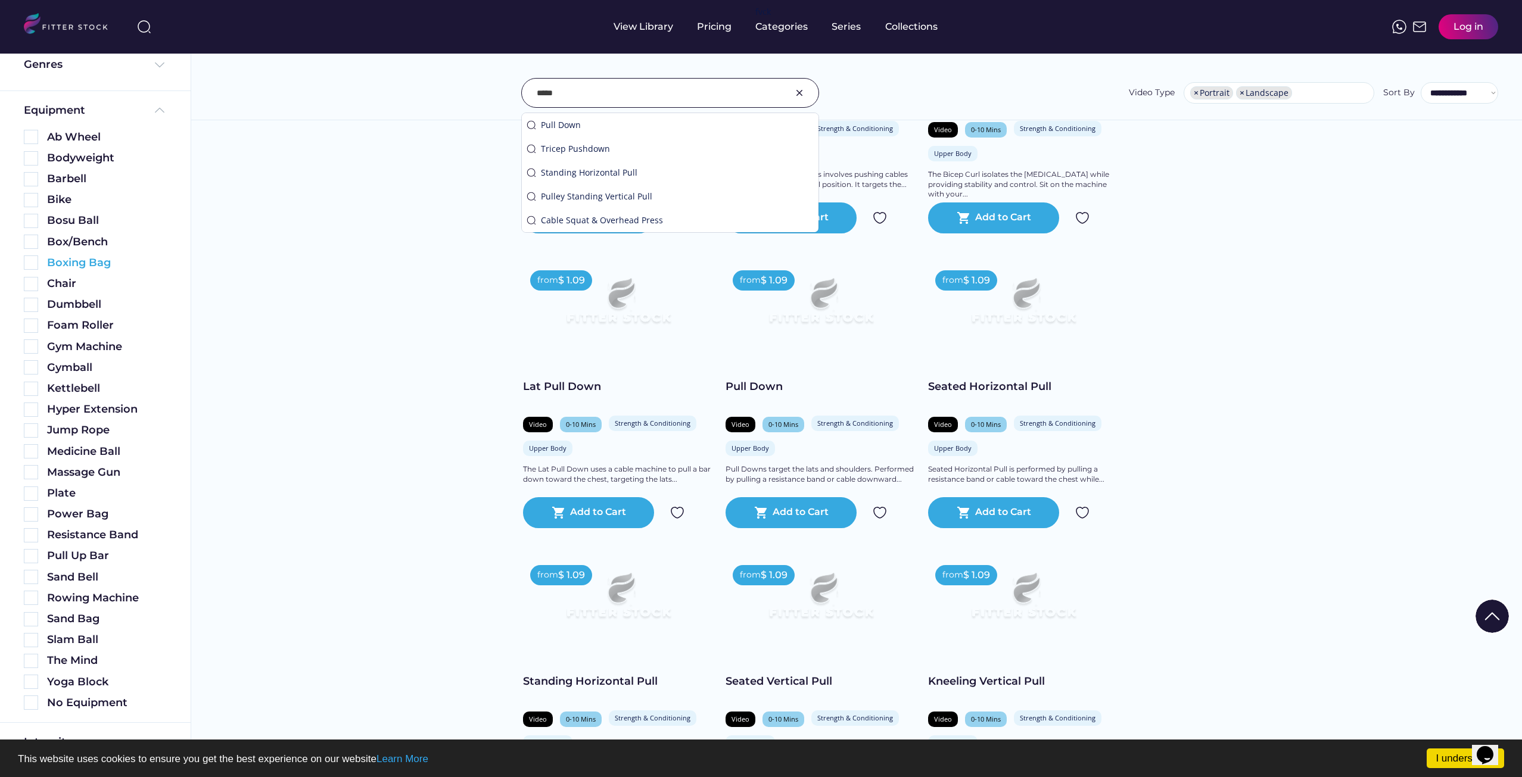
scroll to position [0, 0]
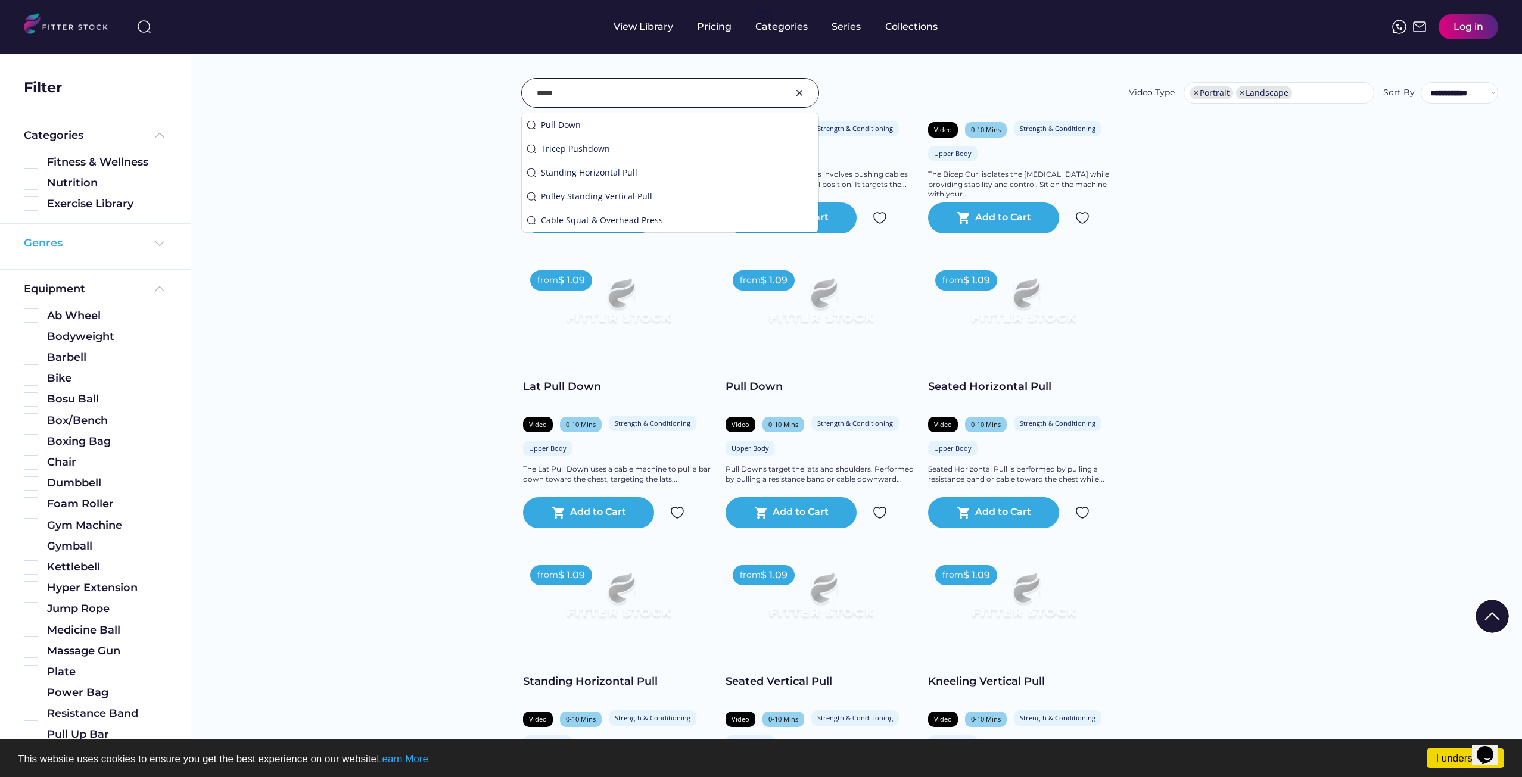
click at [135, 239] on div "Genres" at bounding box center [95, 243] width 143 height 15
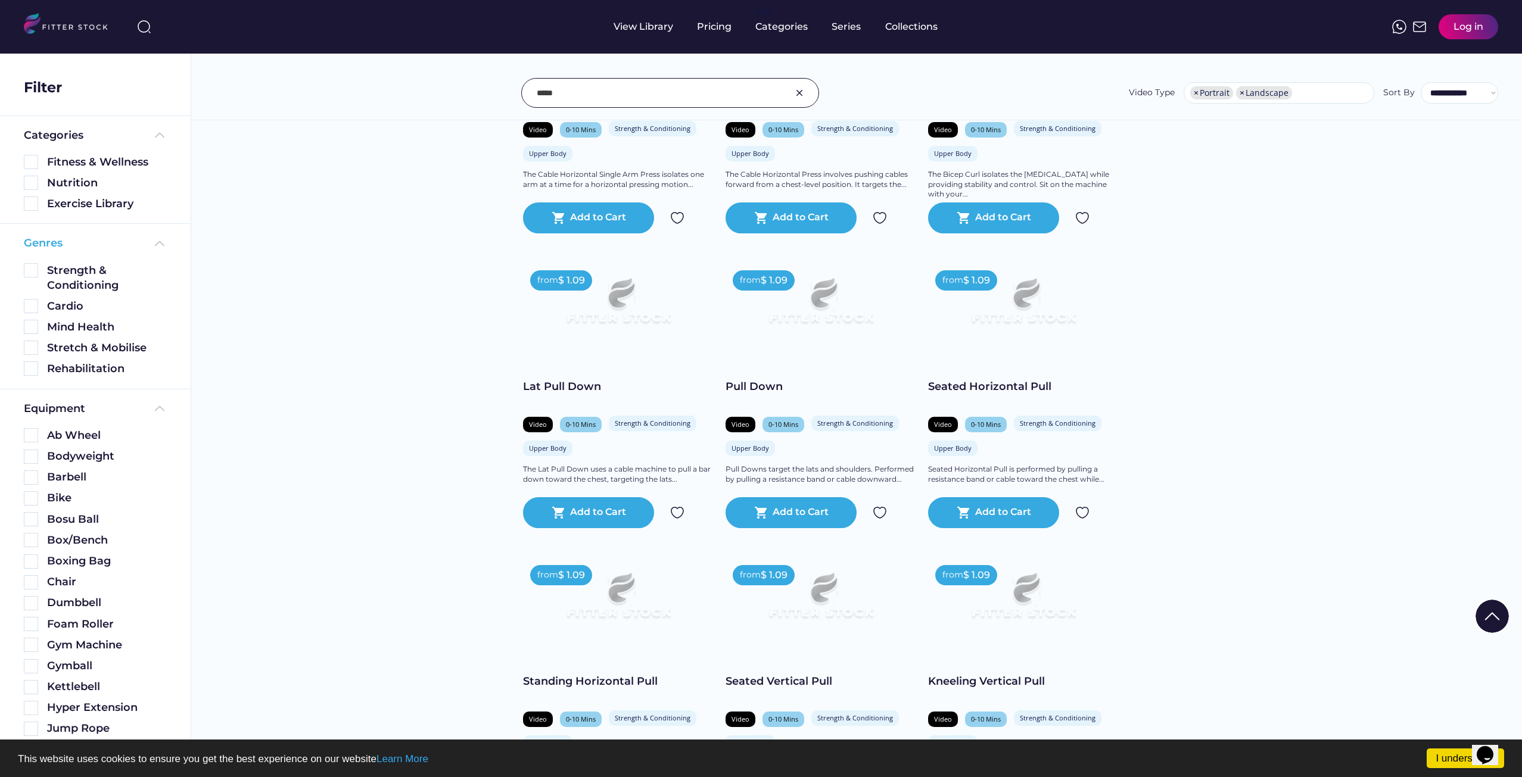
click at [147, 242] on div "Genres" at bounding box center [95, 243] width 143 height 15
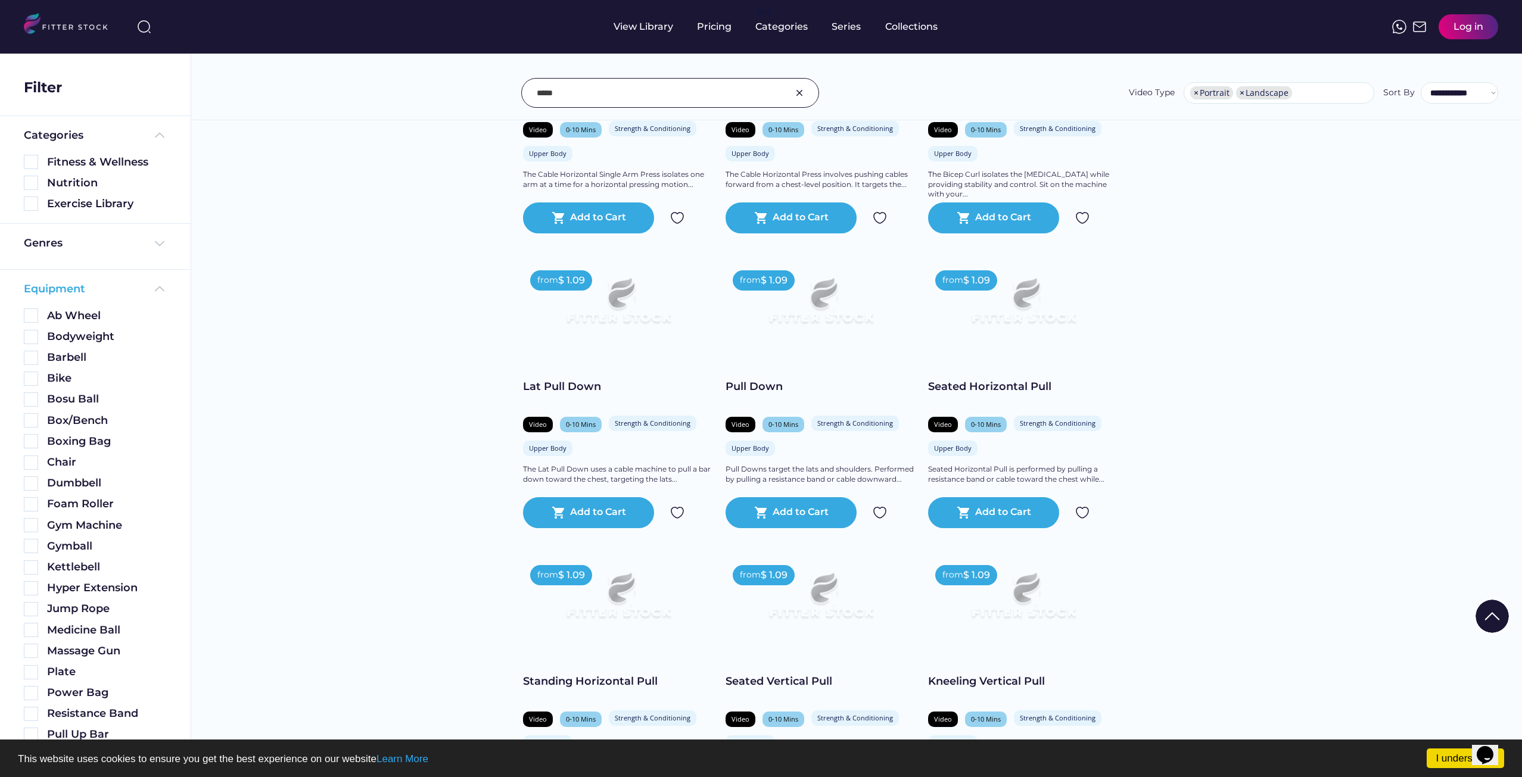
click at [149, 283] on div "Equipment" at bounding box center [95, 289] width 143 height 15
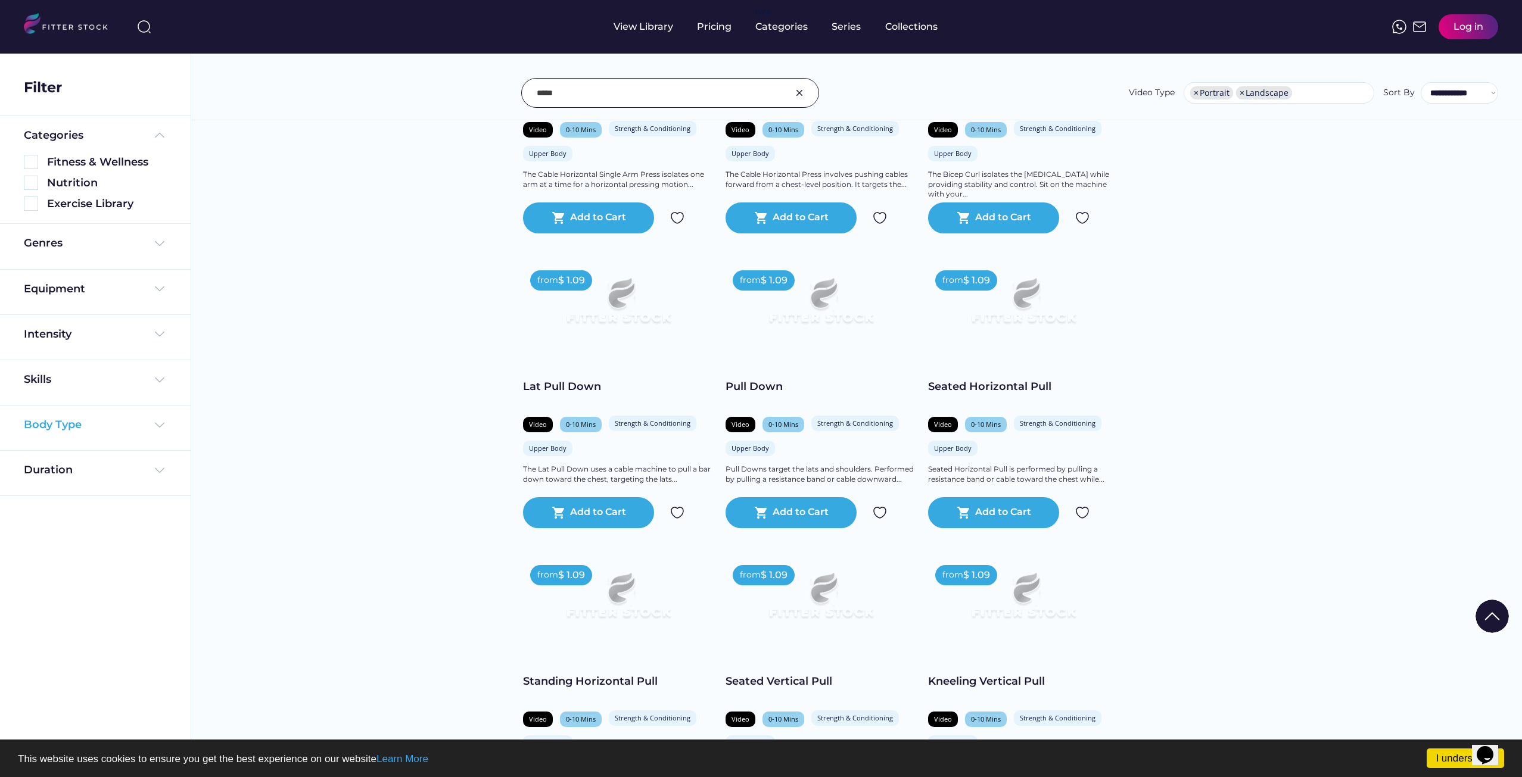
click at [114, 422] on div "Body Type" at bounding box center [95, 424] width 143 height 15
click at [108, 388] on div "Skills" at bounding box center [95, 382] width 143 height 21
click at [113, 378] on div "Skills" at bounding box center [95, 379] width 143 height 15
click at [125, 326] on div "Intensity" at bounding box center [95, 337] width 191 height 45
click at [125, 335] on div "Intensity" at bounding box center [95, 334] width 143 height 15
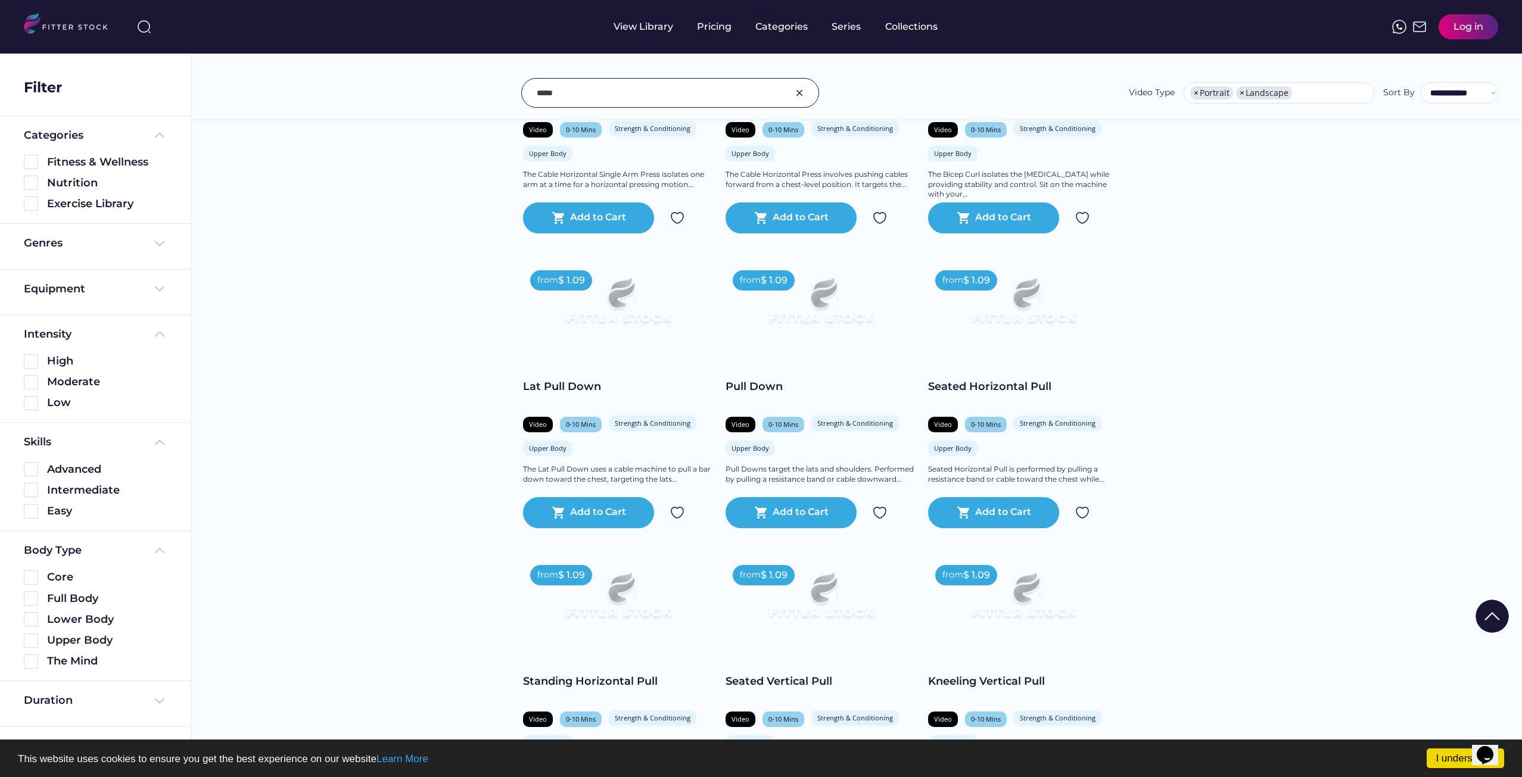
click at [126, 294] on div "Equipment" at bounding box center [95, 289] width 143 height 15
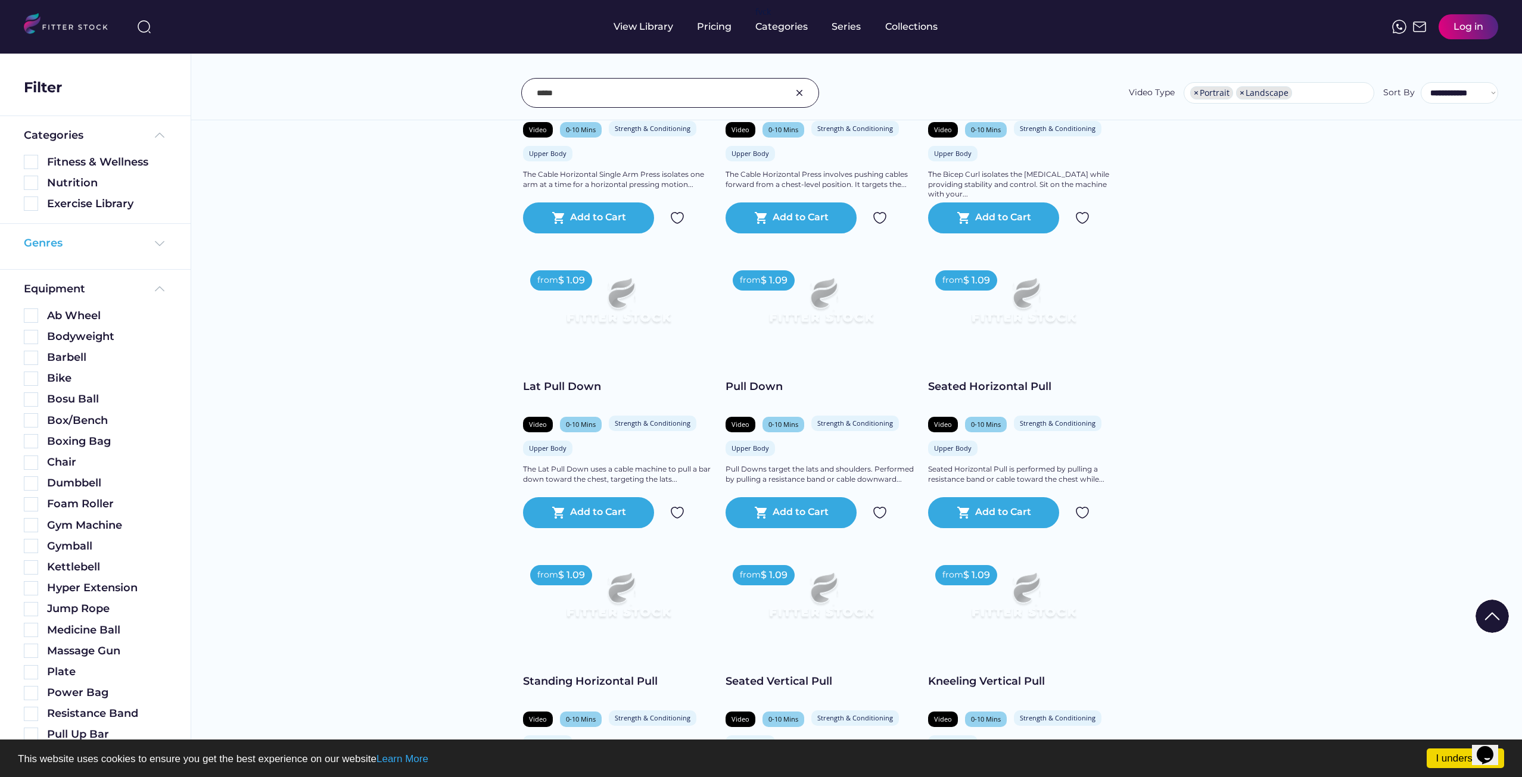
click at [131, 251] on div "Genres" at bounding box center [95, 243] width 143 height 15
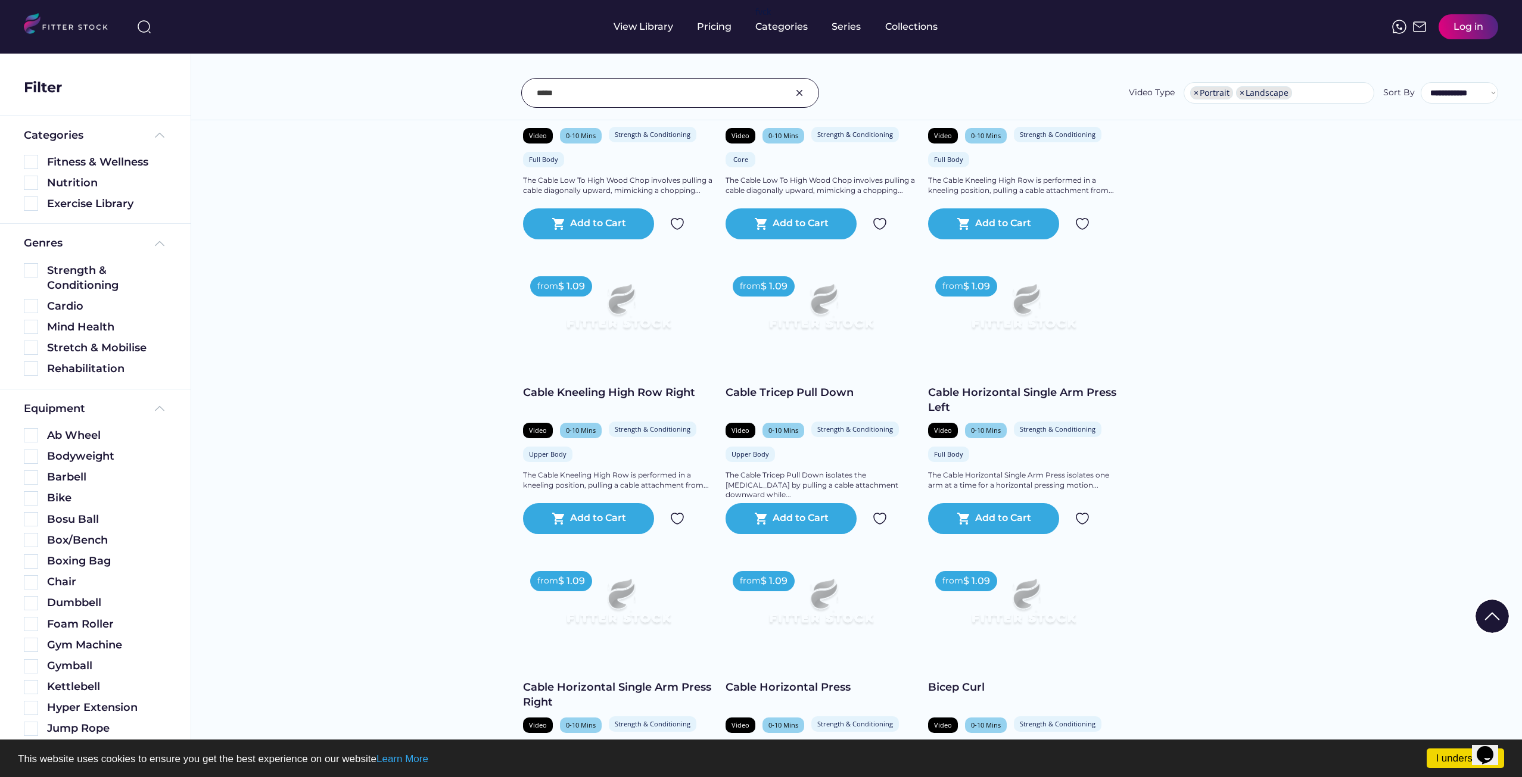
scroll to position [5062, 0]
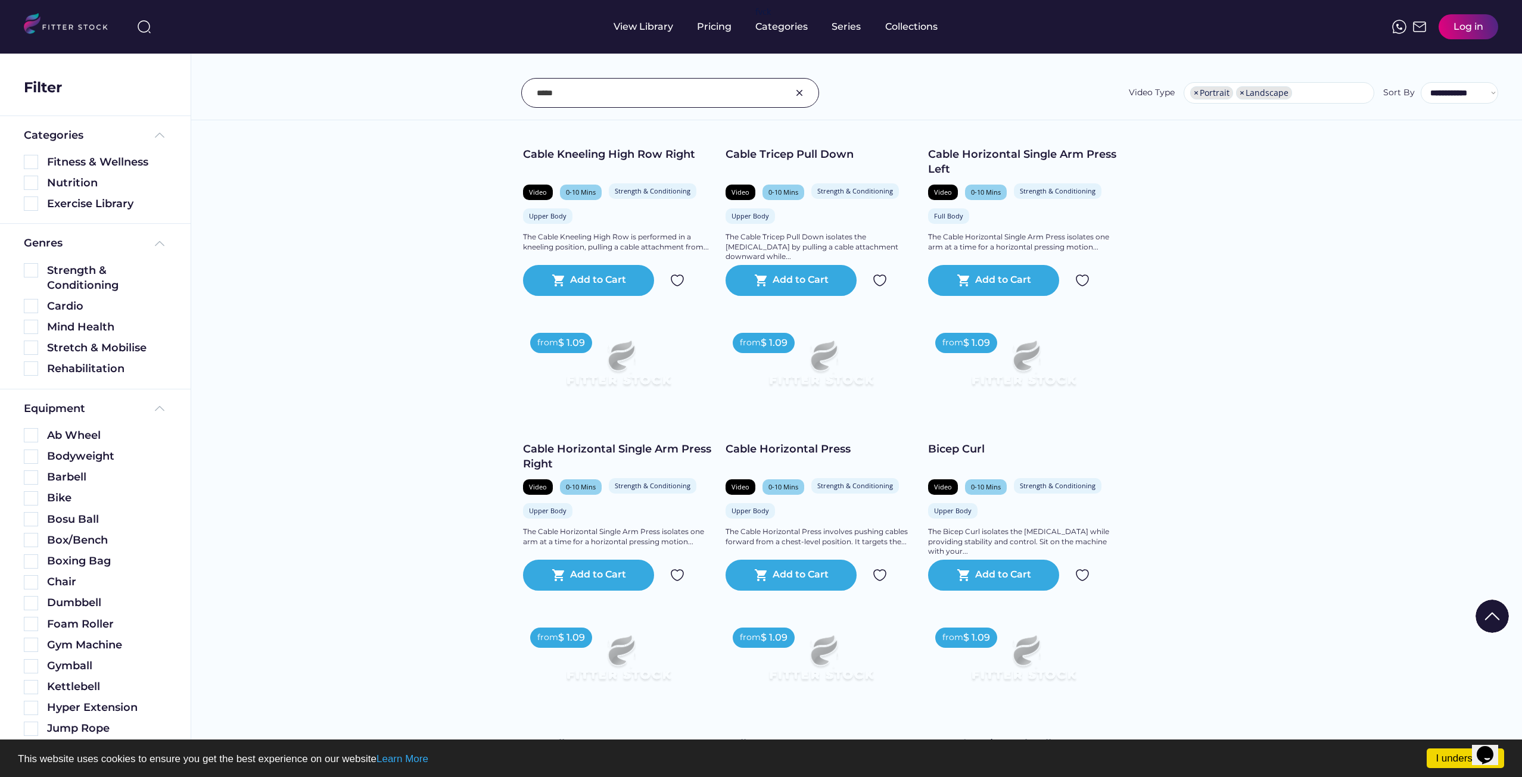
click at [808, 380] on img at bounding box center [820, 369] width 152 height 86
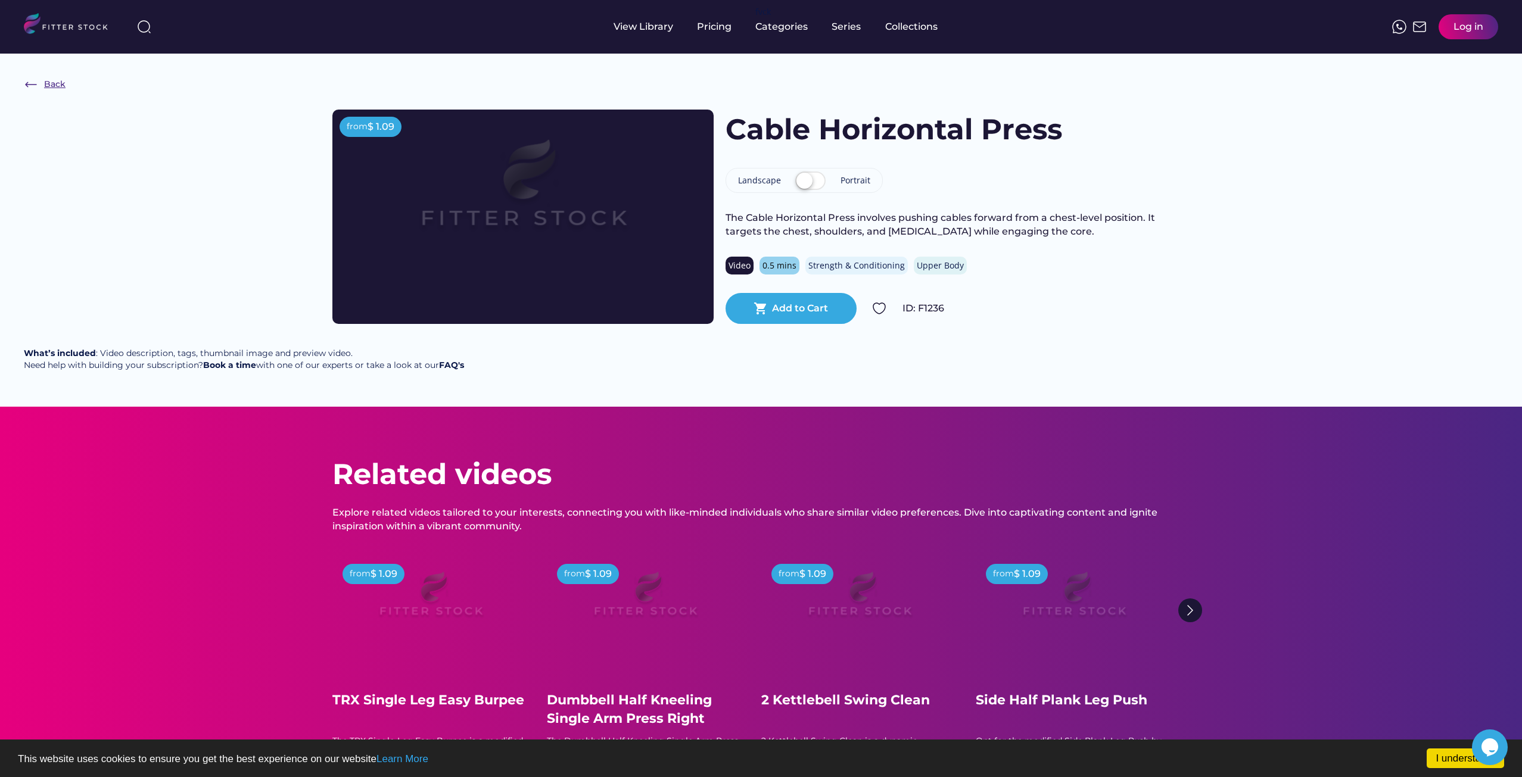
click at [38, 83] on div "Back" at bounding box center [45, 84] width 42 height 14
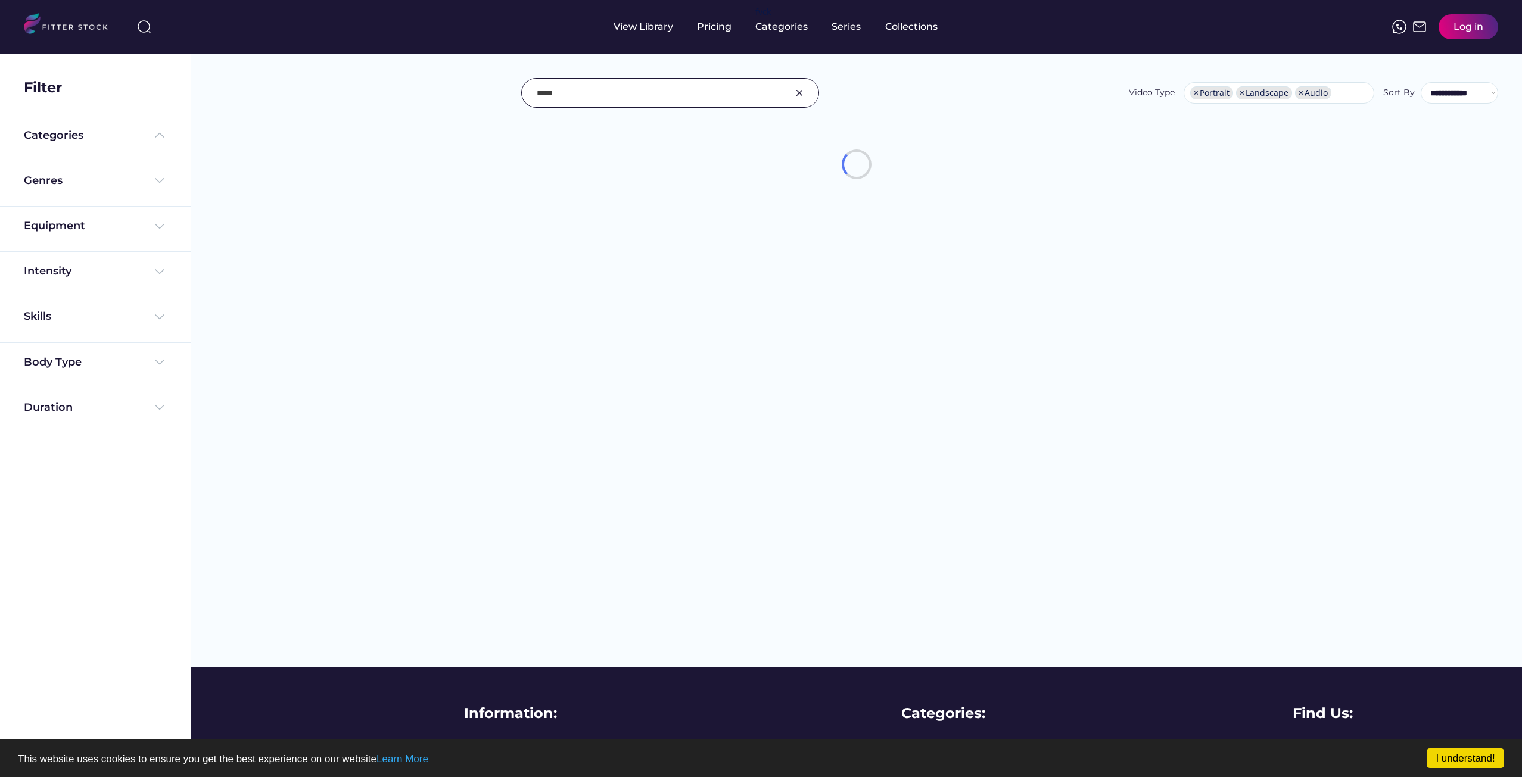
select select "**********"
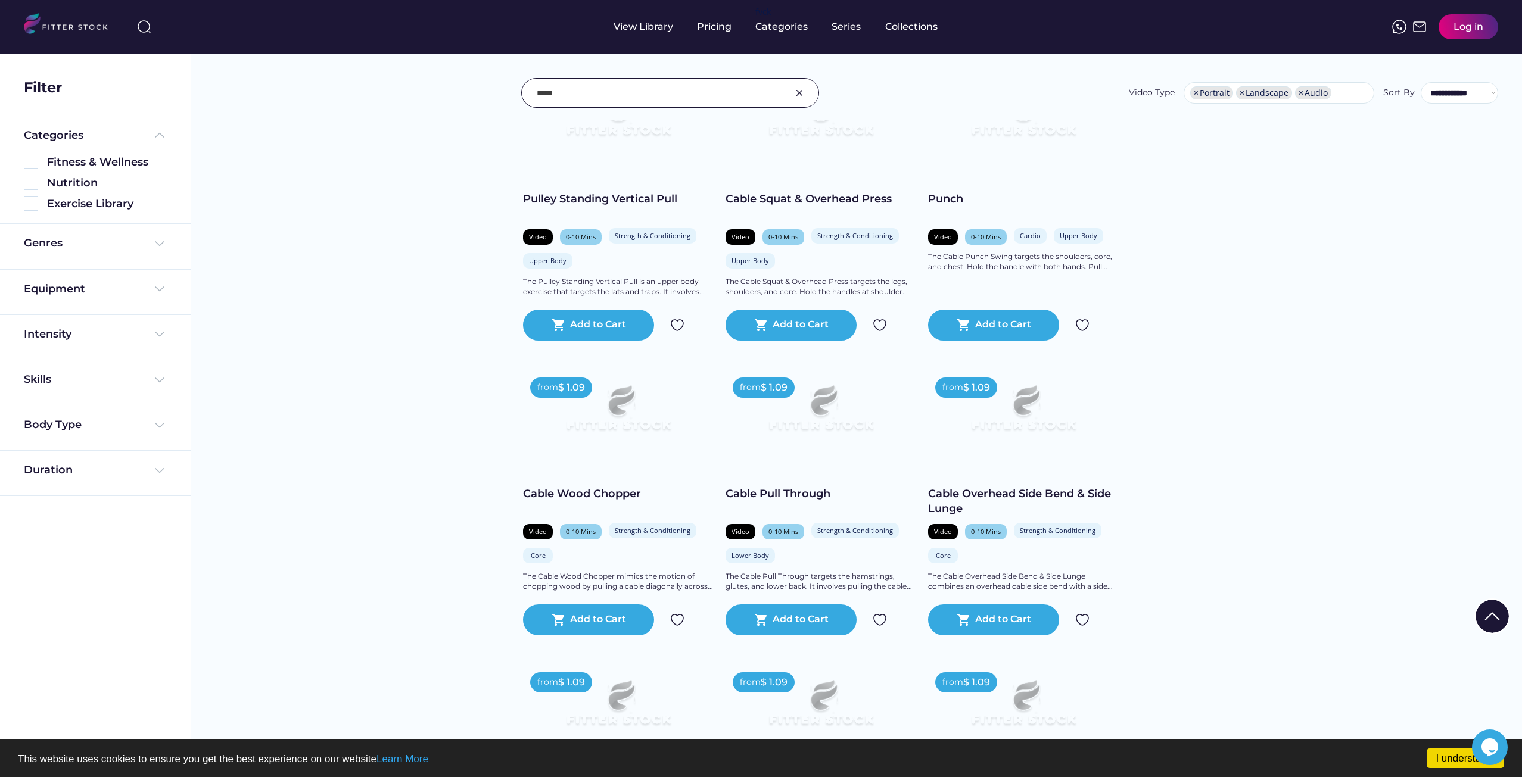
scroll to position [774, 0]
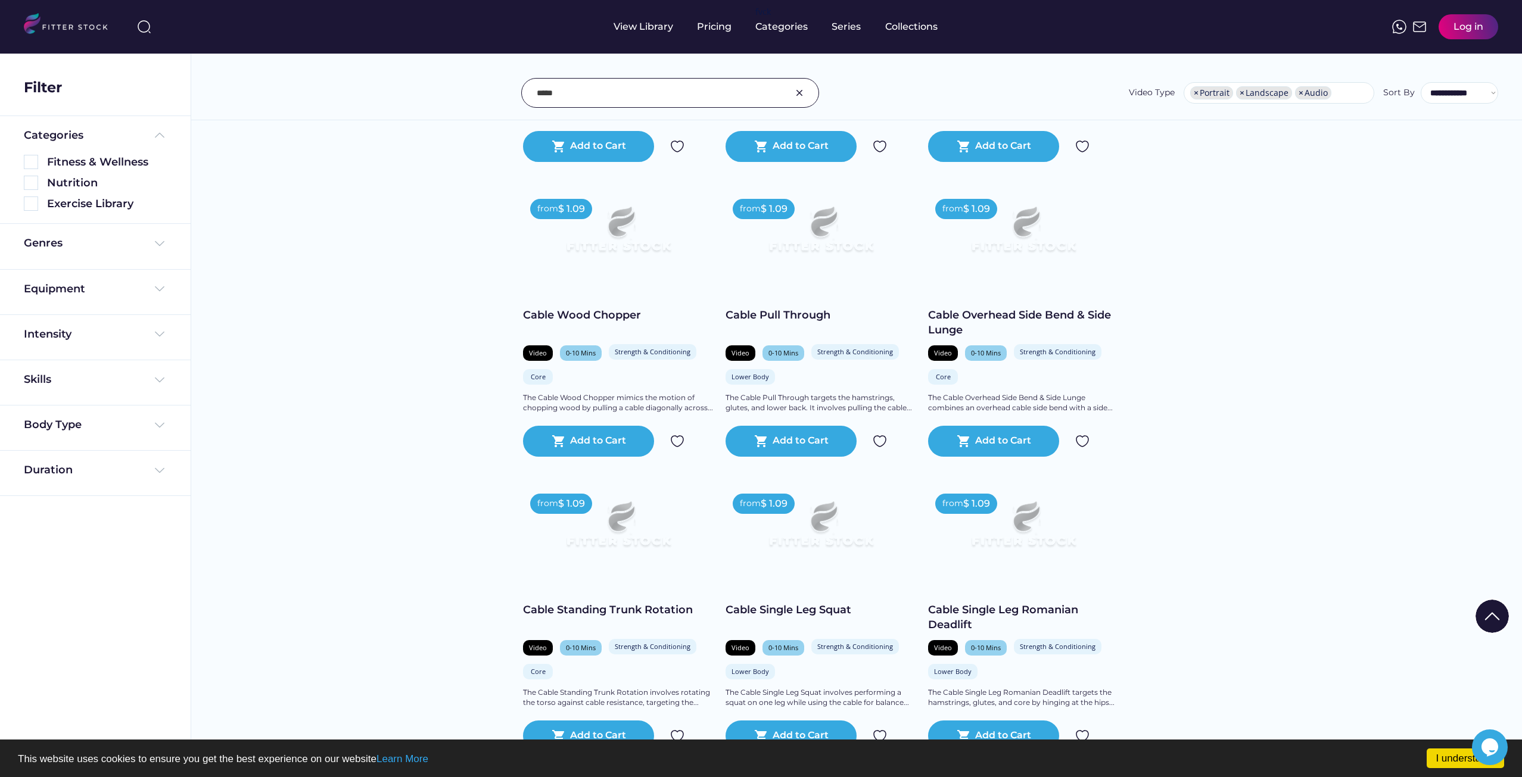
click at [628, 248] on img at bounding box center [618, 235] width 152 height 86
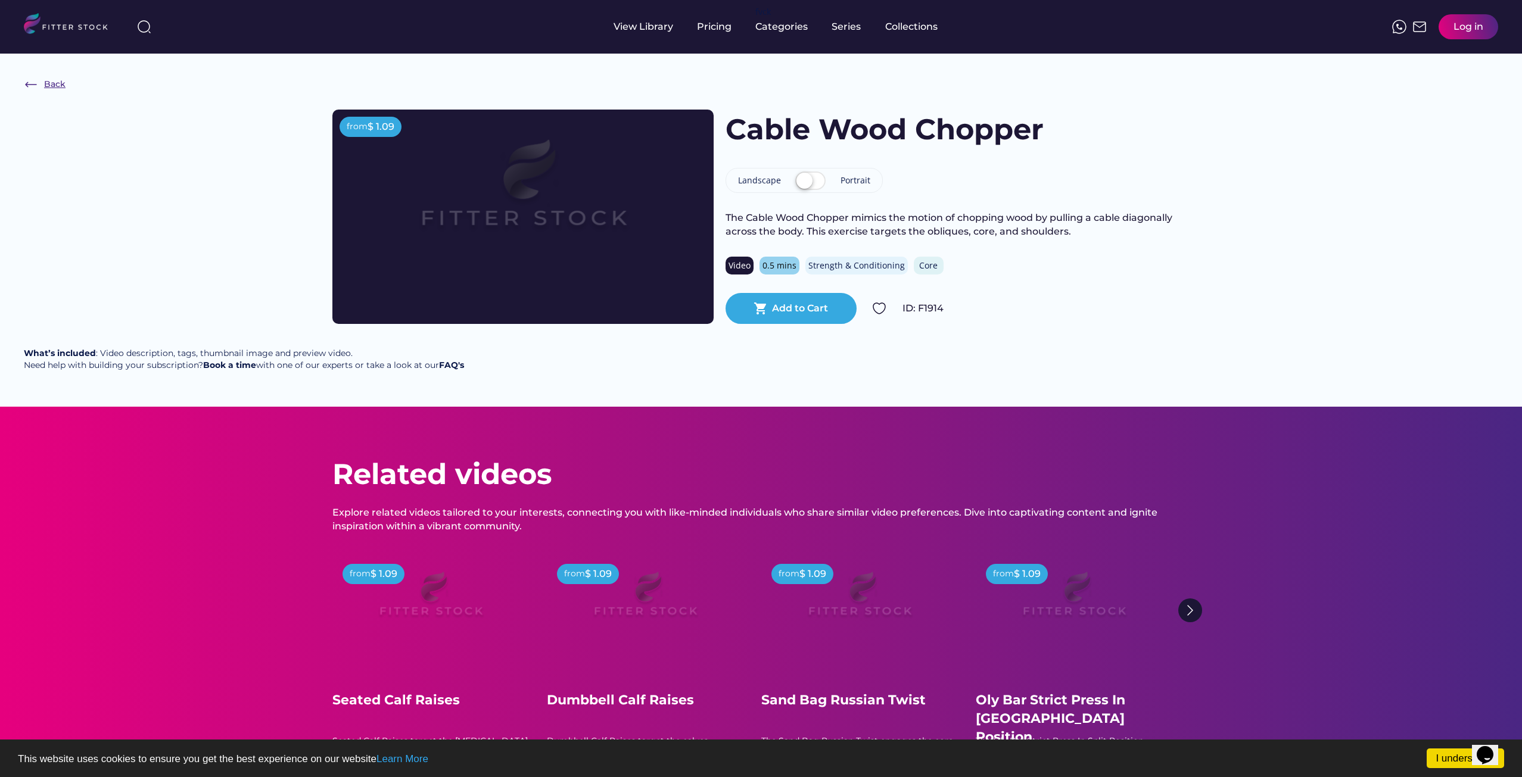
click at [41, 81] on div "Back" at bounding box center [45, 84] width 42 height 14
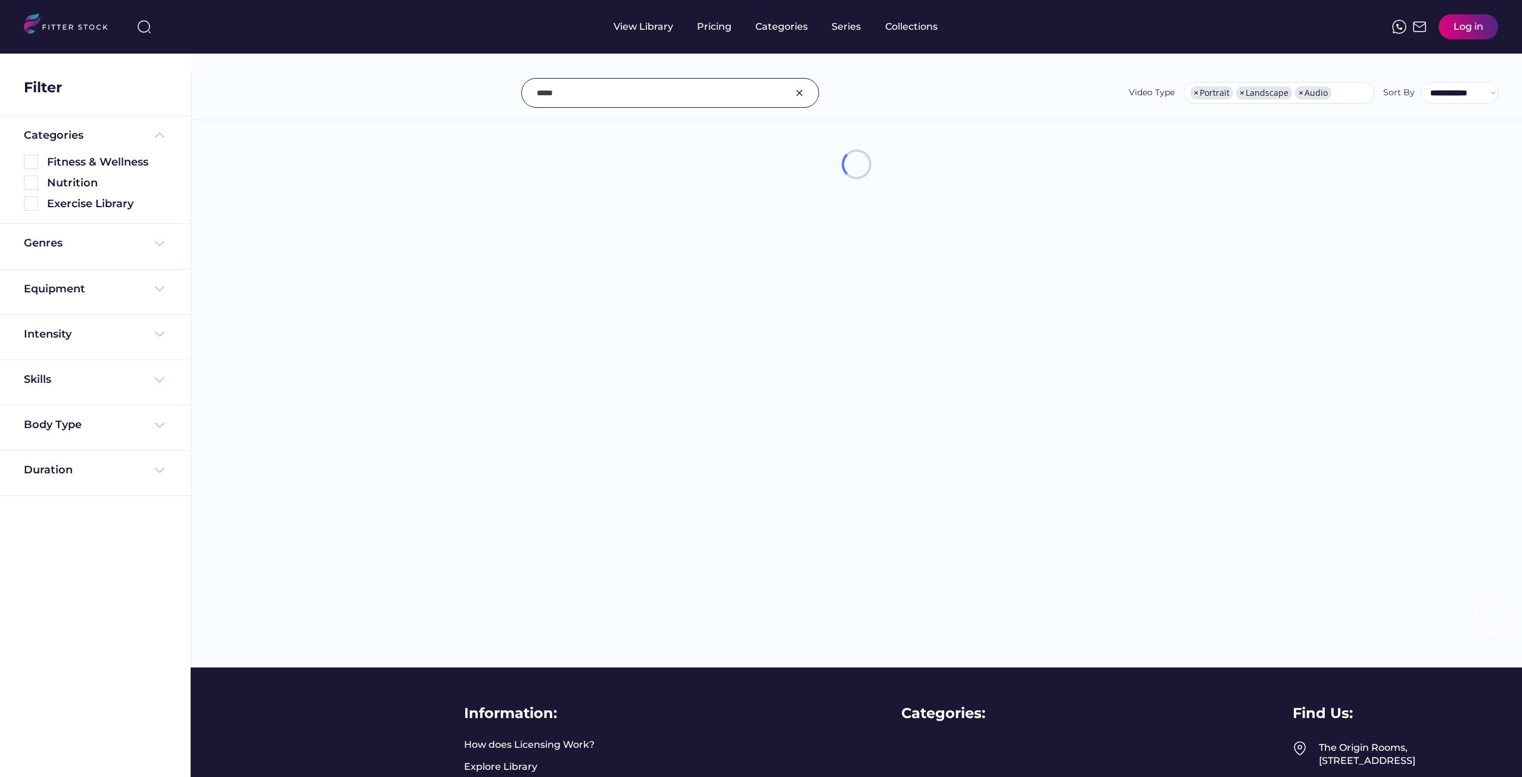
select select "**********"
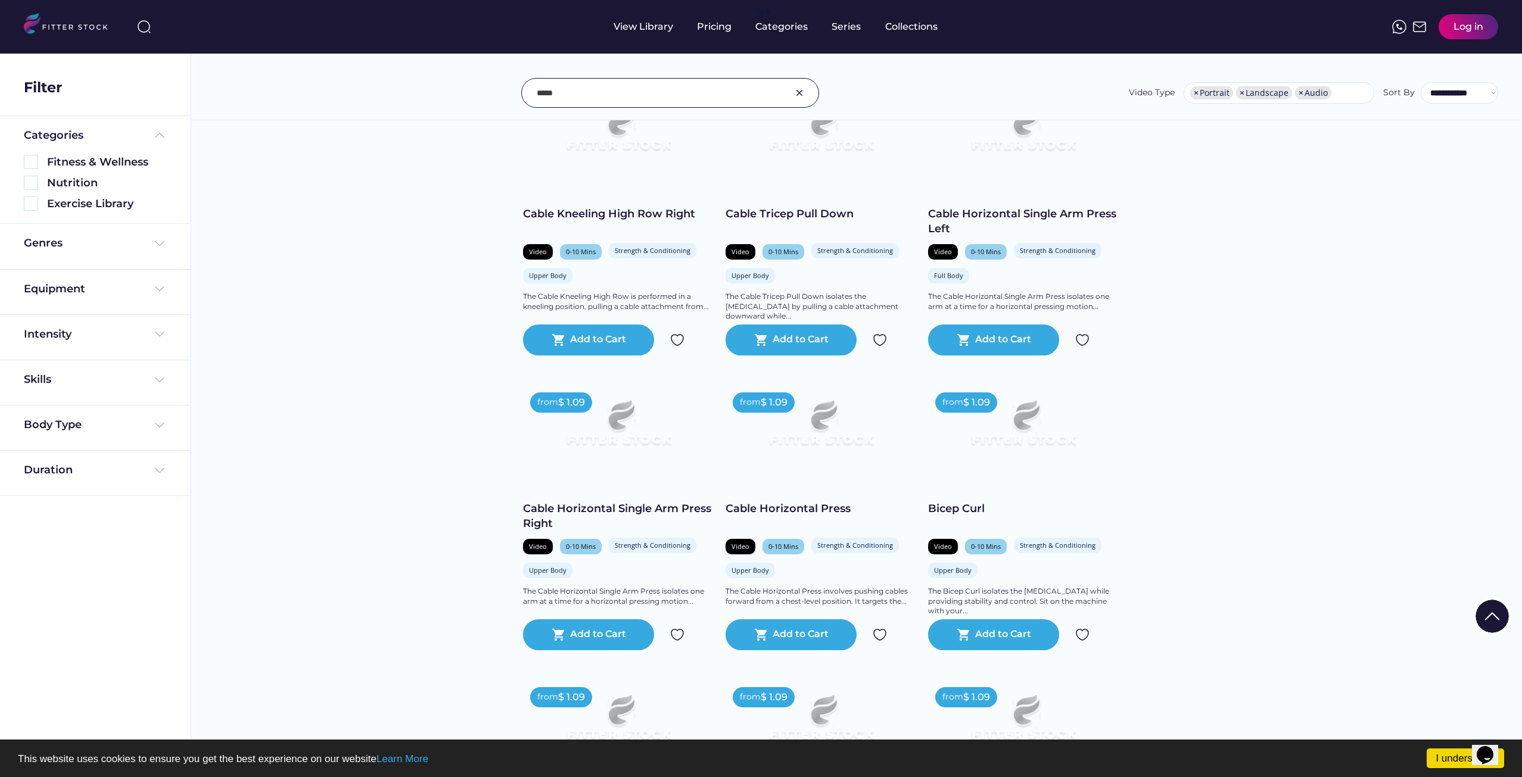
scroll to position [5241, 0]
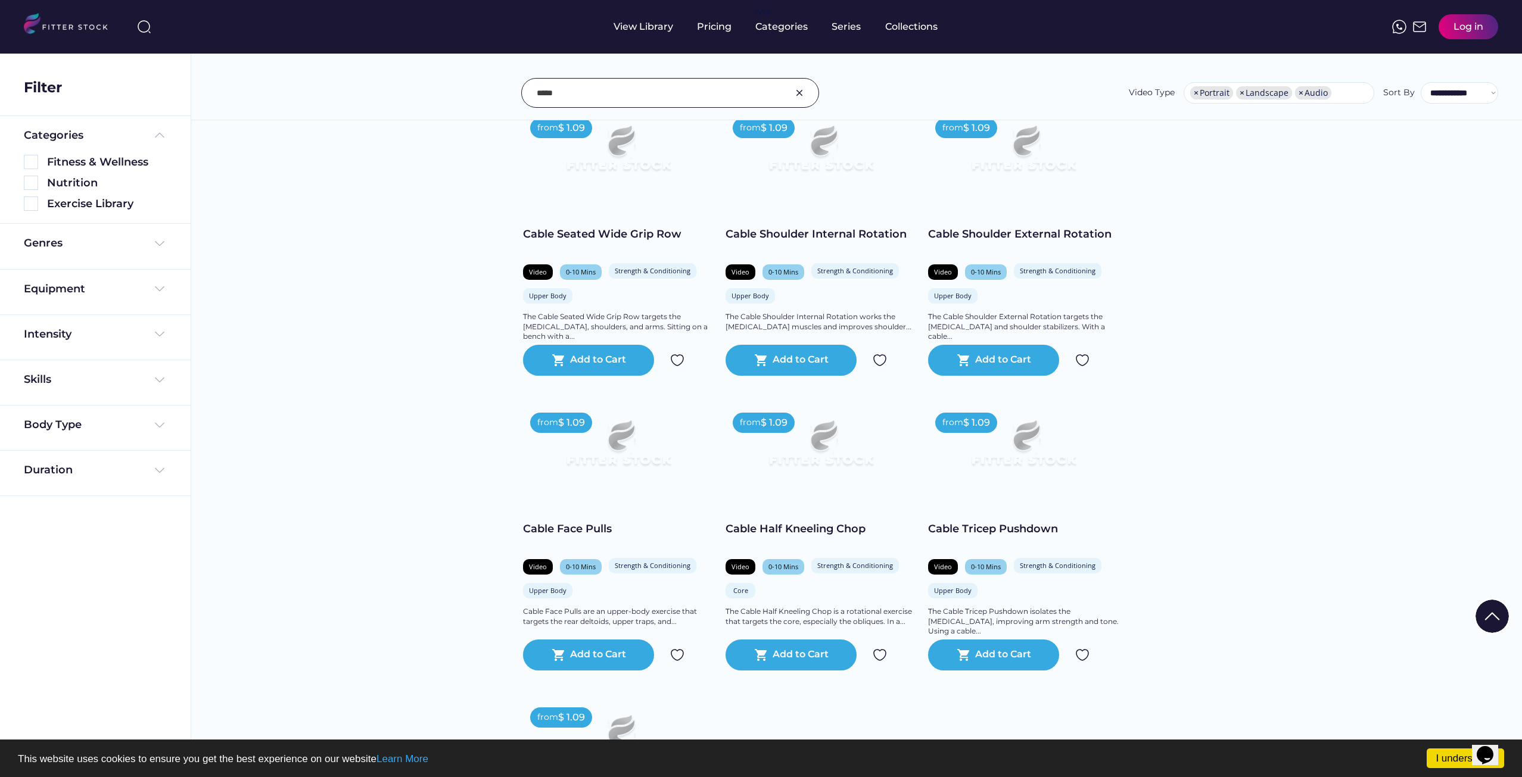
drag, startPoint x: 768, startPoint y: 378, endPoint x: 766, endPoint y: 310, distance: 67.9
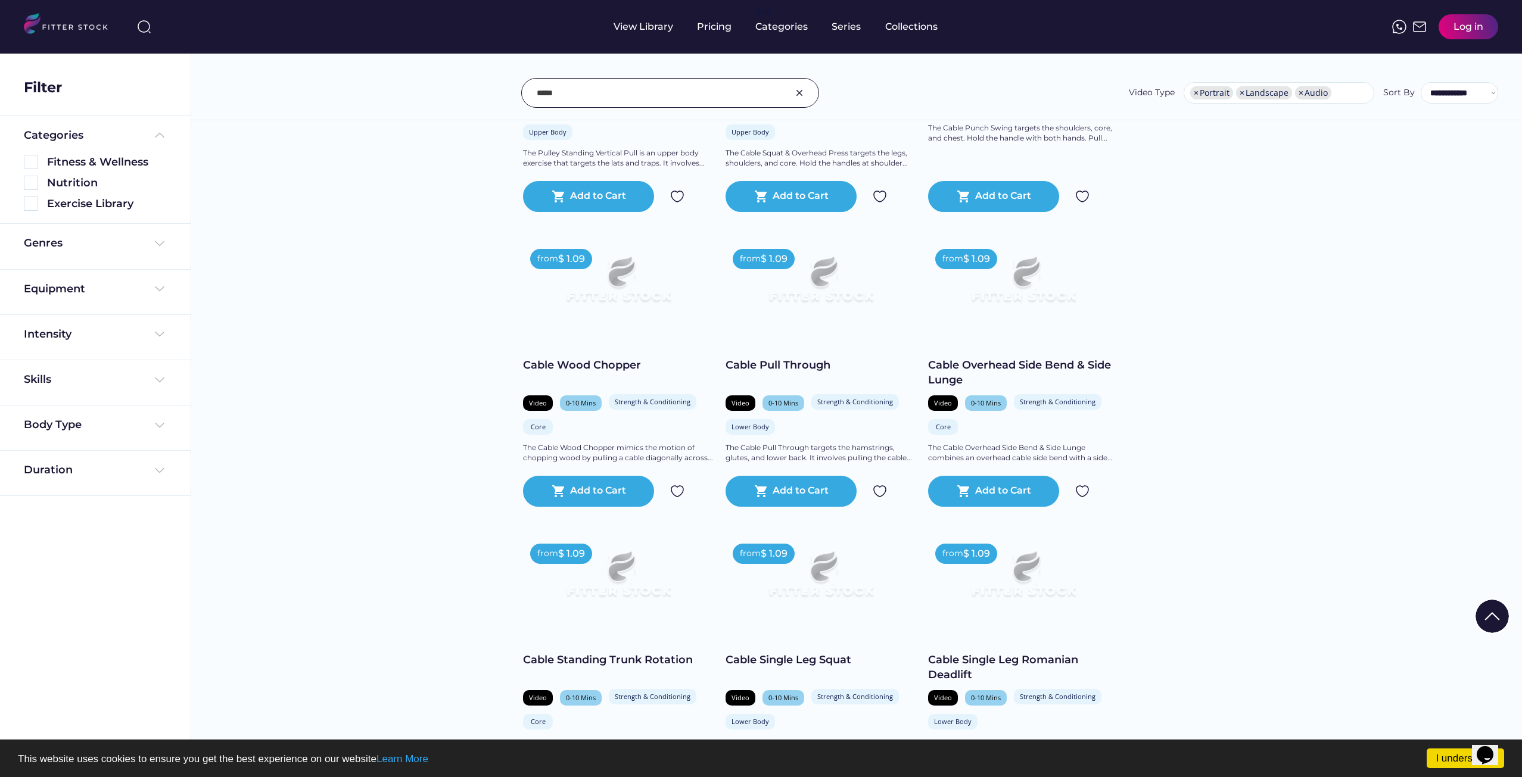
scroll to position [0, 0]
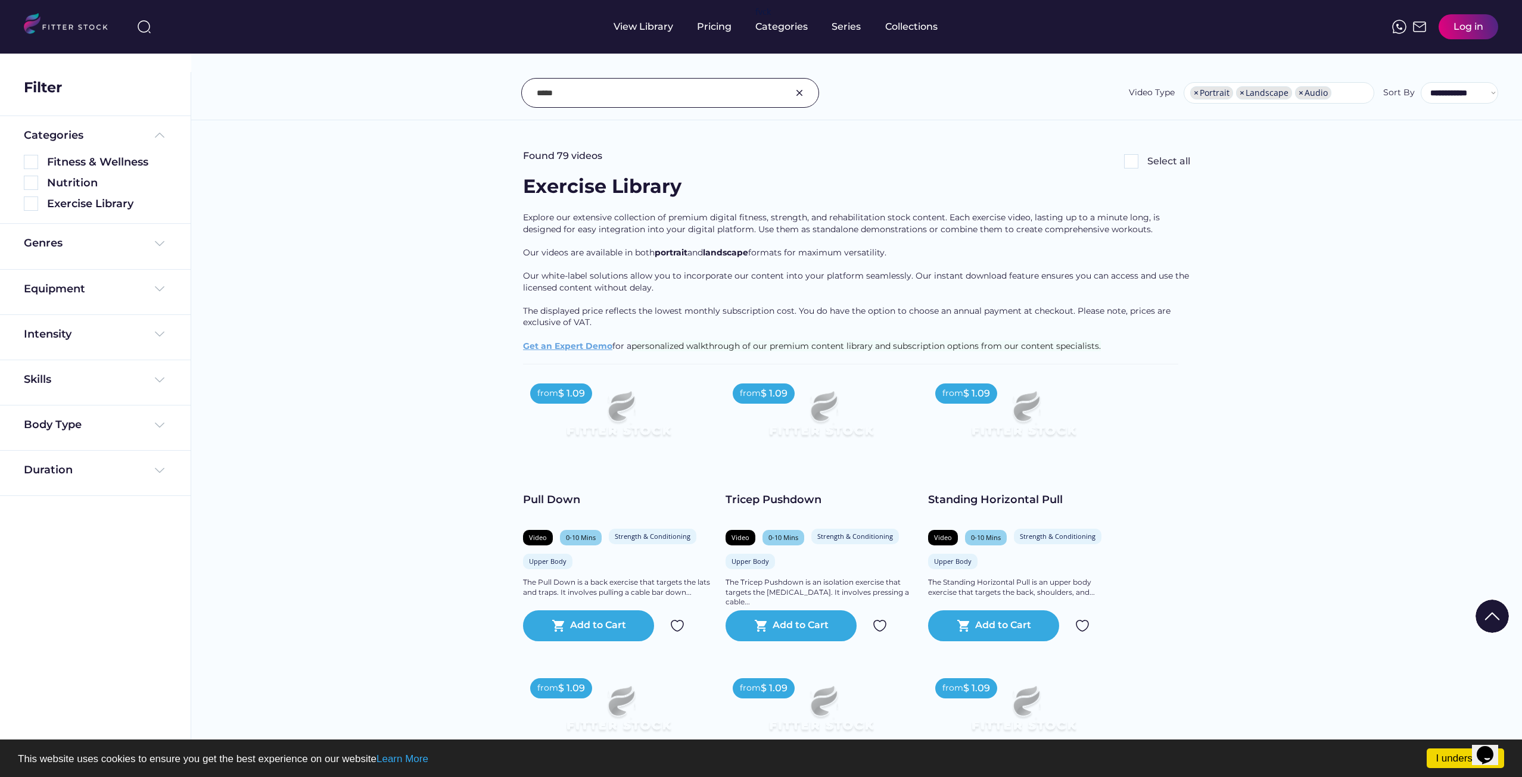
drag, startPoint x: 845, startPoint y: 375, endPoint x: 814, endPoint y: 169, distance: 207.8
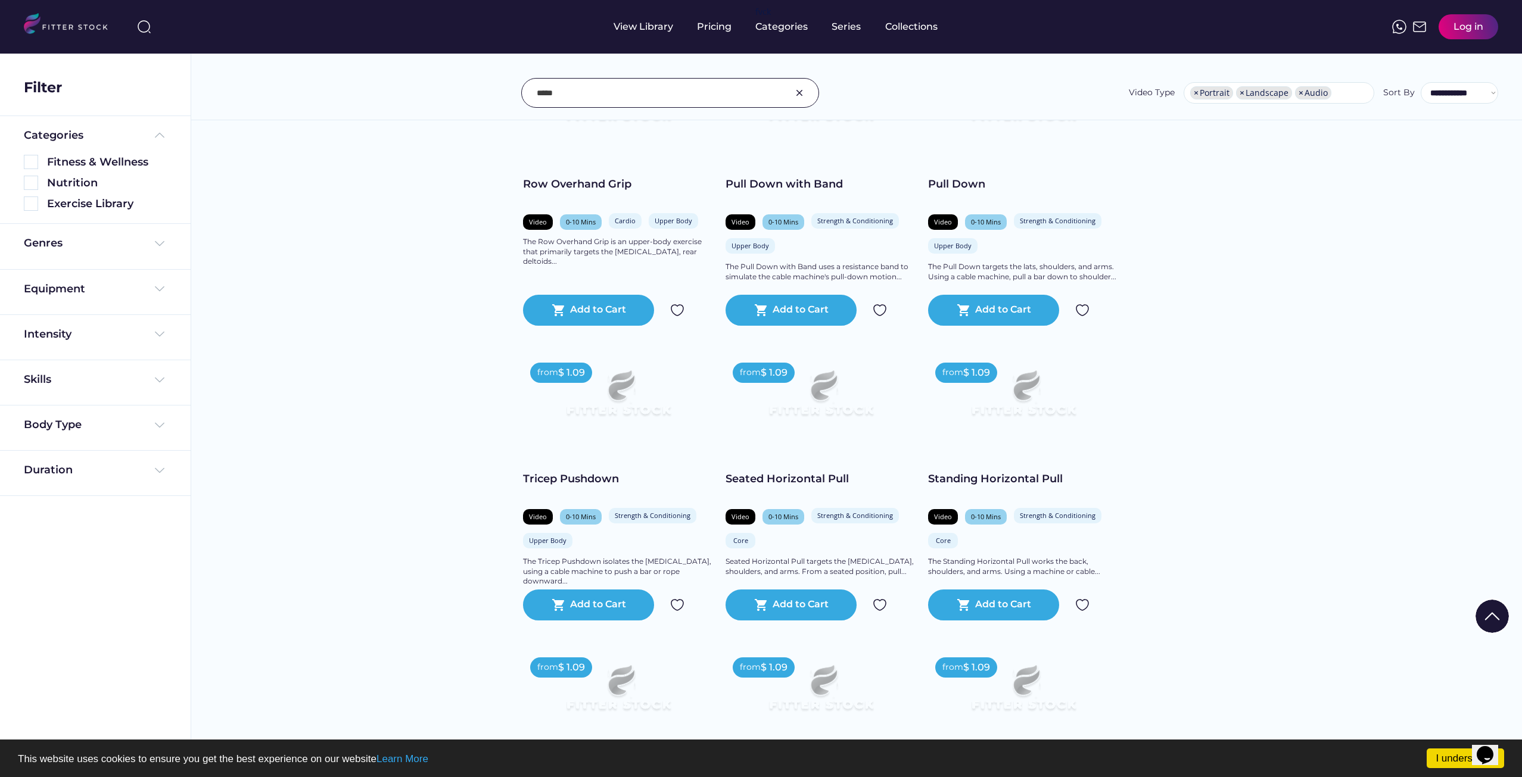
scroll to position [2204, 0]
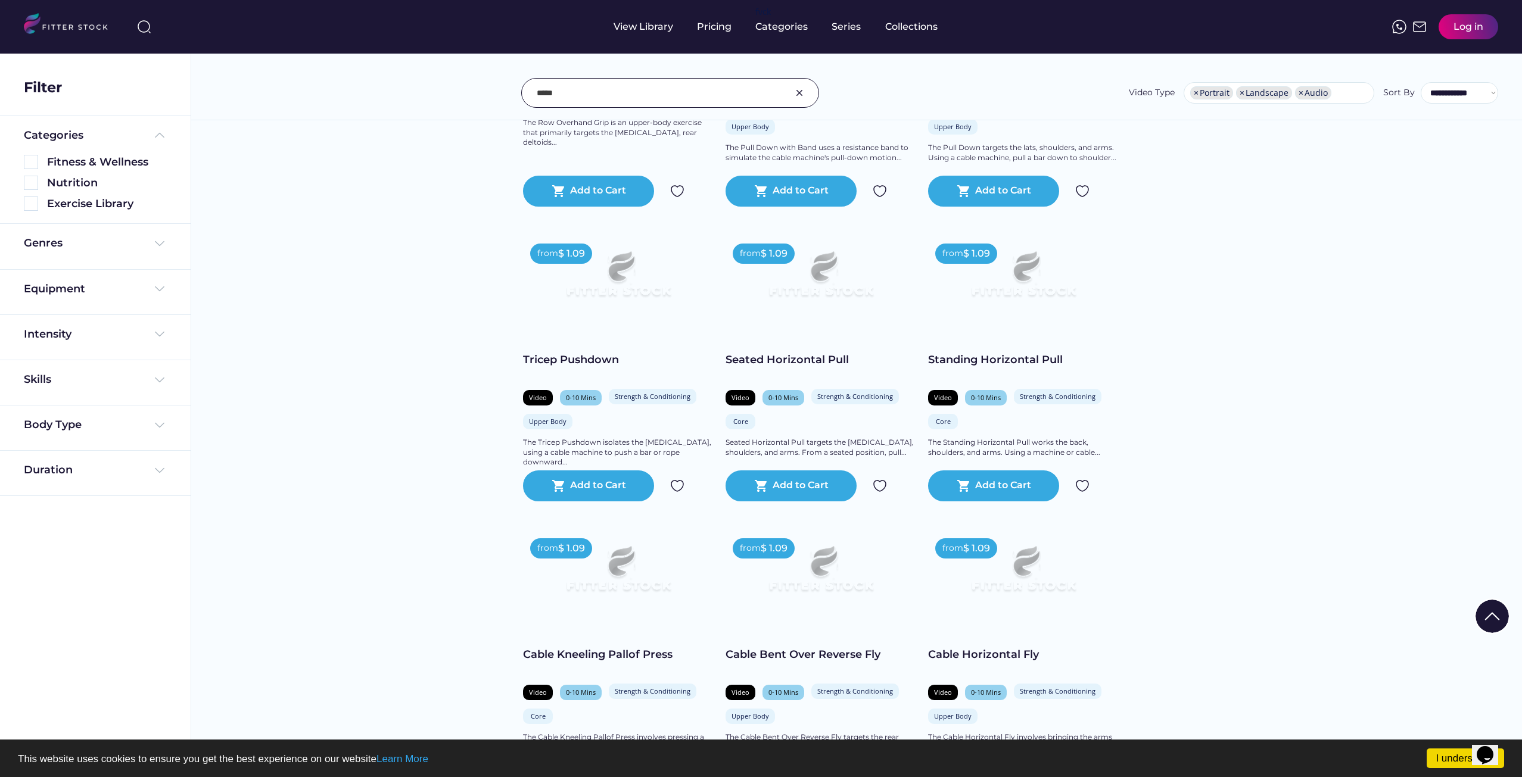
click at [989, 582] on img at bounding box center [1023, 574] width 152 height 86
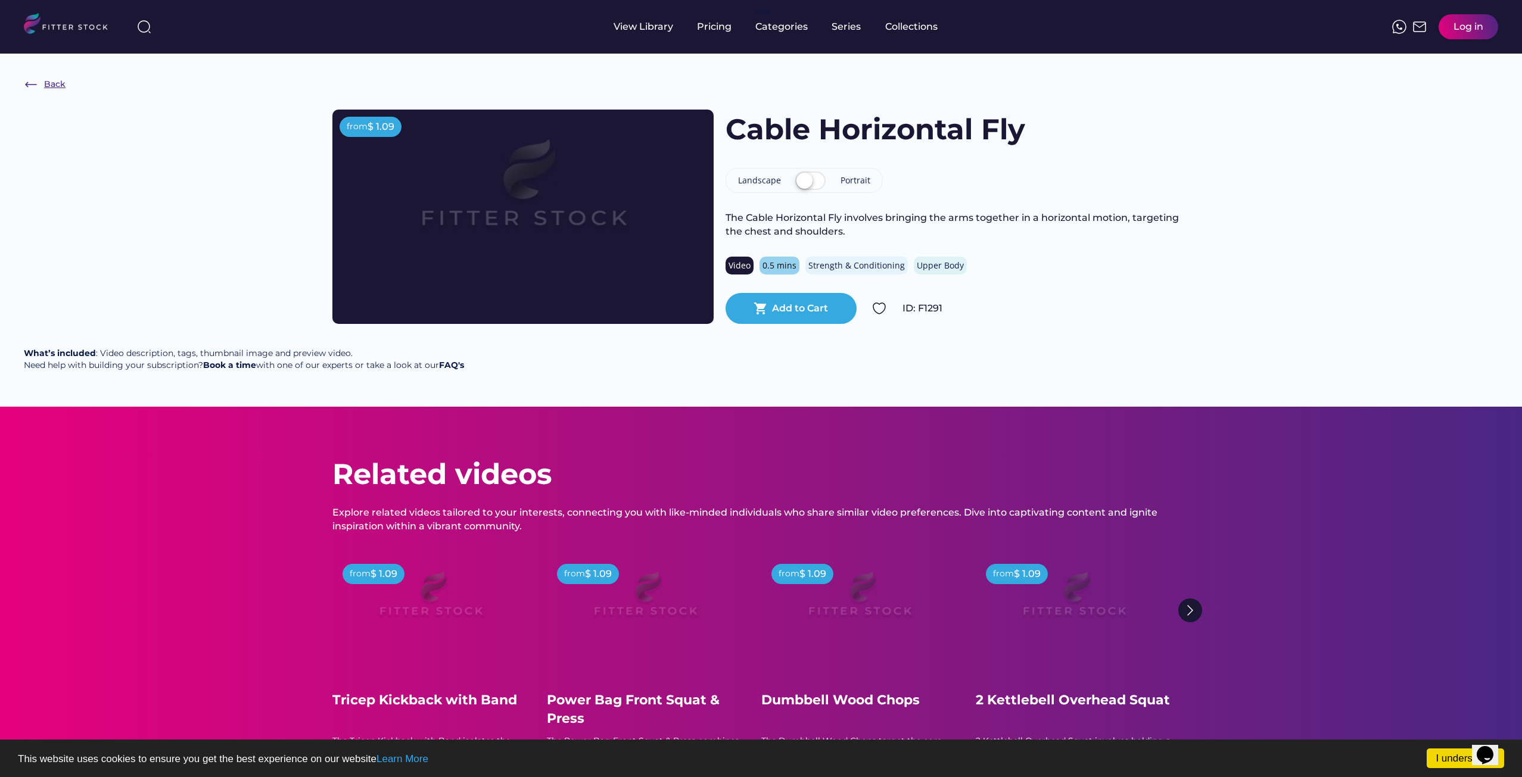
click at [36, 84] on img at bounding box center [31, 84] width 14 height 14
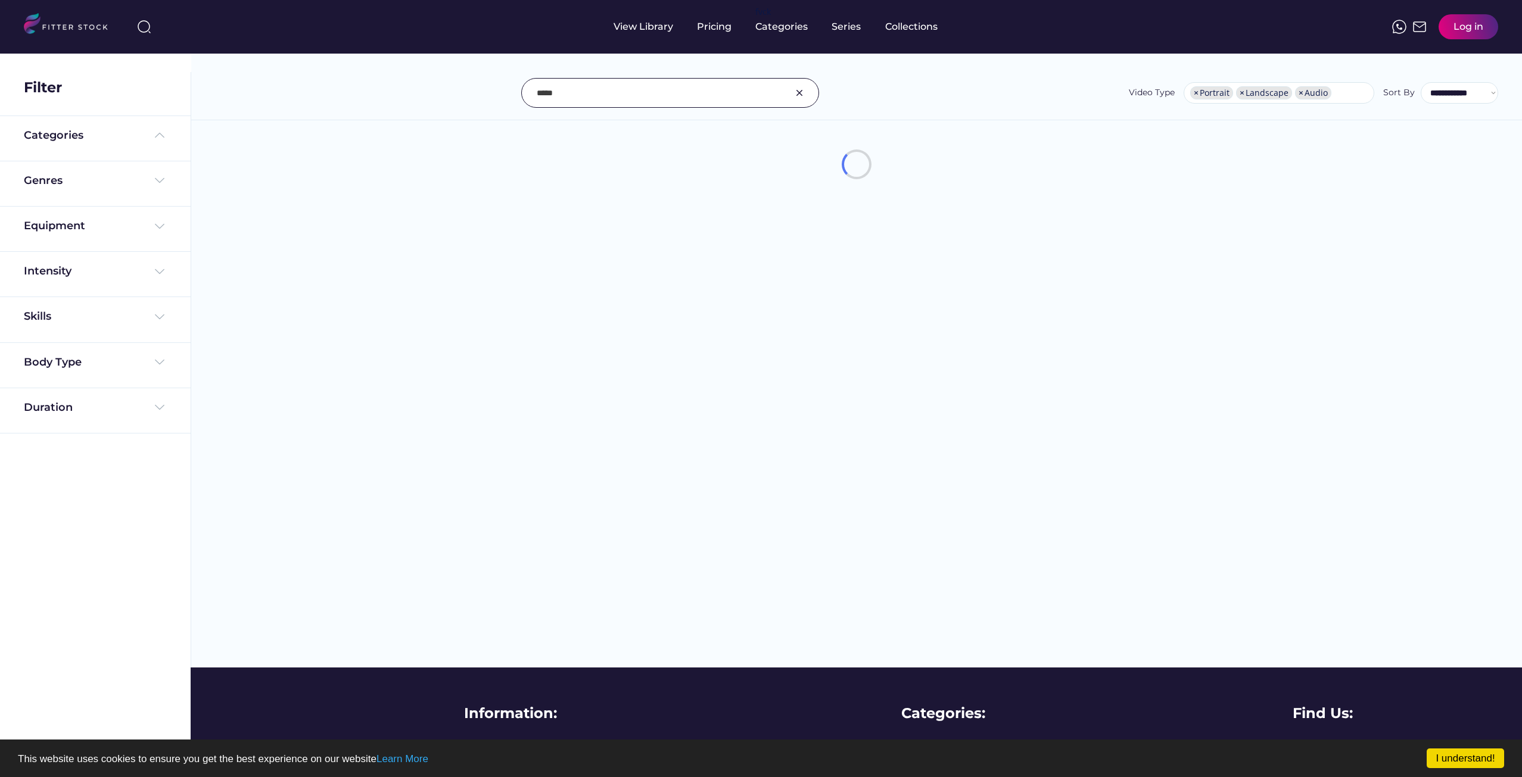
select select "**********"
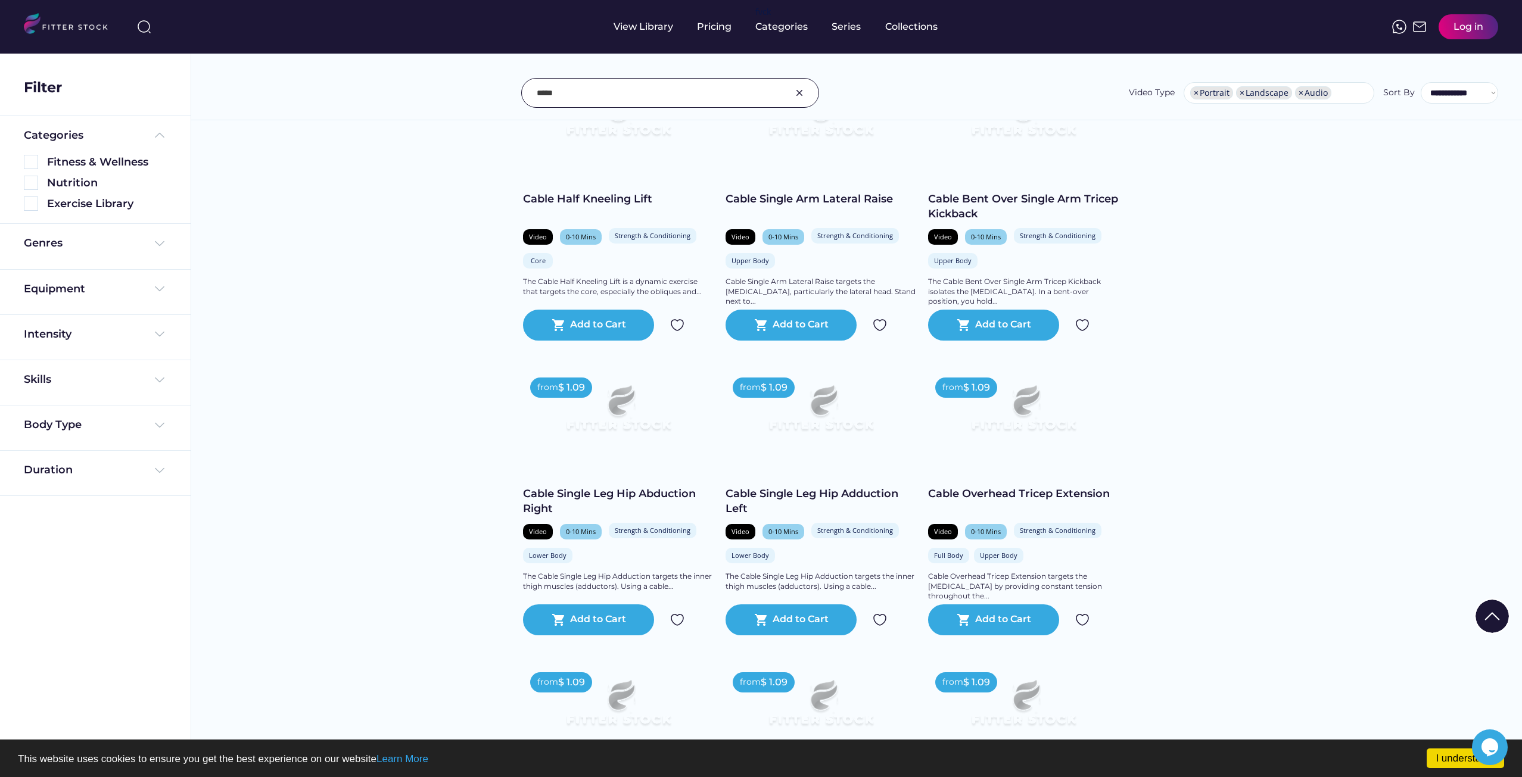
scroll to position [6849, 0]
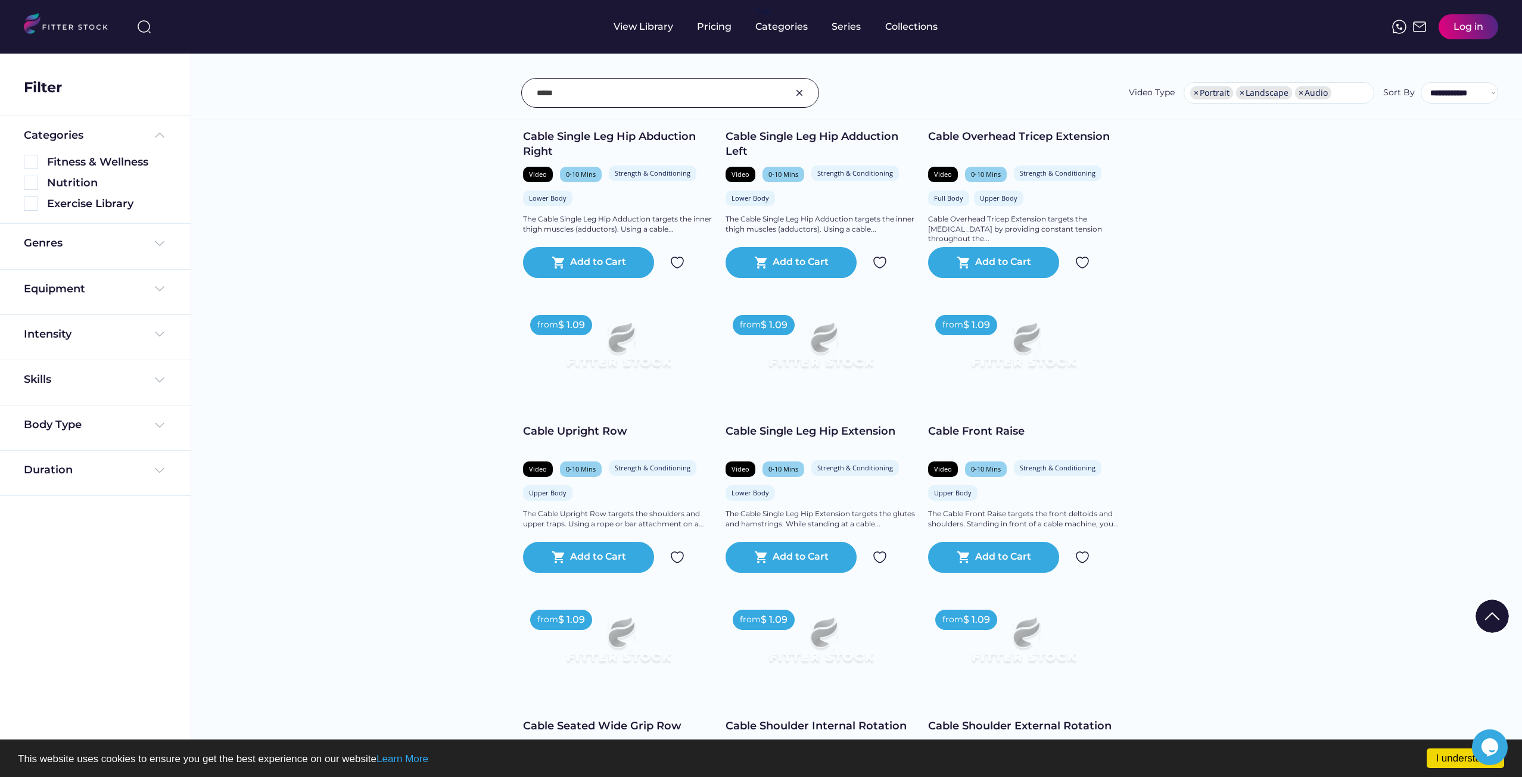
click at [696, 89] on input "input" at bounding box center [655, 92] width 237 height 25
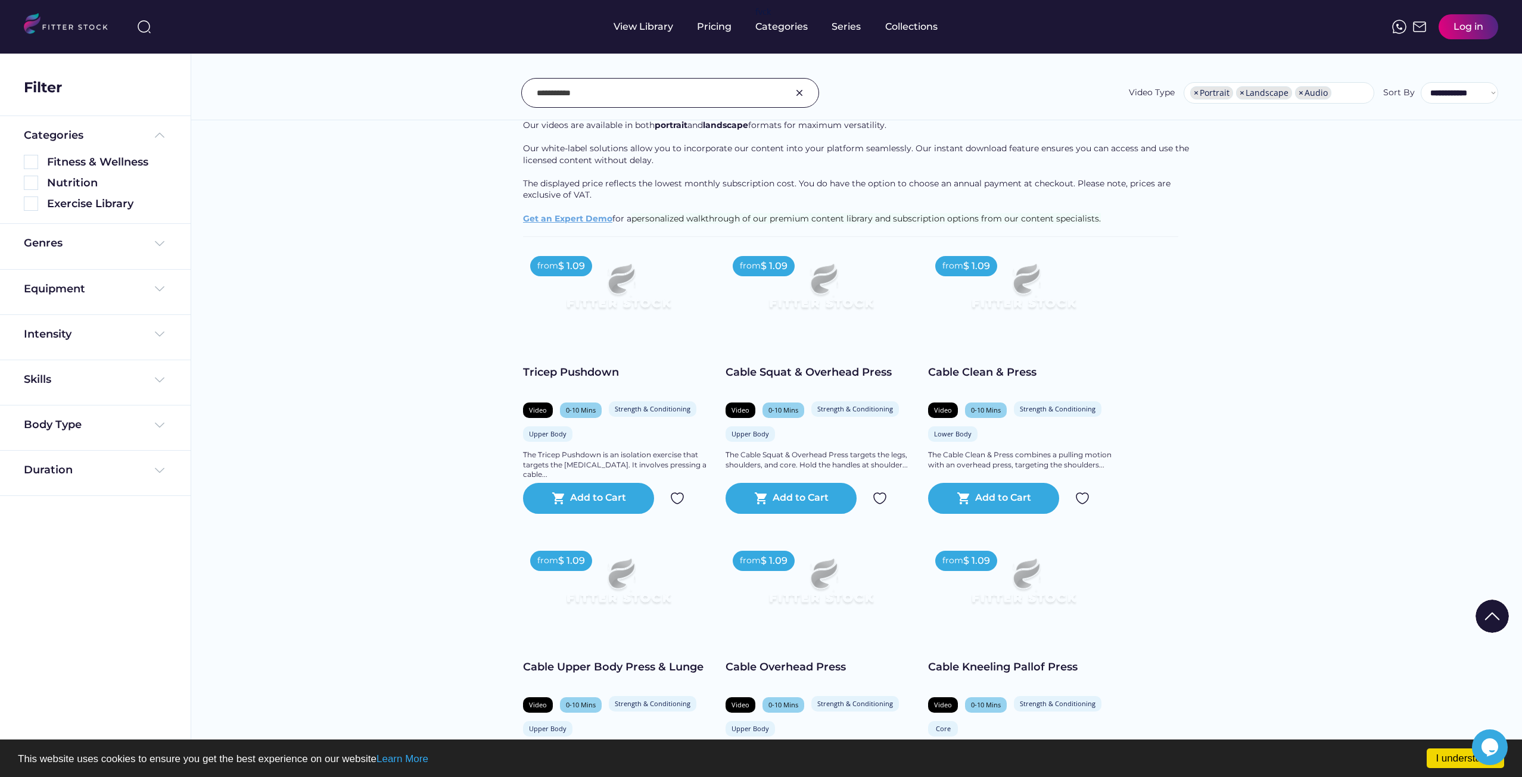
scroll to position [0, 0]
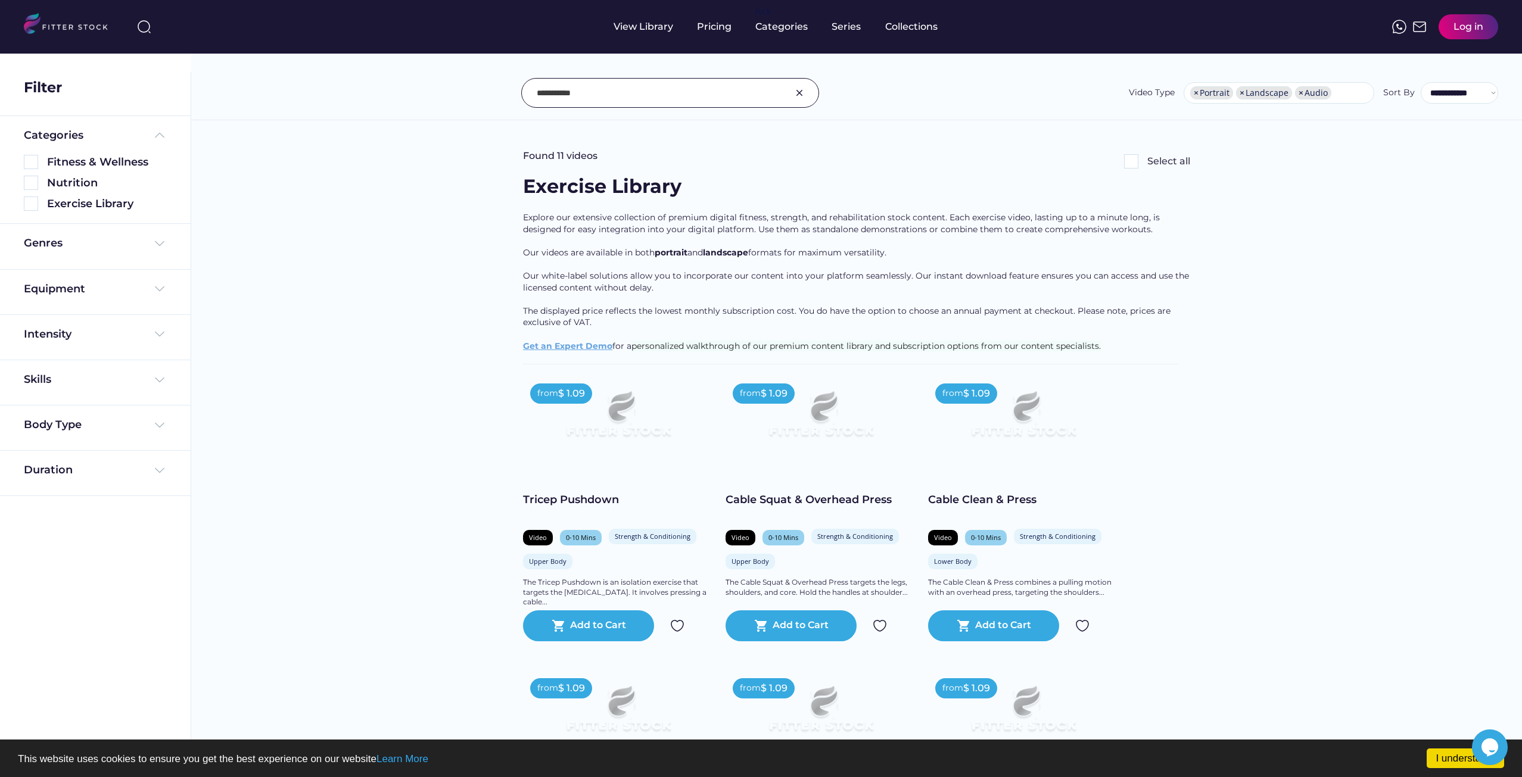
click at [594, 94] on input "input" at bounding box center [655, 92] width 237 height 25
type input "*"
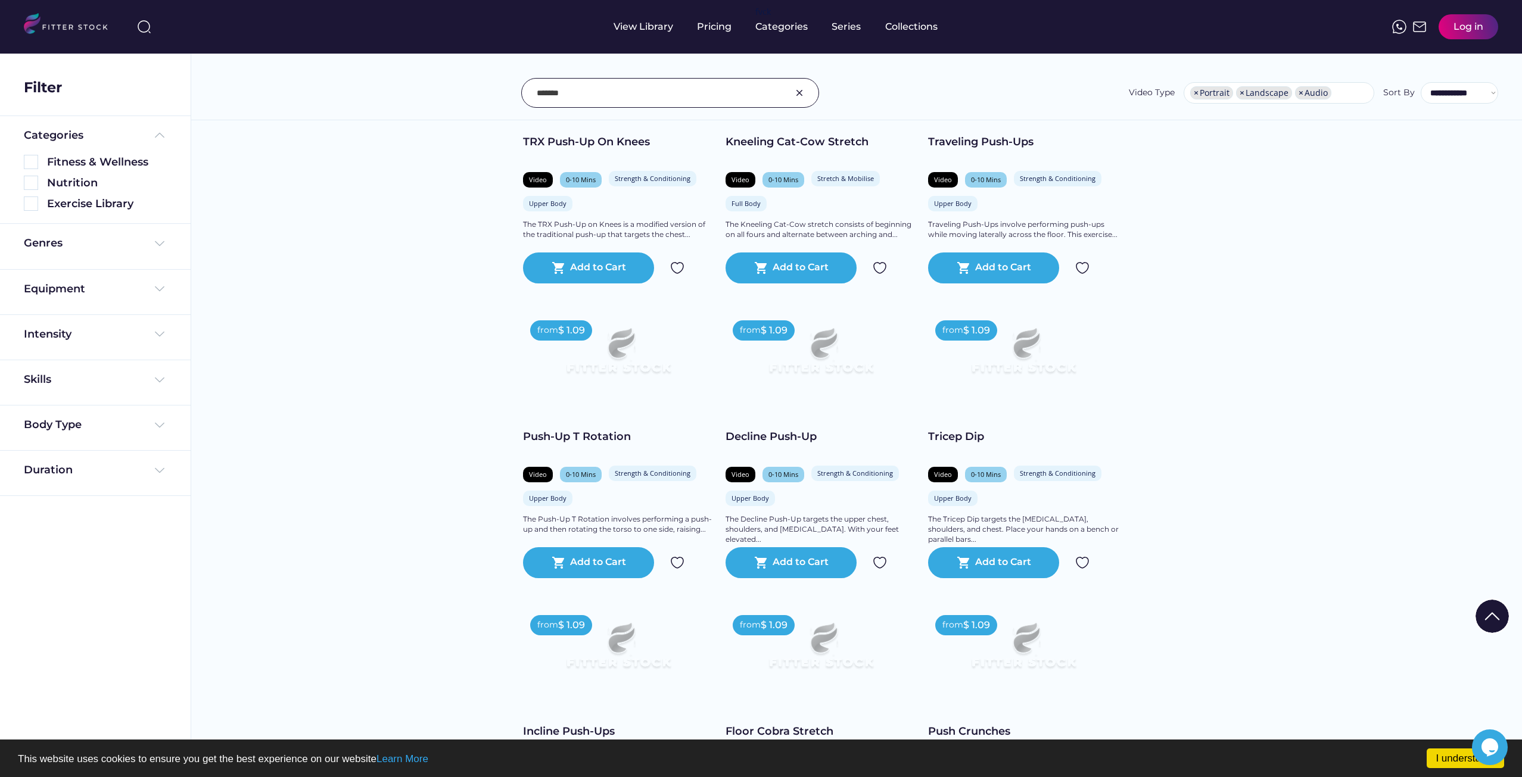
scroll to position [5658, 0]
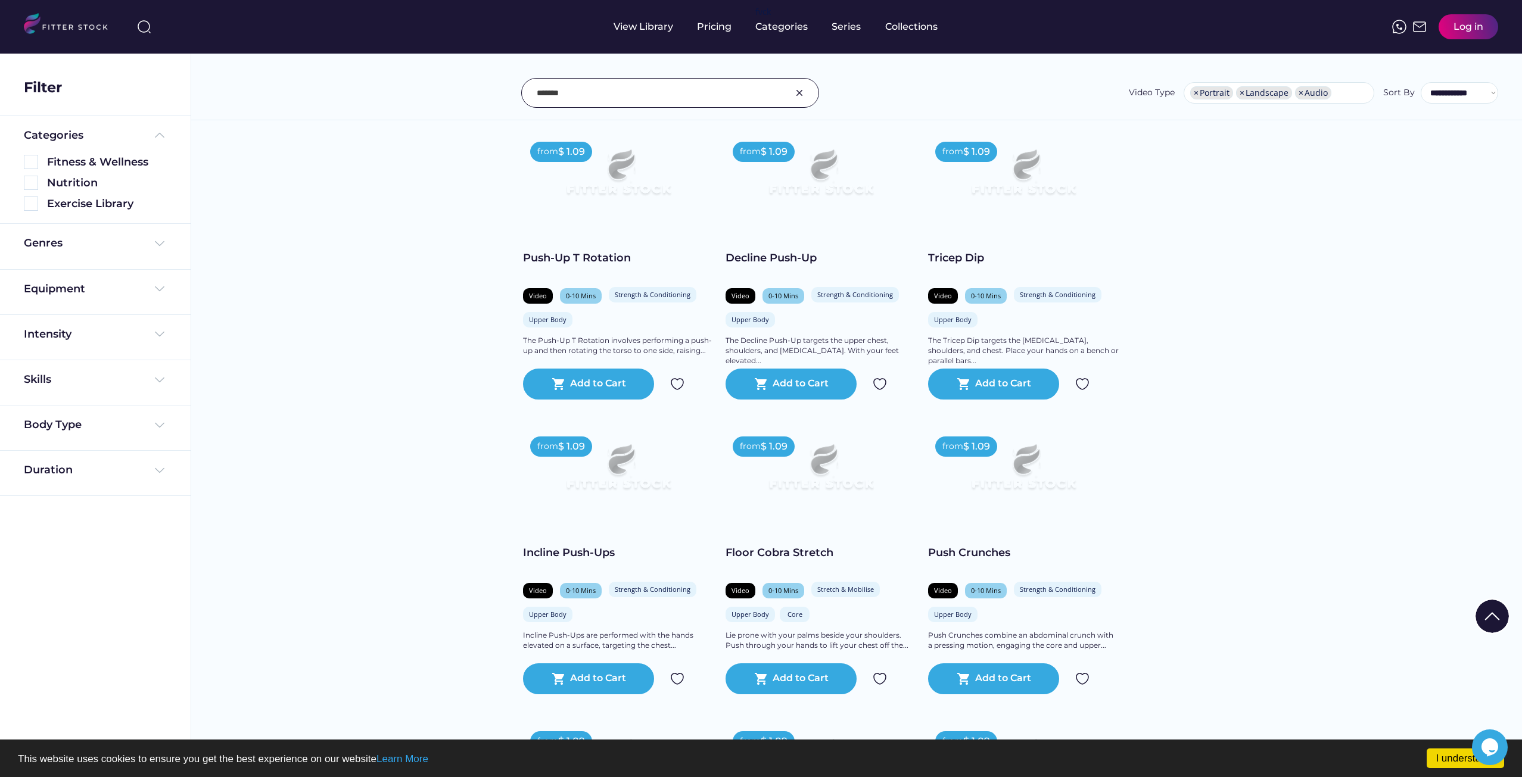
drag, startPoint x: 609, startPoint y: 91, endPoint x: 479, endPoint y: 110, distance: 131.3
click at [479, 110] on div "**********" at bounding box center [856, 67] width 1330 height 108
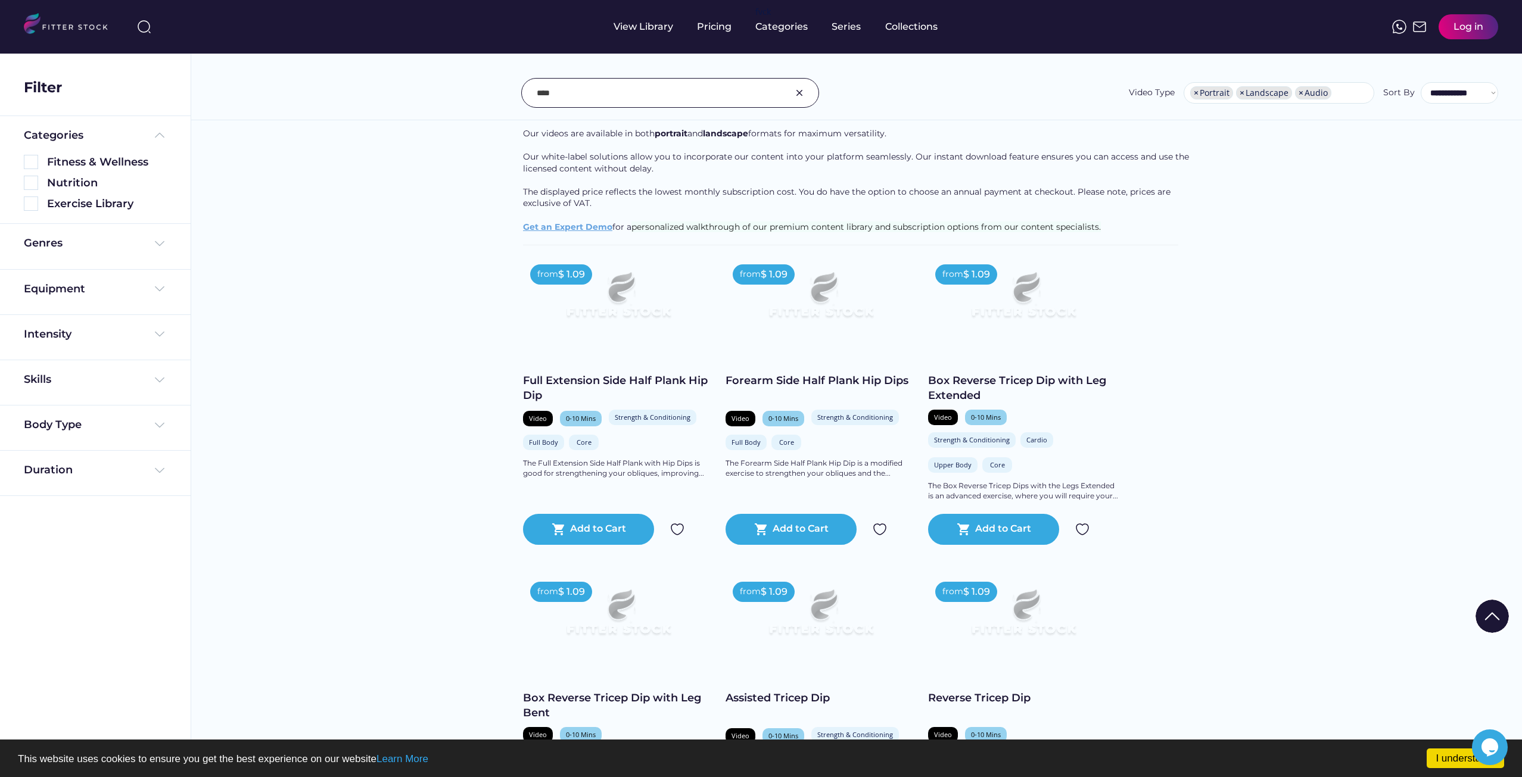
scroll to position [0, 0]
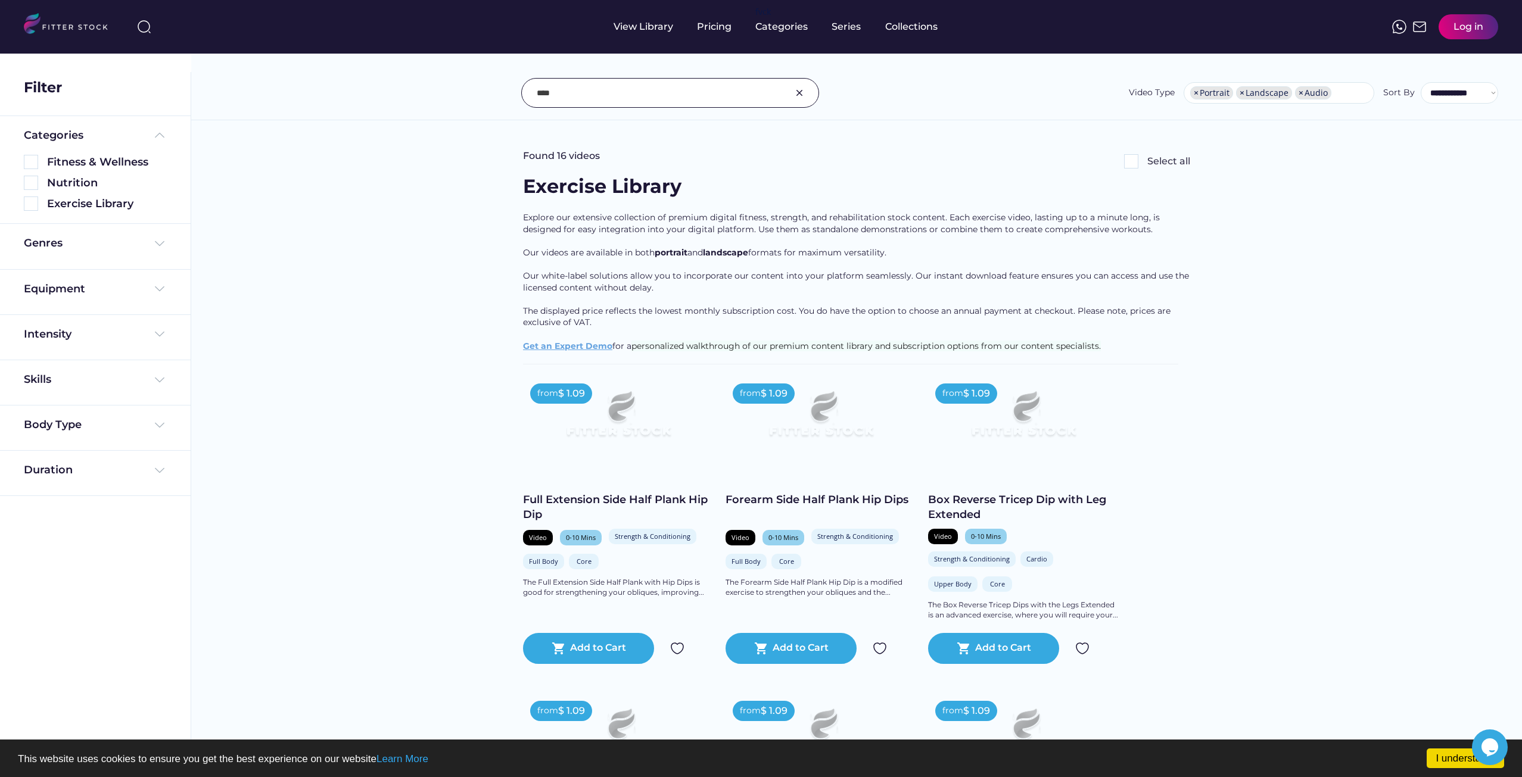
click at [579, 98] on input "input" at bounding box center [655, 92] width 237 height 25
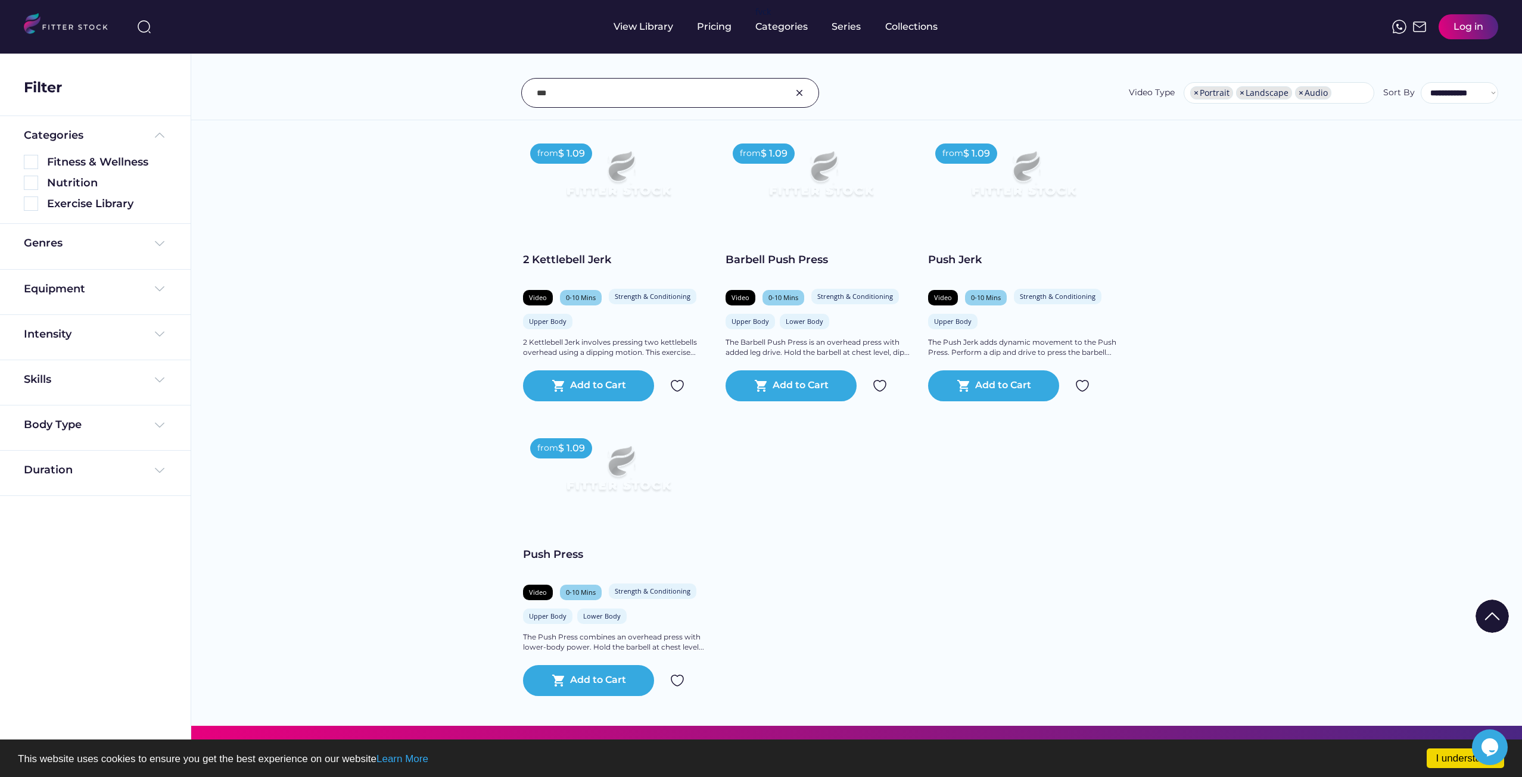
scroll to position [3752, 0]
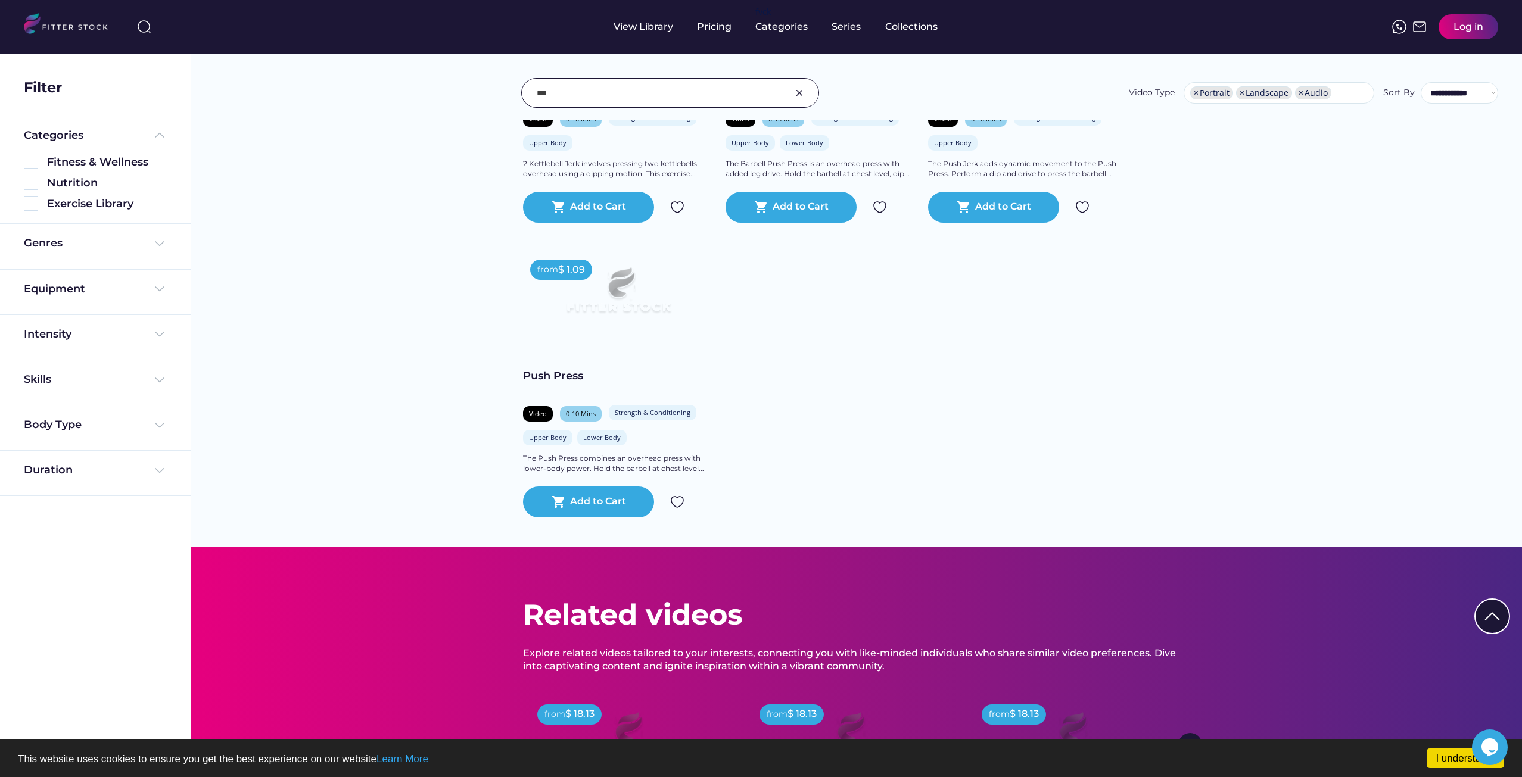
click at [554, 93] on input "input" at bounding box center [655, 92] width 237 height 25
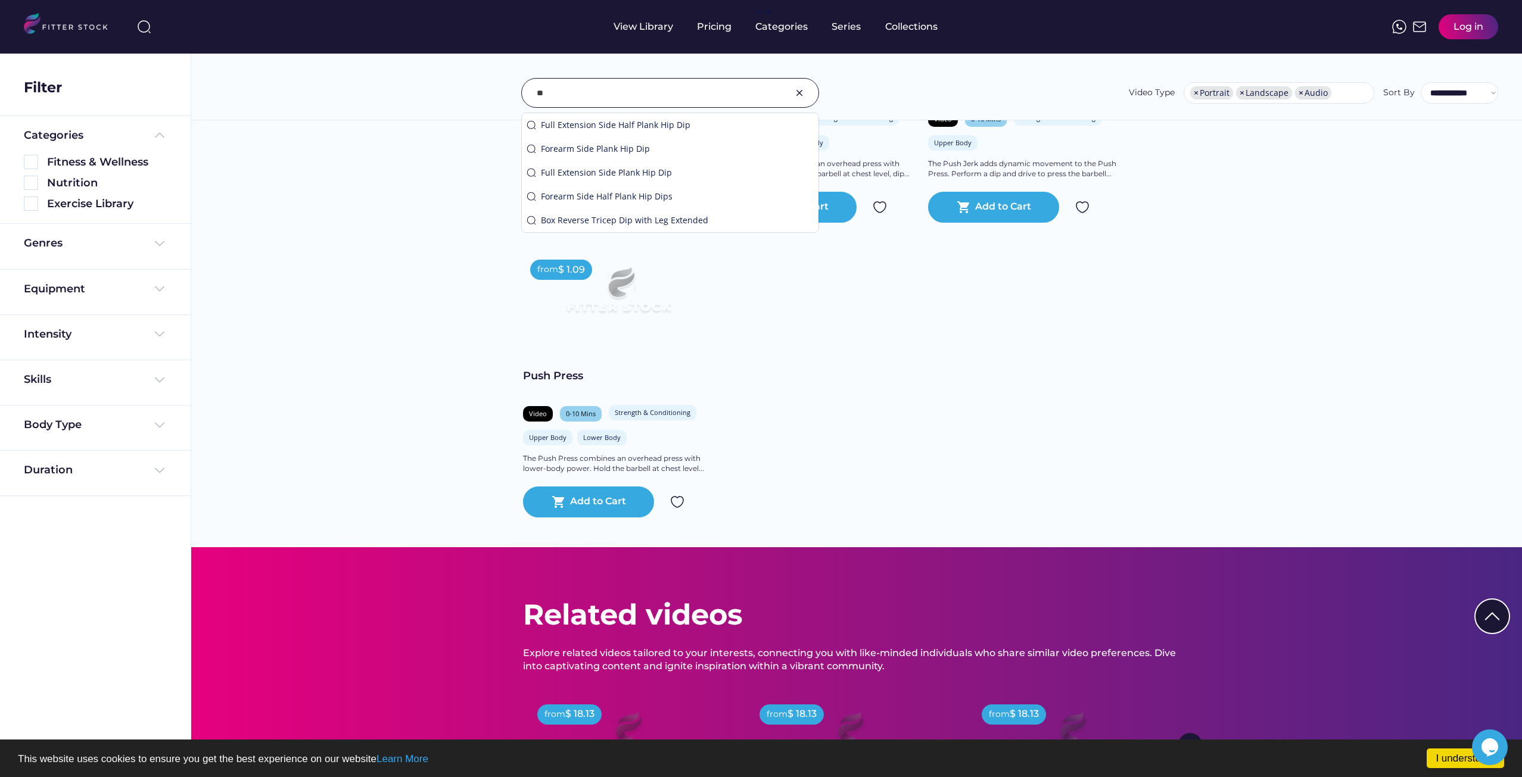
type input "*"
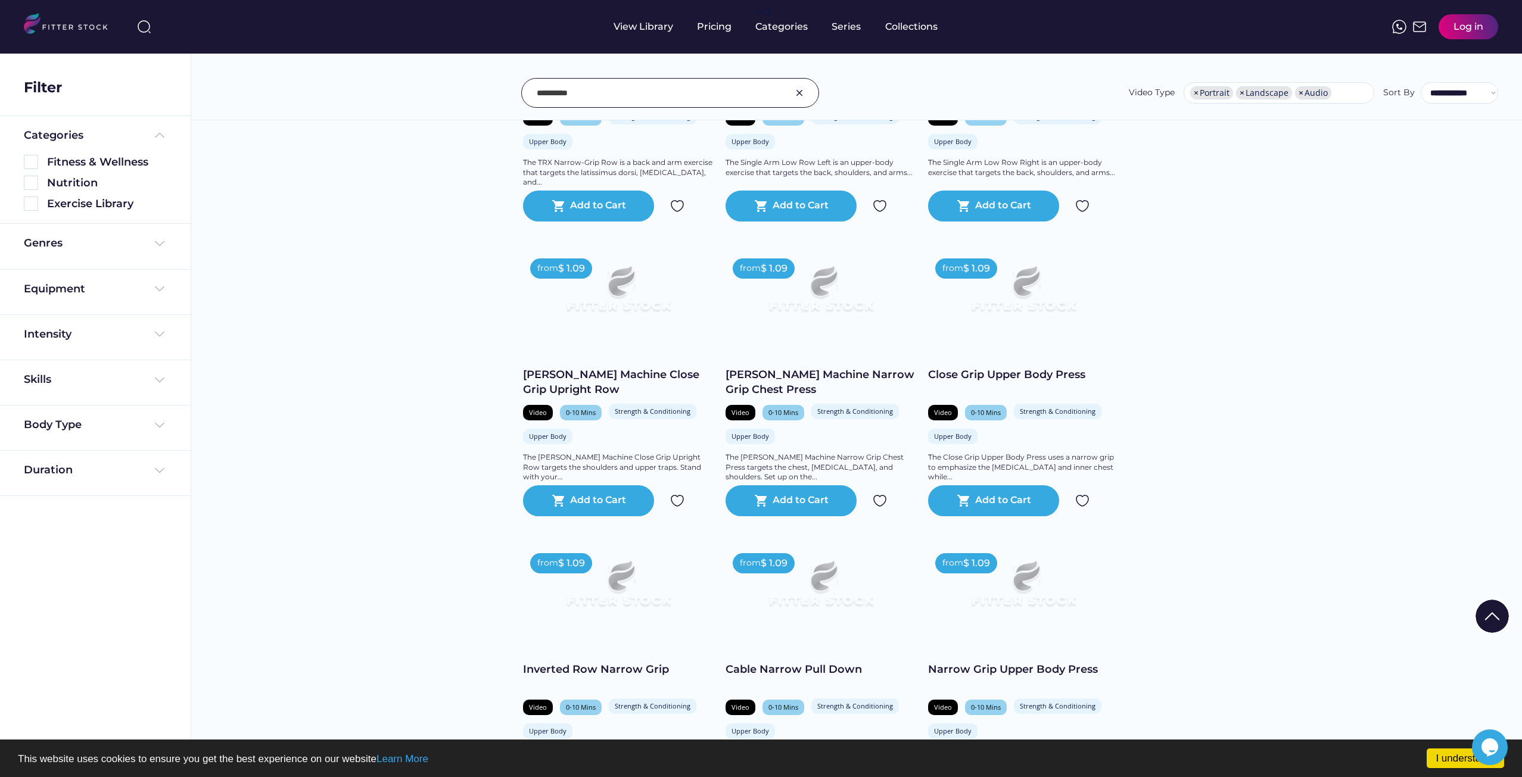
scroll to position [655, 0]
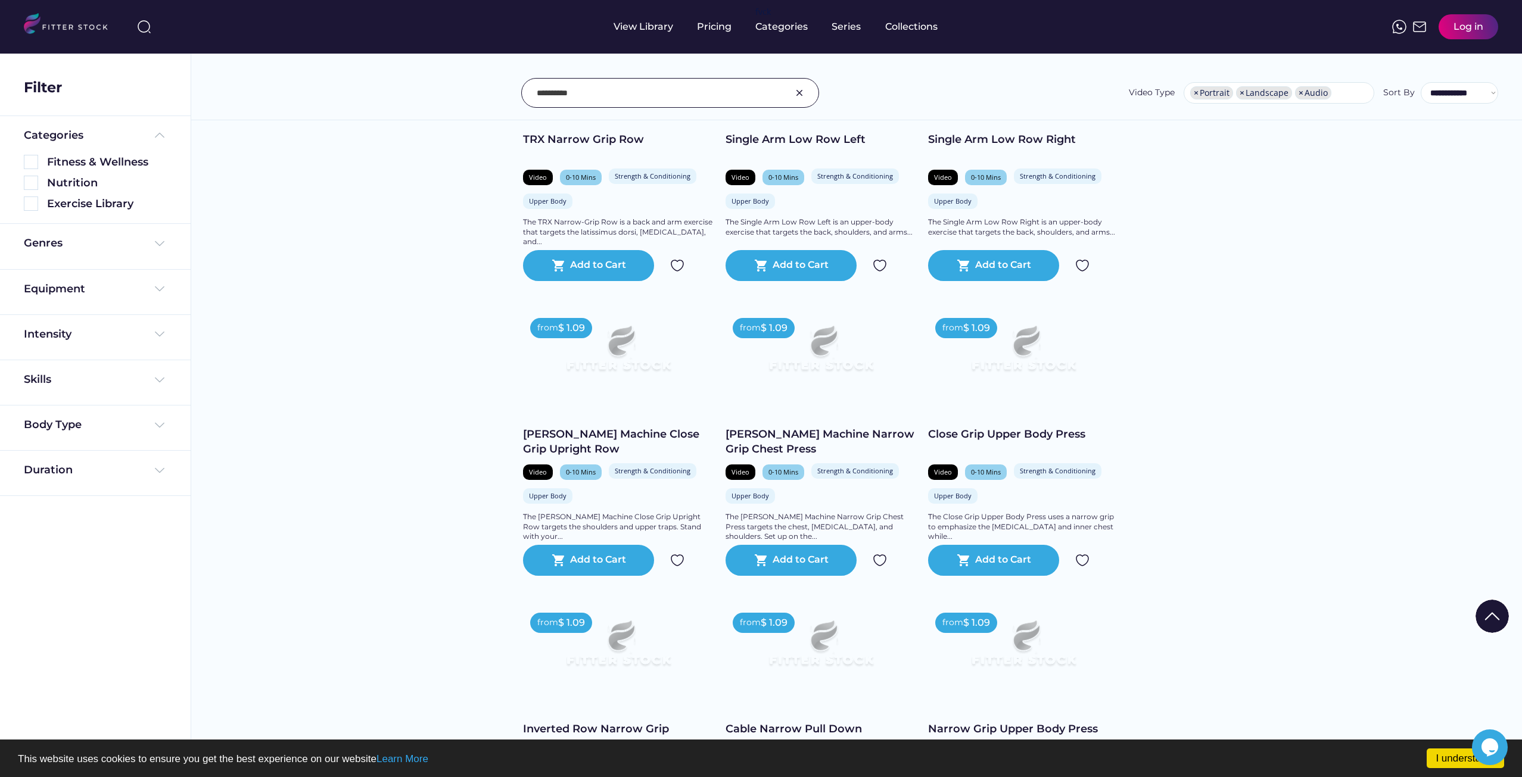
click at [610, 91] on input "input" at bounding box center [655, 92] width 237 height 25
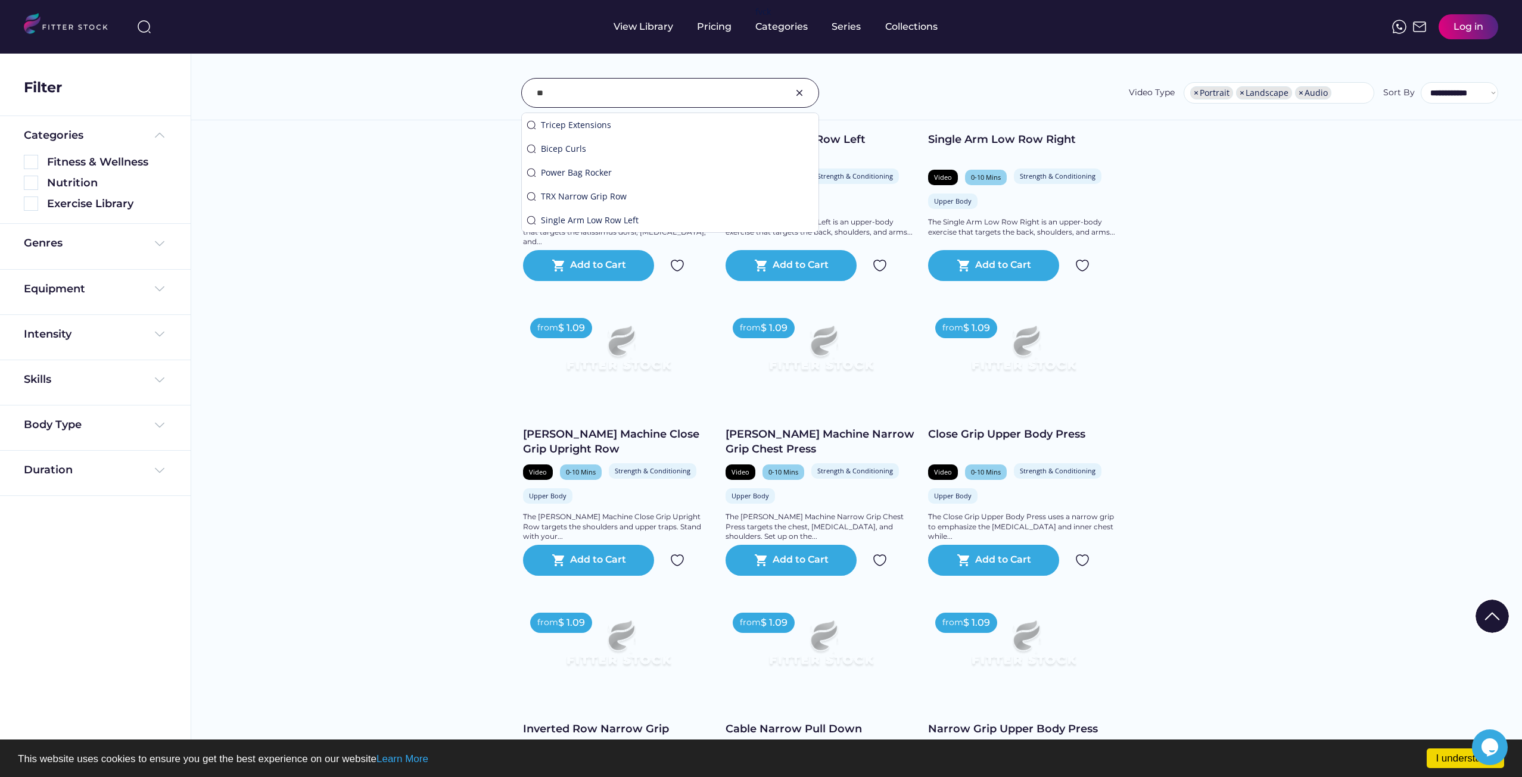
type input "*"
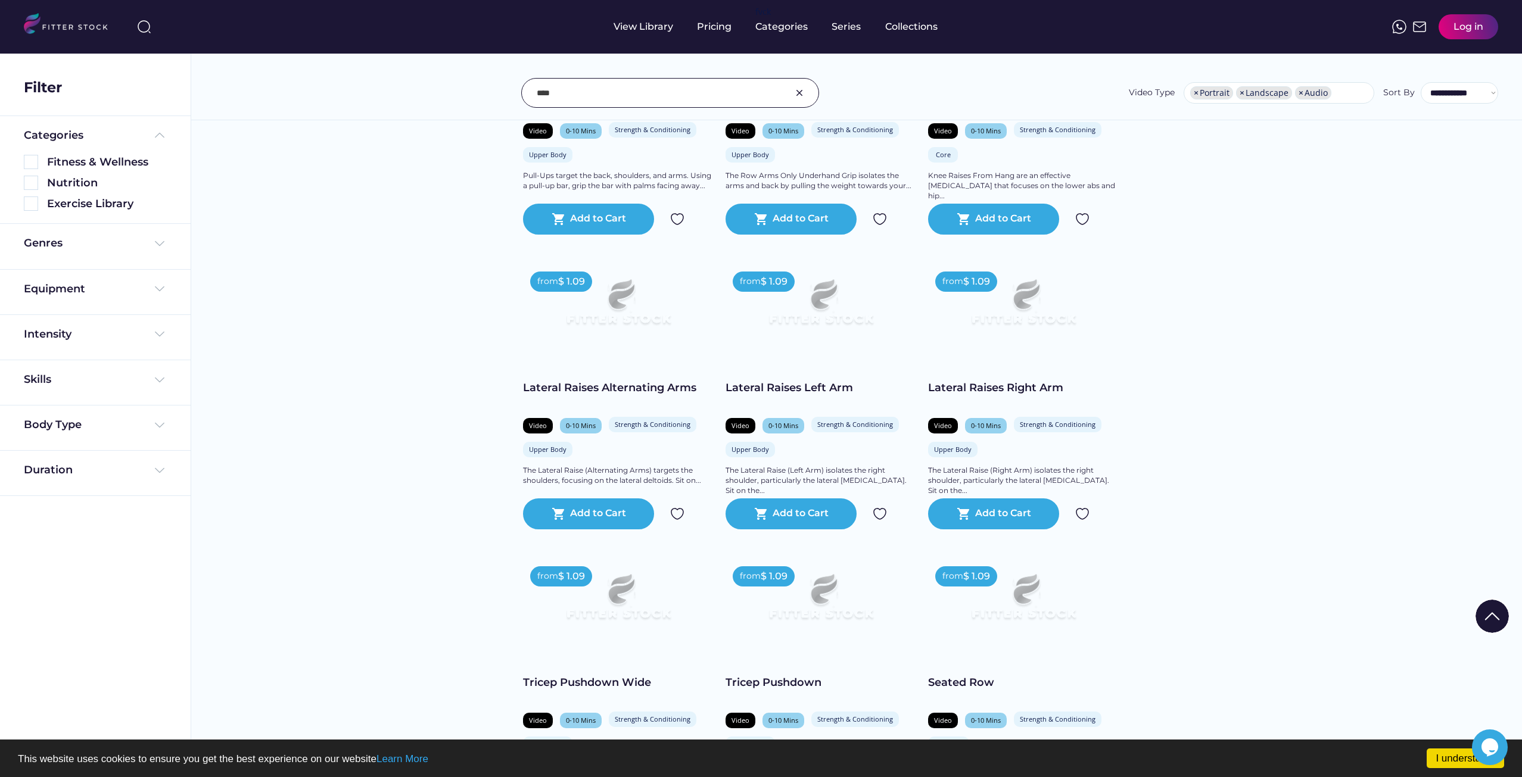
scroll to position [8428, 0]
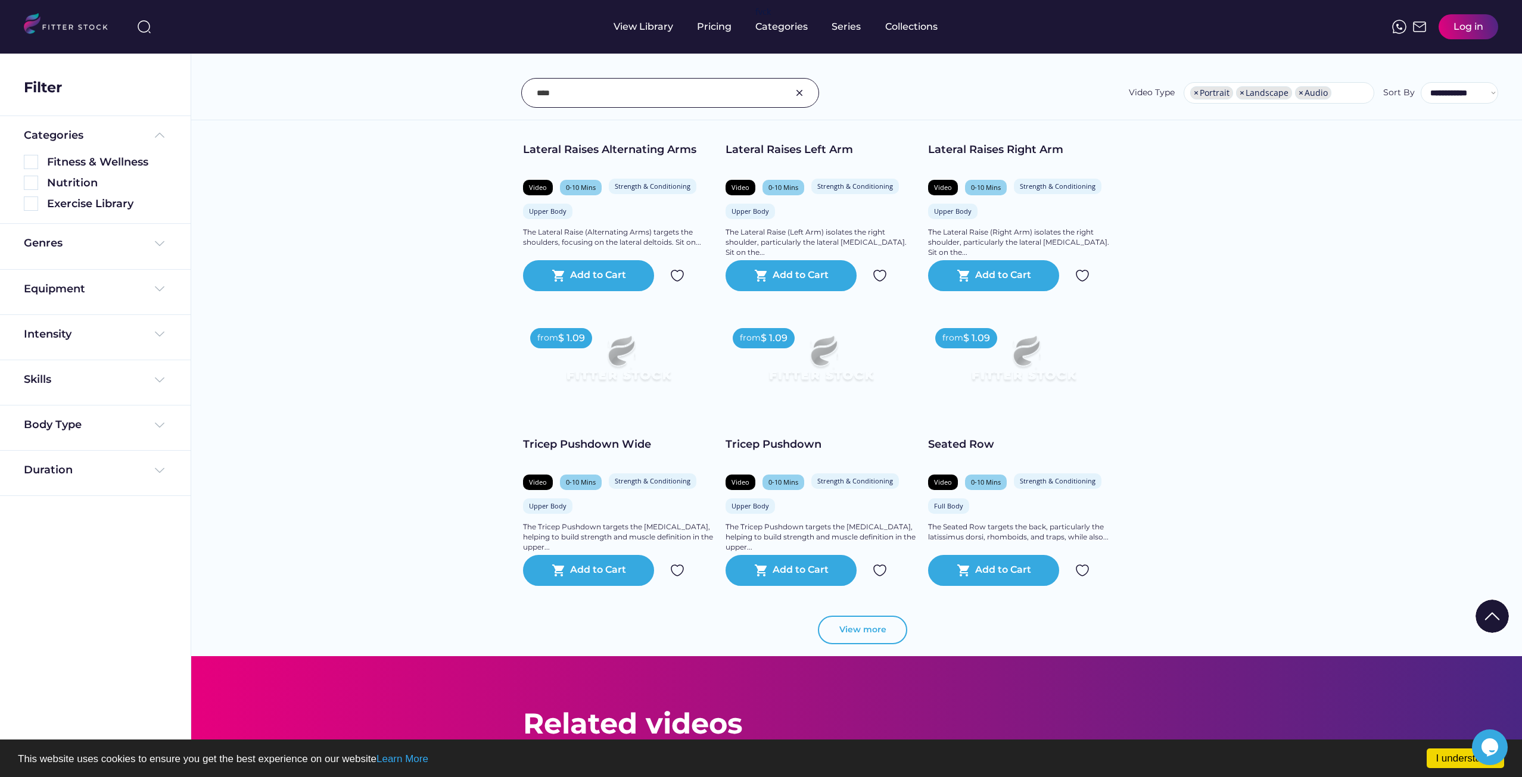
click at [882, 640] on button "View more" at bounding box center [862, 630] width 89 height 29
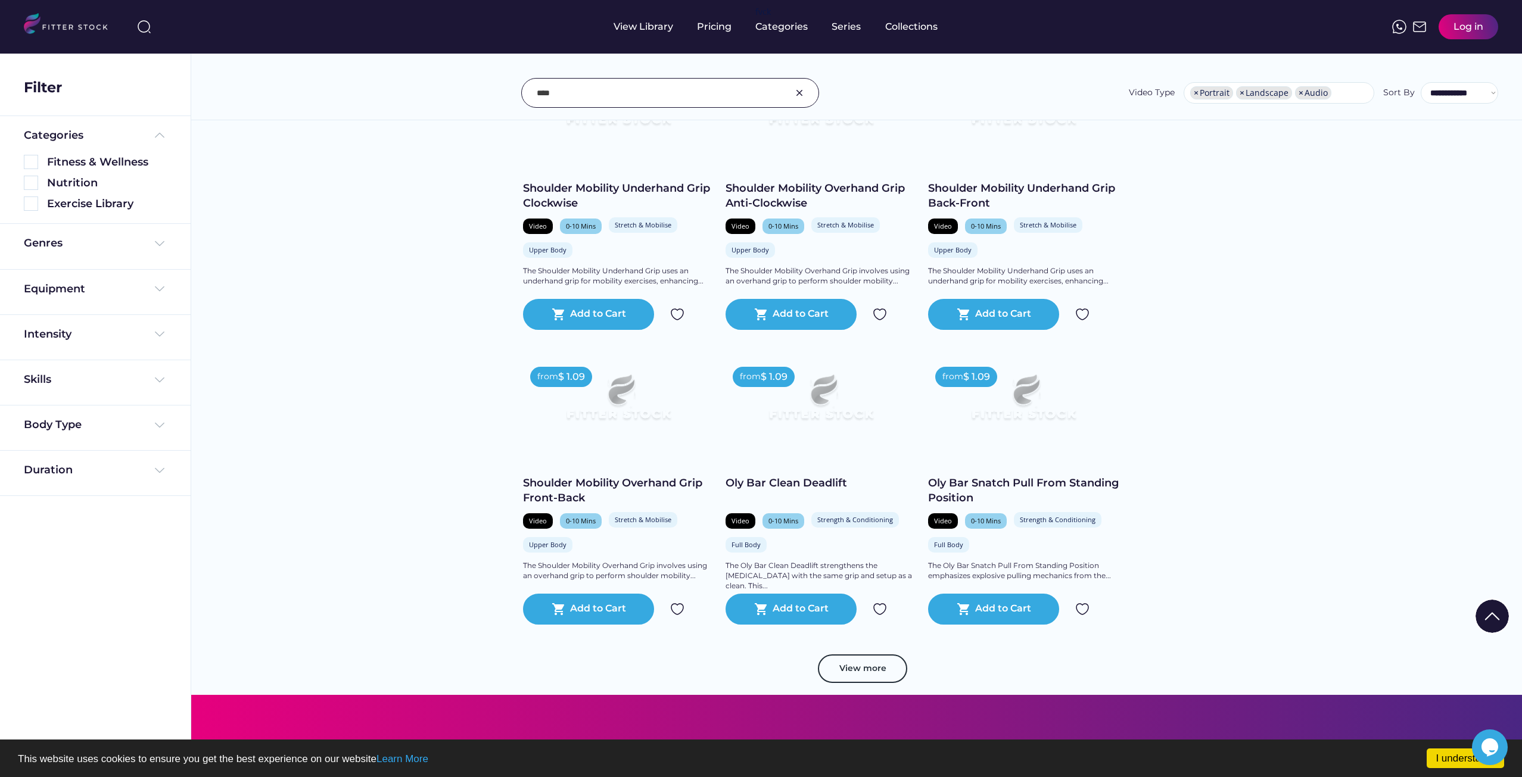
scroll to position [10572, 0]
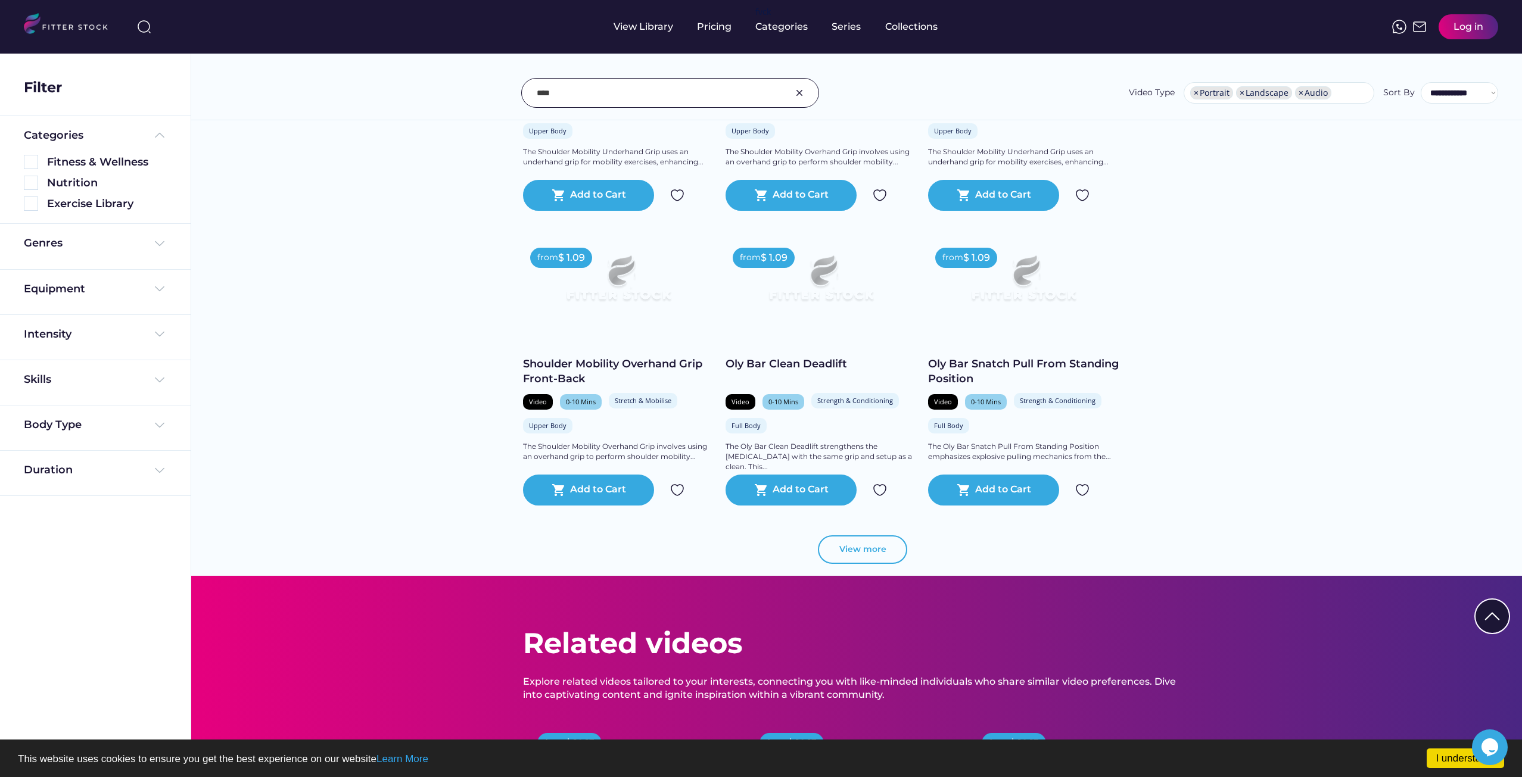
click at [836, 560] on button "View more" at bounding box center [862, 549] width 89 height 29
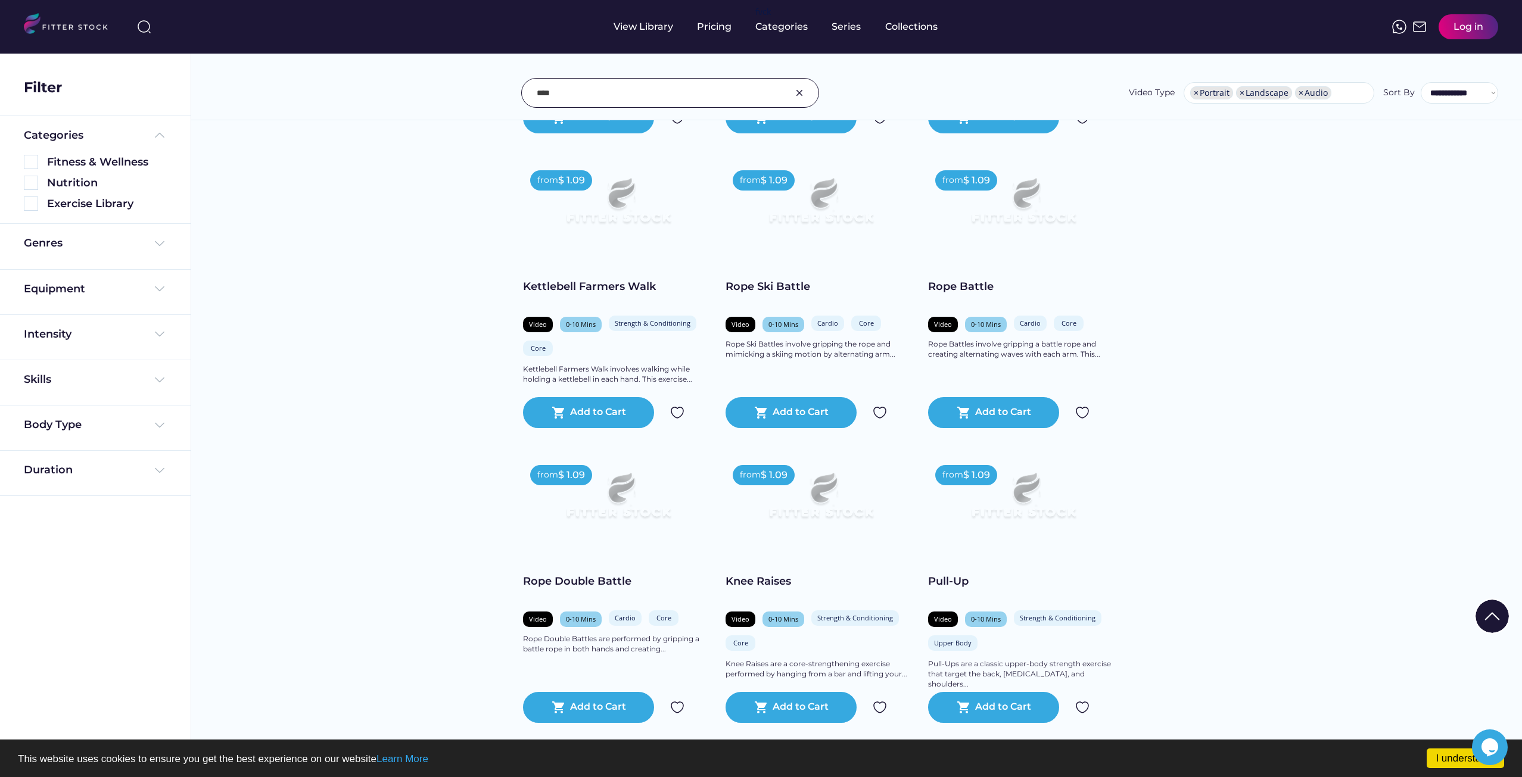
scroll to position [12657, 0]
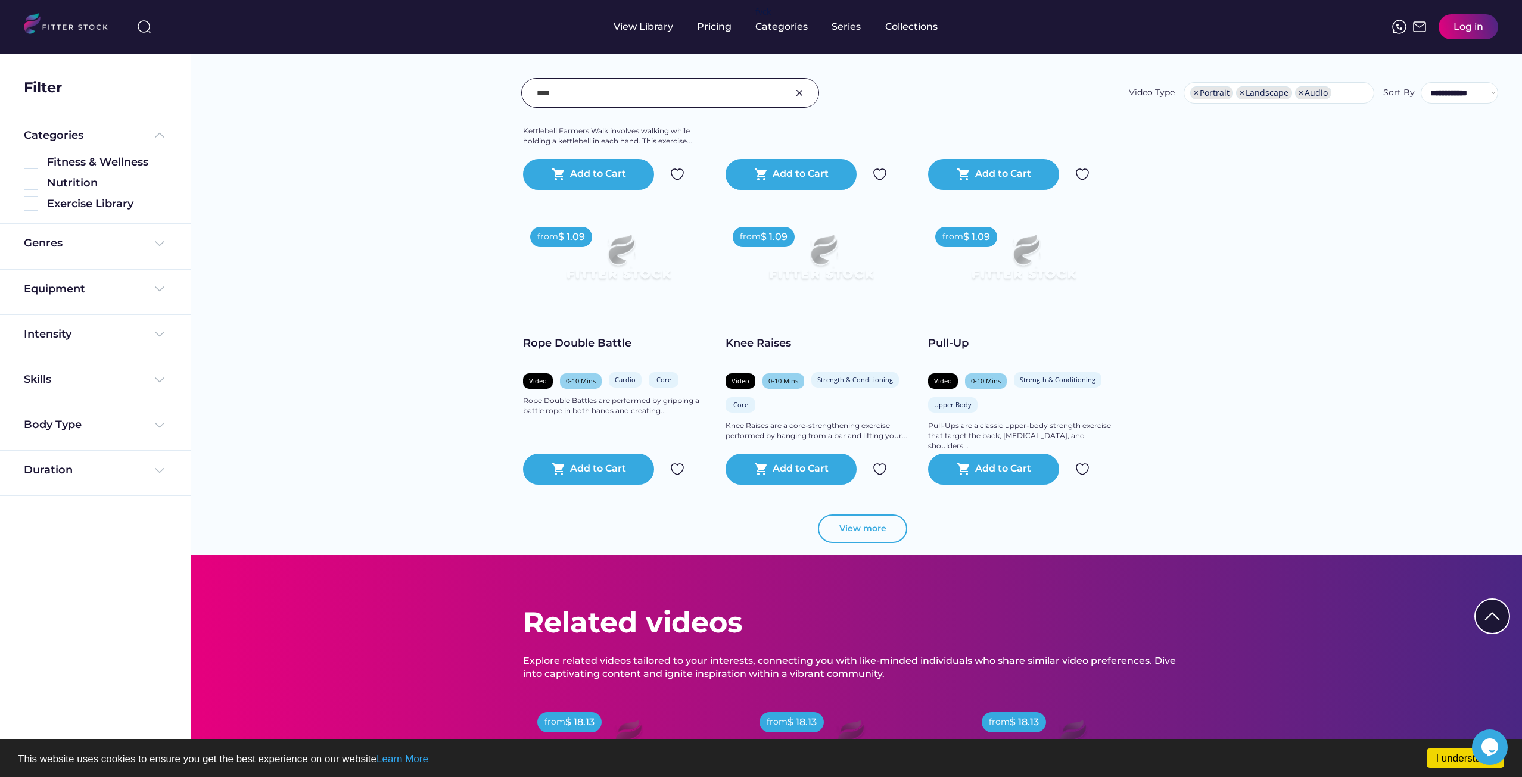
click at [836, 543] on button "View more" at bounding box center [862, 529] width 89 height 29
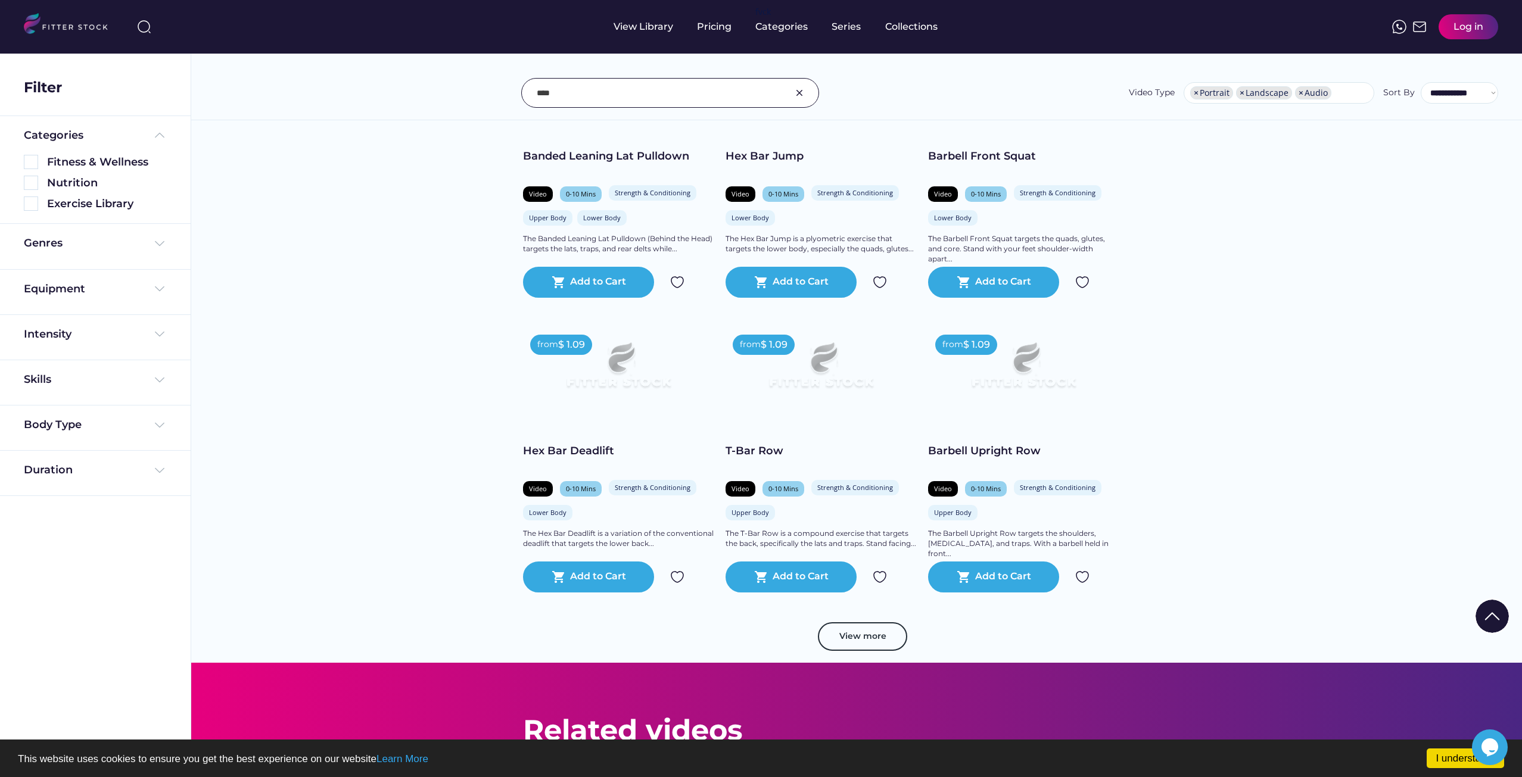
scroll to position [14622, 0]
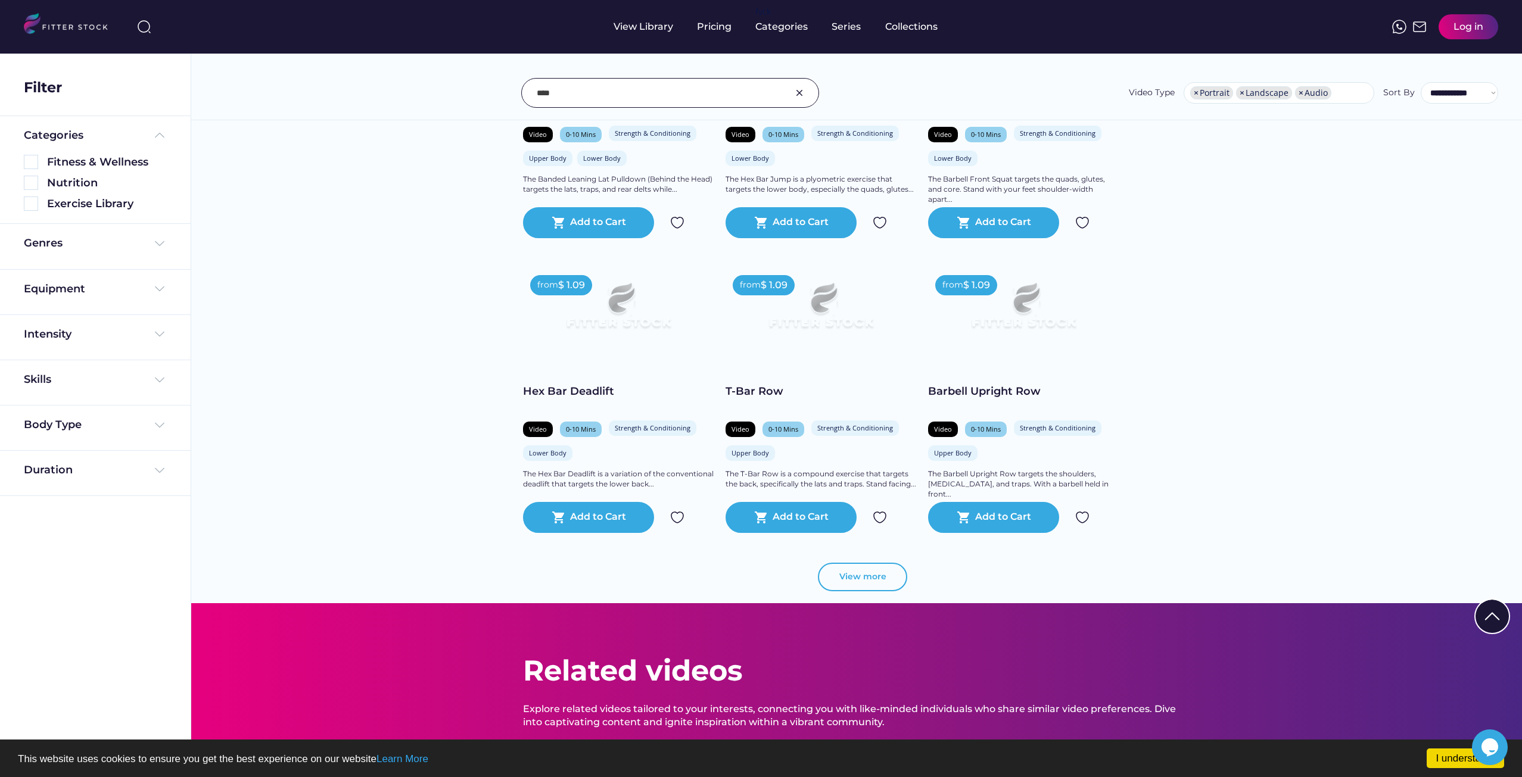
click at [844, 590] on button "View more" at bounding box center [862, 577] width 89 height 29
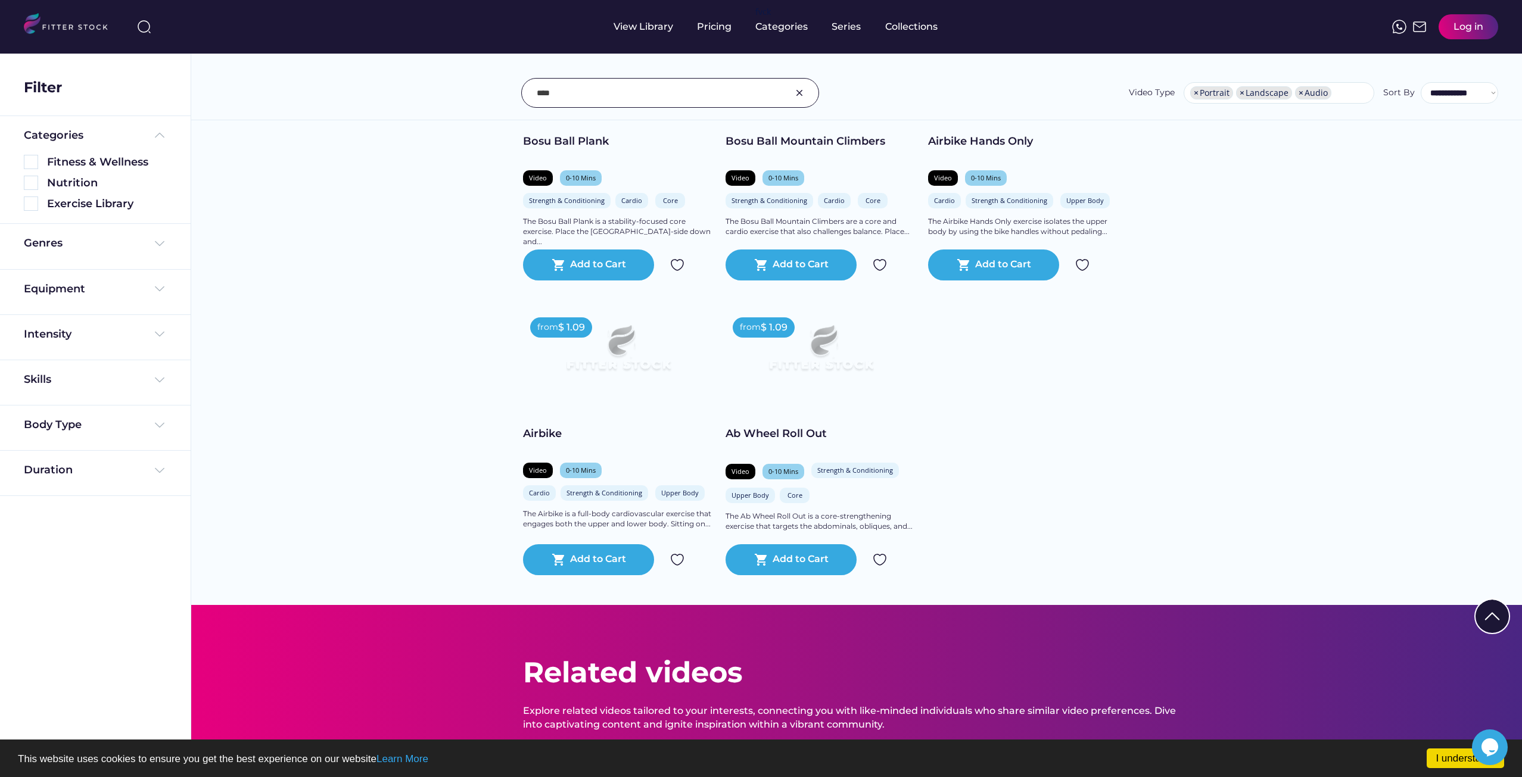
scroll to position [16111, 0]
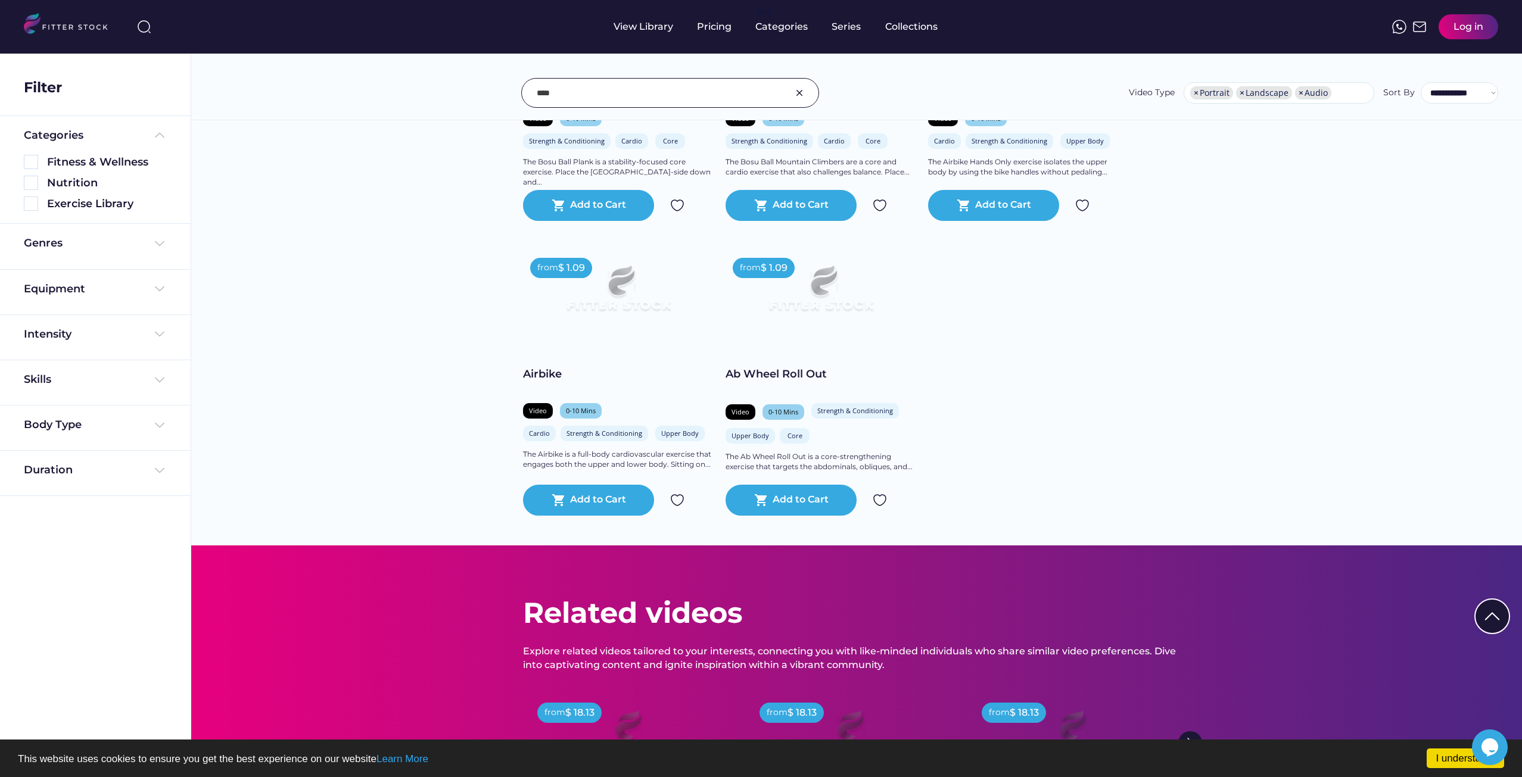
click at [619, 91] on input "input" at bounding box center [655, 92] width 237 height 25
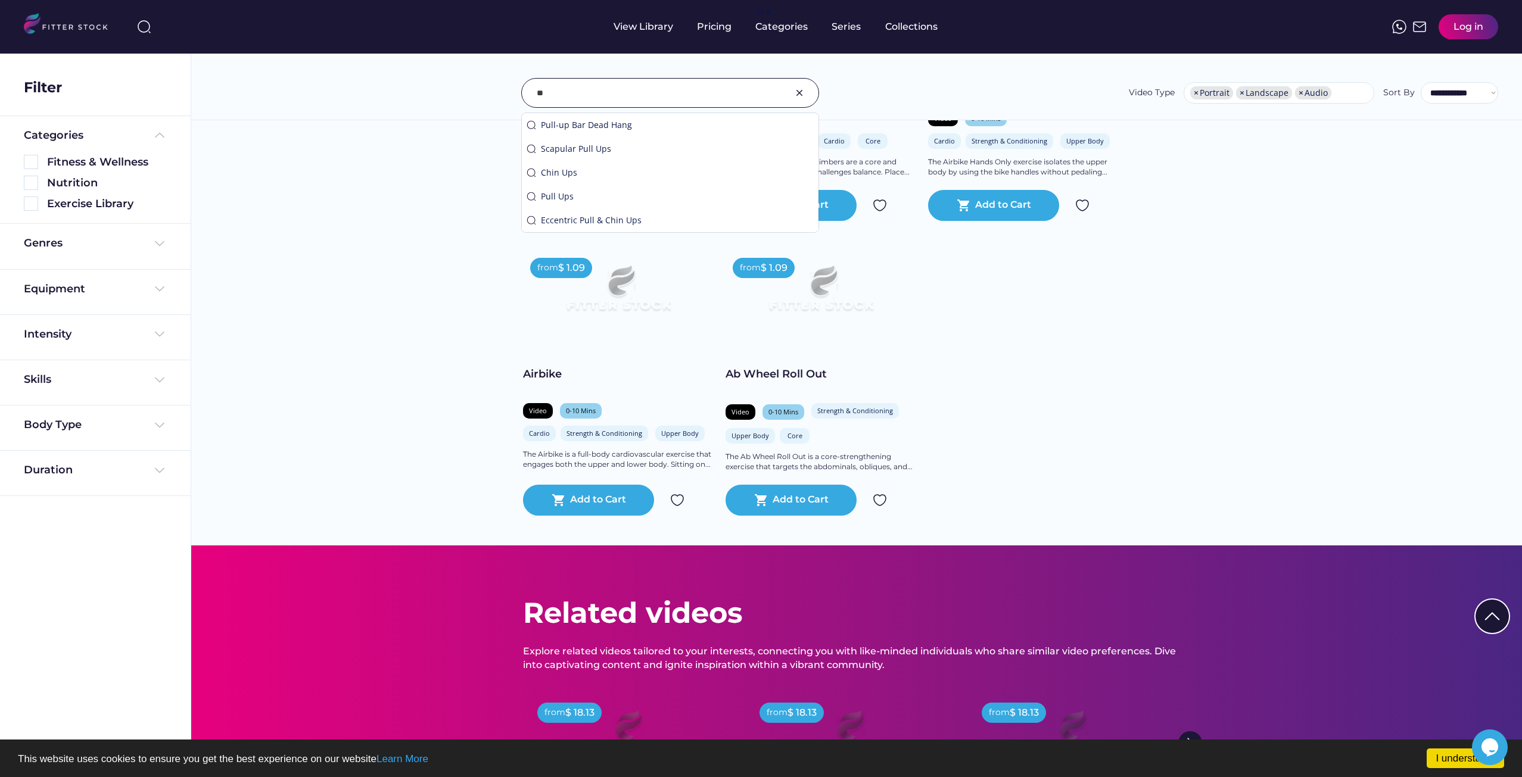
type input "*"
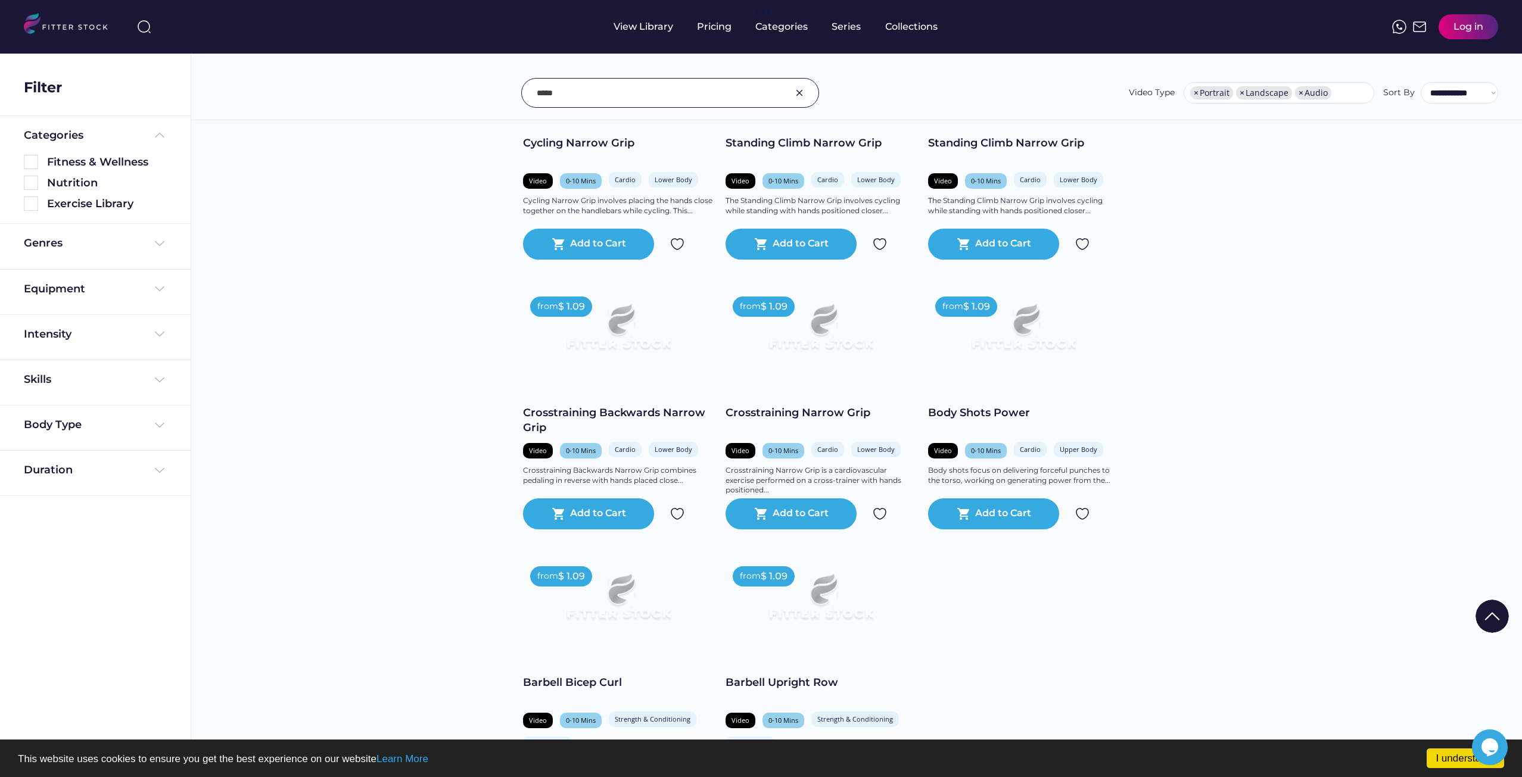
scroll to position [5062, 0]
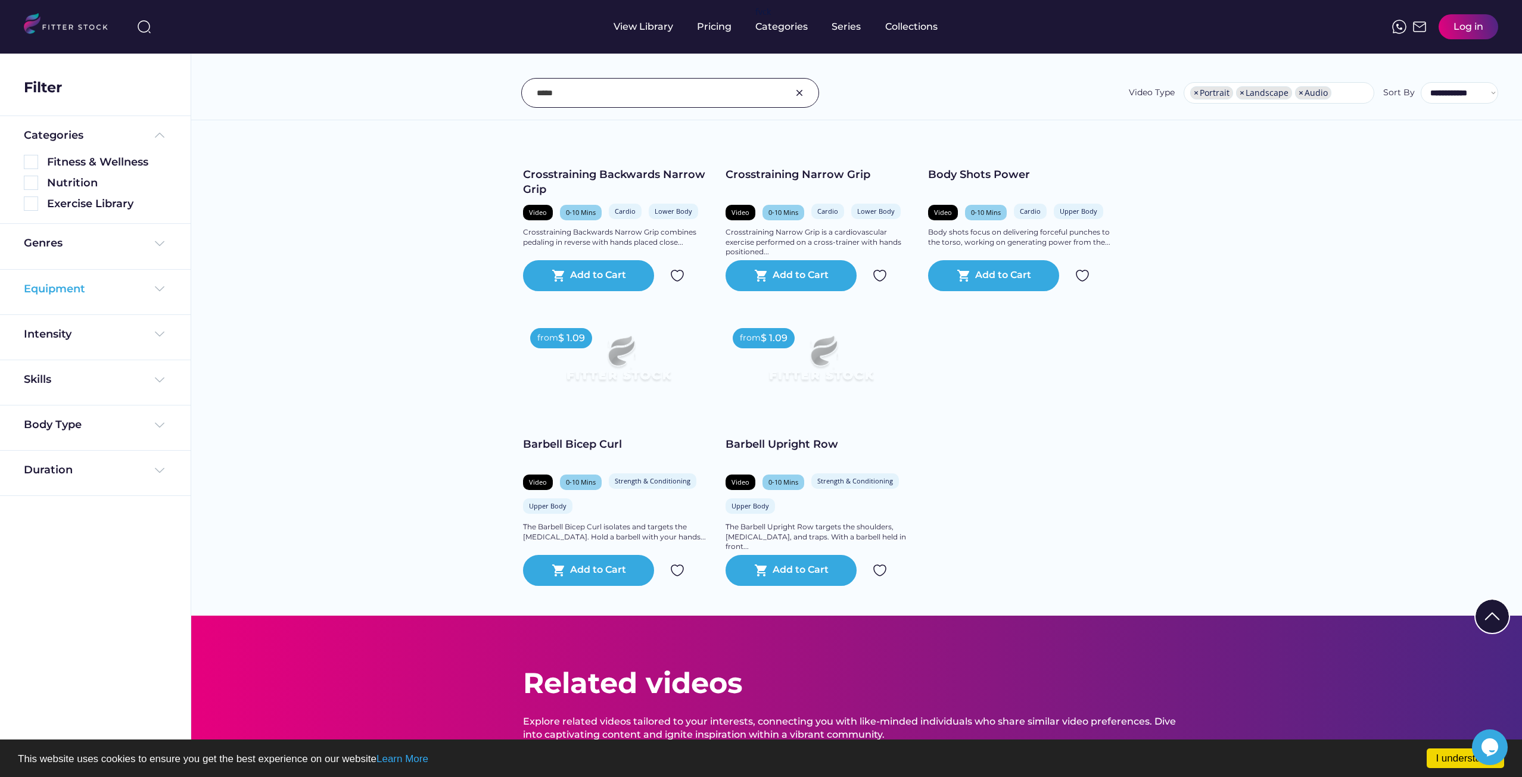
click at [157, 288] on img at bounding box center [159, 289] width 14 height 14
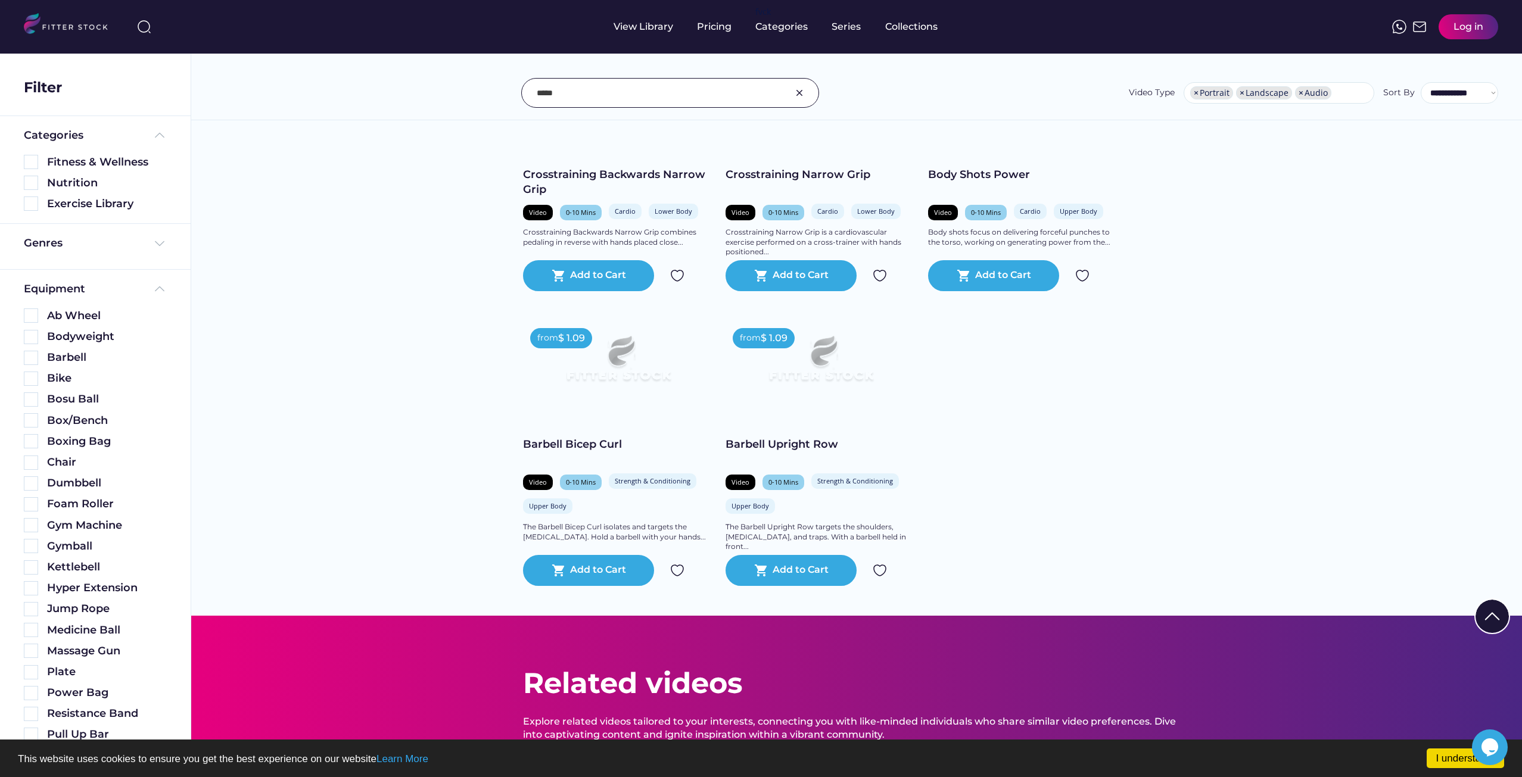
click at [623, 87] on input "input" at bounding box center [655, 92] width 237 height 25
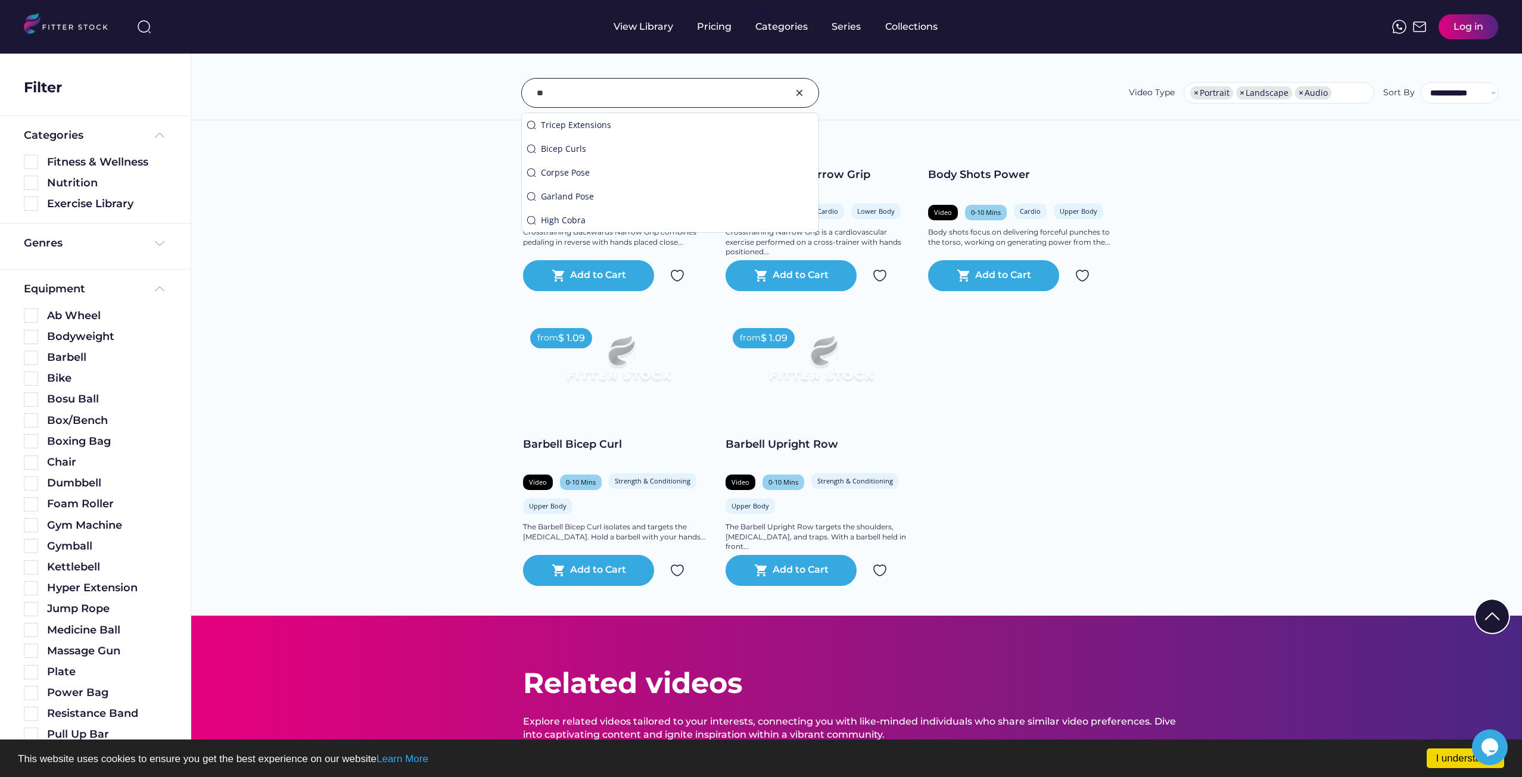
type input "*"
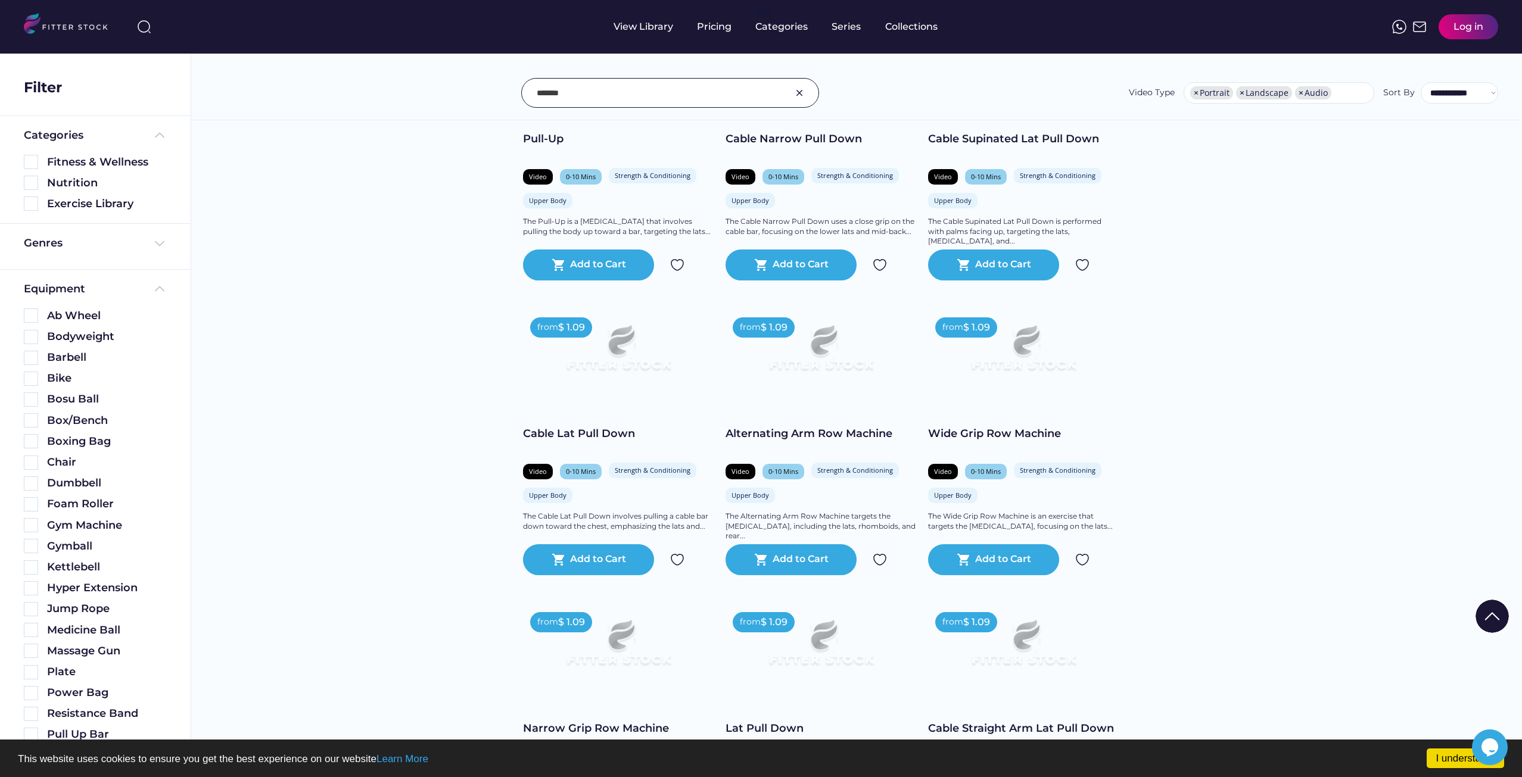
scroll to position [8933, 0]
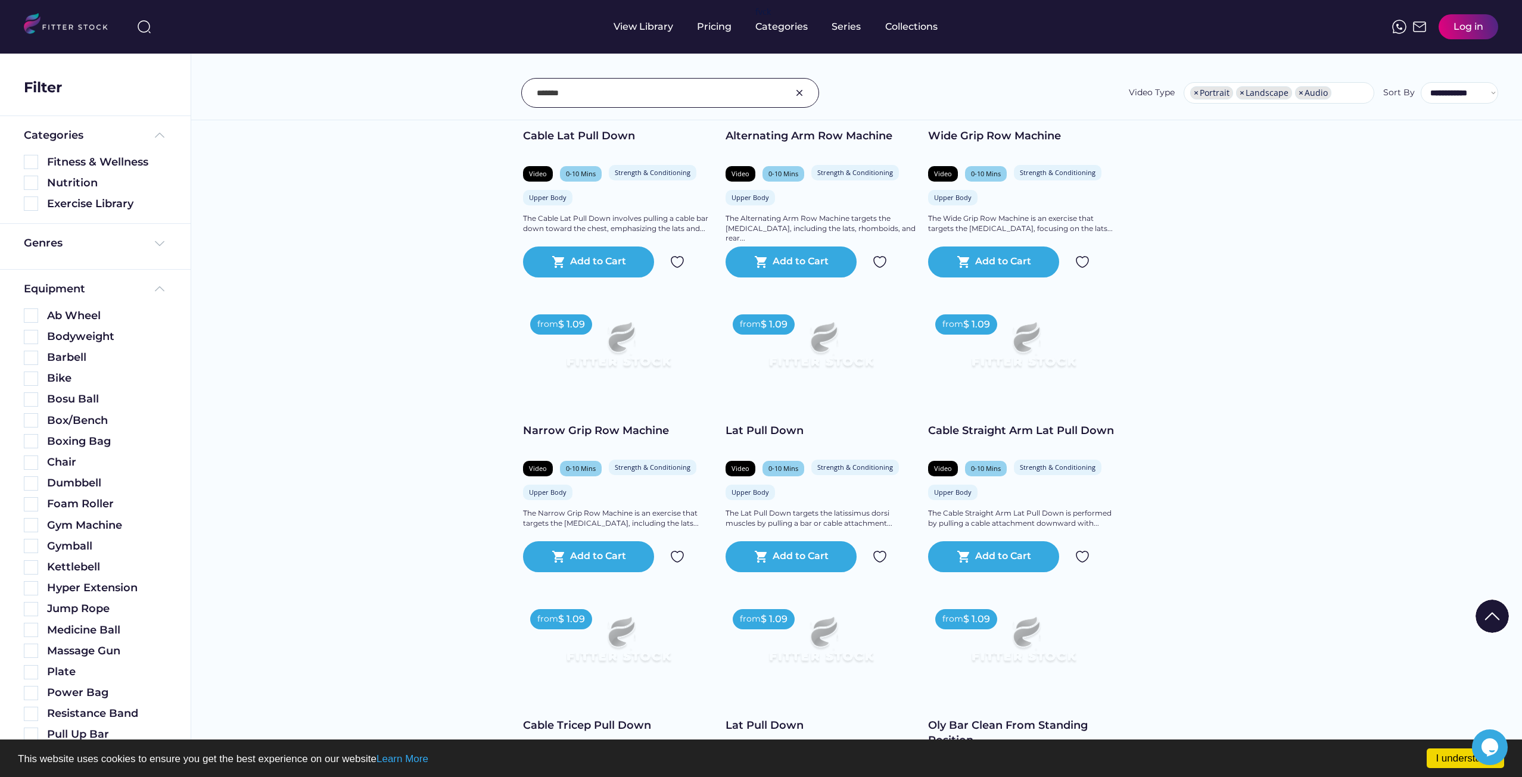
click at [590, 85] on input "input" at bounding box center [655, 92] width 237 height 25
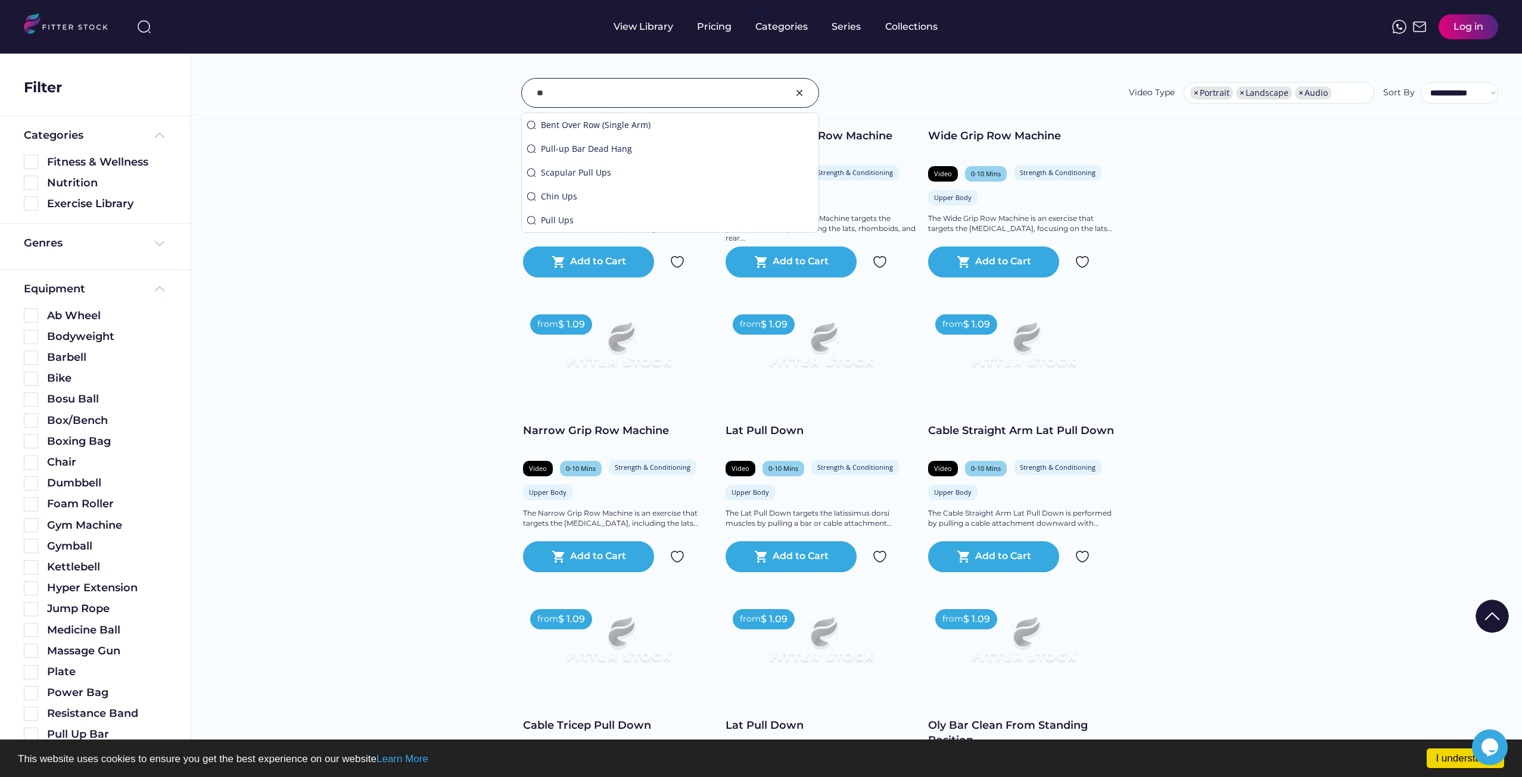
type input "*"
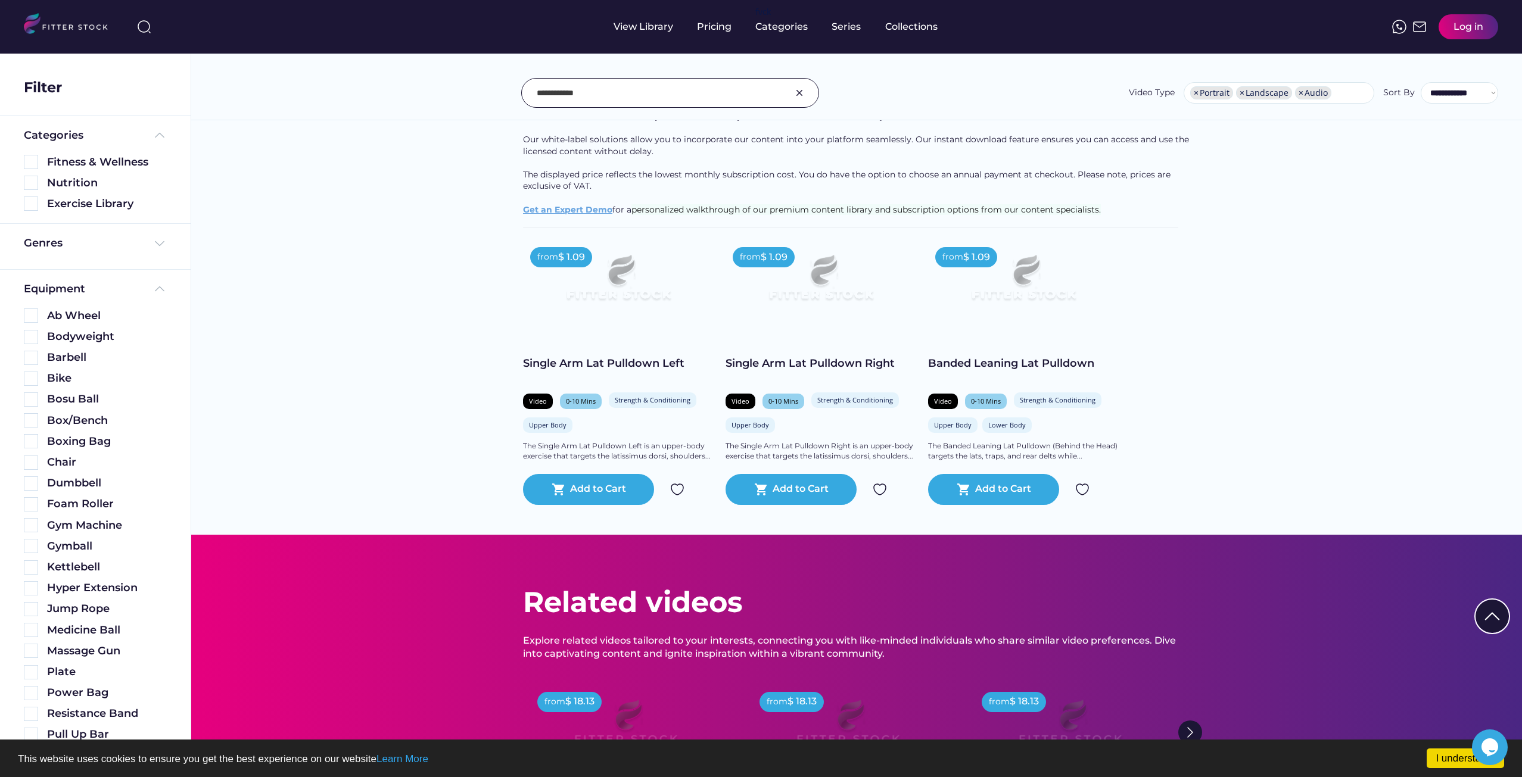
scroll to position [0, 0]
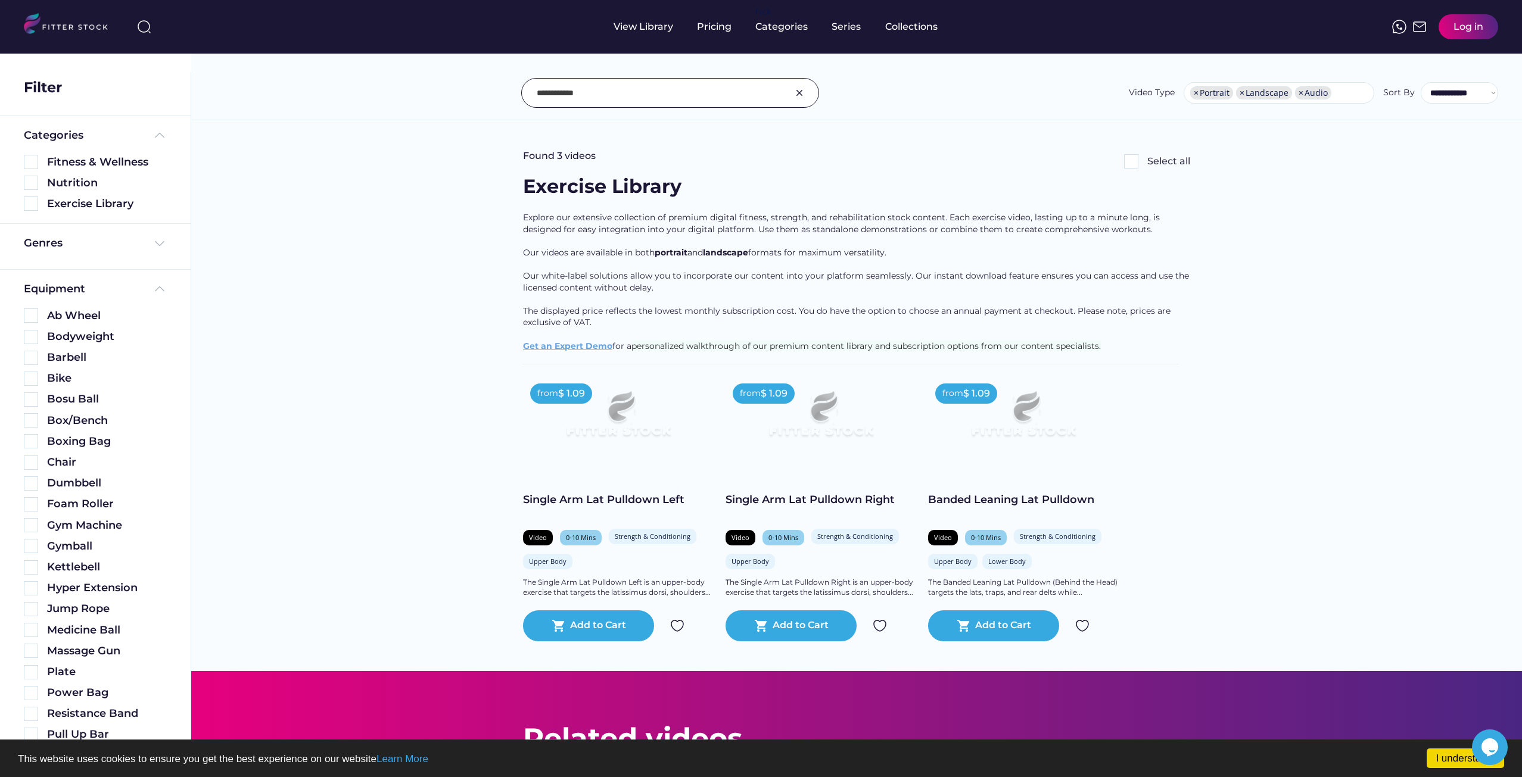
click at [593, 88] on input "input" at bounding box center [655, 92] width 237 height 25
drag, startPoint x: 550, startPoint y: 91, endPoint x: 554, endPoint y: 99, distance: 9.3
click at [549, 91] on input "input" at bounding box center [655, 92] width 237 height 25
click at [609, 94] on input "input" at bounding box center [655, 92] width 237 height 25
click at [610, 88] on input "input" at bounding box center [655, 92] width 237 height 25
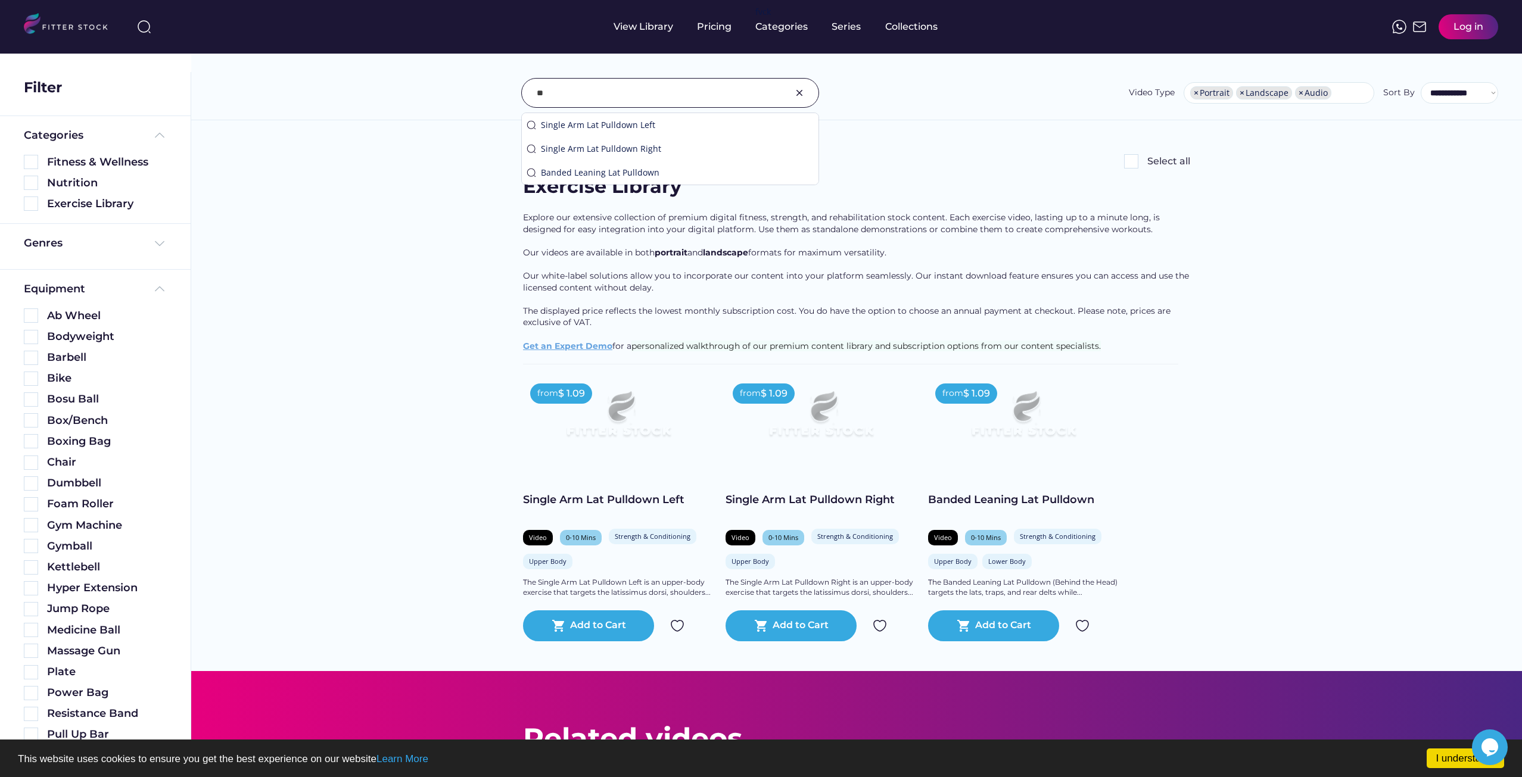
type input "*"
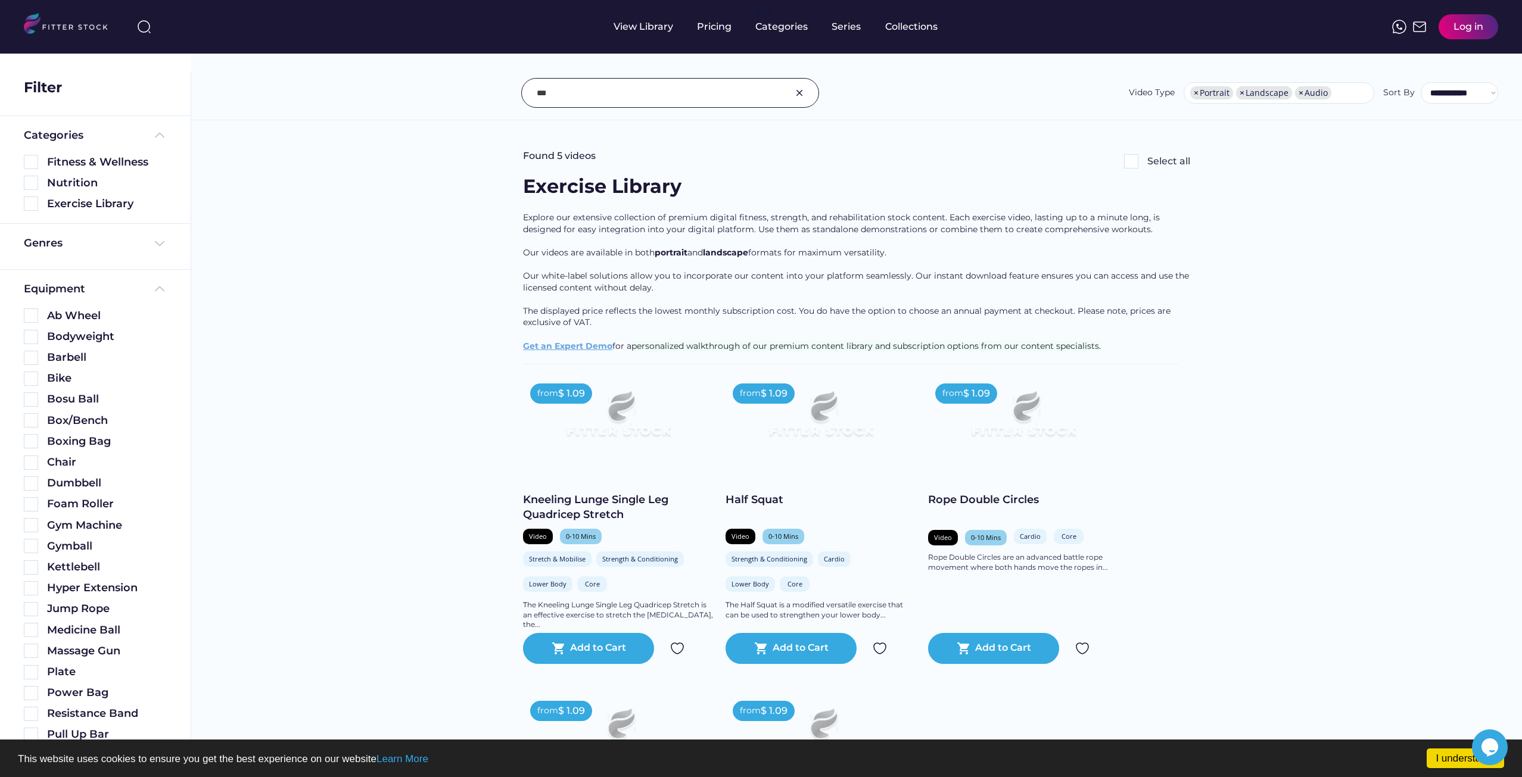
click at [627, 83] on input "input" at bounding box center [655, 92] width 237 height 25
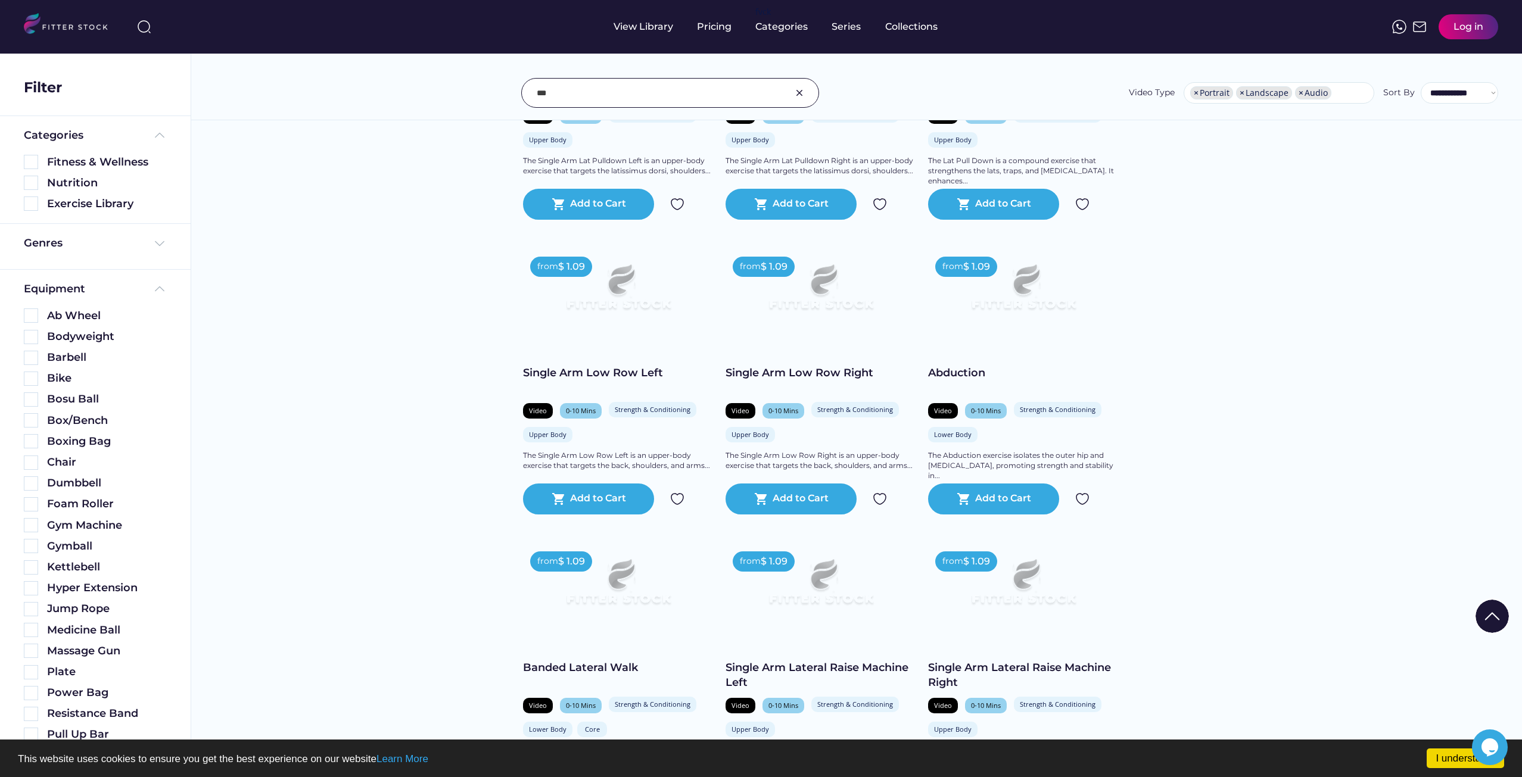
scroll to position [8159, 0]
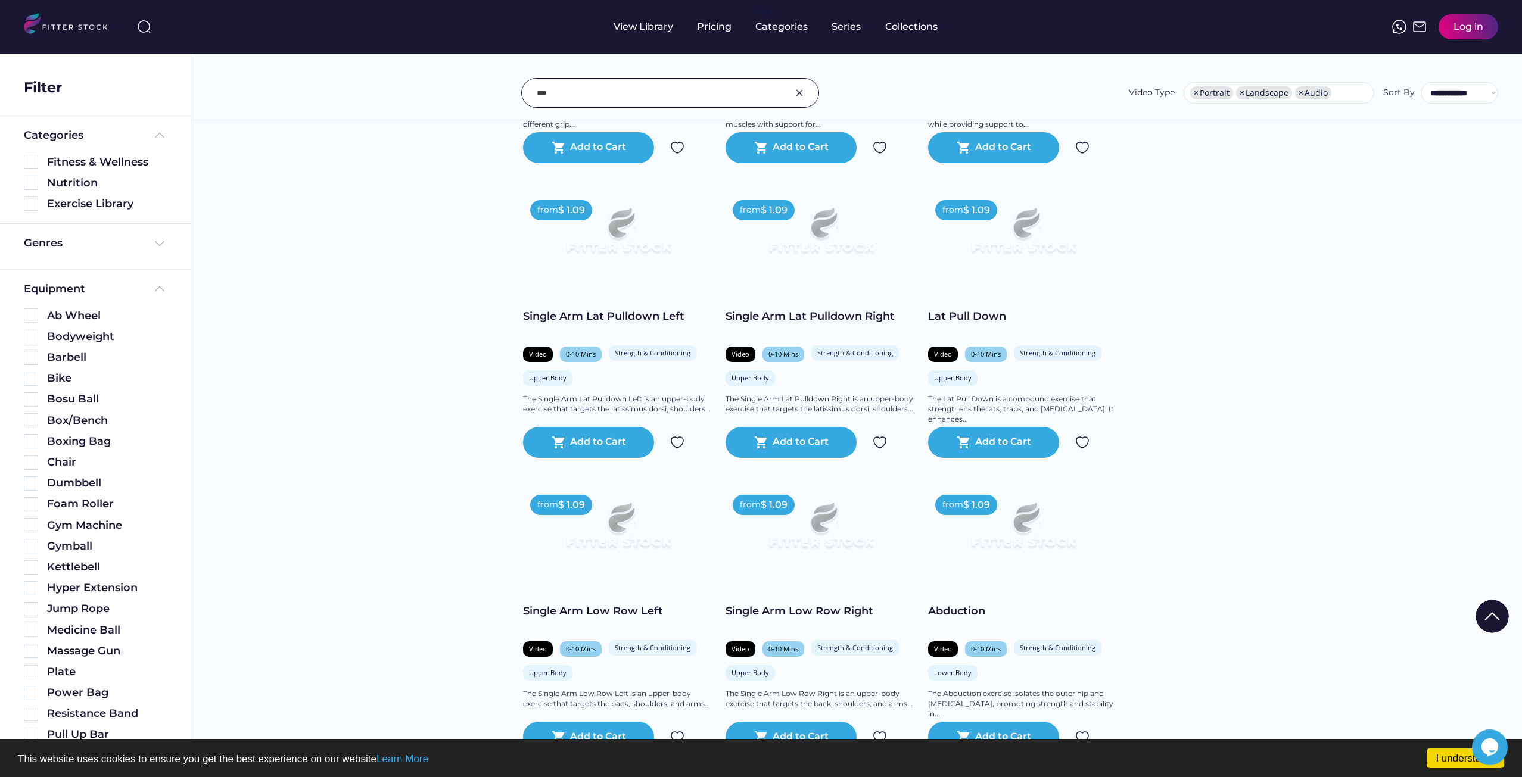
click at [619, 98] on input "input" at bounding box center [655, 92] width 237 height 25
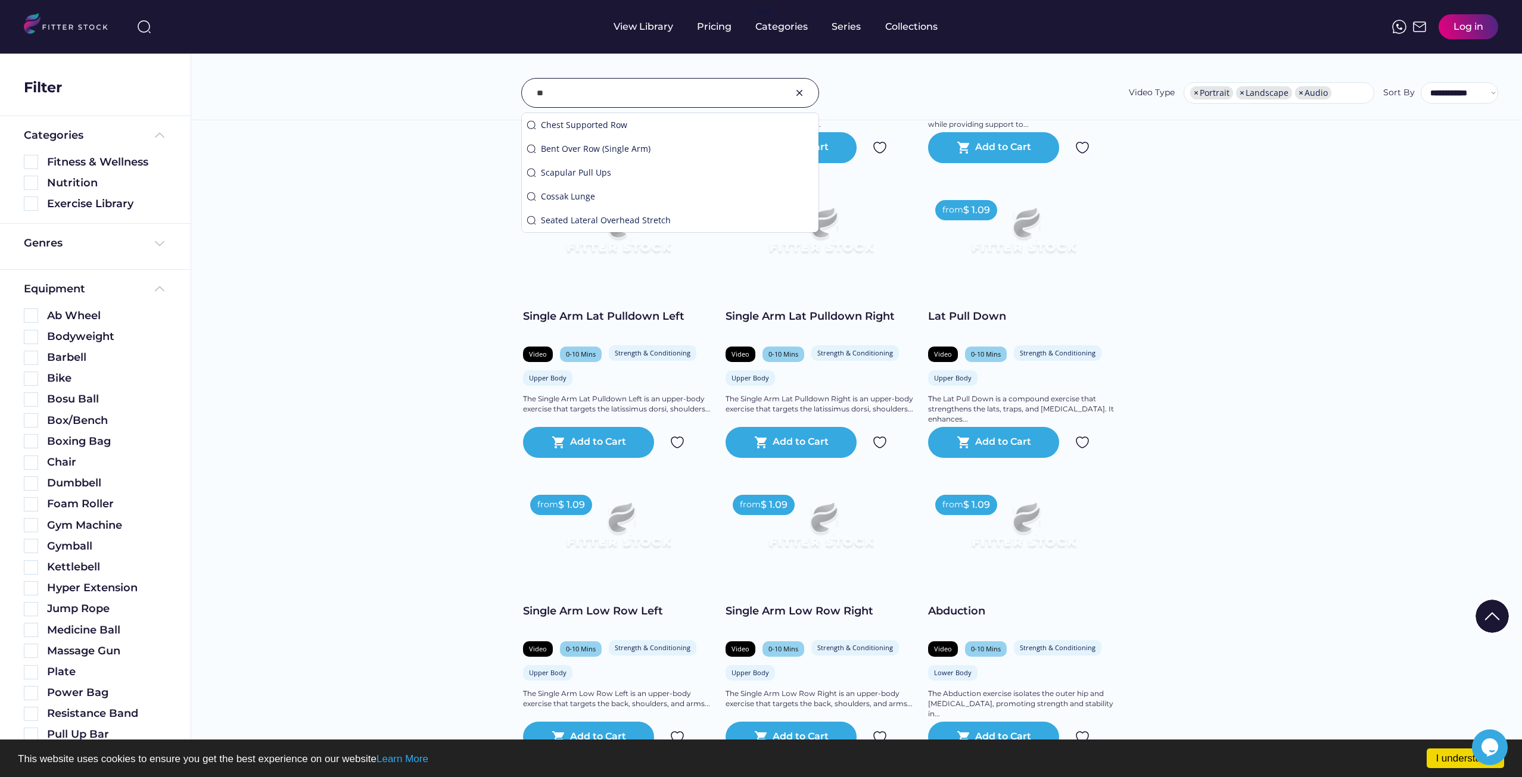
type input "*"
paste input "**********"
type input "**********"
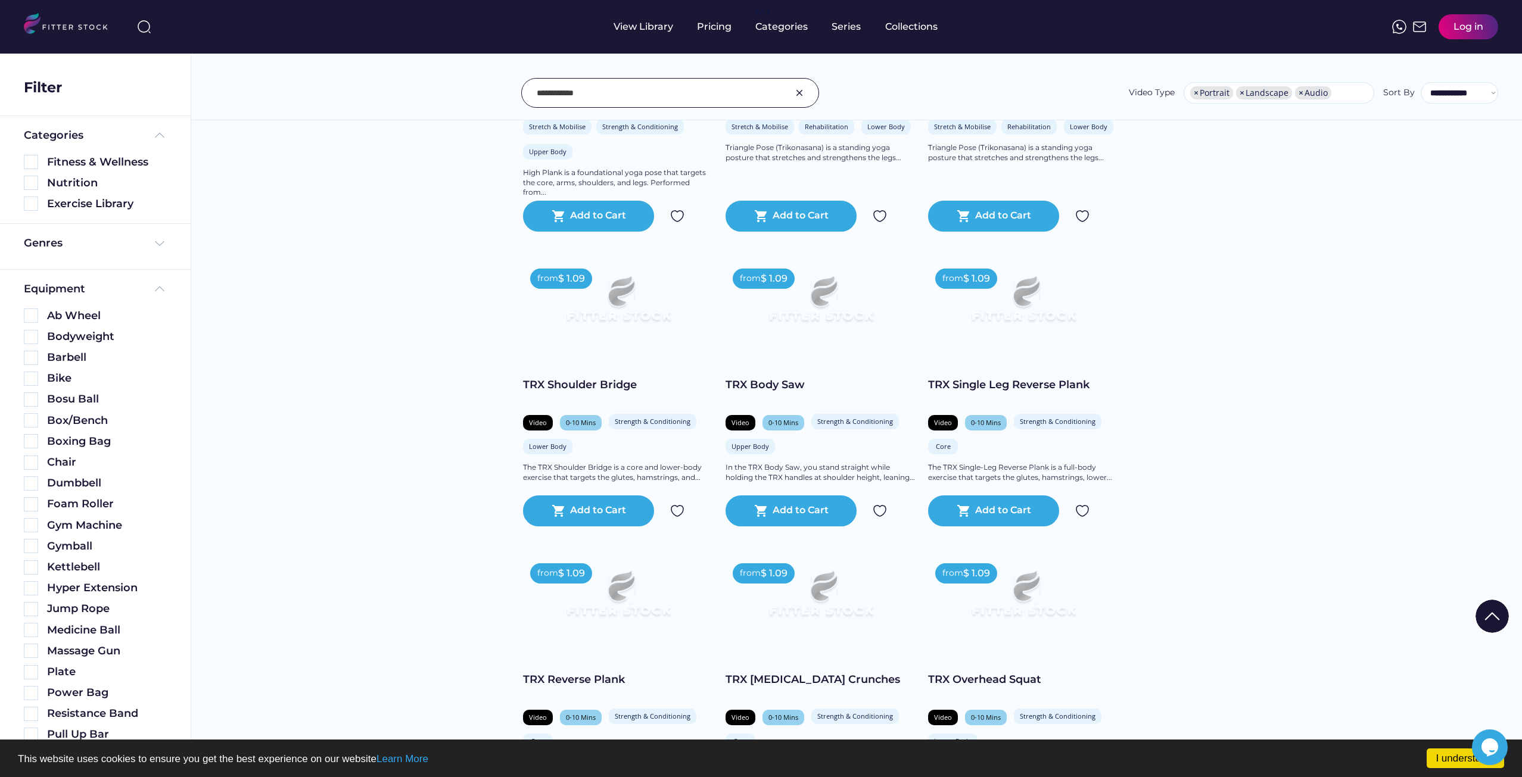
scroll to position [1277, 0]
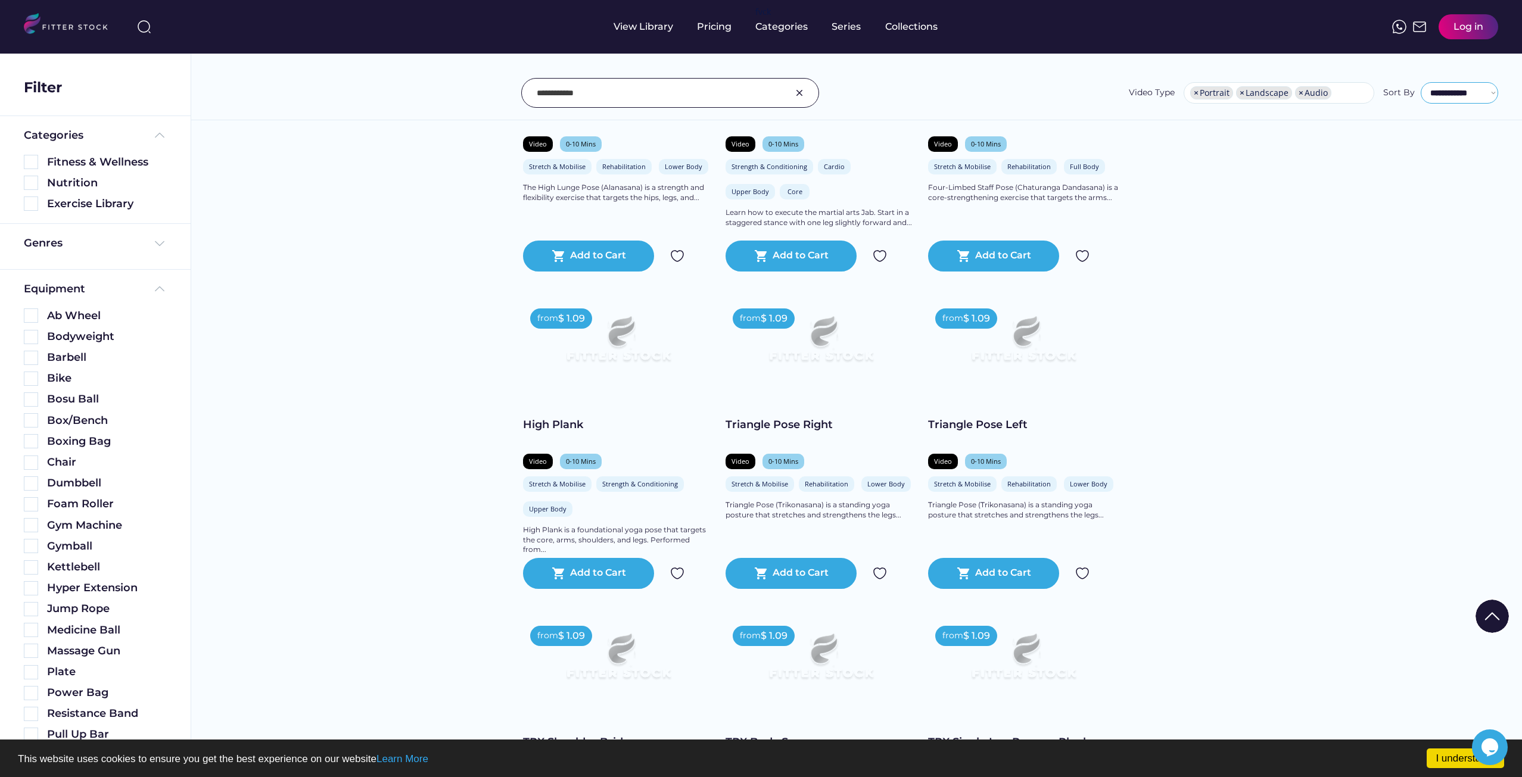
click at [1449, 85] on select "**********" at bounding box center [1458, 92] width 77 height 21
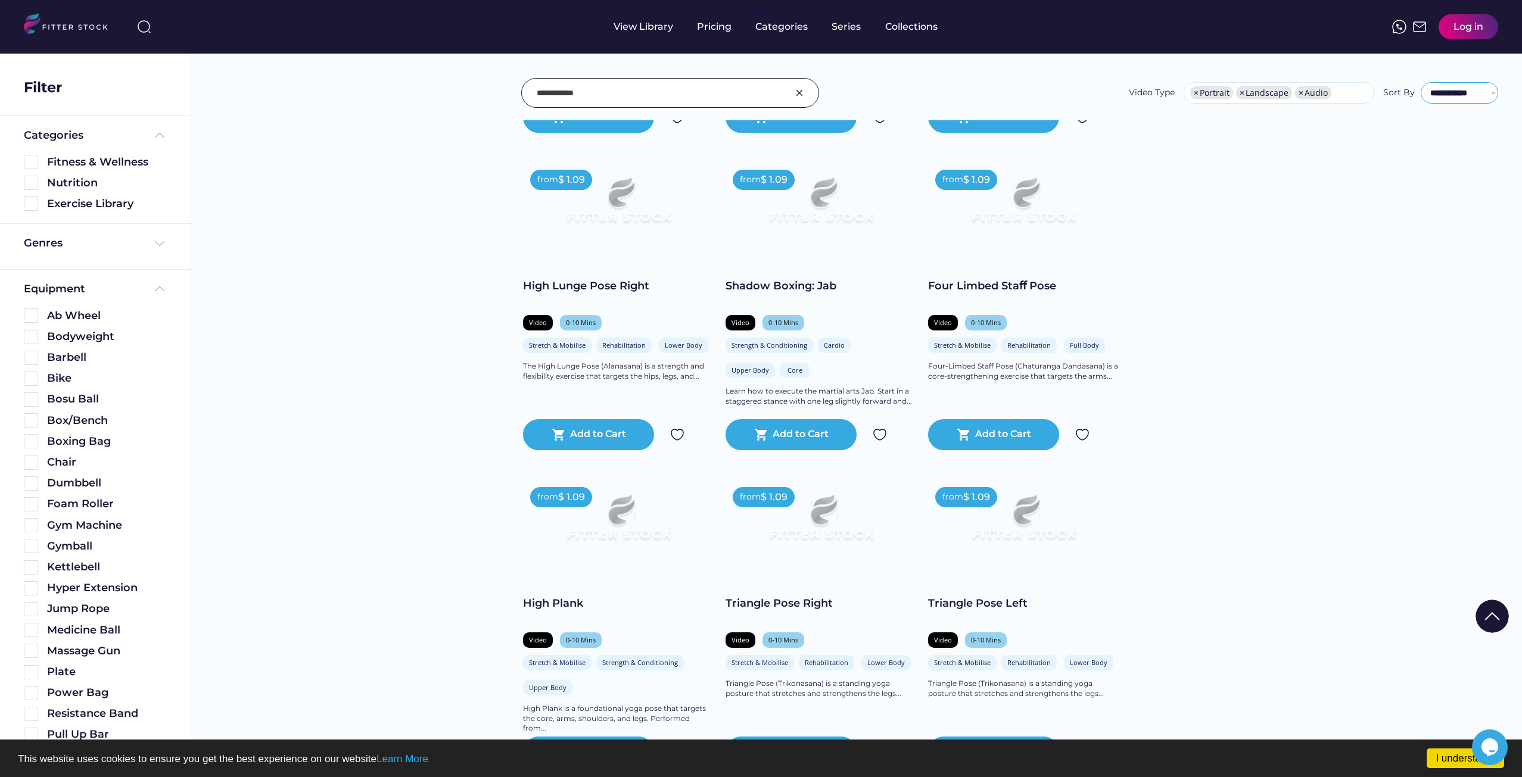
click at [1448, 91] on select "**********" at bounding box center [1458, 92] width 77 height 21
select select "**********"
click at [1420, 82] on select "**********" at bounding box center [1458, 92] width 77 height 21
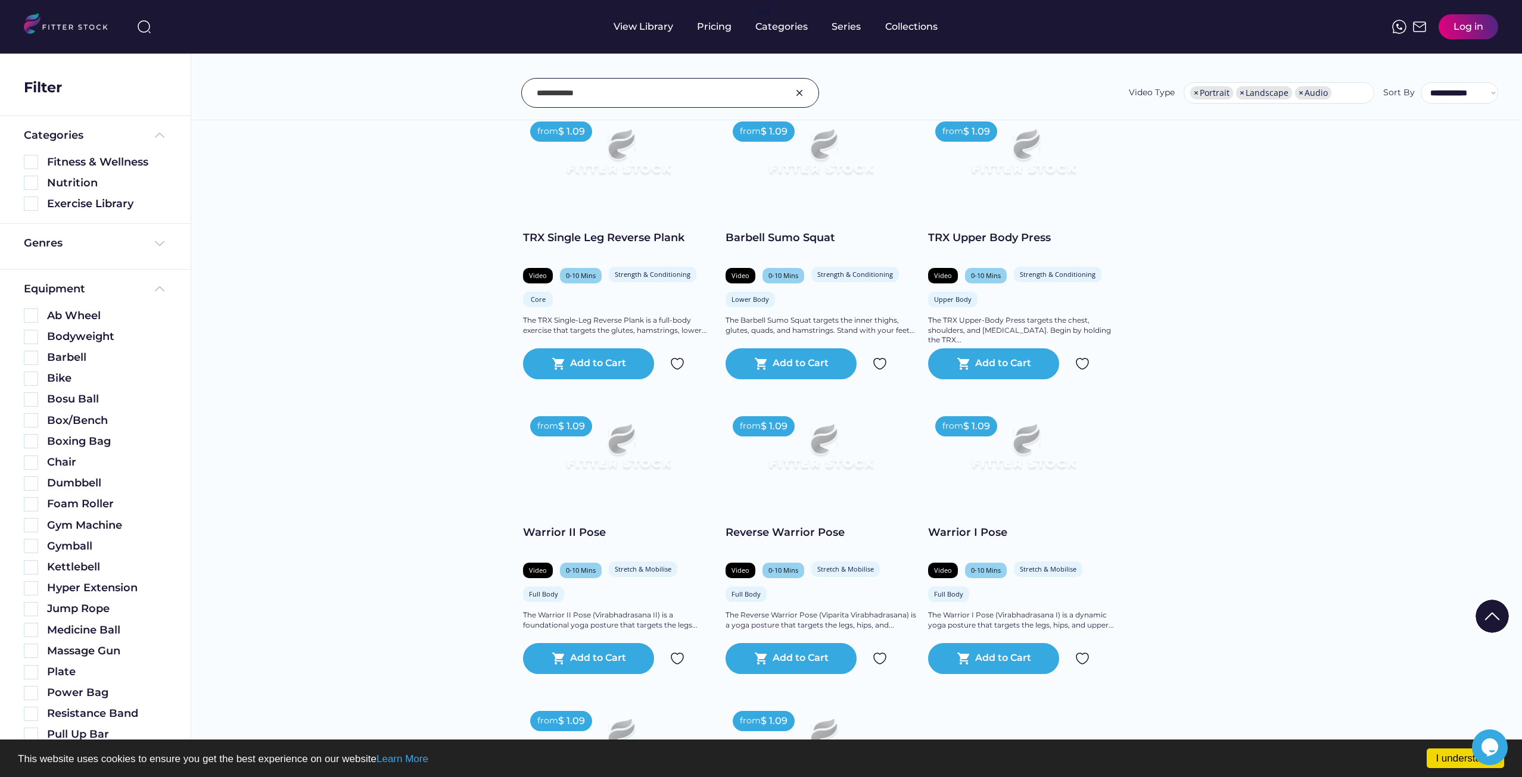
scroll to position [7557, 0]
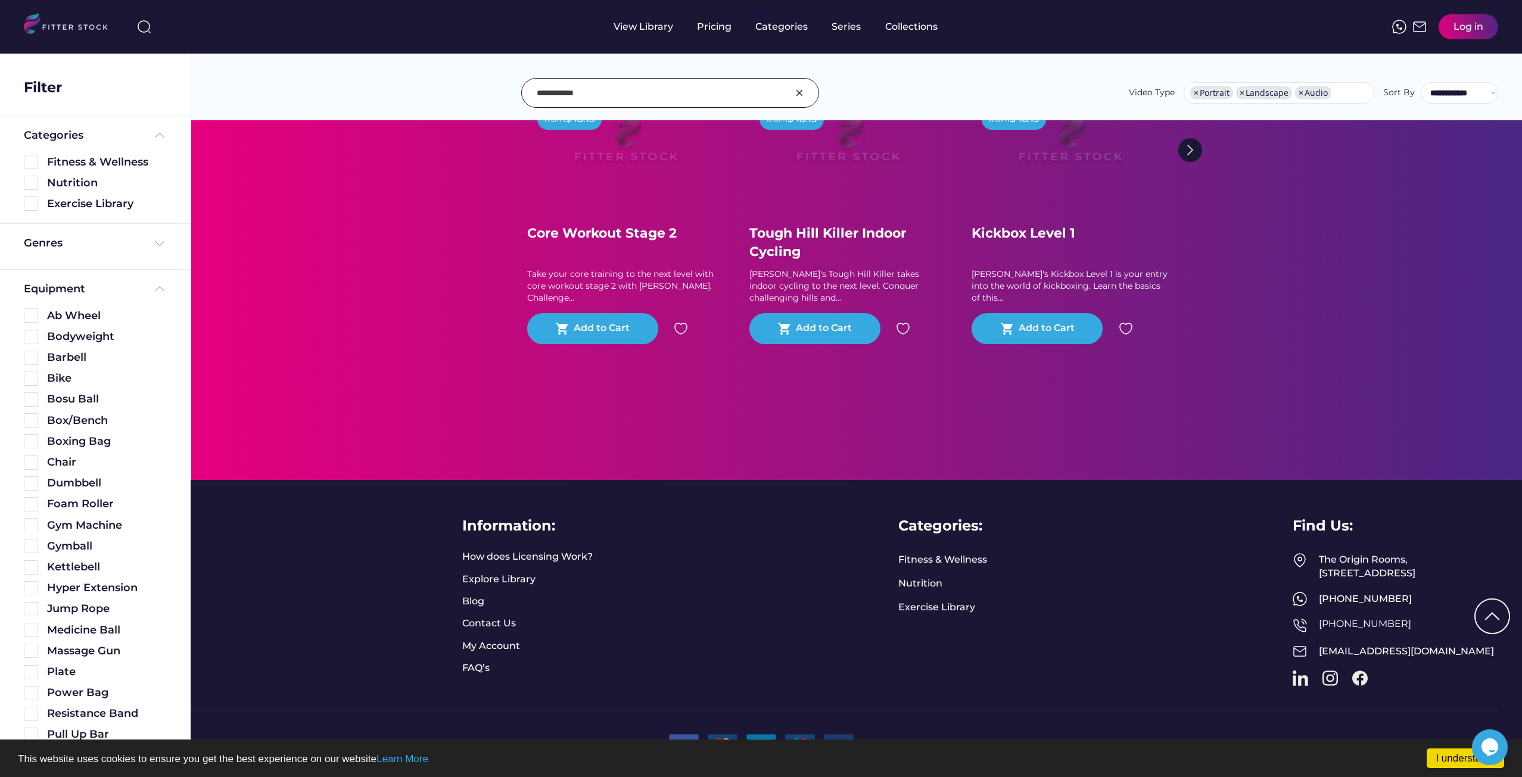
drag, startPoint x: 810, startPoint y: 409, endPoint x: 832, endPoint y: 713, distance: 305.7
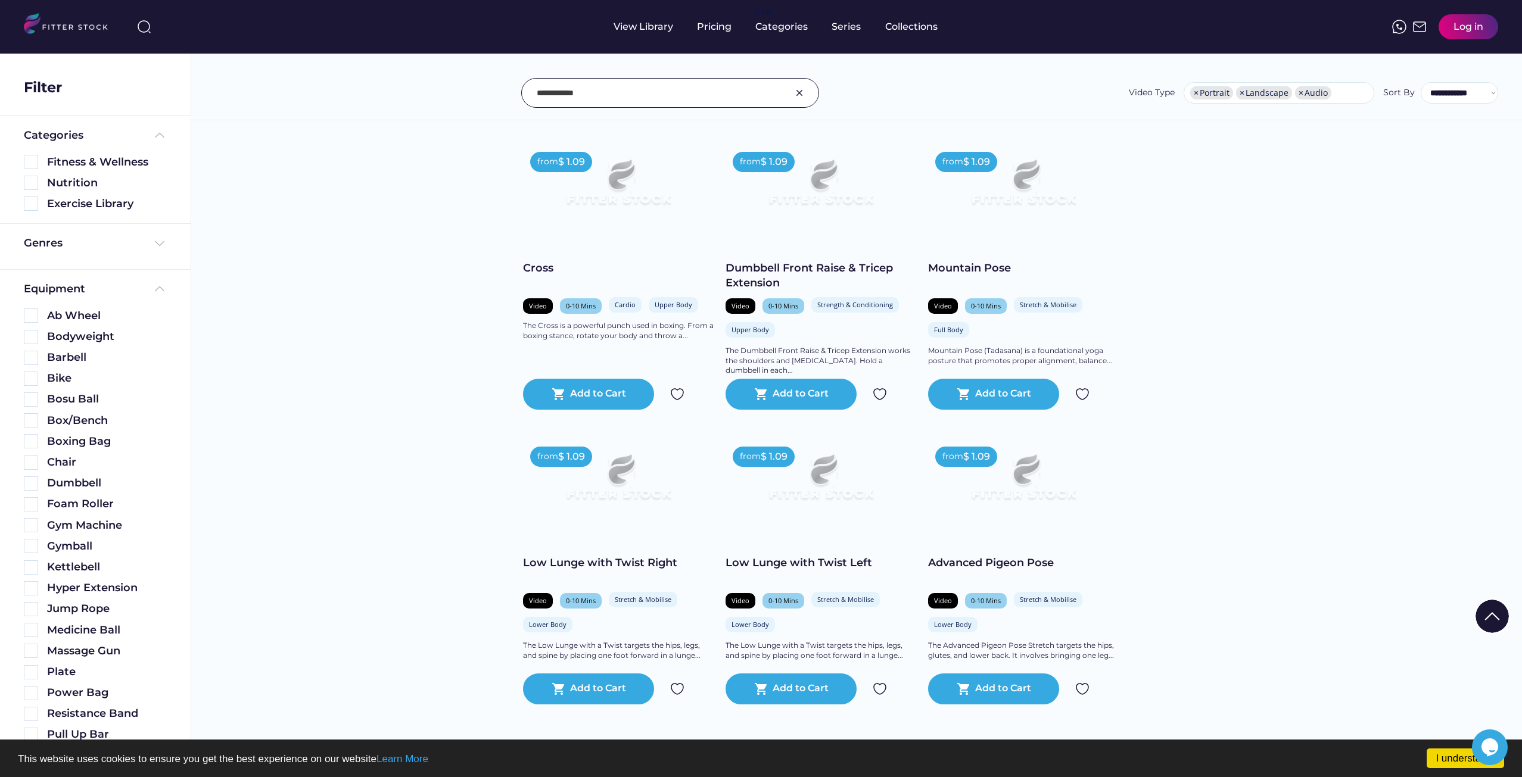
scroll to position [4639, 0]
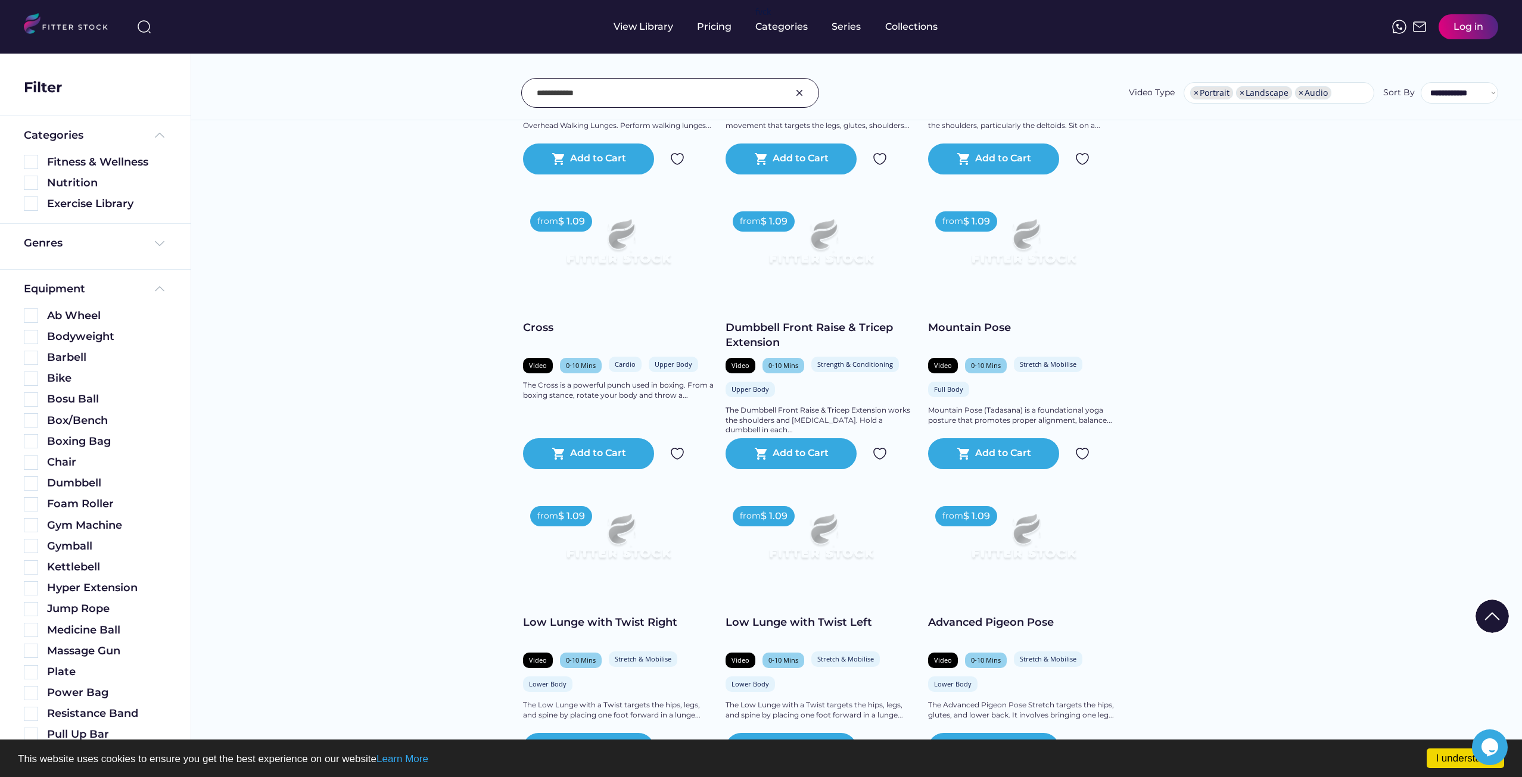
click at [581, 79] on div at bounding box center [670, 93] width 298 height 30
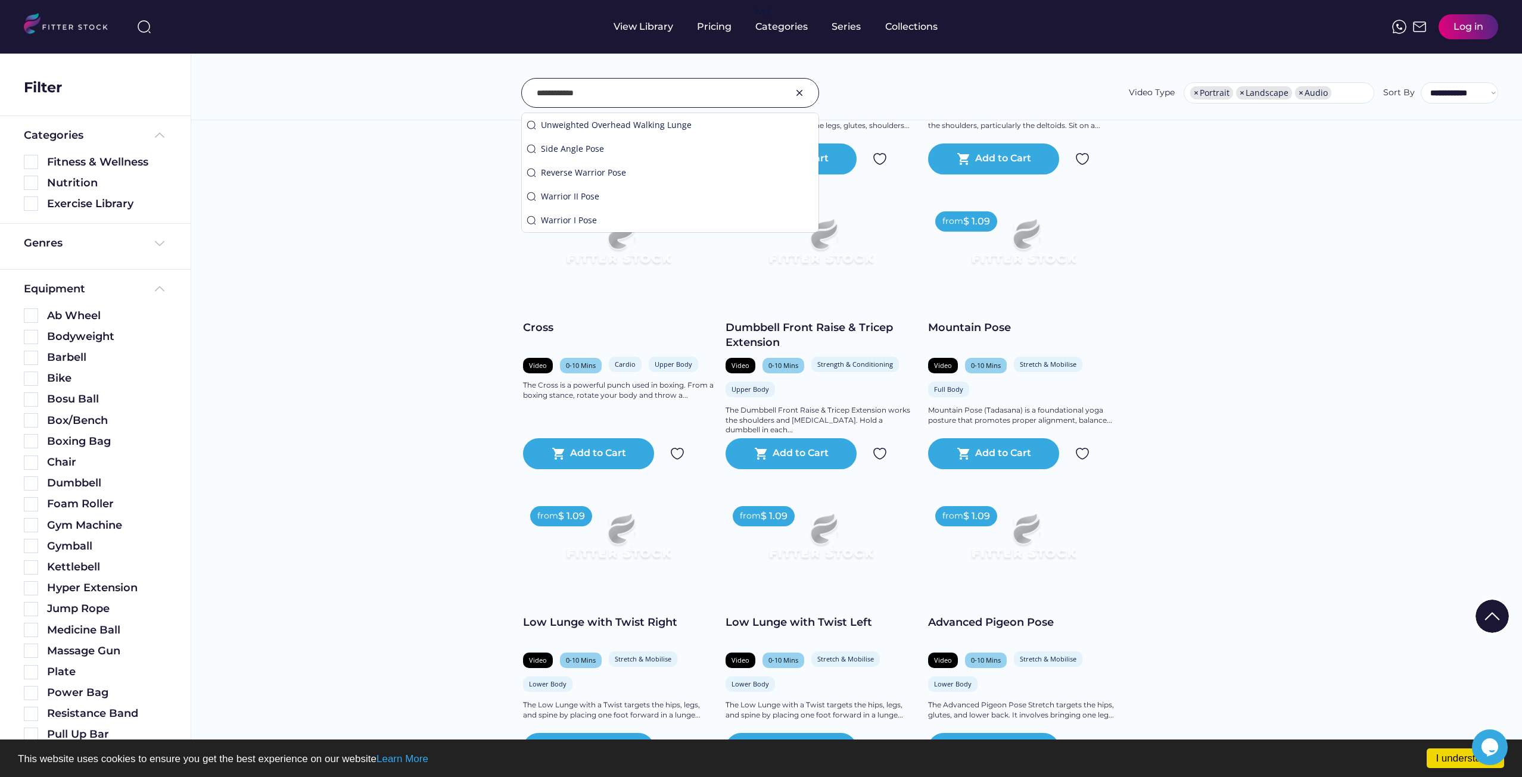
drag, startPoint x: 597, startPoint y: 92, endPoint x: 343, endPoint y: 82, distance: 253.9
click at [347, 82] on div "**********" at bounding box center [856, 93] width 1283 height 30
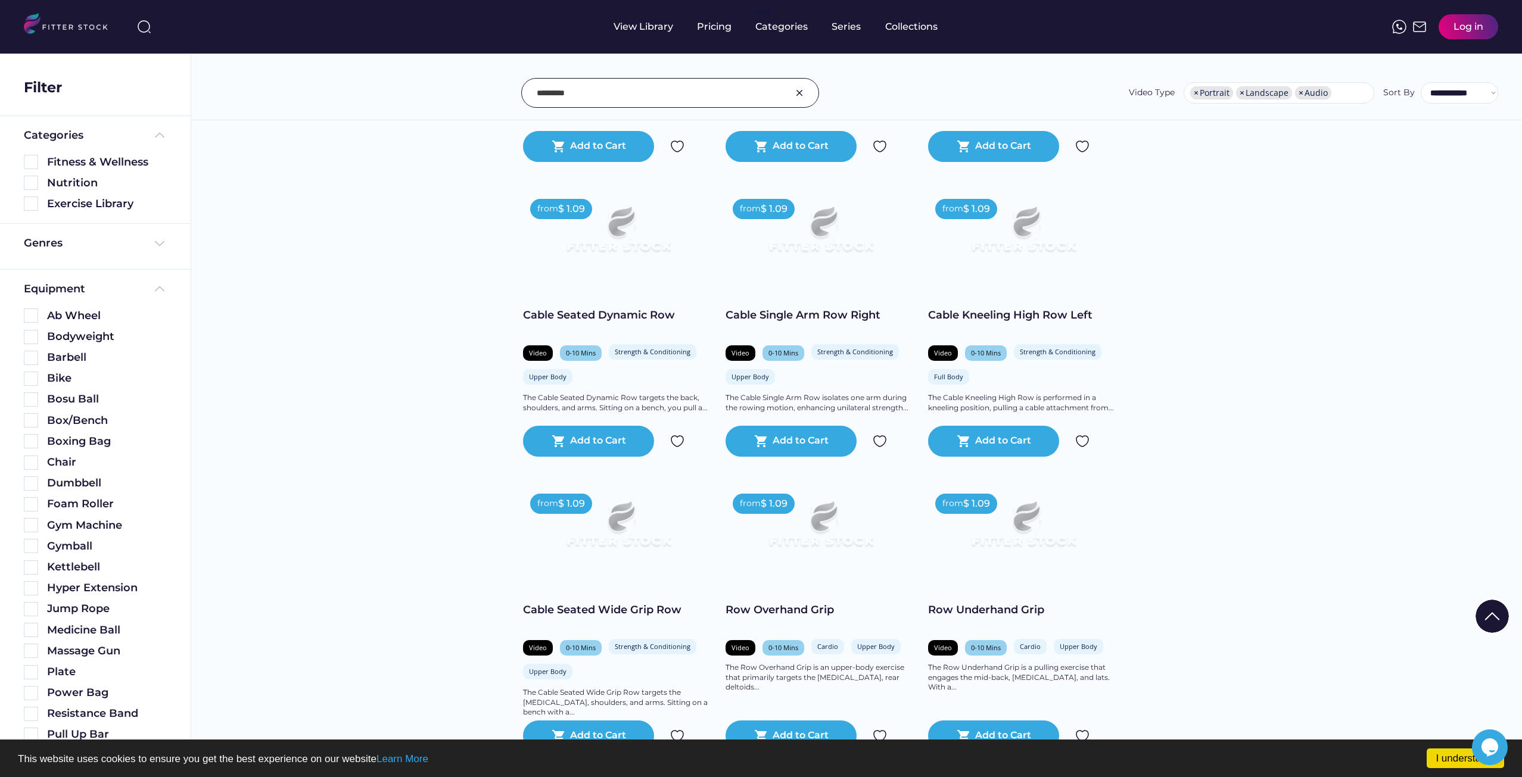
scroll to position [893, 0]
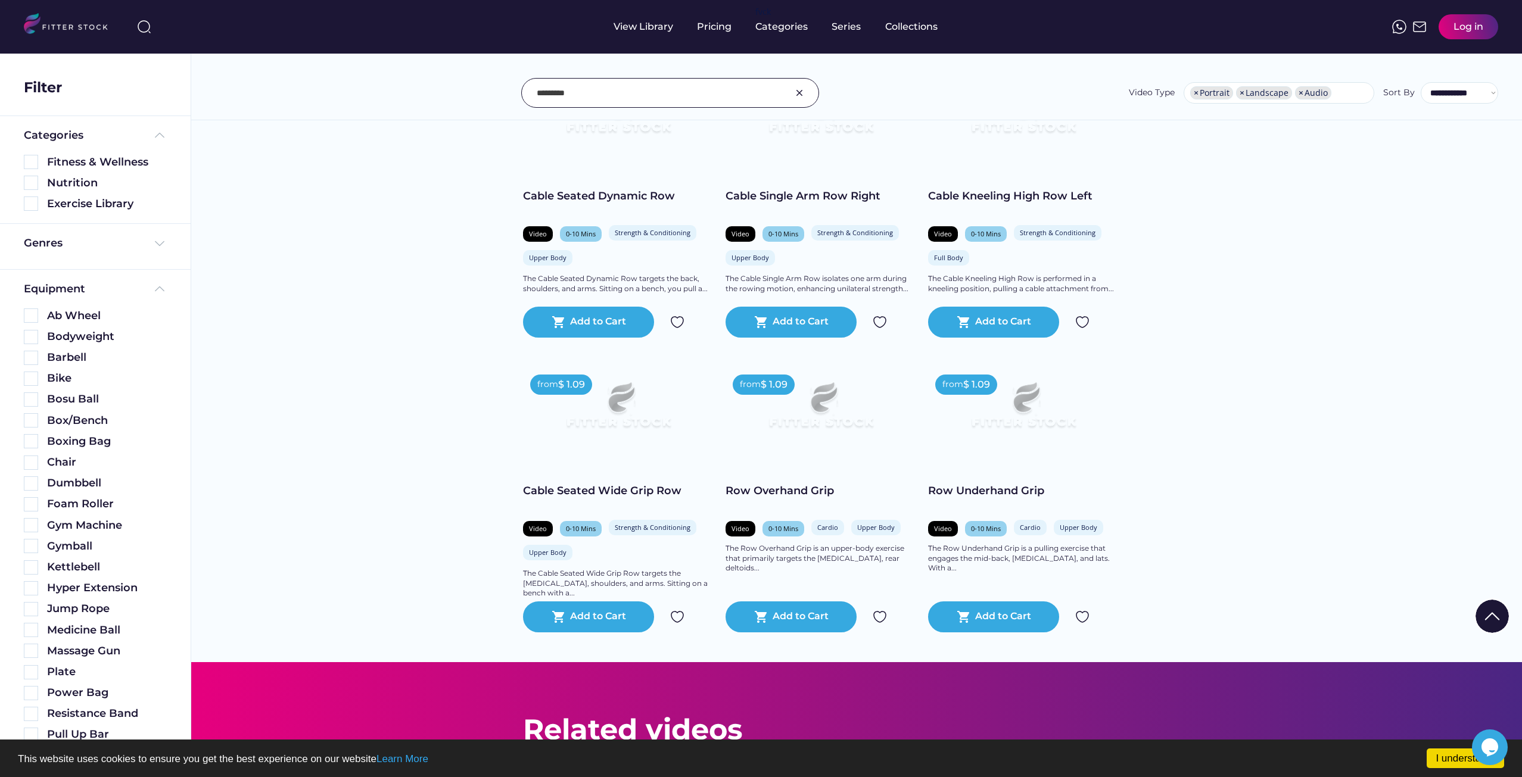
drag, startPoint x: 559, startPoint y: 94, endPoint x: 574, endPoint y: 123, distance: 32.8
click at [559, 94] on input "input" at bounding box center [655, 92] width 237 height 25
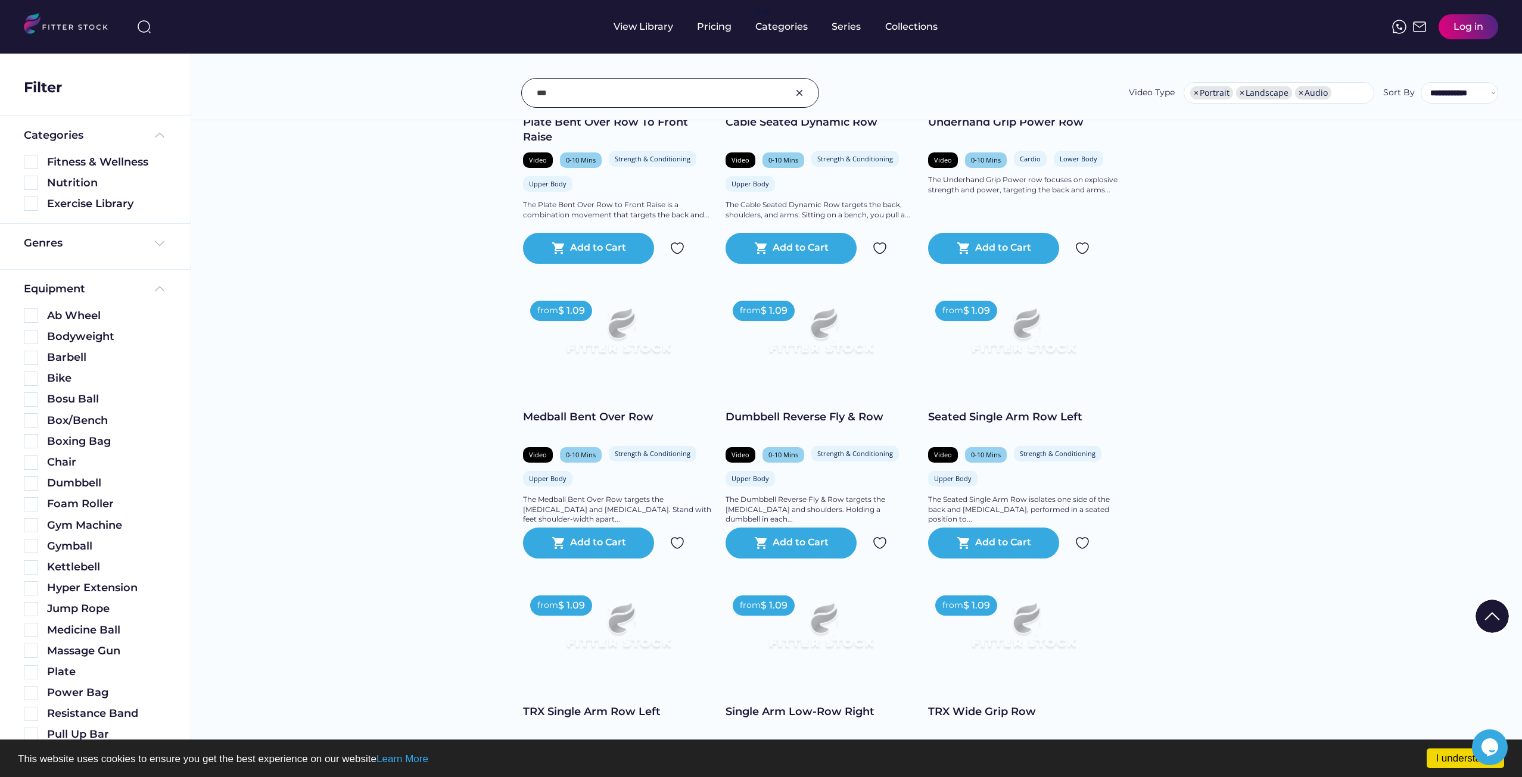
scroll to position [9270, 0]
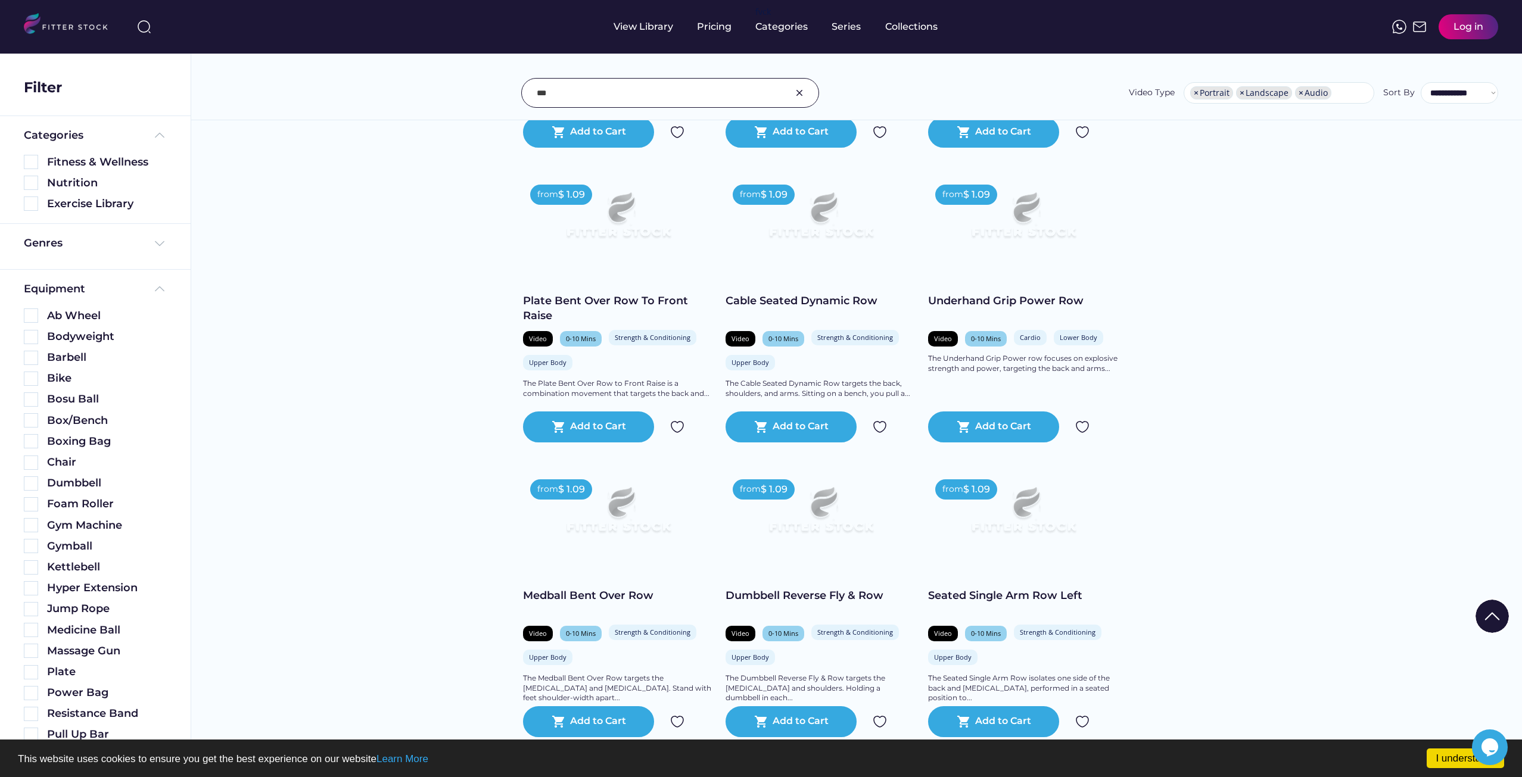
click at [578, 94] on input "input" at bounding box center [655, 92] width 237 height 25
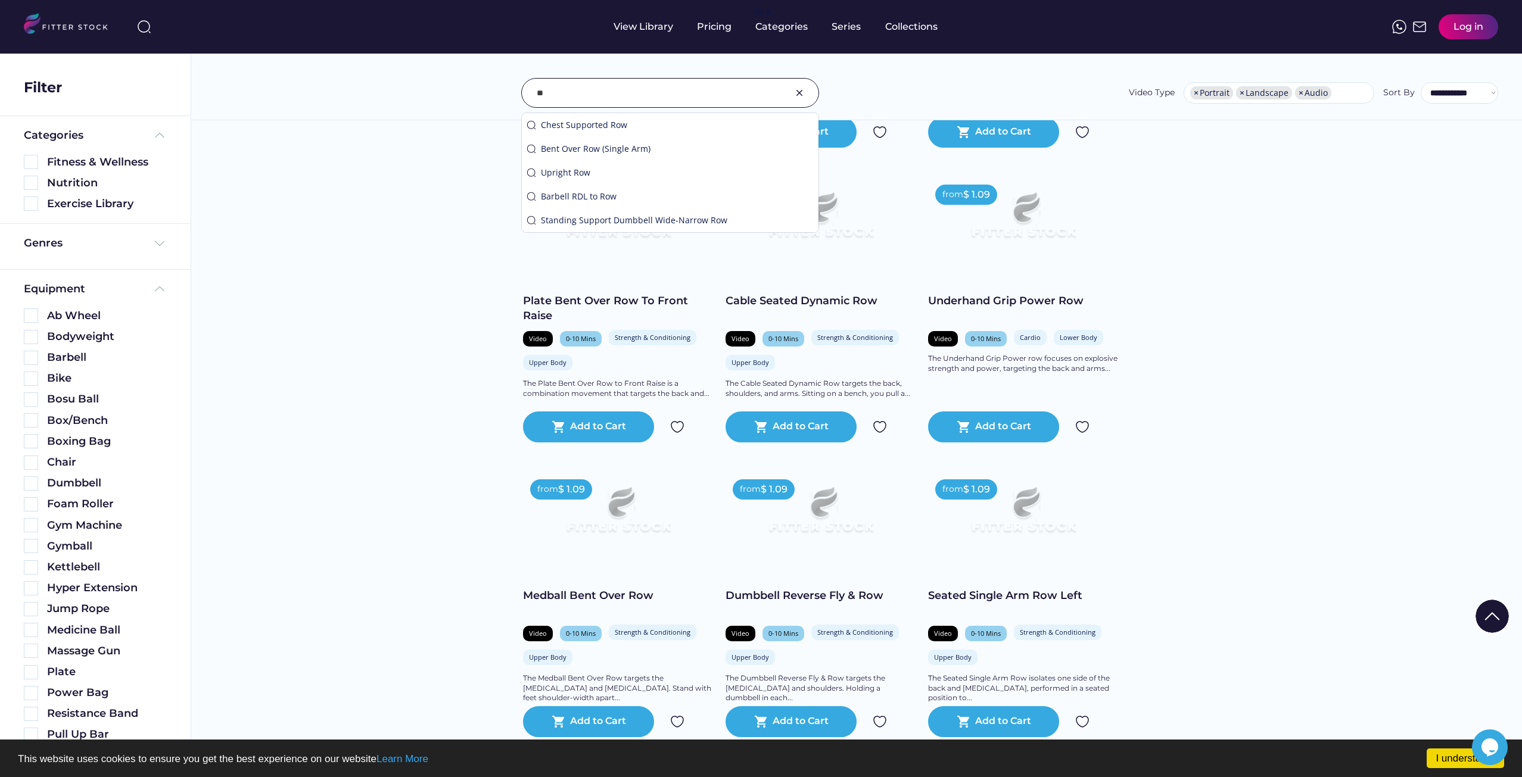
type input "*"
type input "*********"
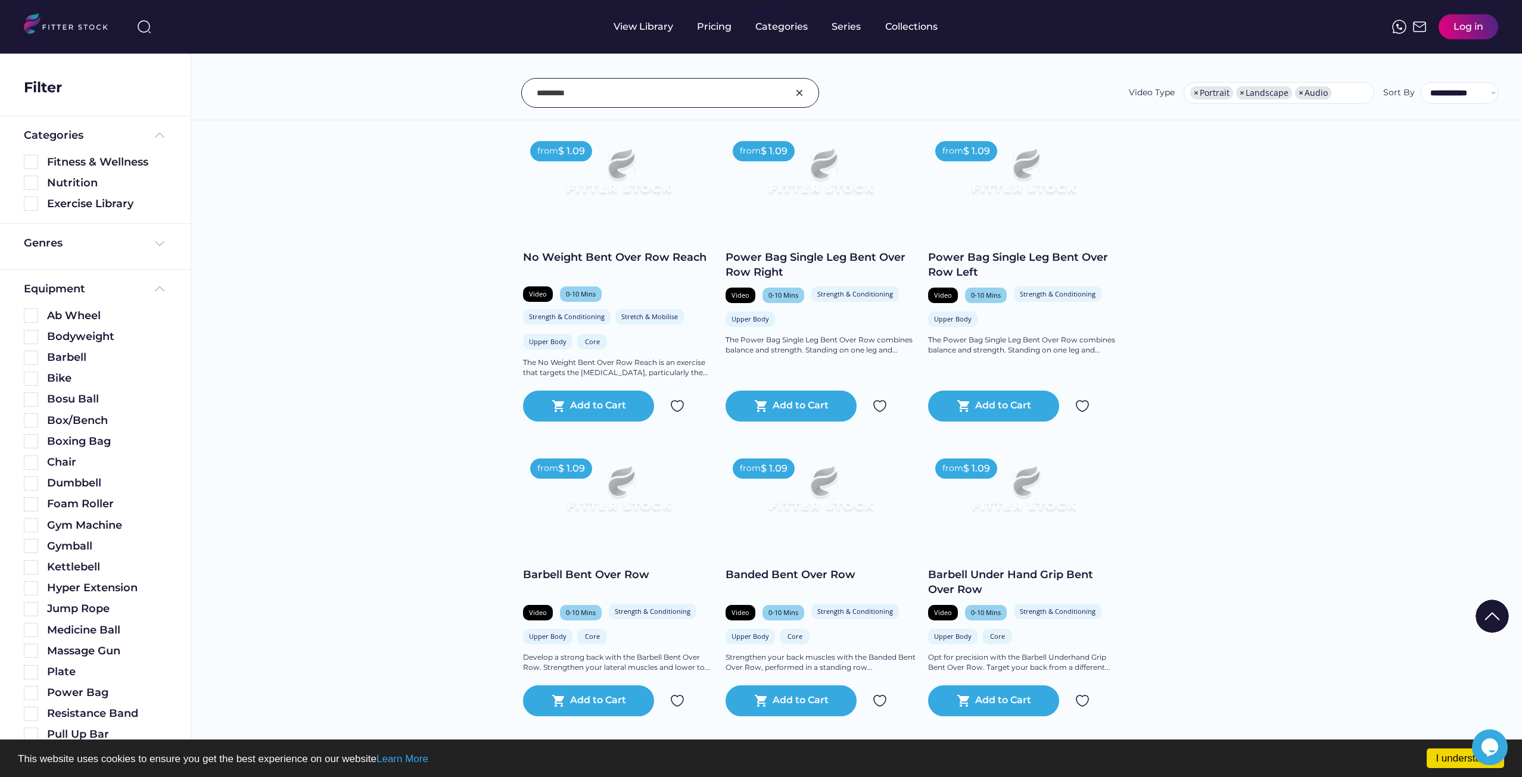
scroll to position [2839, 0]
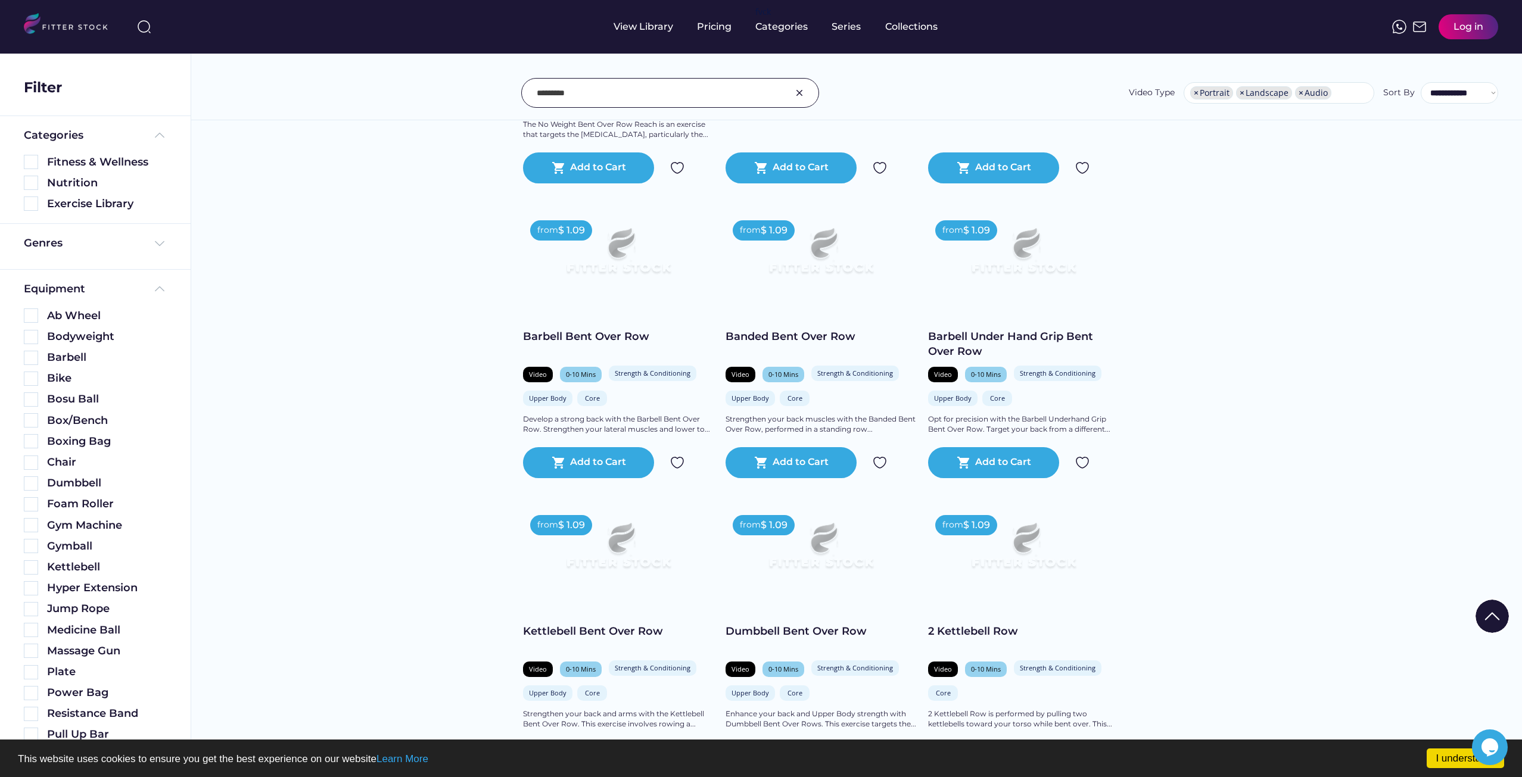
click at [794, 85] on div at bounding box center [670, 93] width 298 height 30
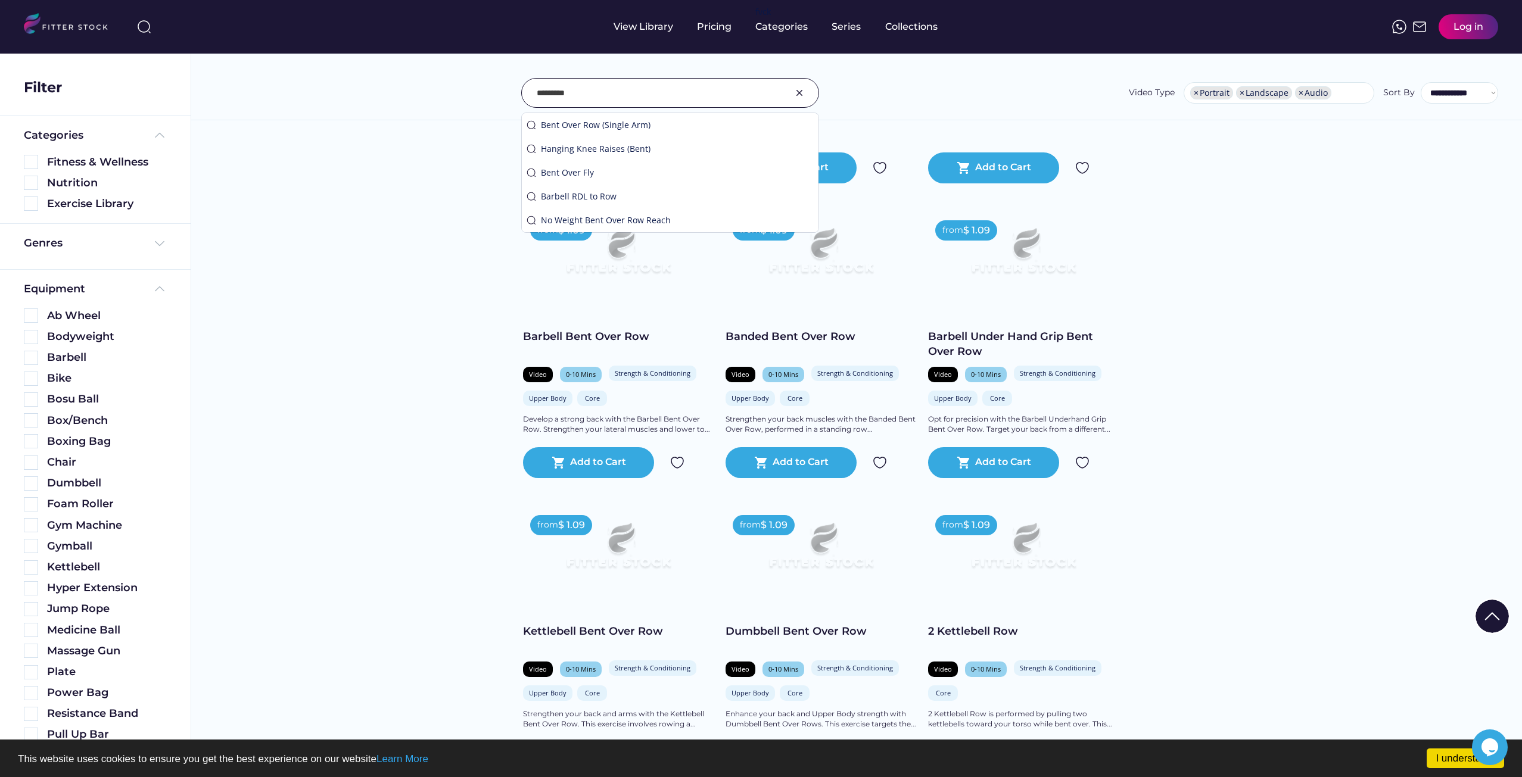
click at [797, 91] on img at bounding box center [799, 93] width 14 height 14
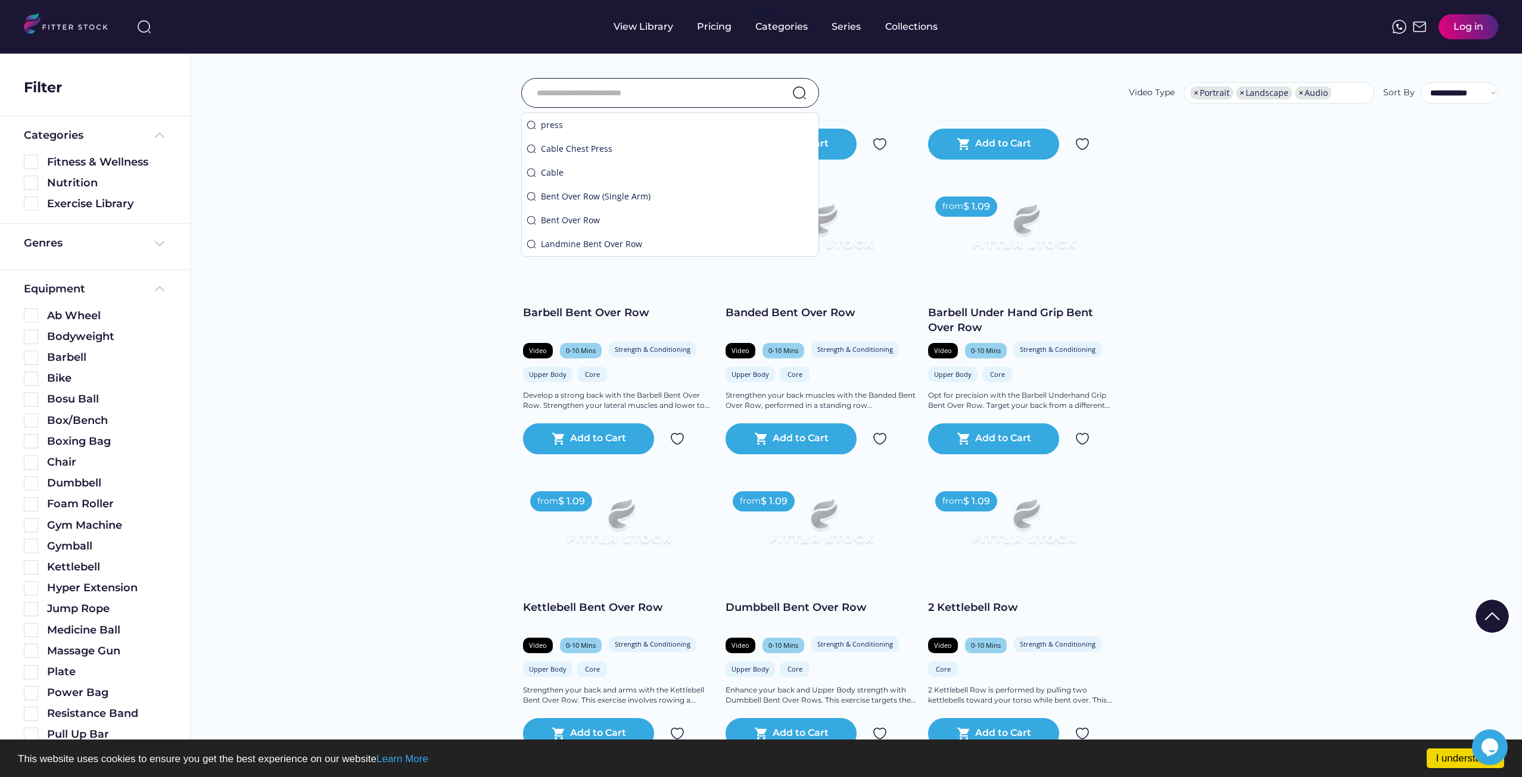
scroll to position [2815, 0]
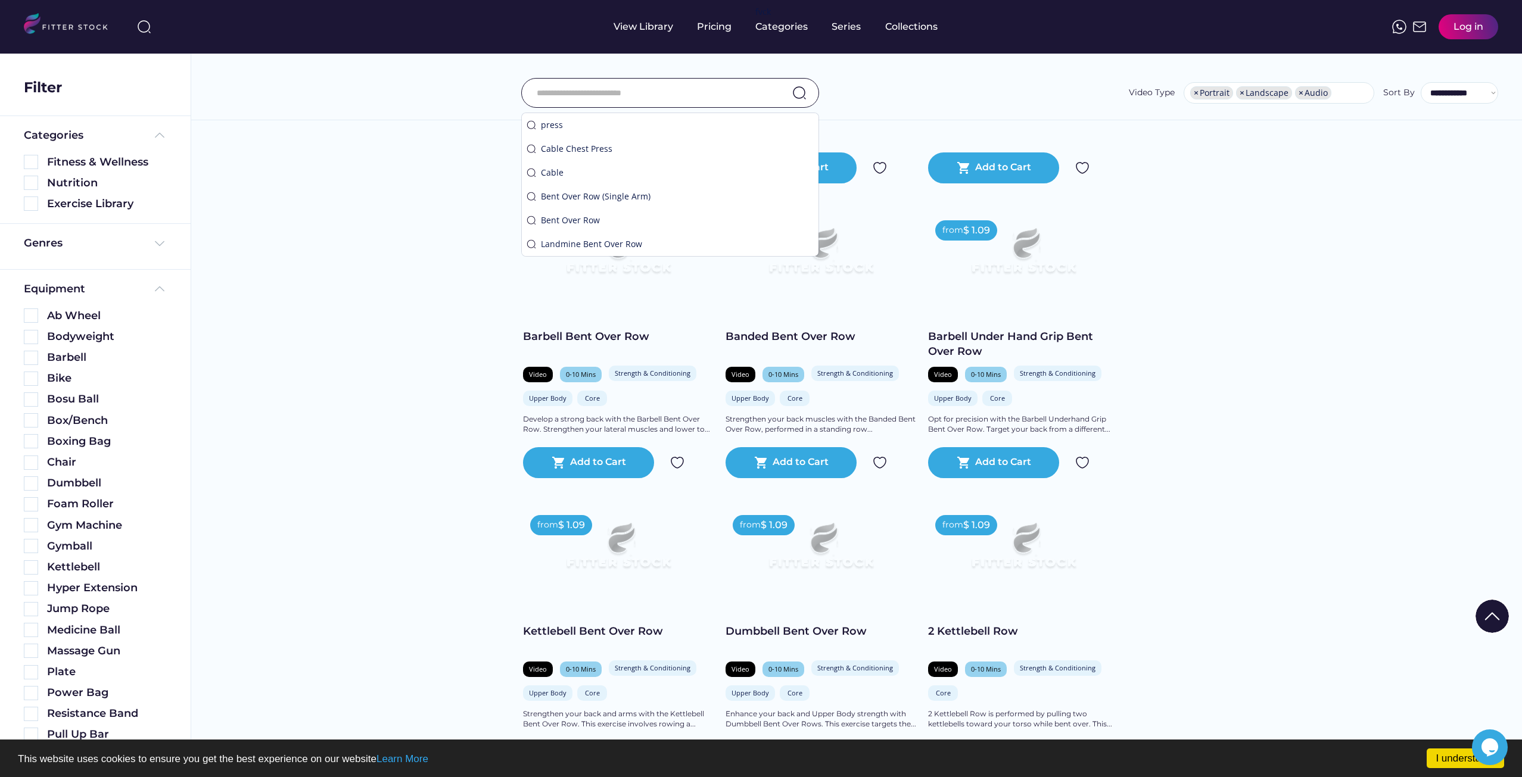
click at [759, 91] on input "input" at bounding box center [655, 92] width 237 height 25
click at [659, 100] on input "input" at bounding box center [655, 92] width 237 height 25
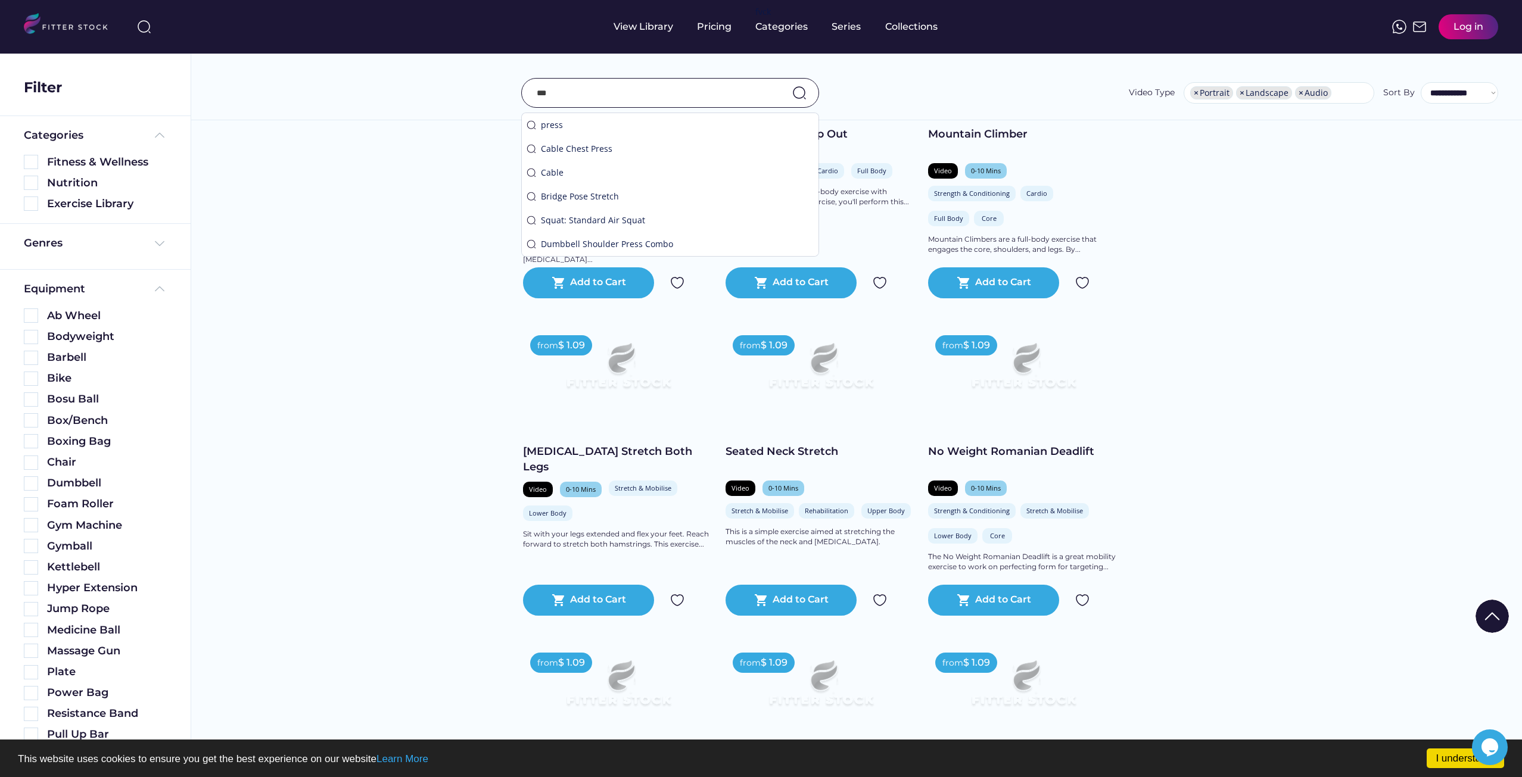
click at [653, 93] on input "input" at bounding box center [655, 92] width 237 height 25
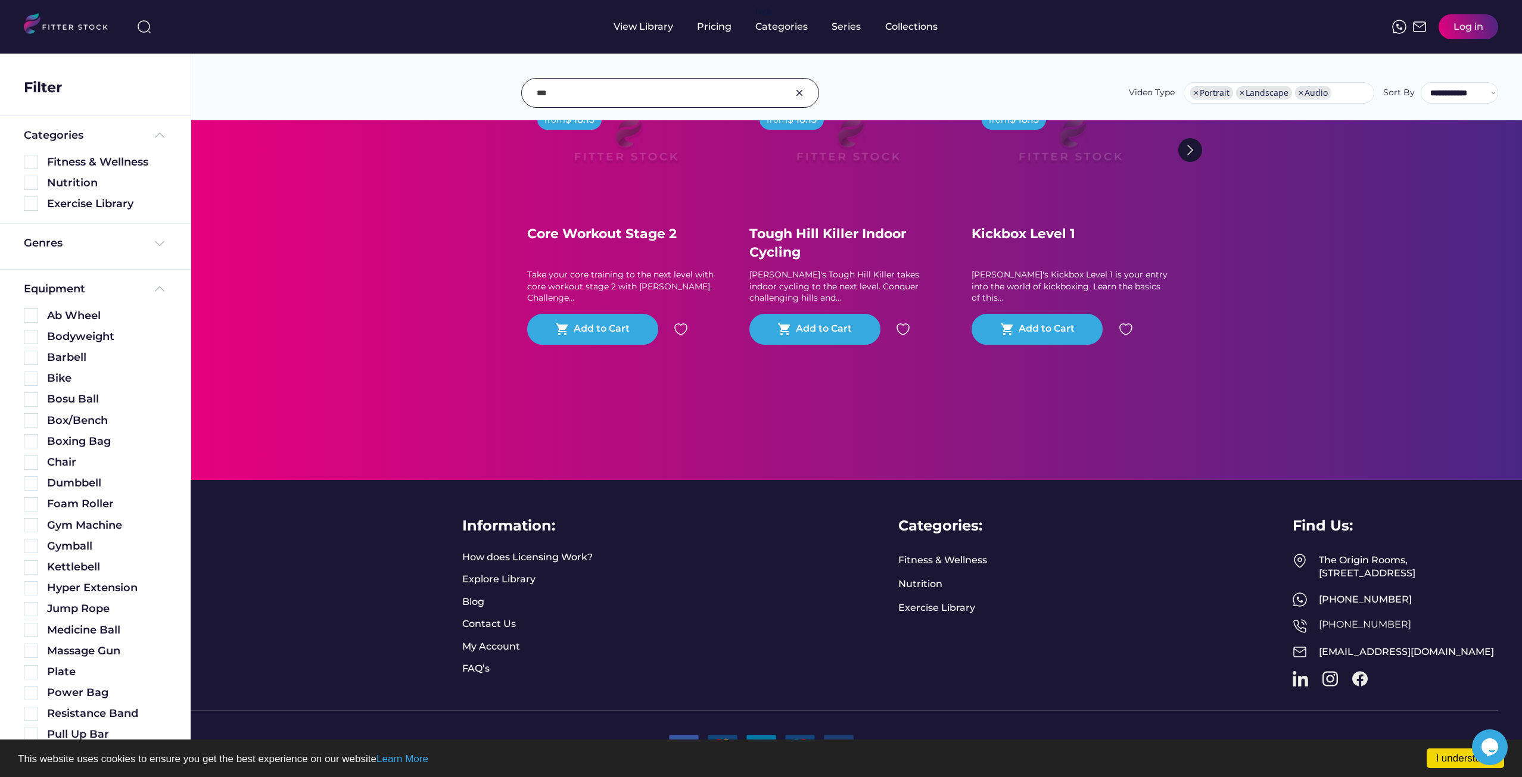
scroll to position [0, 0]
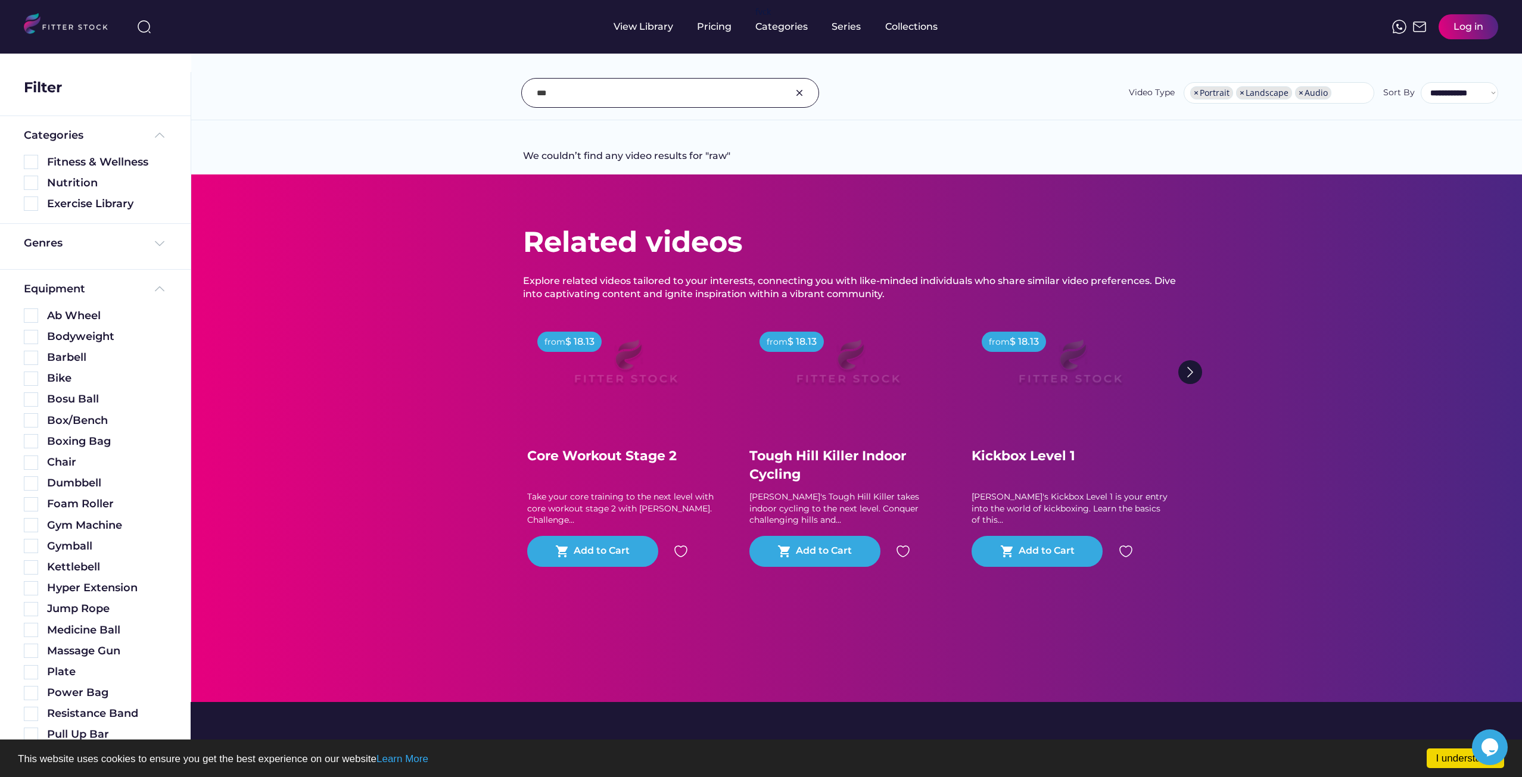
click at [600, 94] on input "input" at bounding box center [655, 92] width 237 height 25
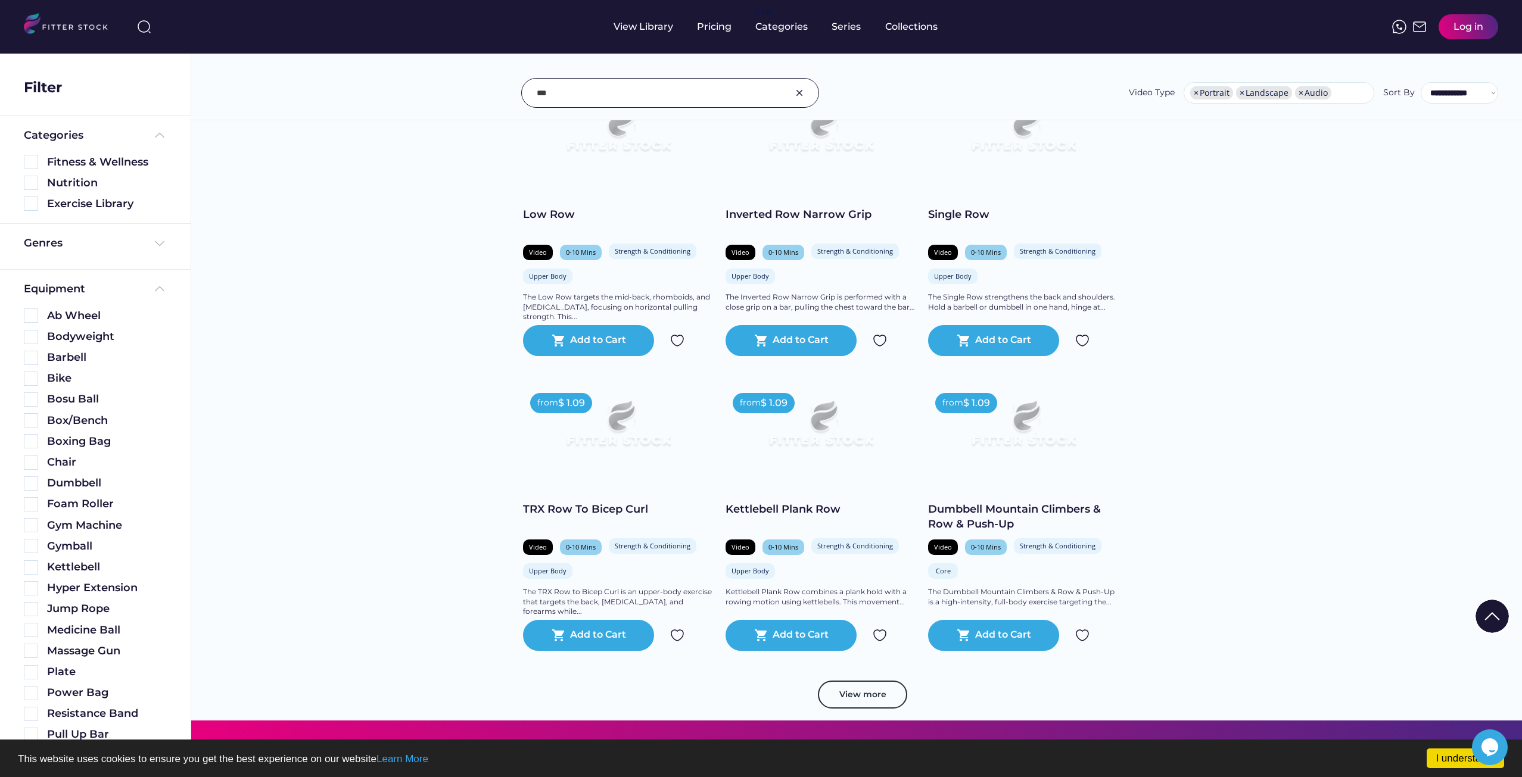
scroll to position [4109, 0]
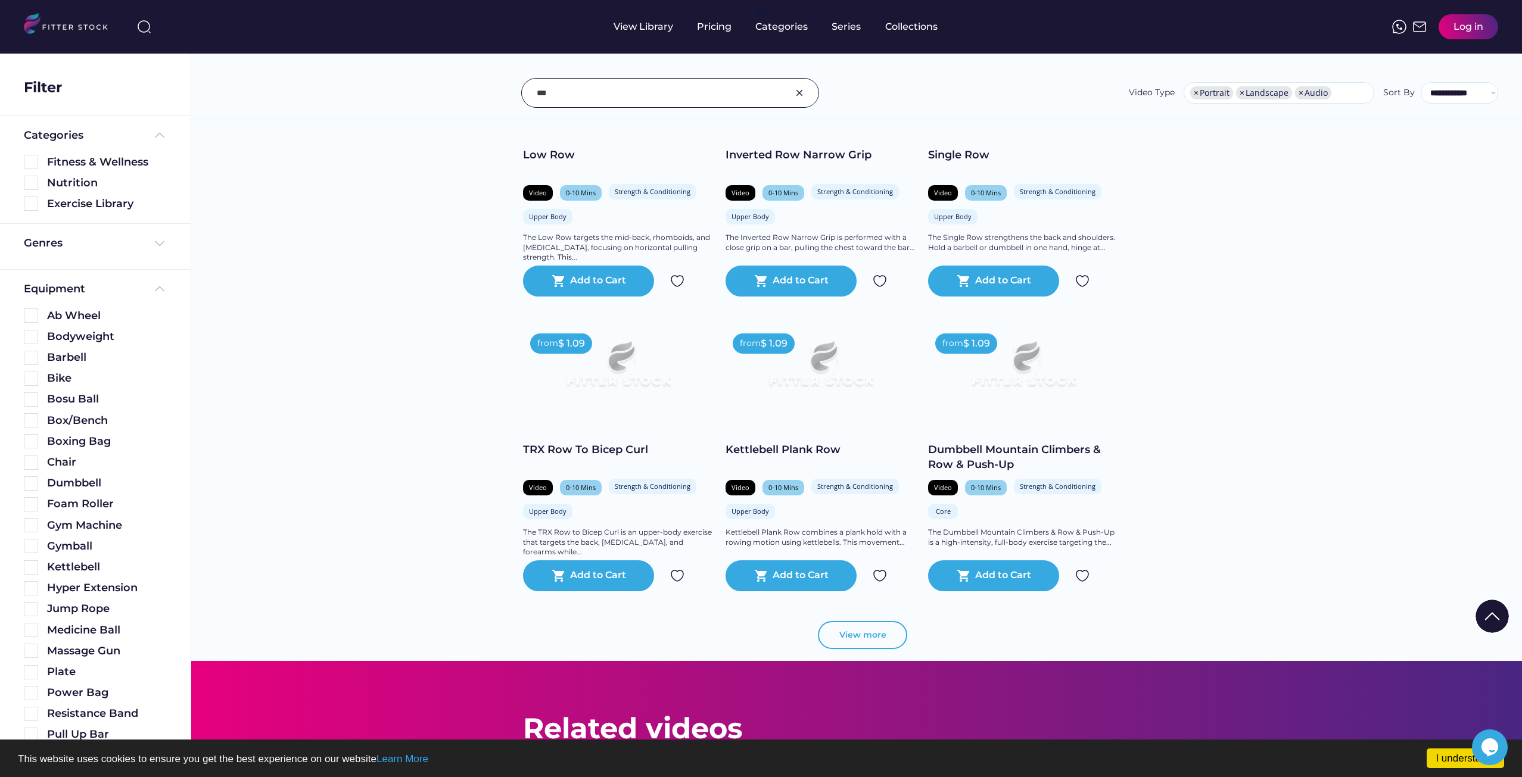
click at [850, 643] on button "View more" at bounding box center [862, 635] width 89 height 29
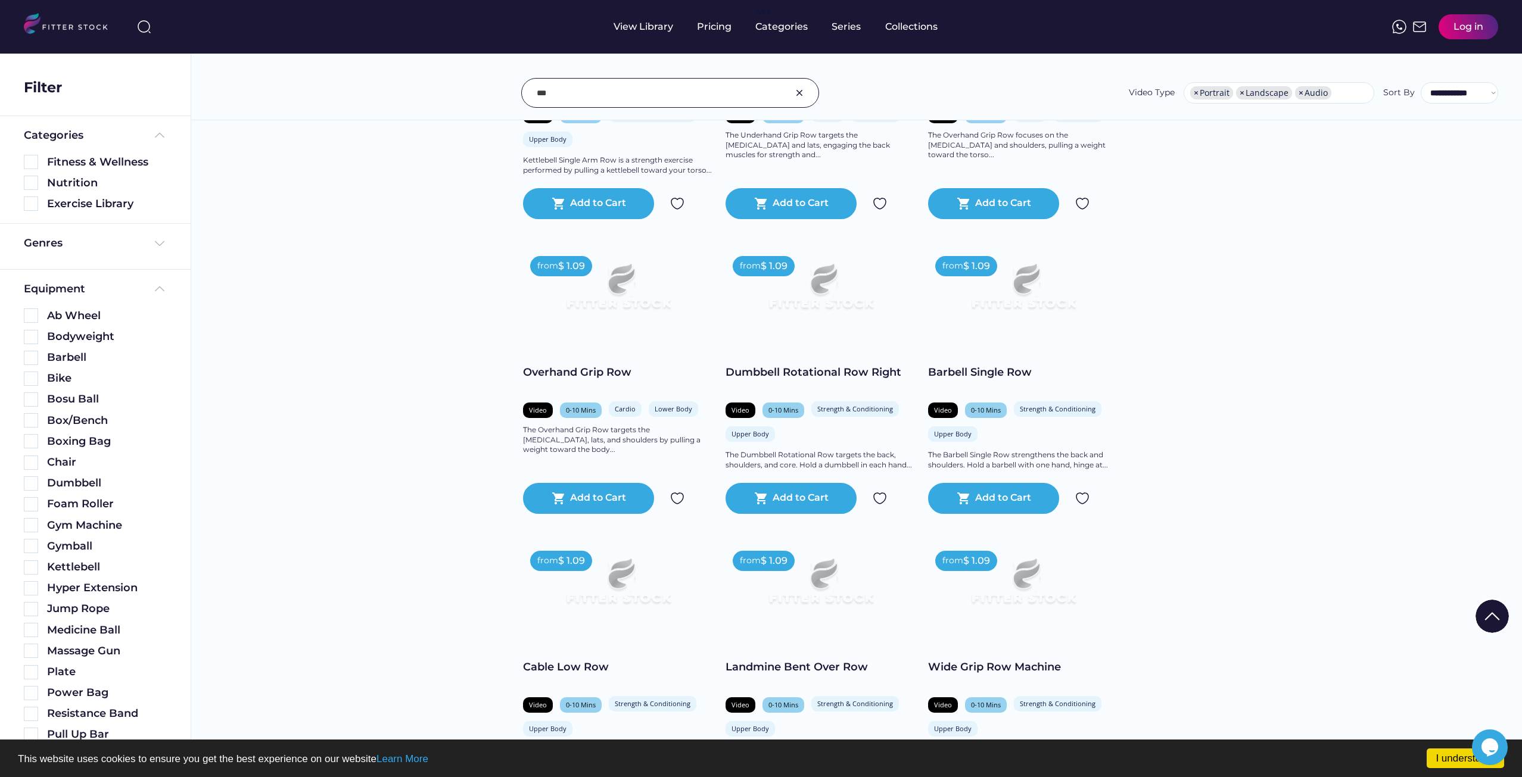
scroll to position [6134, 0]
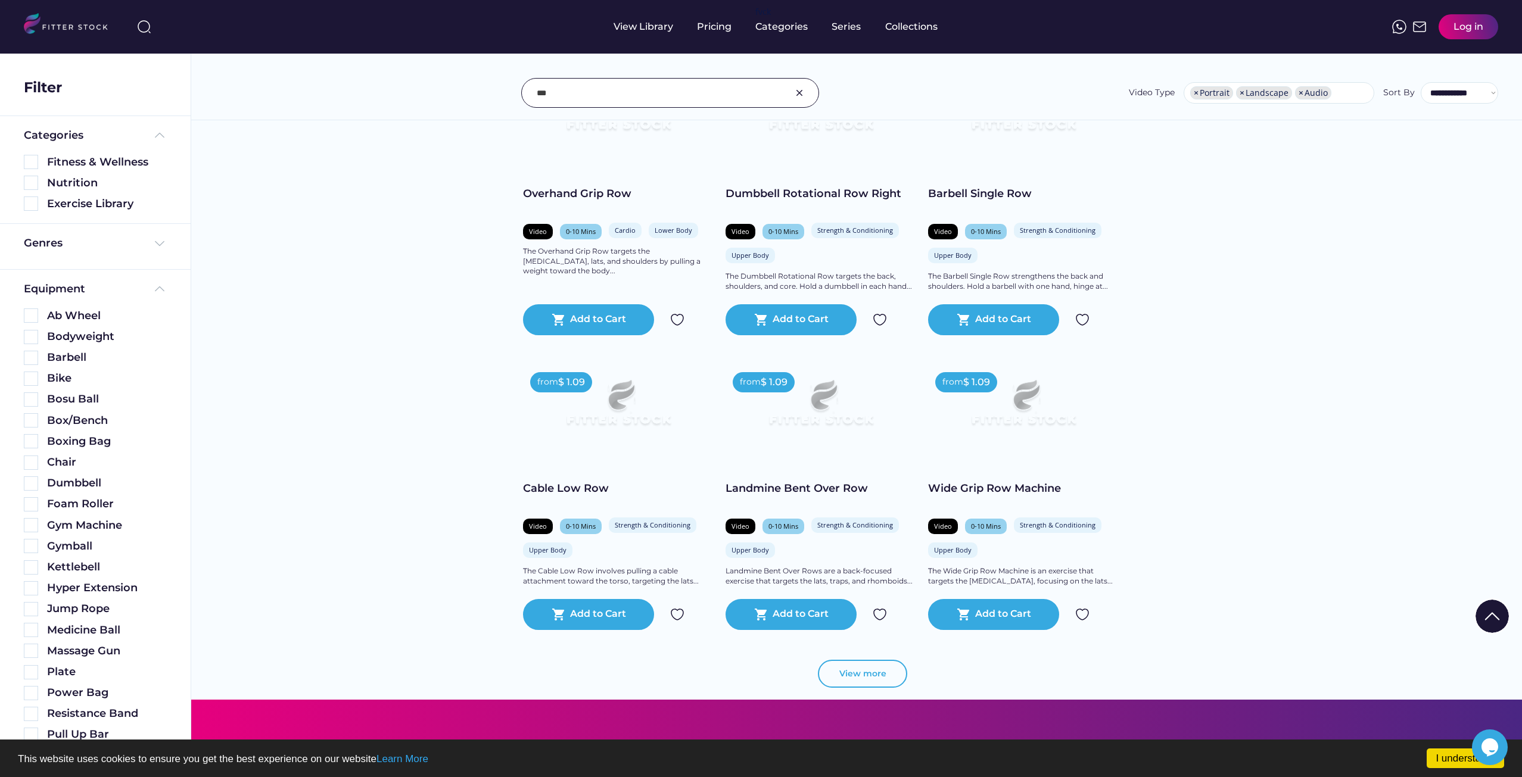
click at [852, 688] on button "View more" at bounding box center [862, 674] width 89 height 29
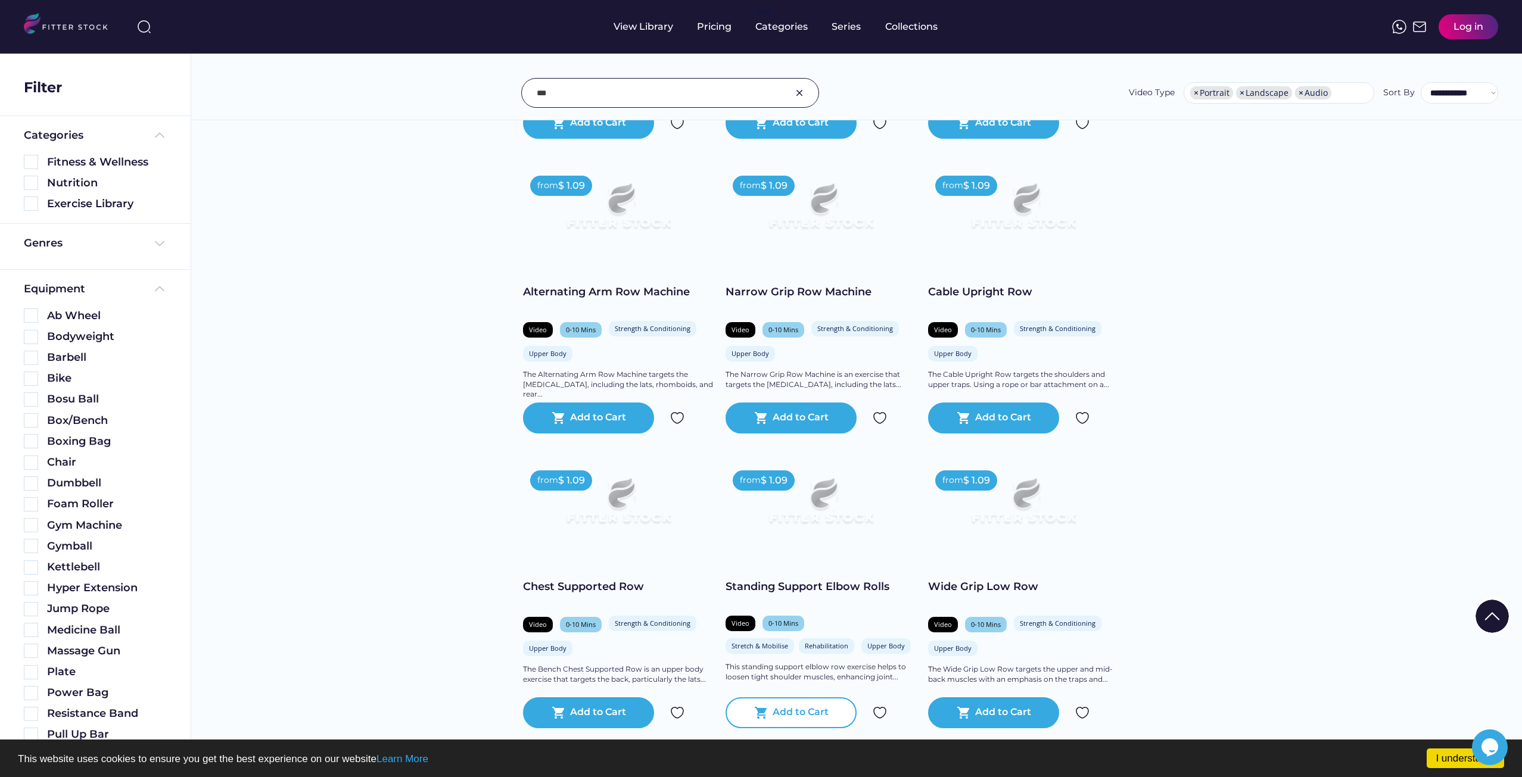
scroll to position [8338, 0]
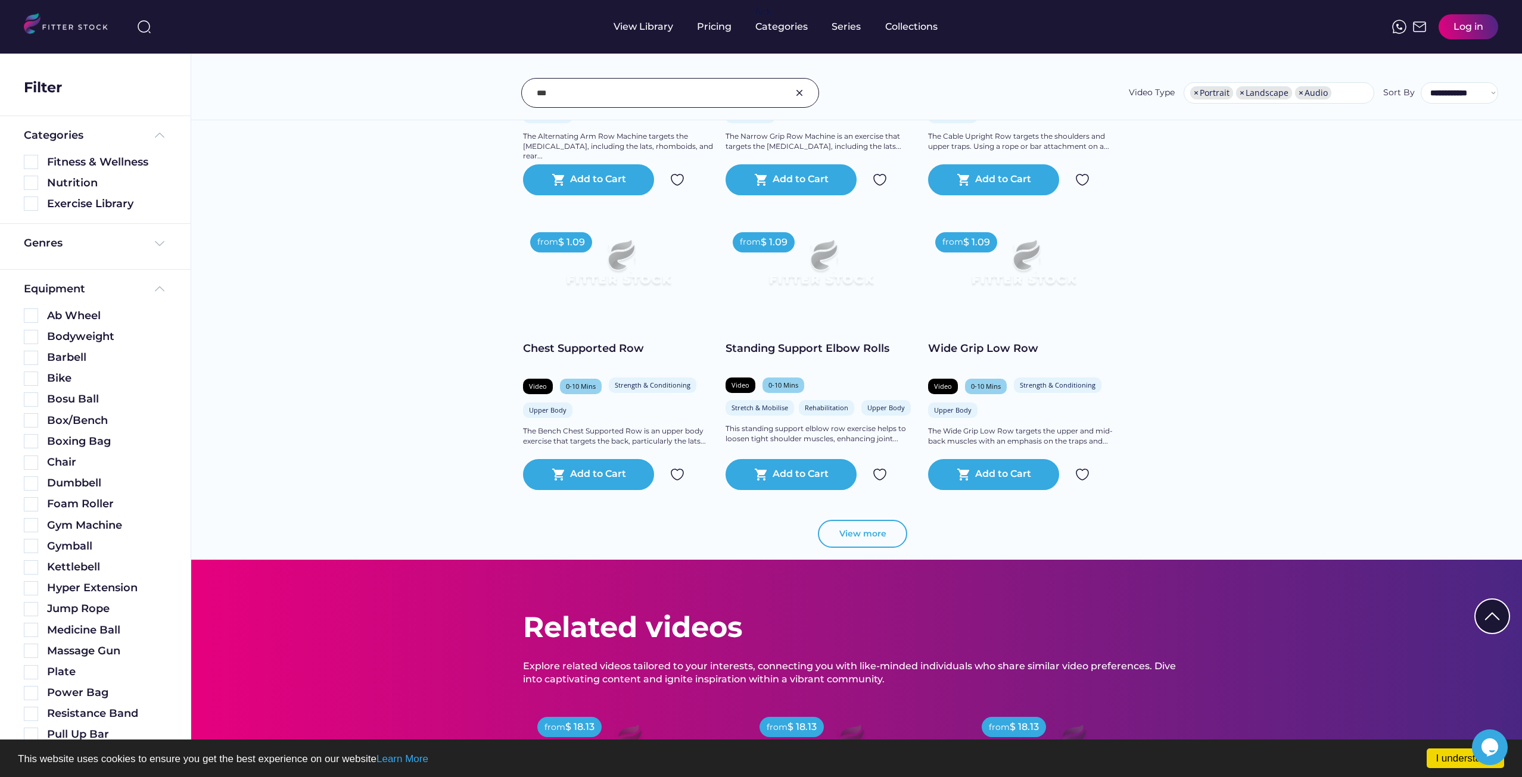
click at [848, 547] on button "View more" at bounding box center [862, 534] width 89 height 29
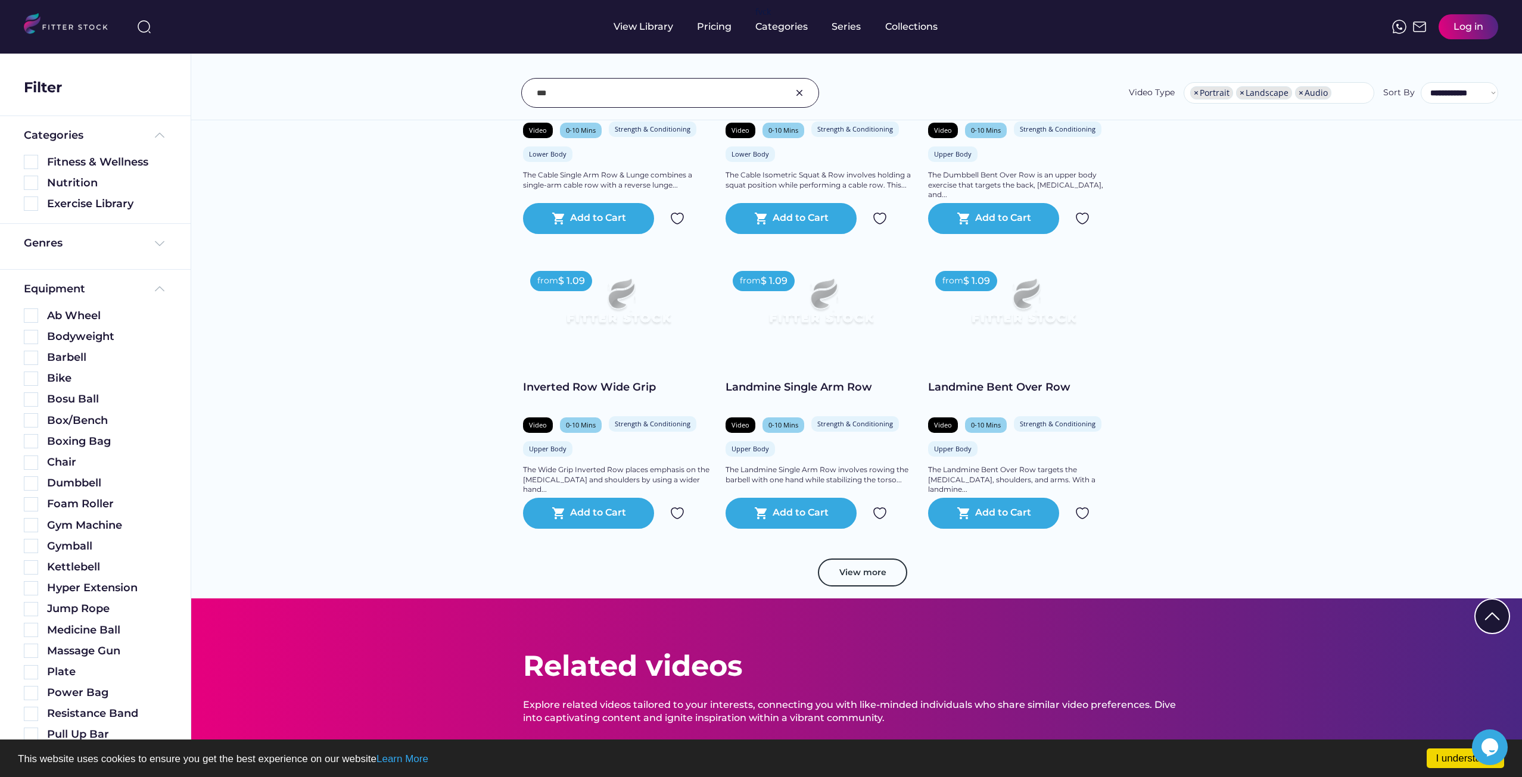
scroll to position [10422, 0]
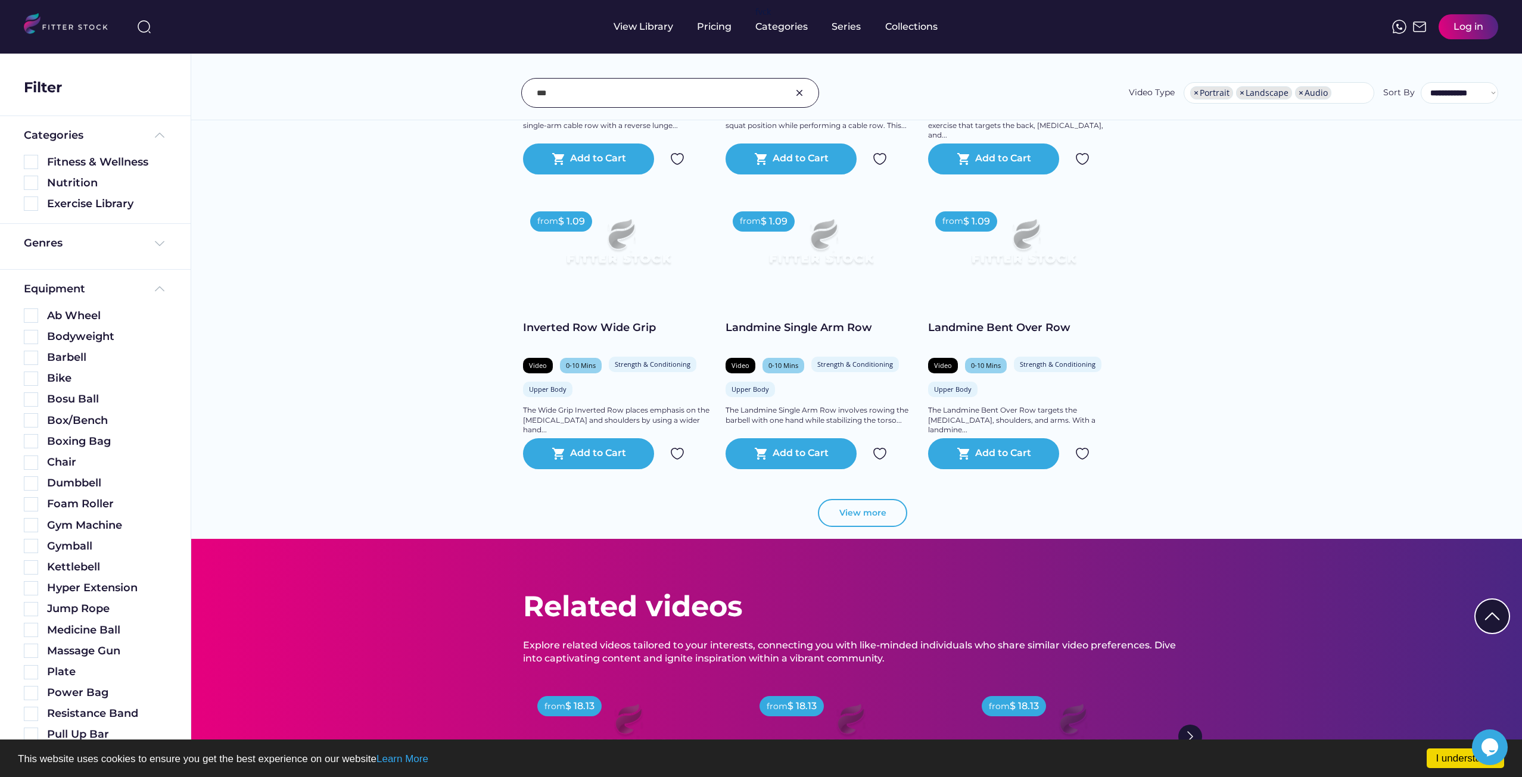
click at [842, 523] on button "View more" at bounding box center [862, 513] width 89 height 29
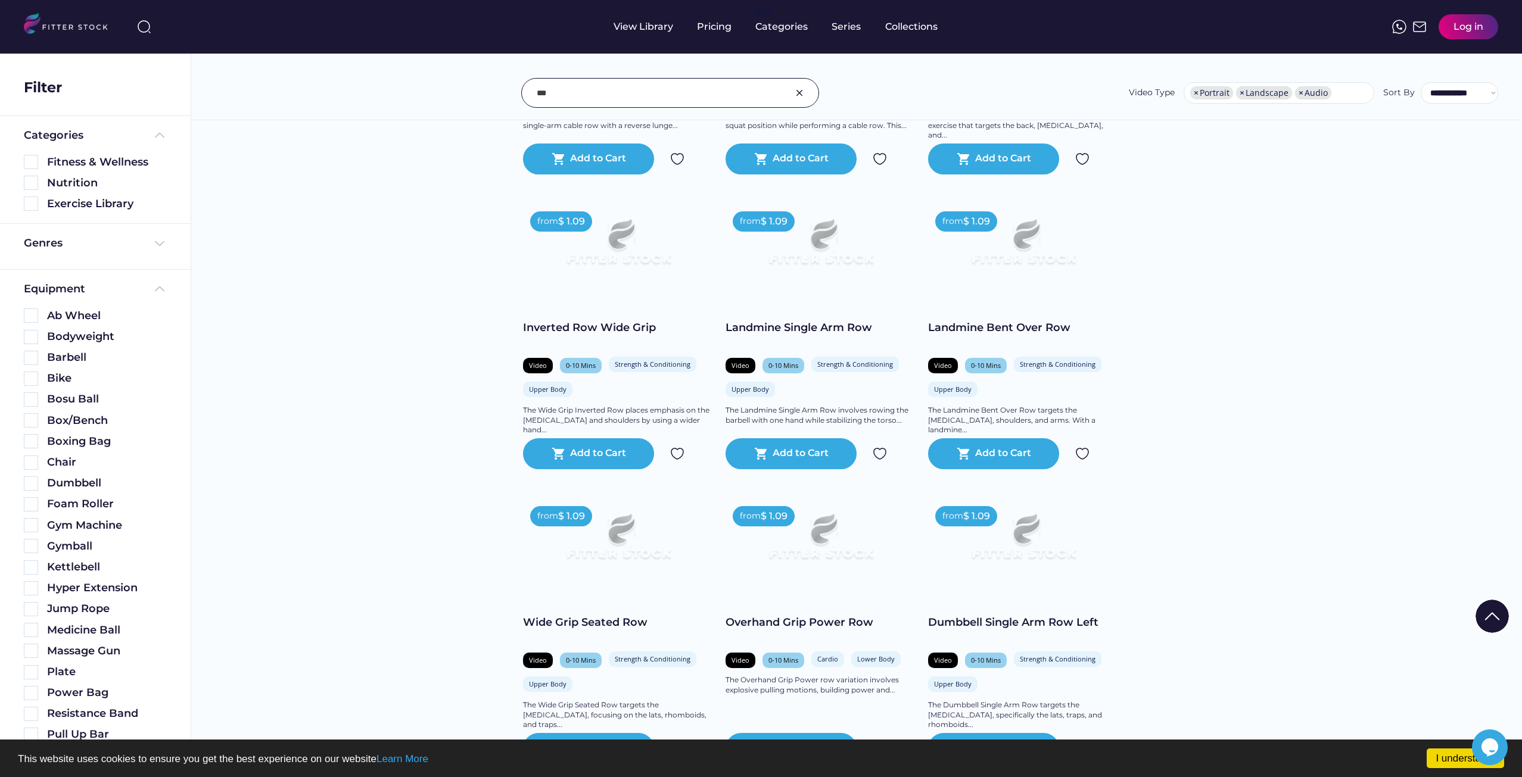
click at [560, 92] on input "input" at bounding box center [655, 92] width 237 height 25
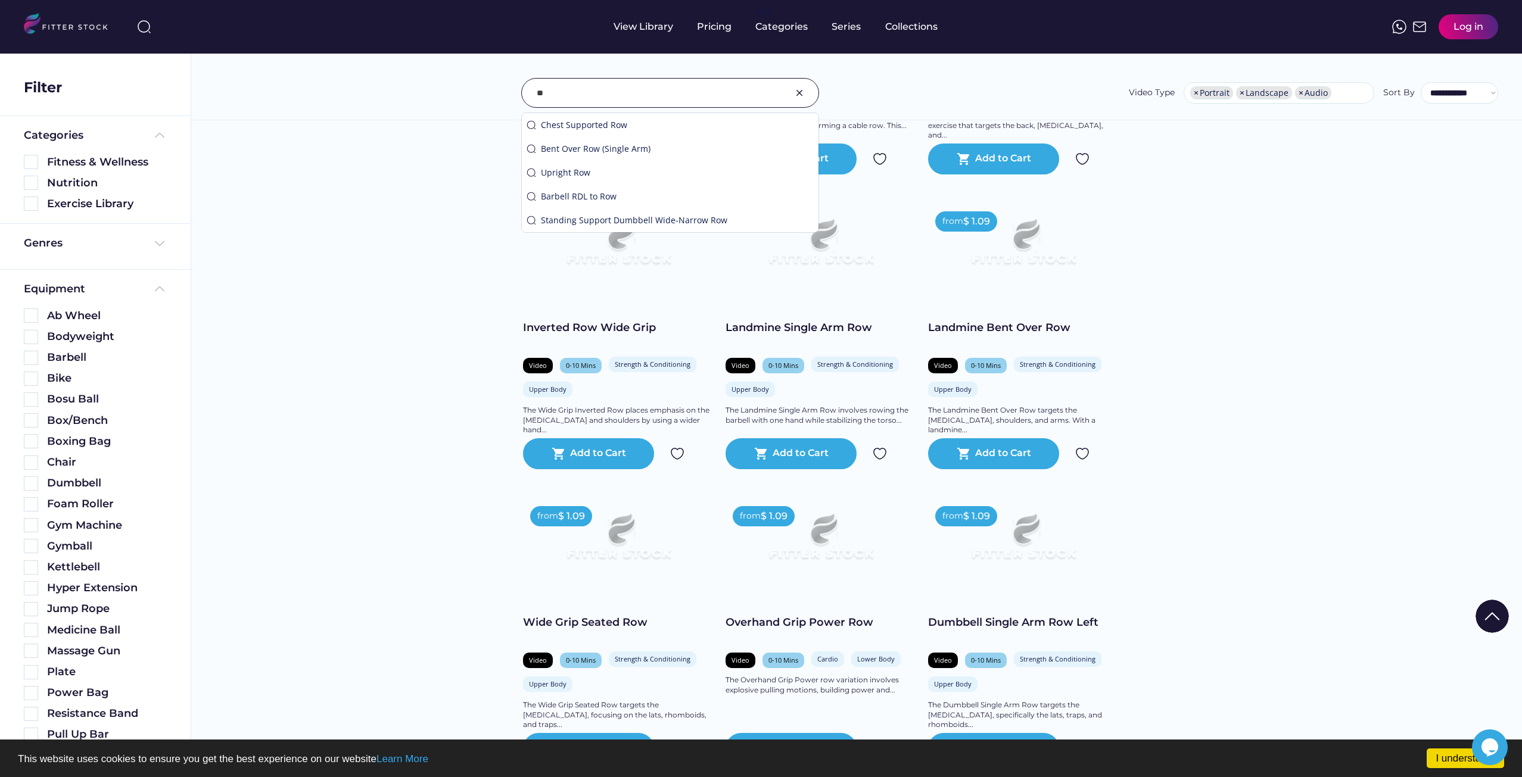
type input "*"
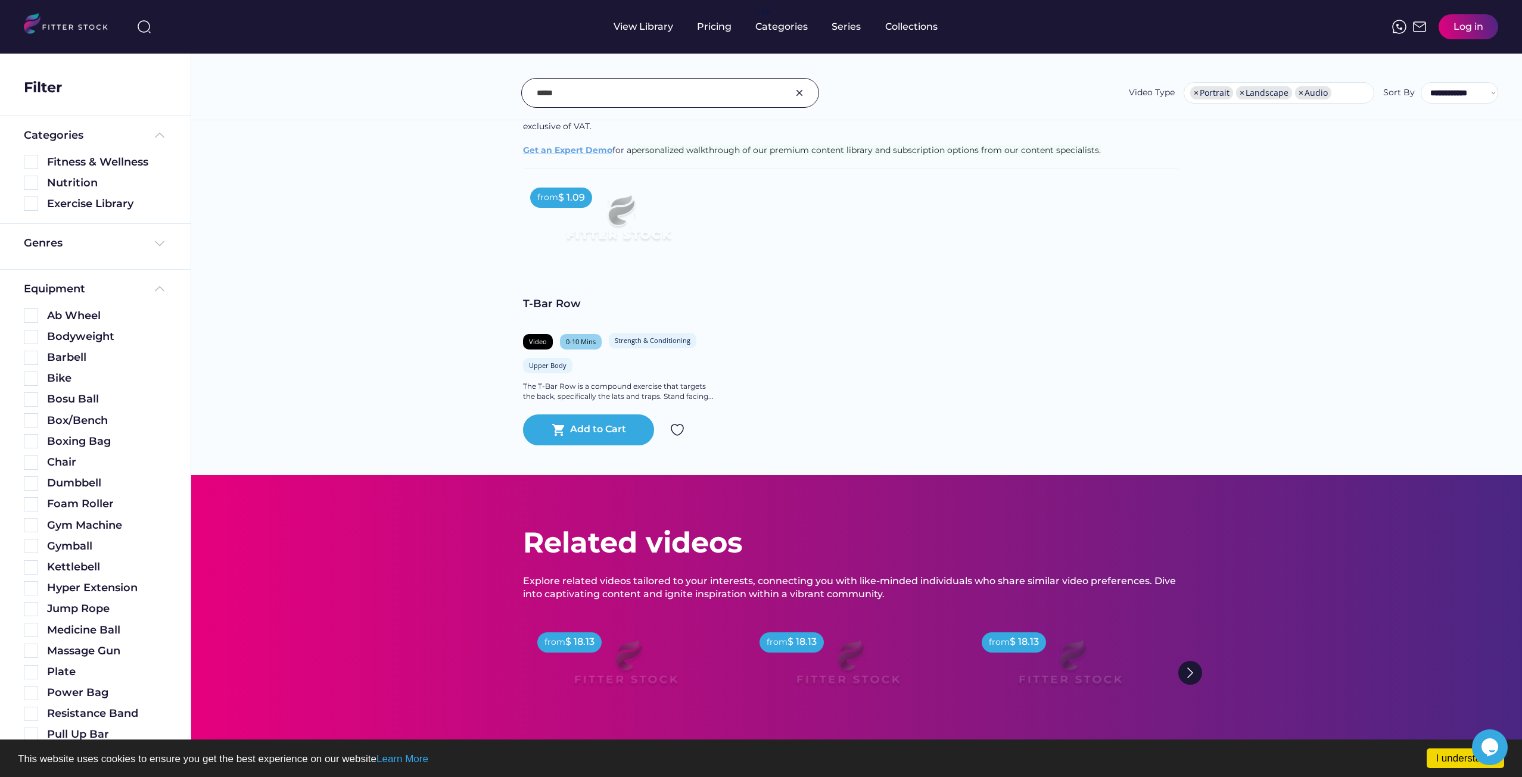
scroll to position [17, 0]
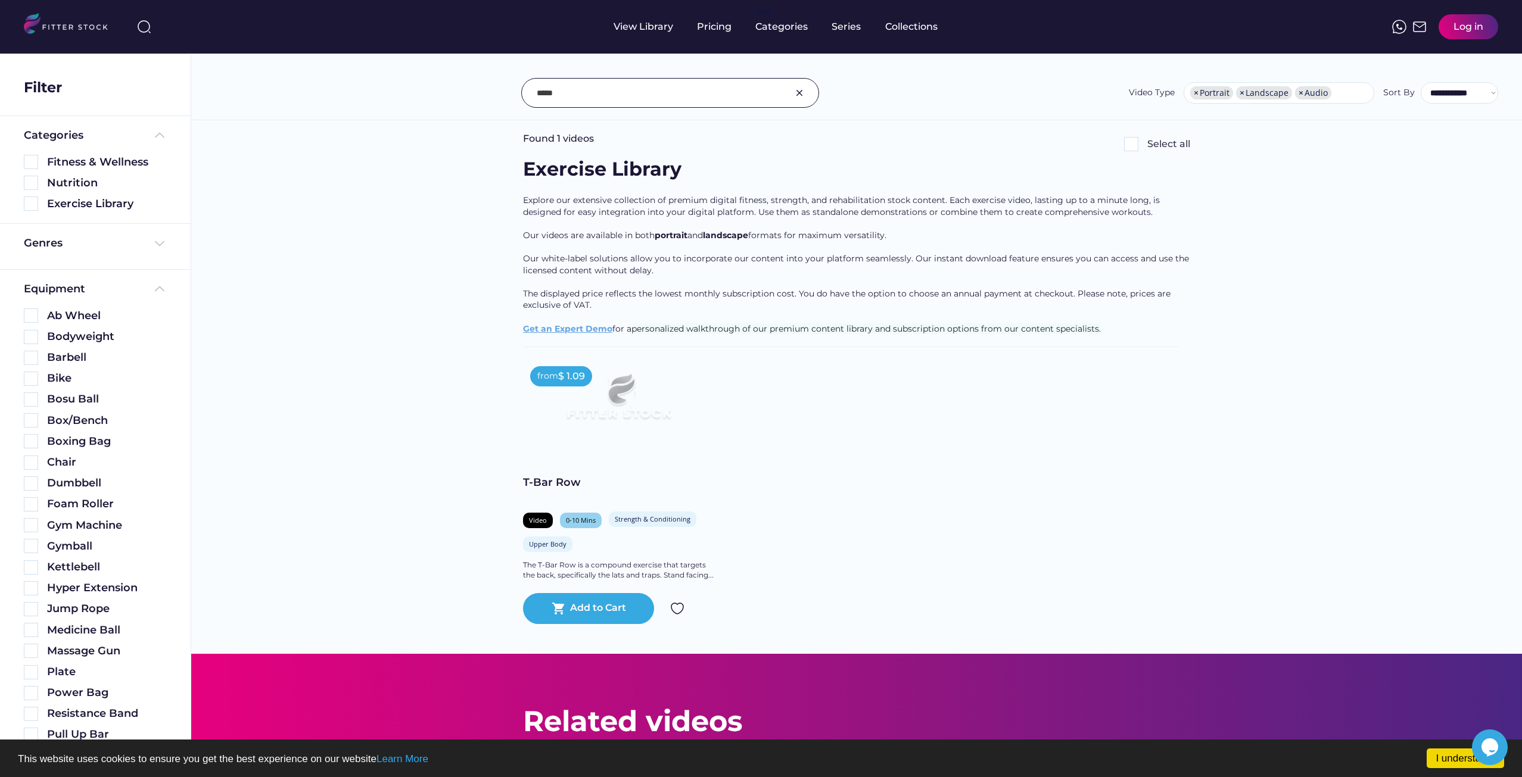
click at [612, 72] on div "**********" at bounding box center [856, 67] width 1330 height 108
click at [602, 88] on input "input" at bounding box center [655, 92] width 237 height 25
type input "*"
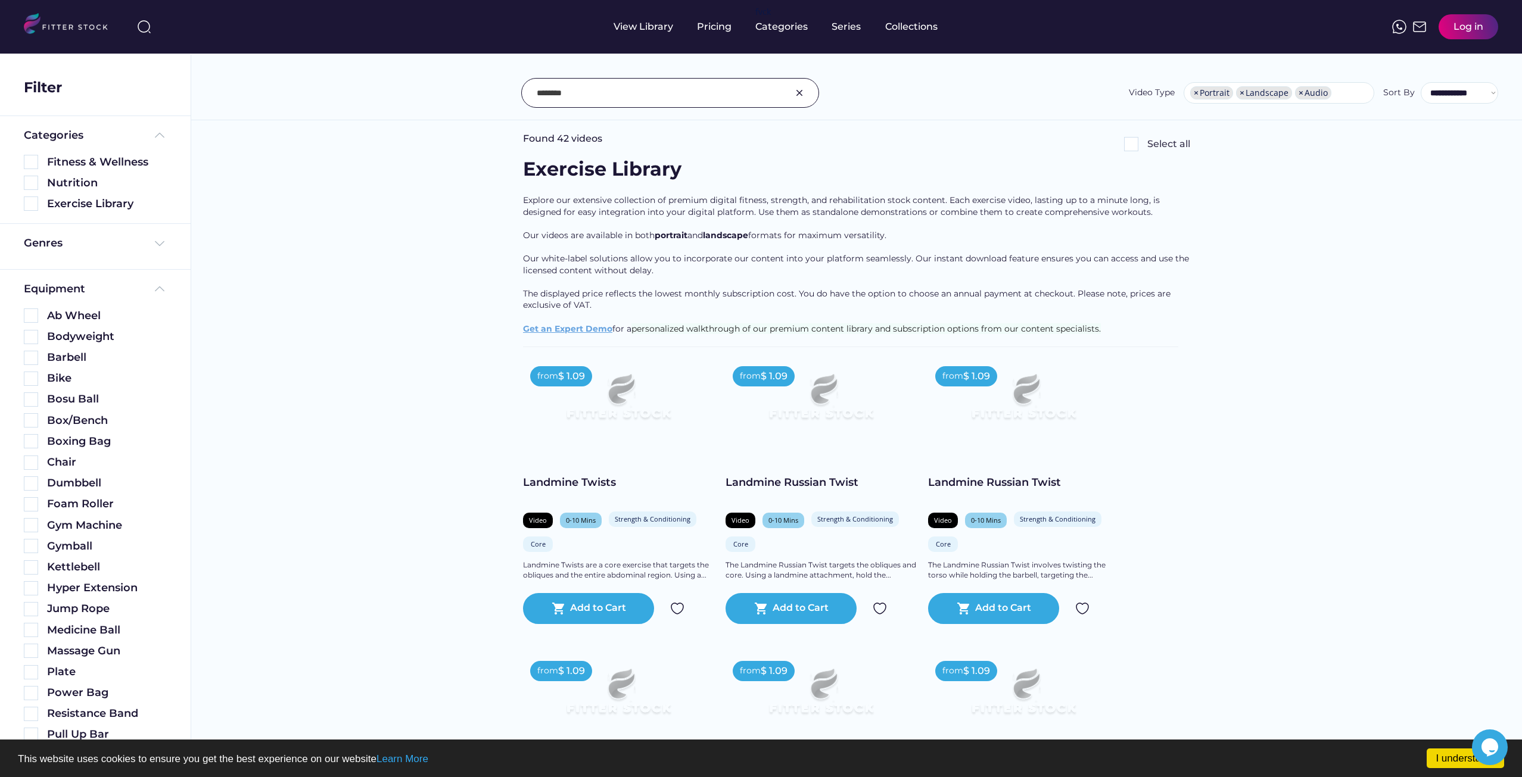
click at [591, 88] on input "input" at bounding box center [655, 92] width 237 height 25
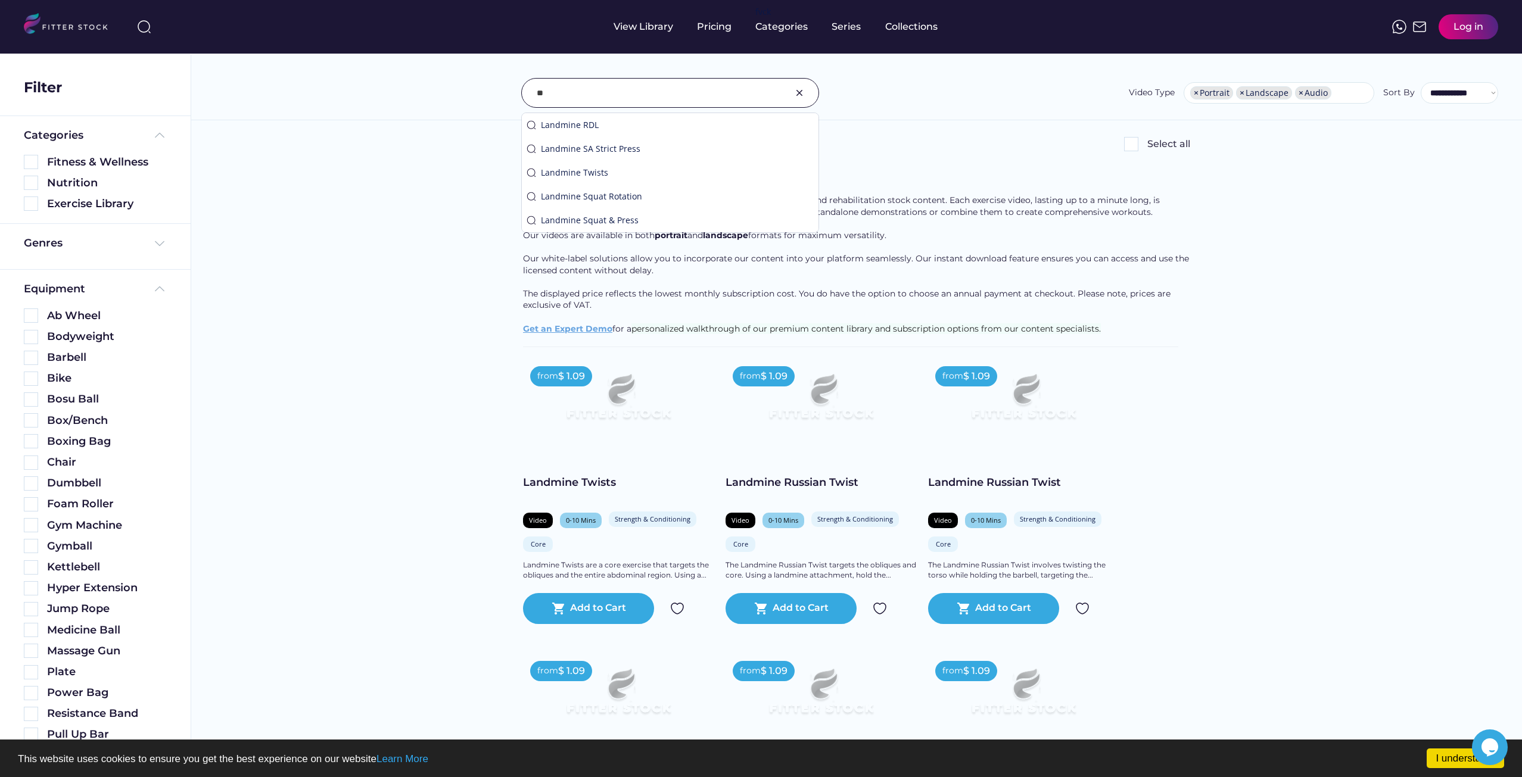
type input "*"
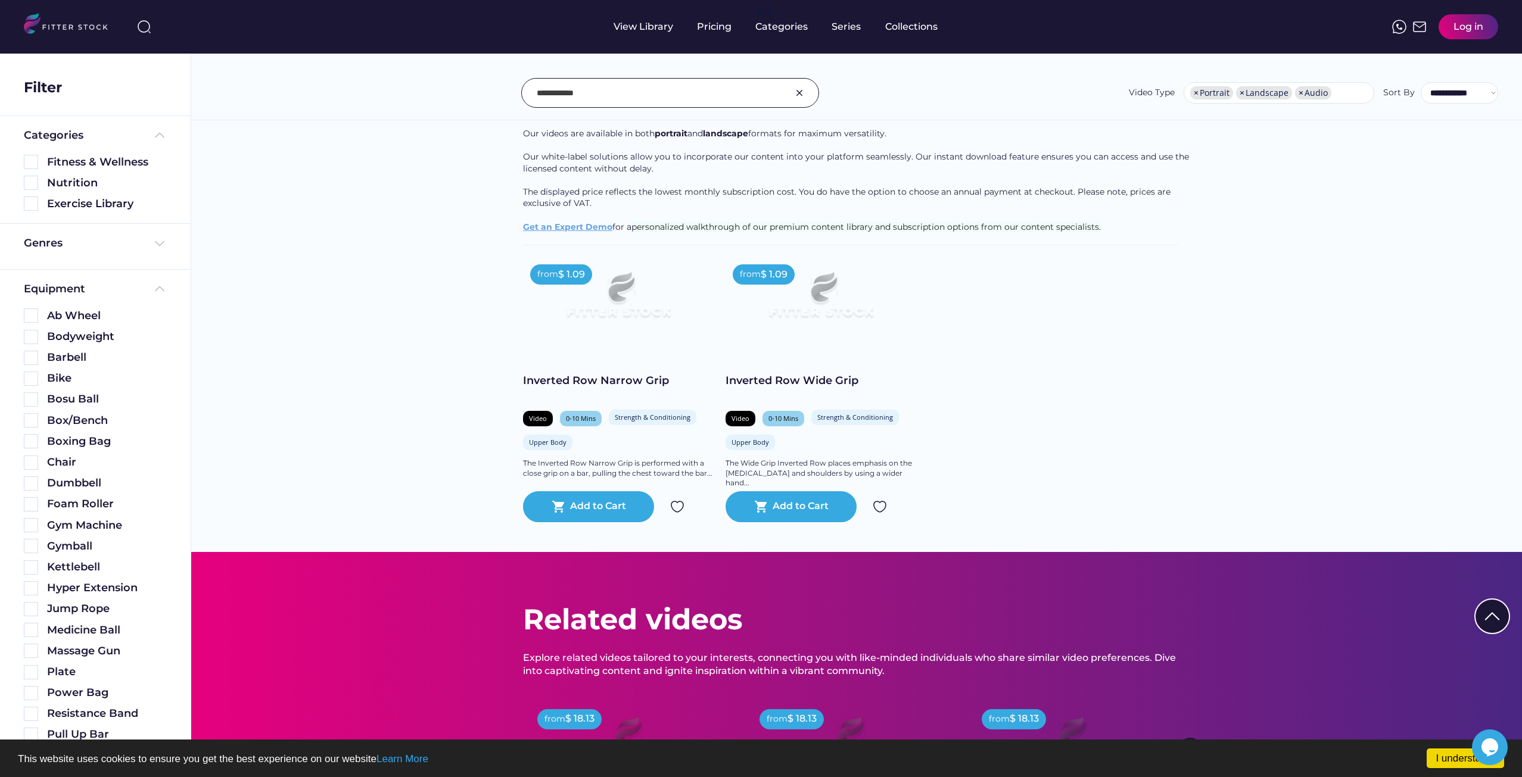
scroll to position [179, 0]
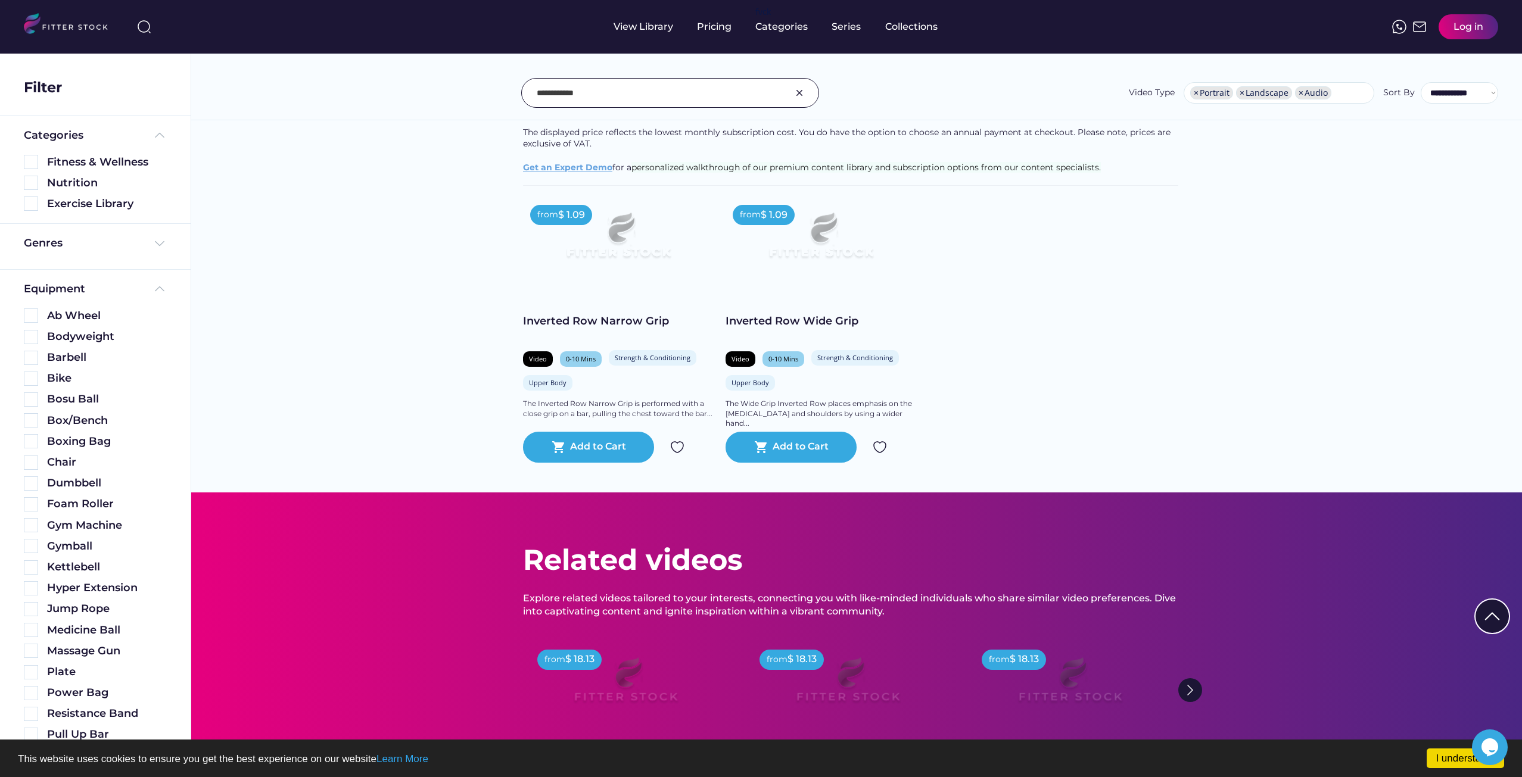
click at [623, 88] on input "input" at bounding box center [655, 92] width 237 height 25
type input "*"
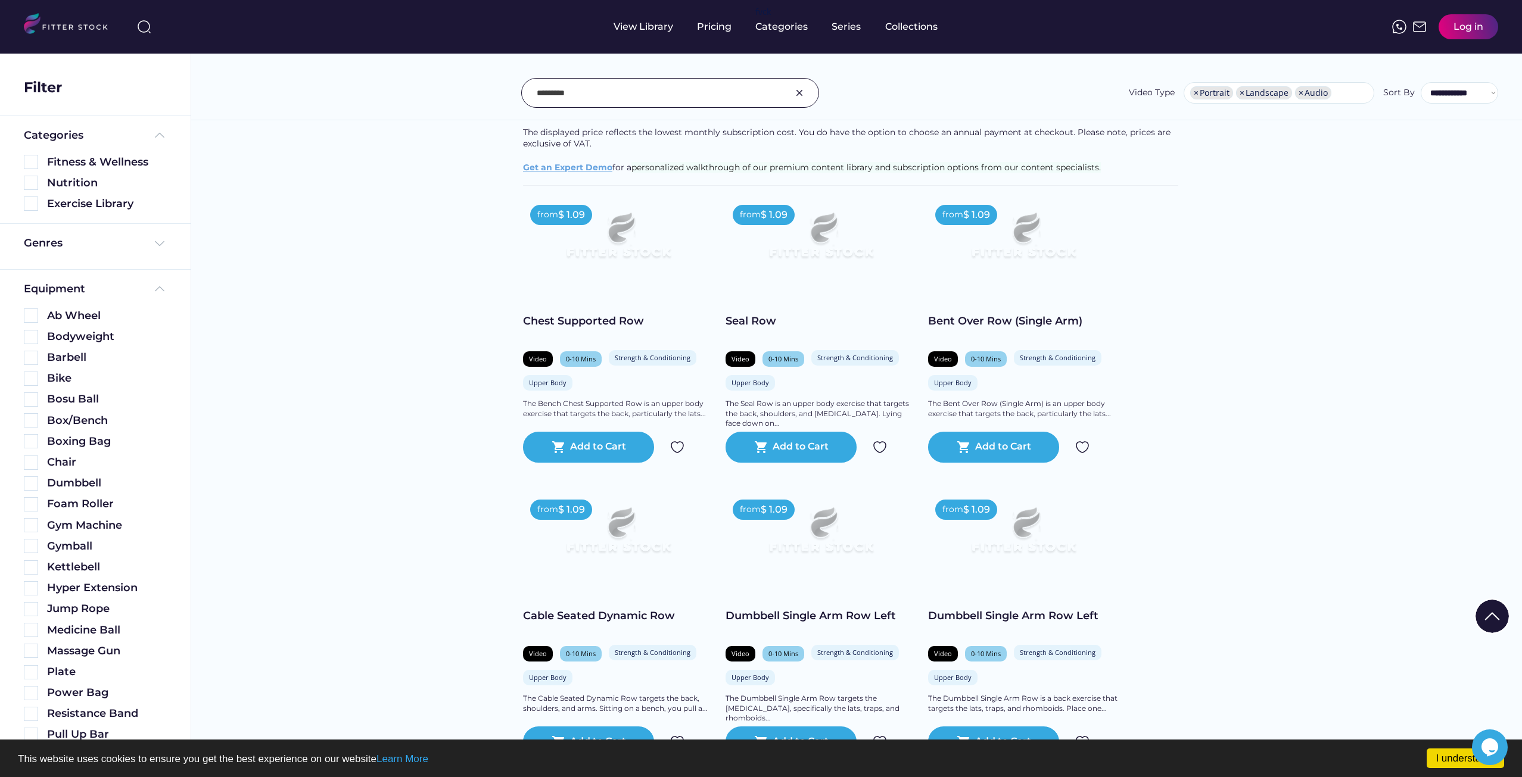
click at [603, 92] on input "input" at bounding box center [655, 92] width 237 height 25
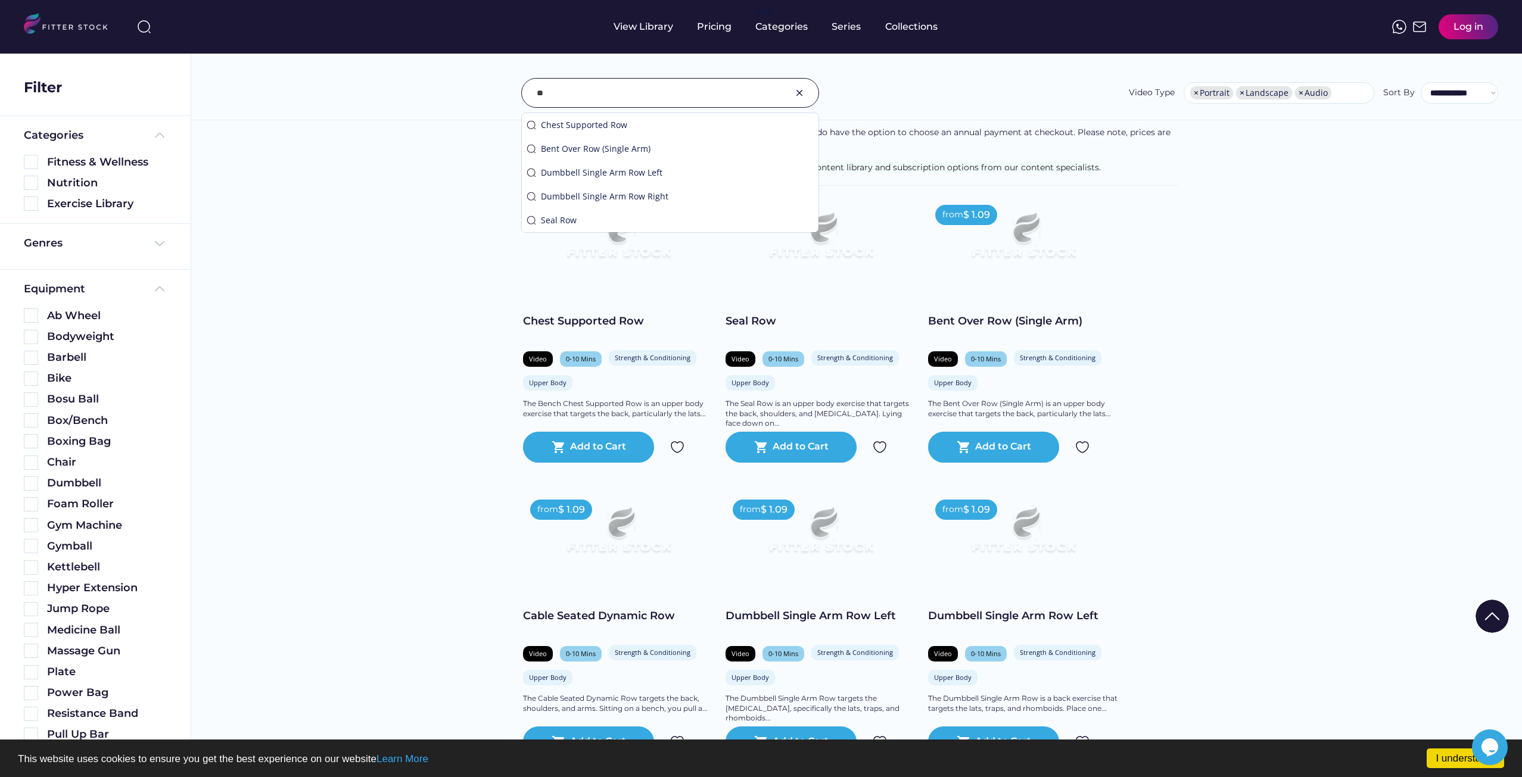
type input "*"
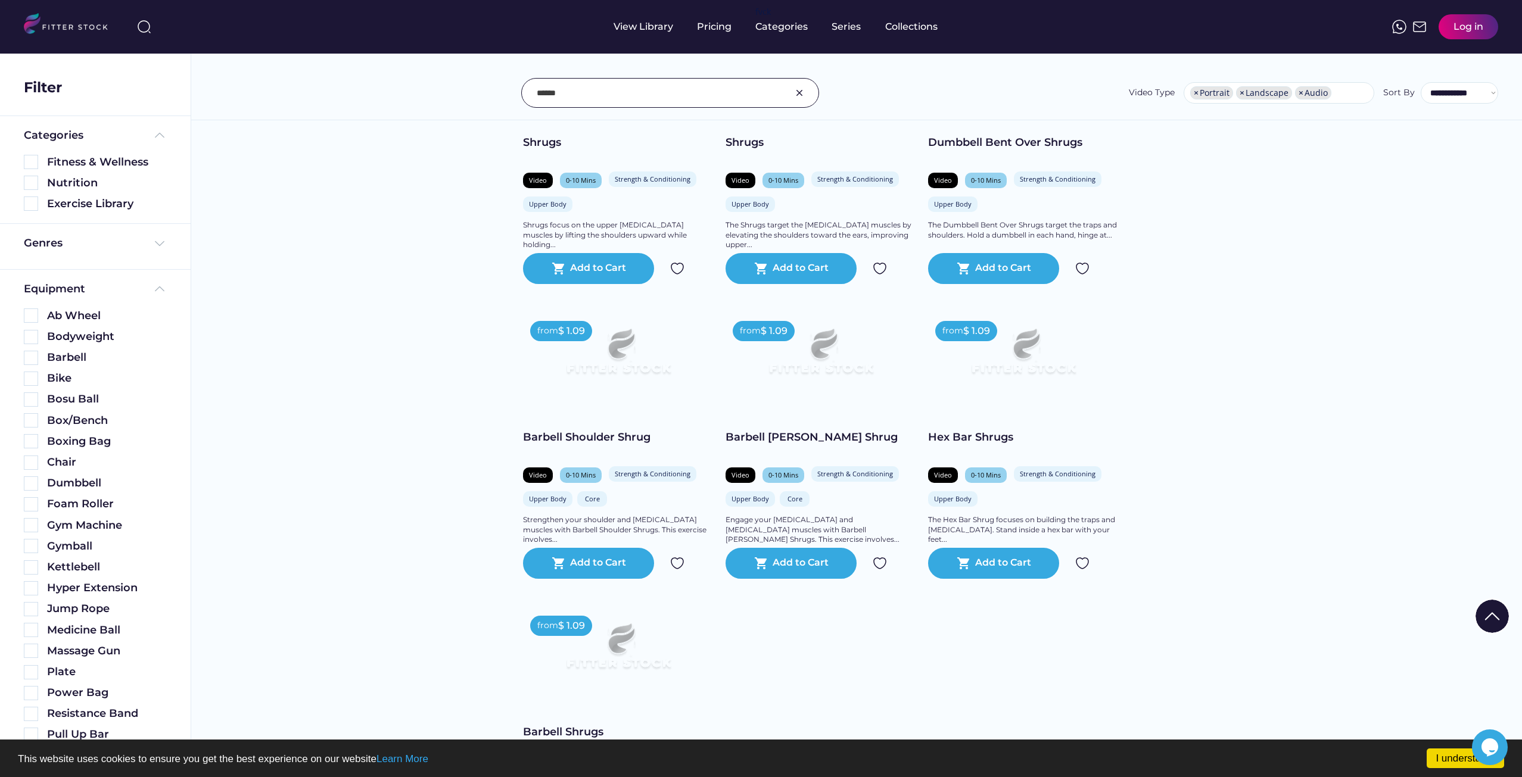
scroll to position [119, 0]
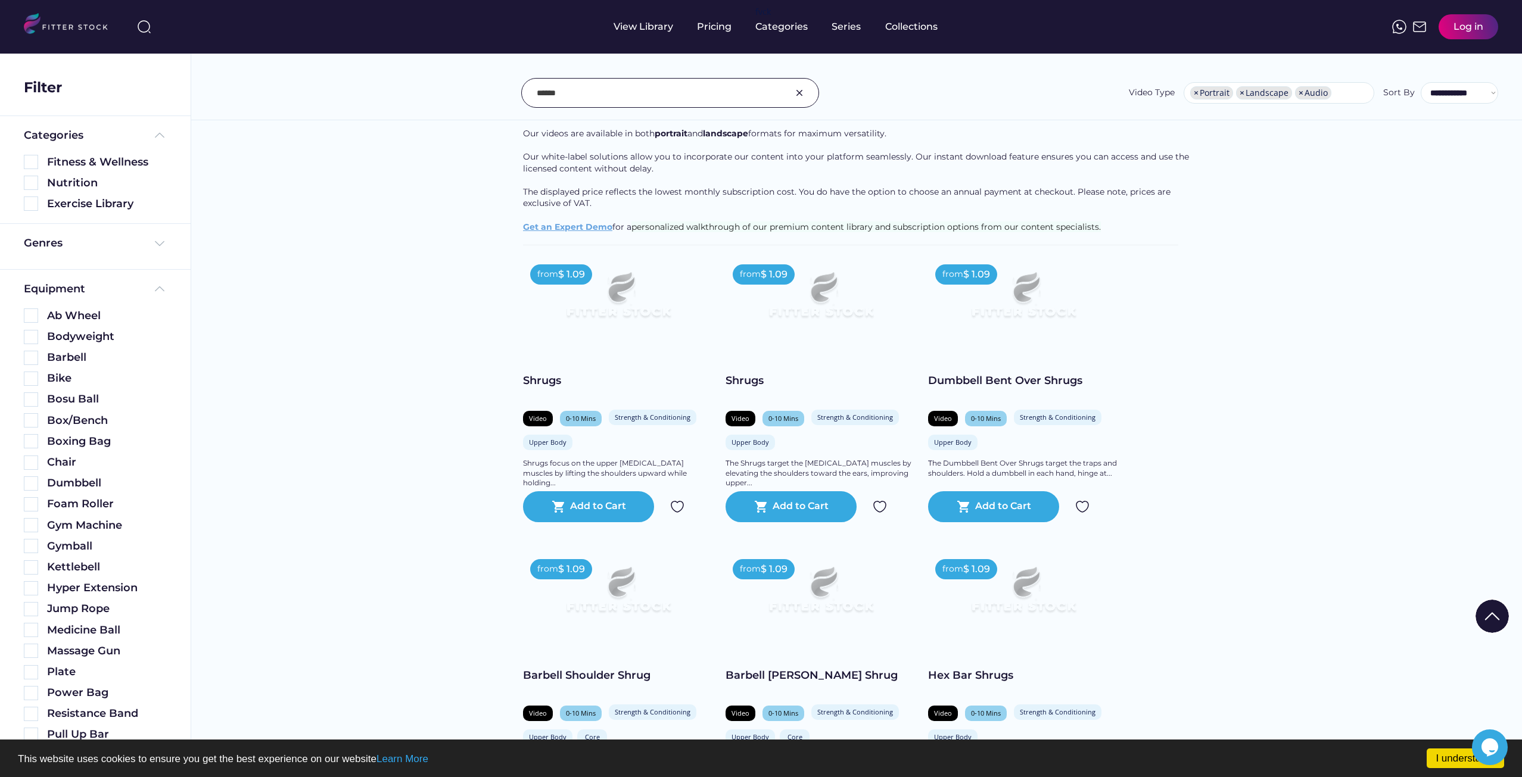
click at [618, 92] on input "input" at bounding box center [655, 92] width 237 height 25
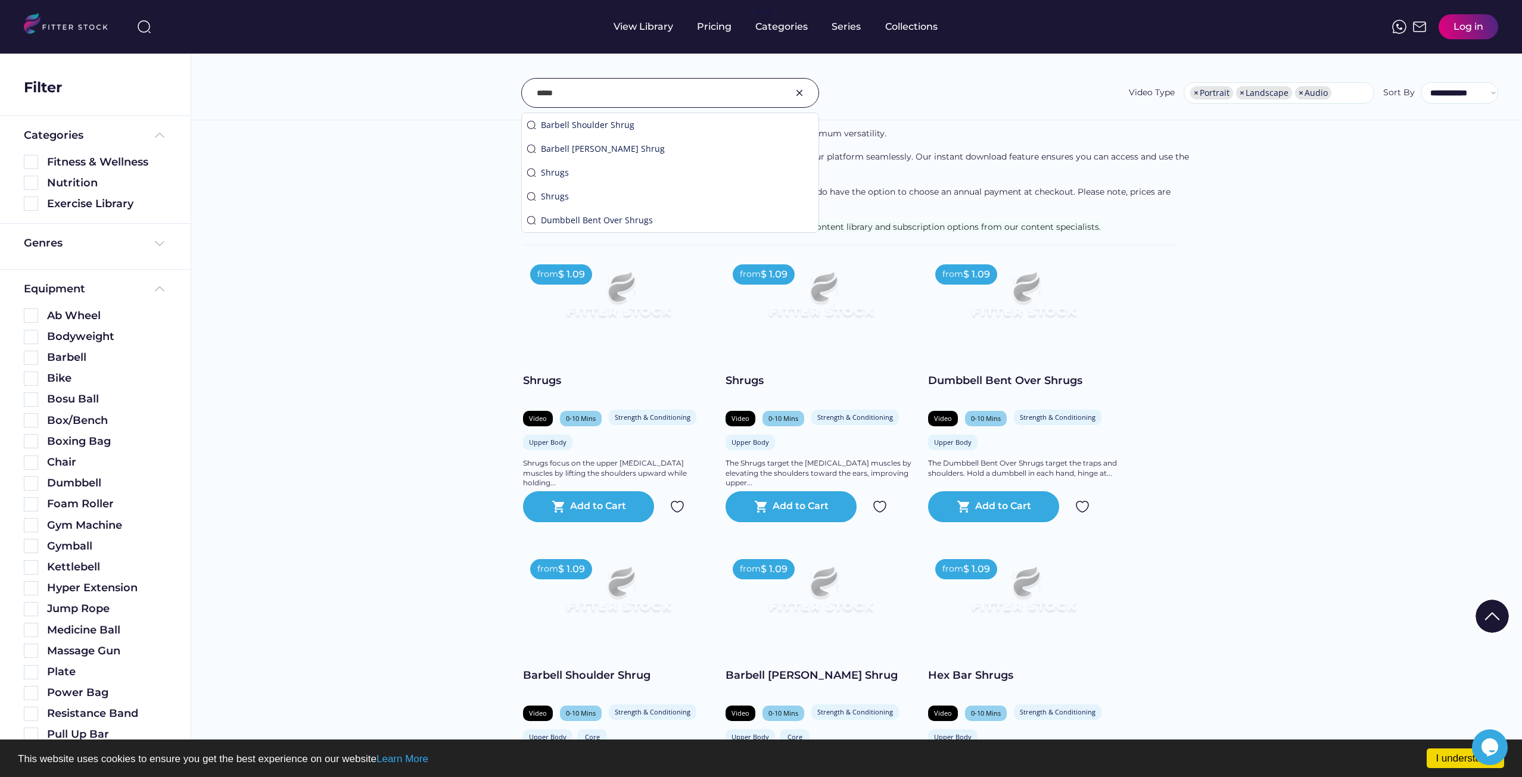
type input "*****"
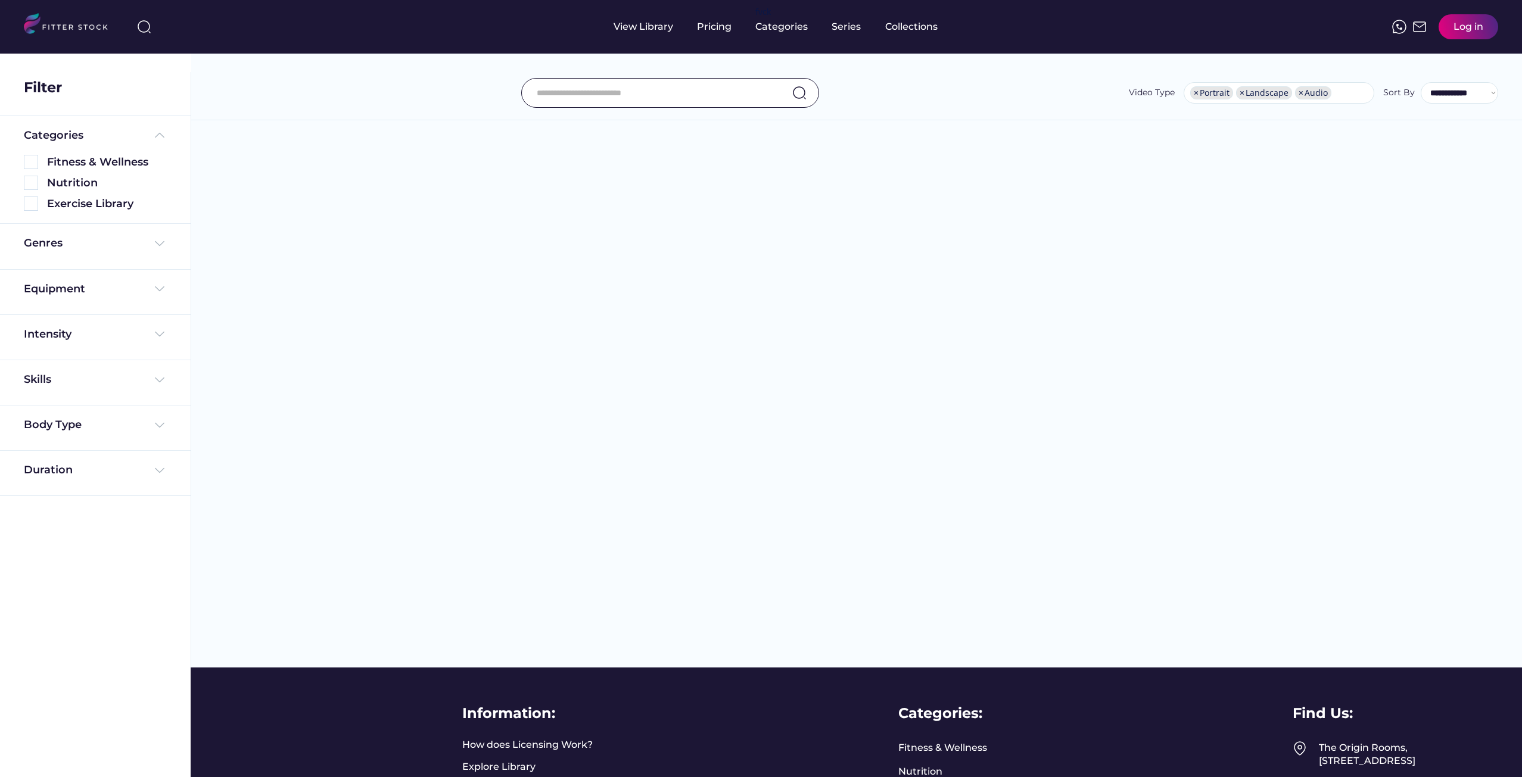
select select "**********"
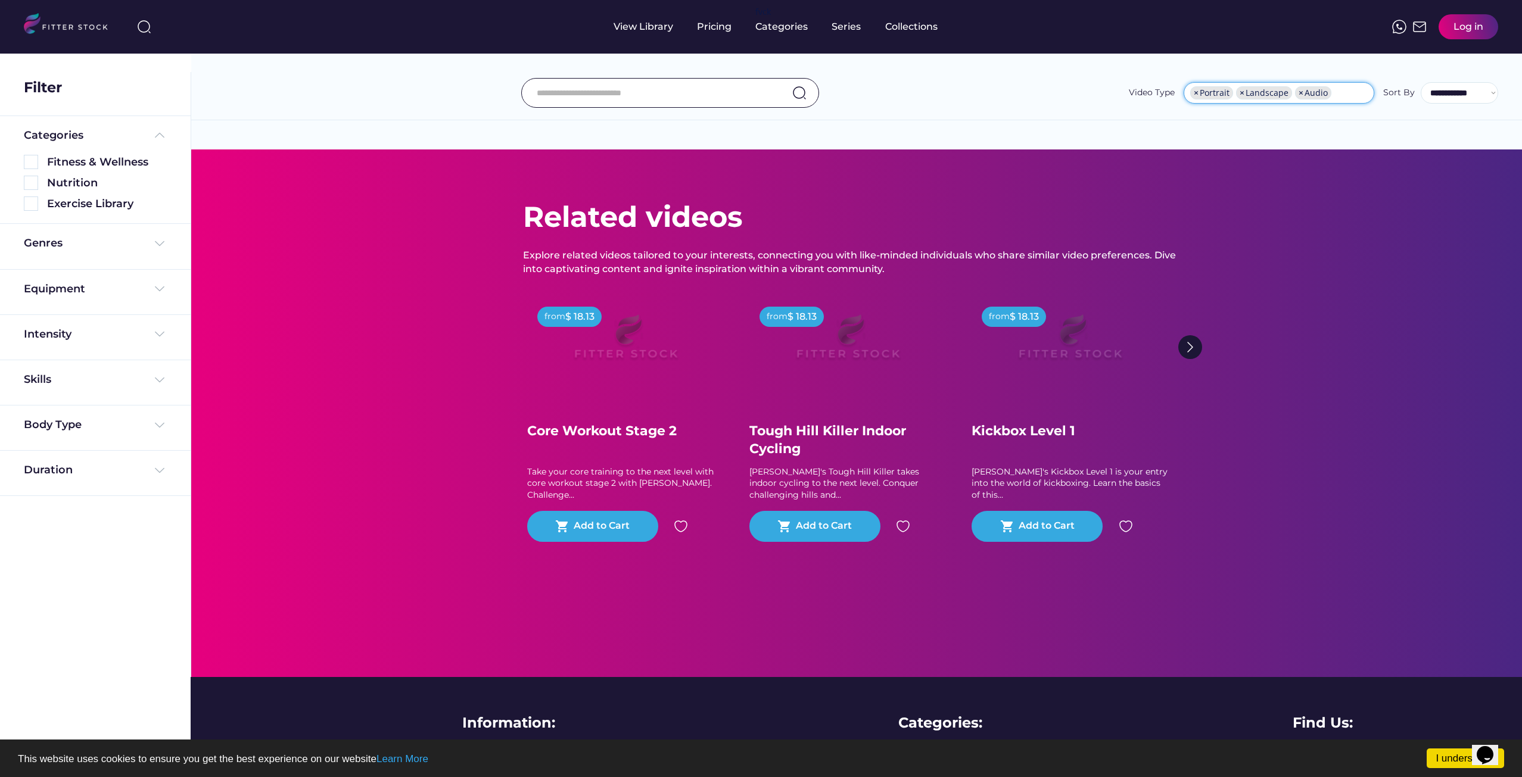
click at [1301, 90] on span "×" at bounding box center [1300, 93] width 5 height 8
select select "**********"
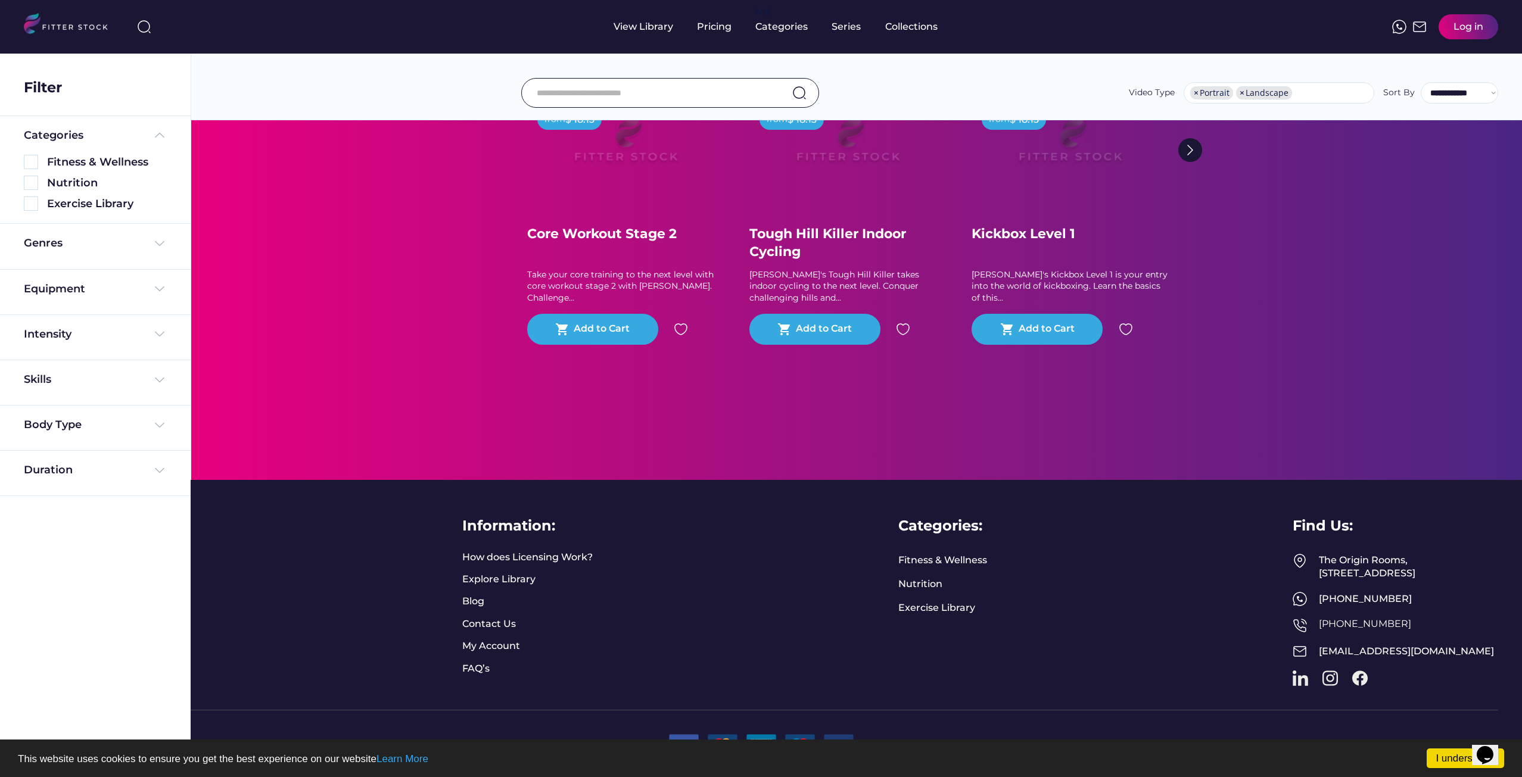
scroll to position [0, 0]
